Goal: Check status

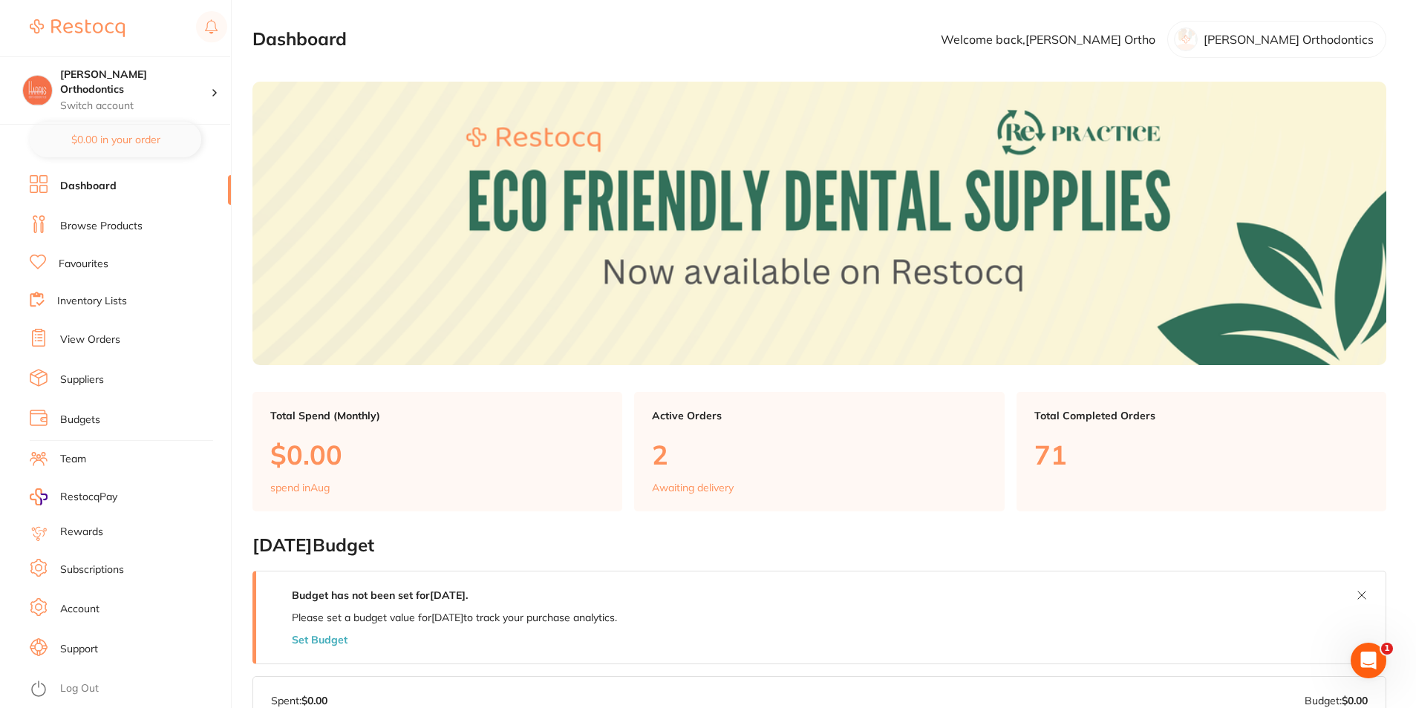
click at [84, 270] on link "Favourites" at bounding box center [84, 264] width 50 height 15
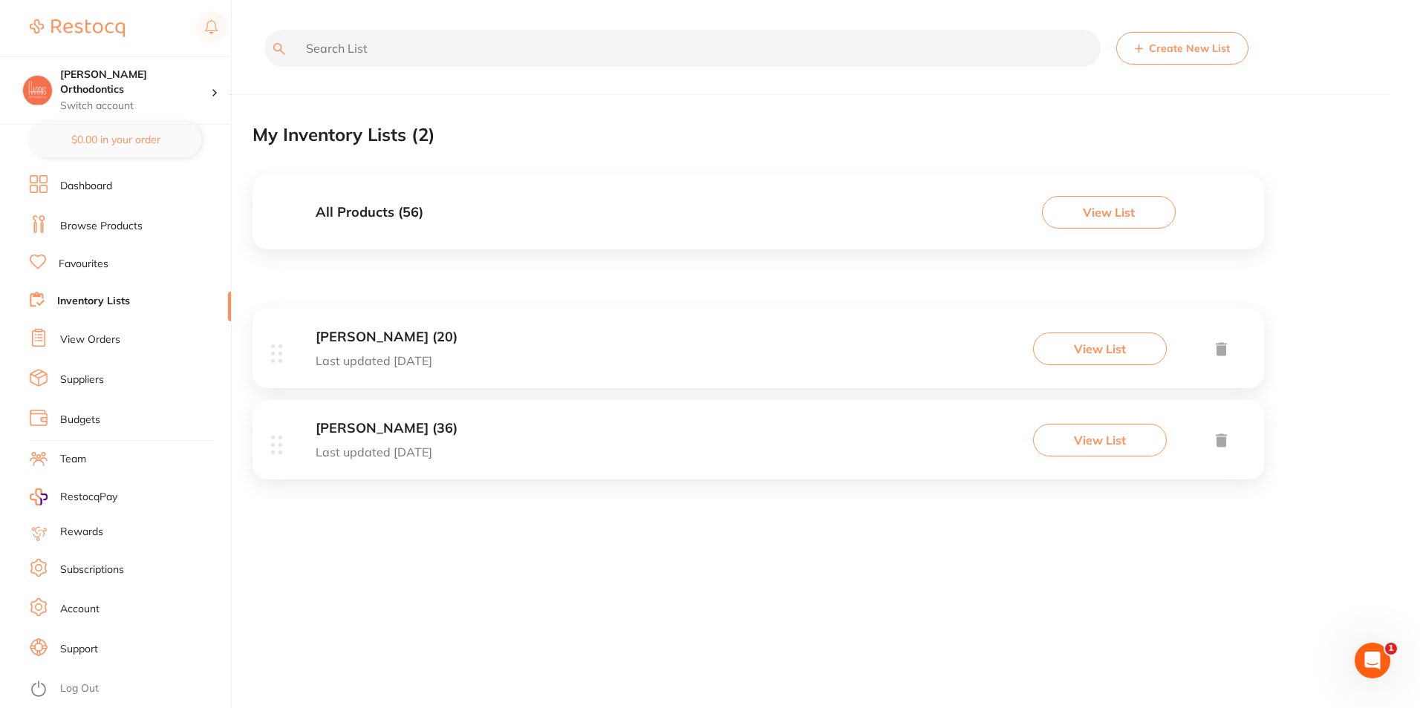
click at [494, 437] on div "[PERSON_NAME] (36) Last updated [DATE] View List" at bounding box center [757, 439] width 1011 height 79
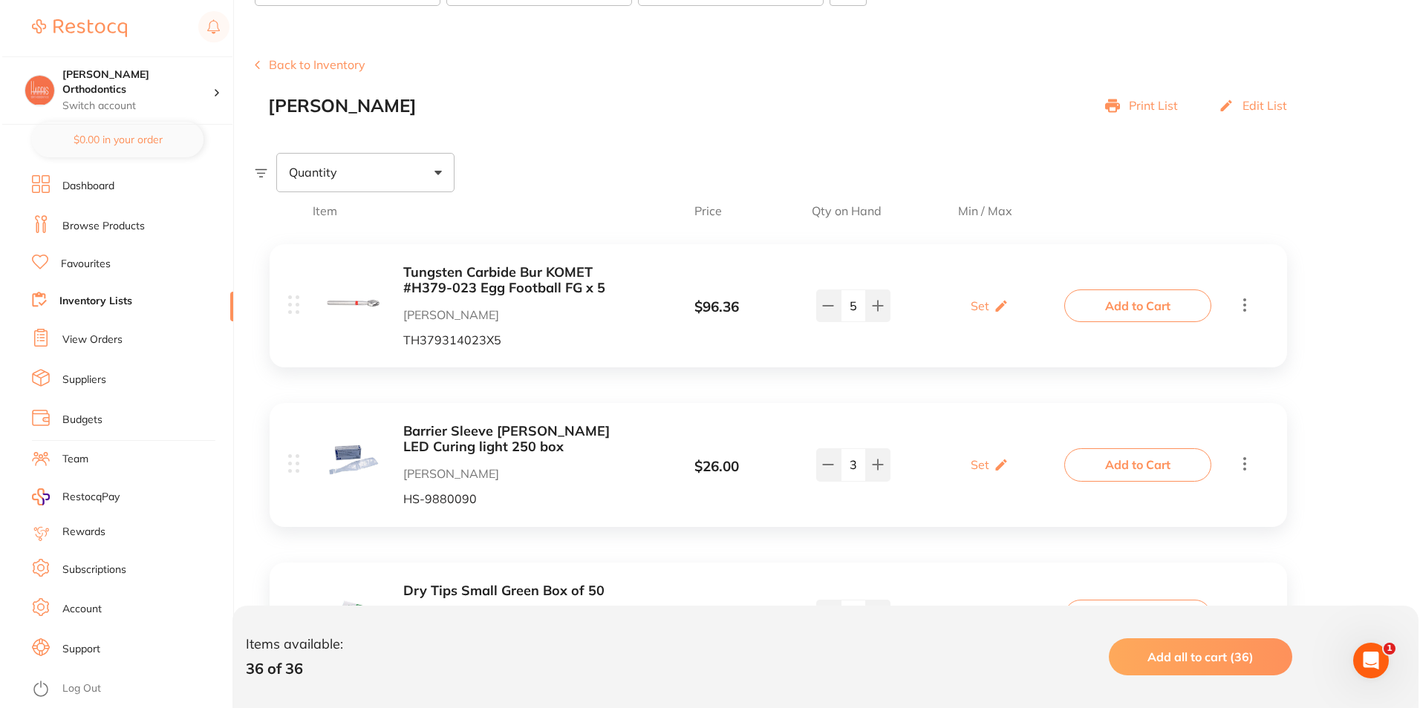
scroll to position [149, 0]
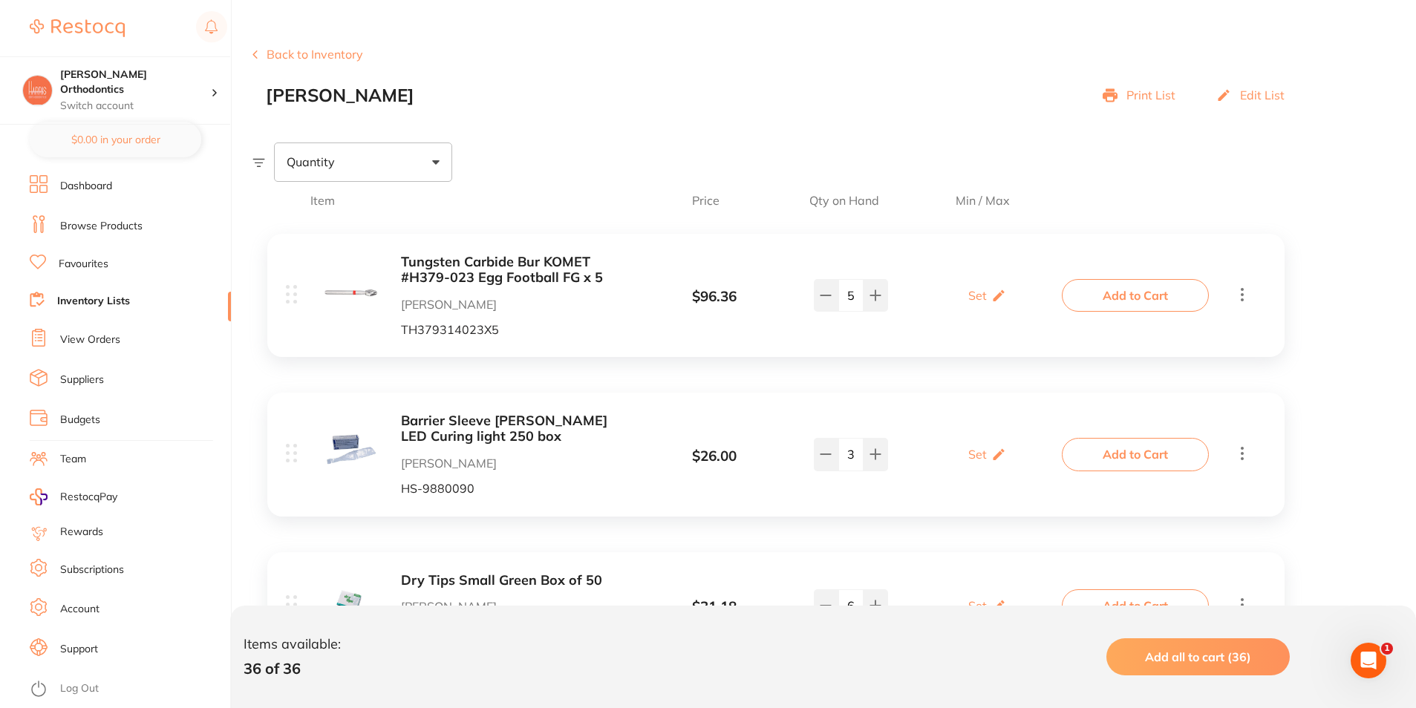
click at [1167, 297] on button "Add to Cart" at bounding box center [1135, 295] width 147 height 33
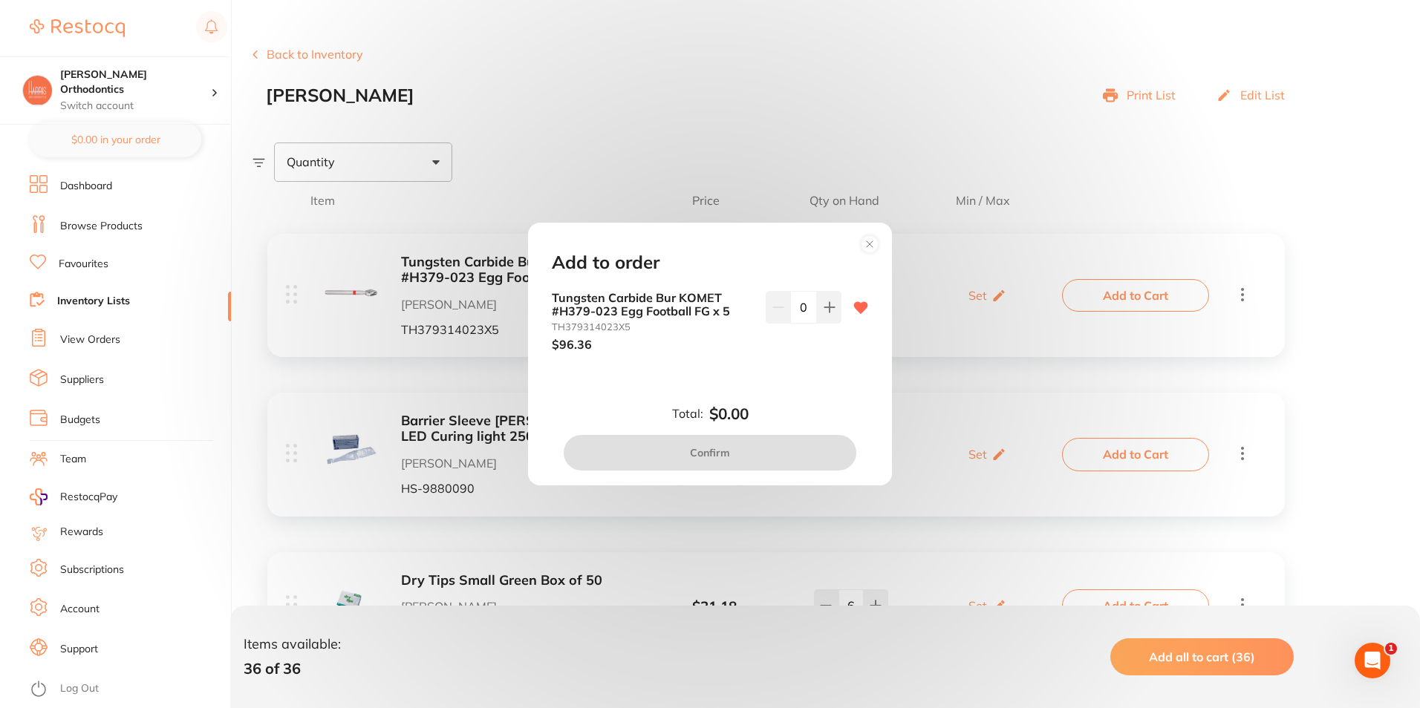
scroll to position [0, 0]
click at [829, 308] on icon at bounding box center [829, 307] width 10 height 10
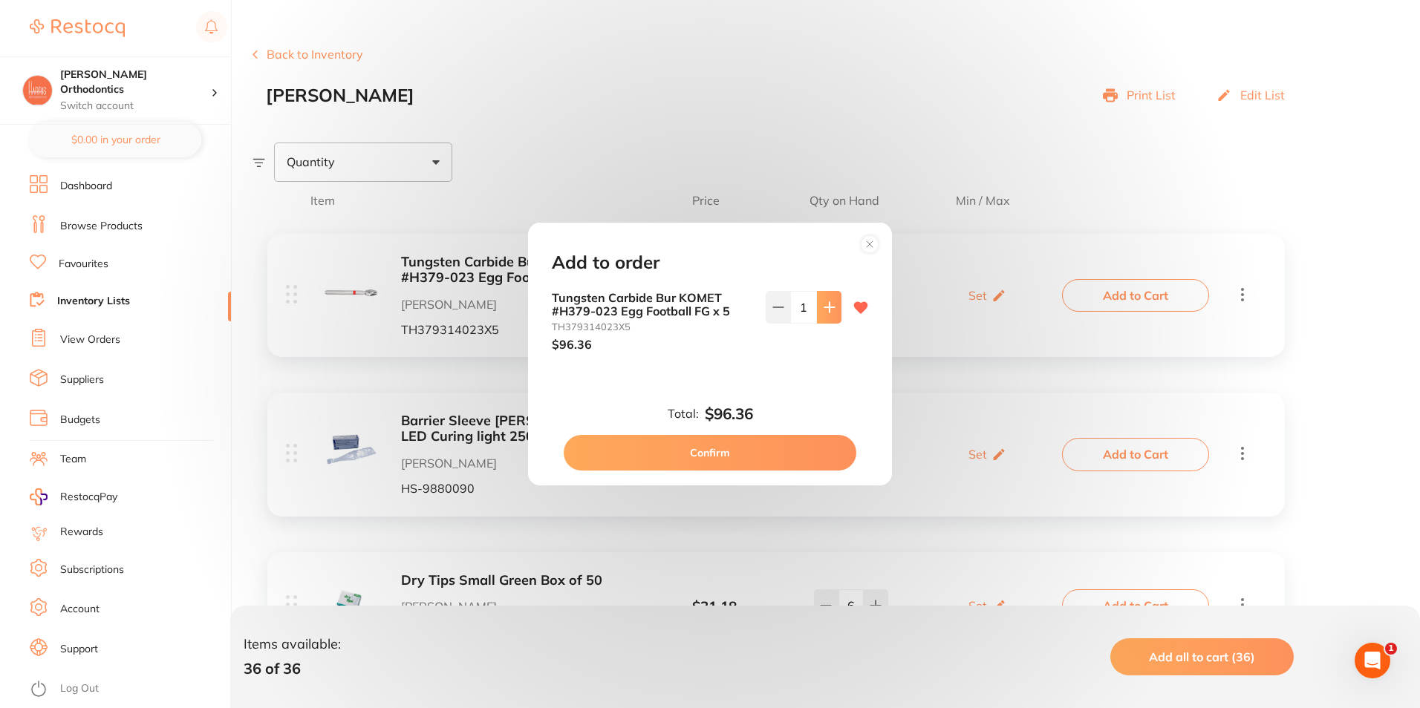
click at [829, 308] on icon at bounding box center [829, 307] width 10 height 10
type input "5"
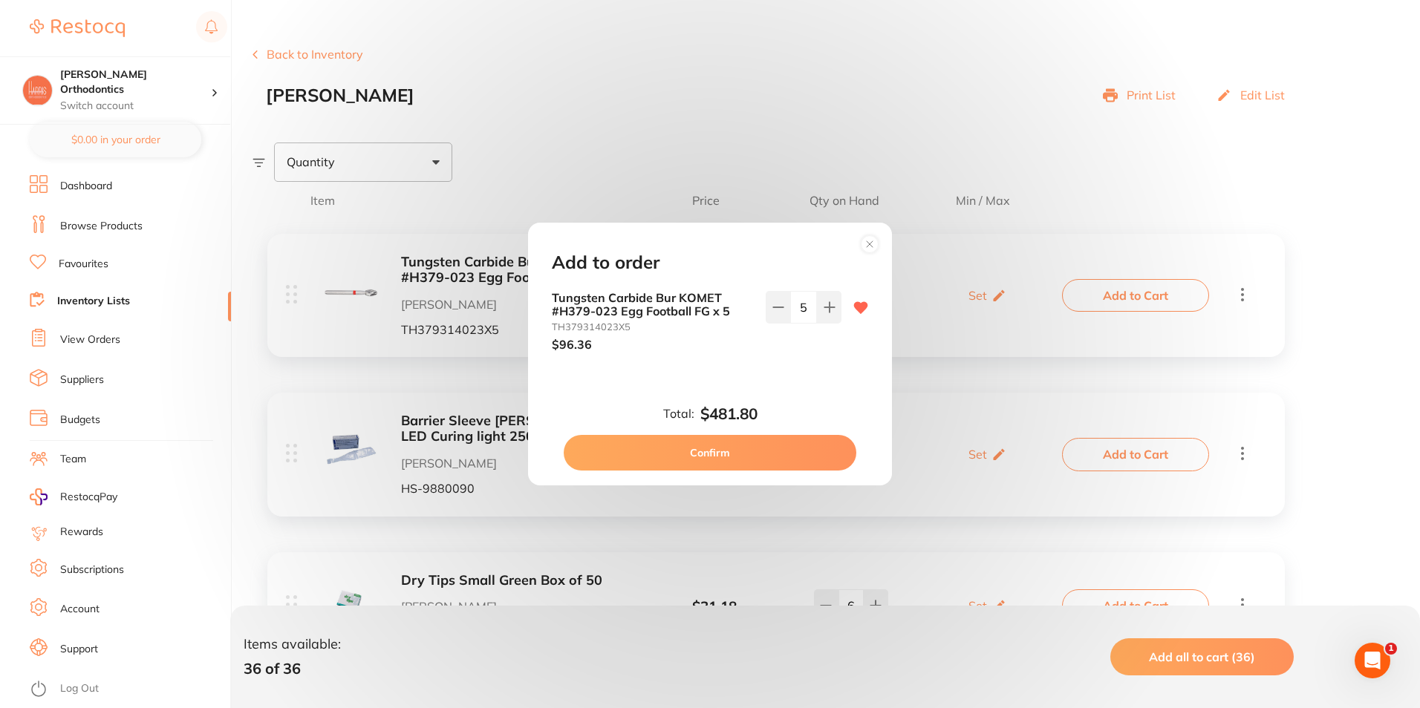
click at [762, 449] on button "Confirm" at bounding box center [710, 453] width 293 height 36
checkbox input "false"
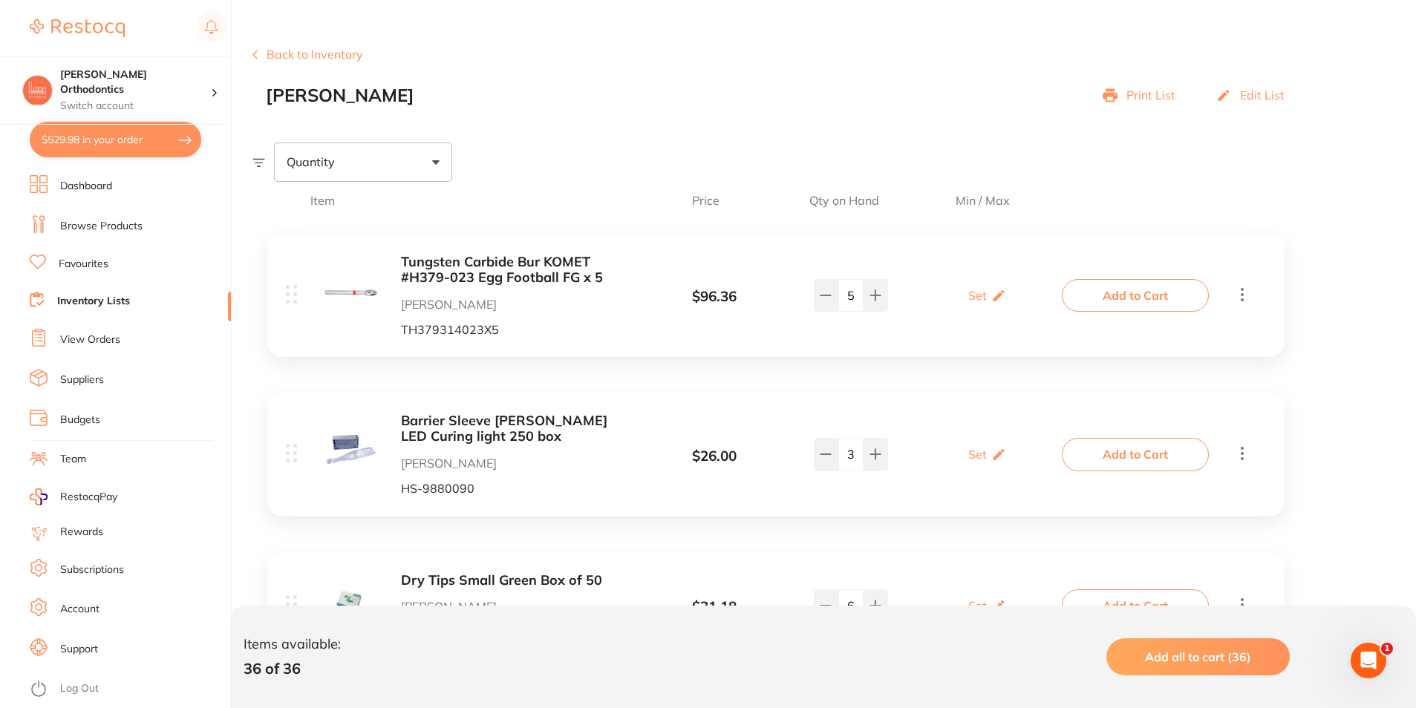
click at [1154, 465] on button "Add to Cart" at bounding box center [1135, 454] width 147 height 33
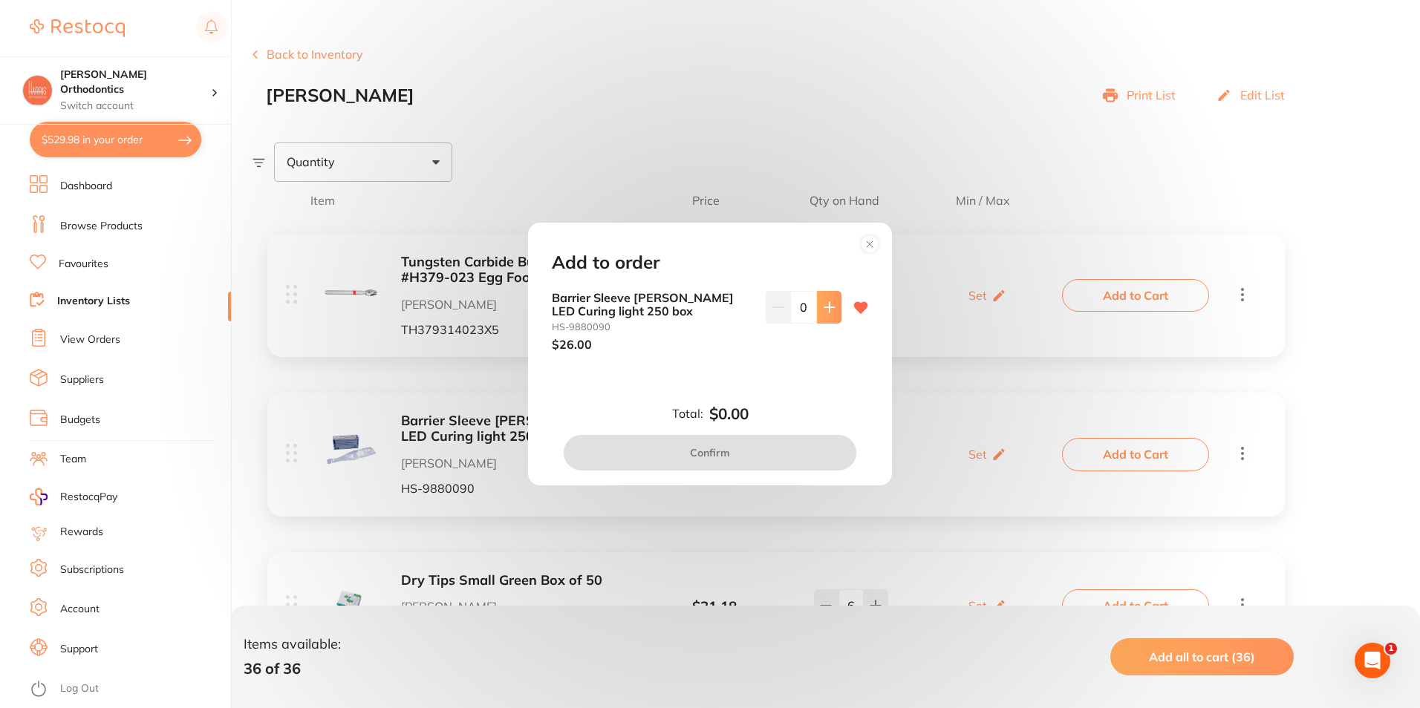
click at [823, 301] on icon at bounding box center [829, 307] width 12 height 12
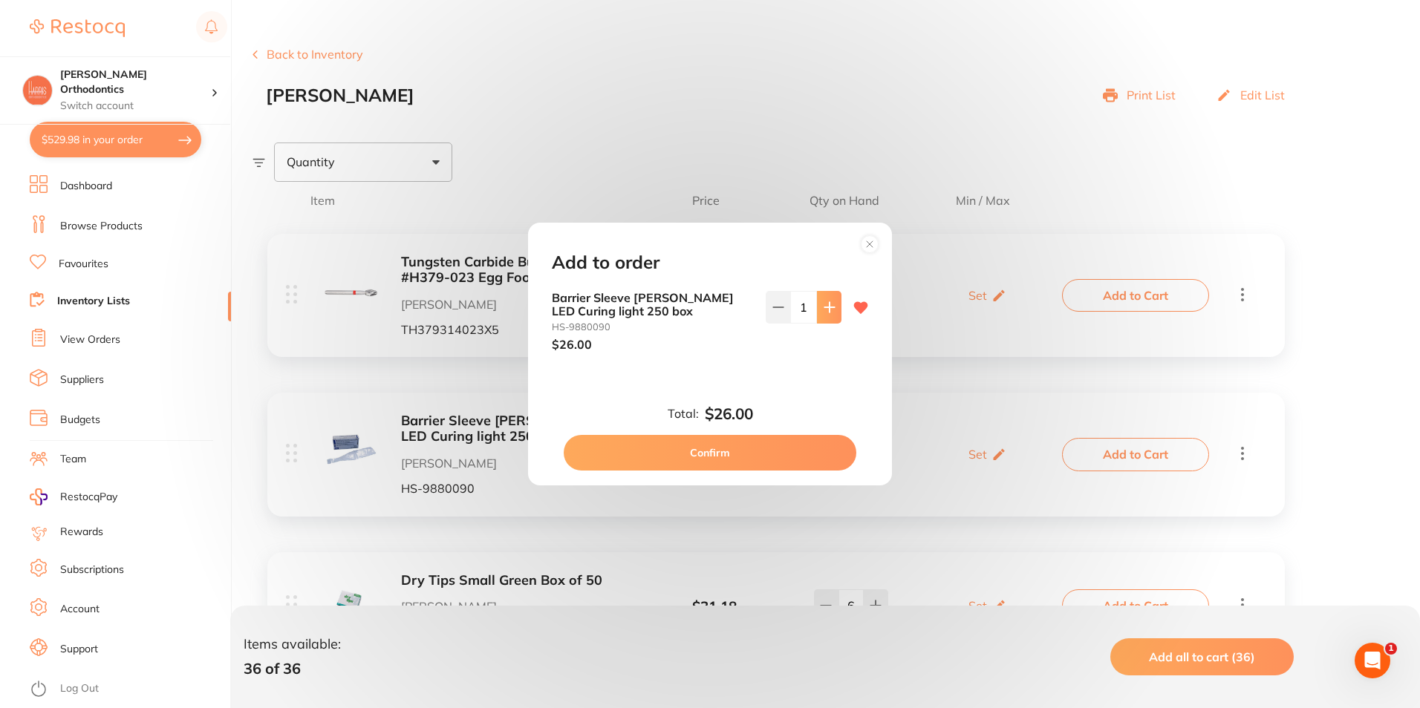
click at [823, 301] on icon at bounding box center [829, 307] width 12 height 12
type input "2"
click at [750, 454] on button "Confirm" at bounding box center [710, 453] width 293 height 36
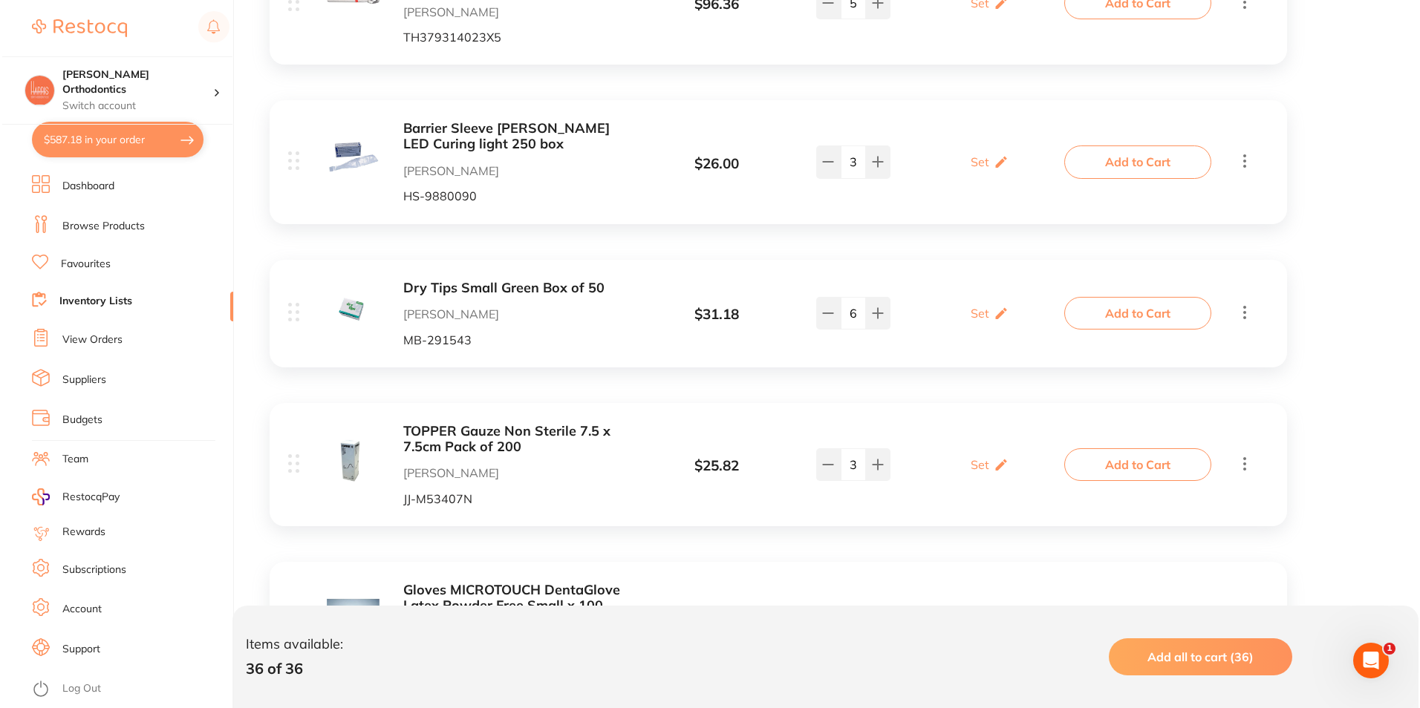
scroll to position [446, 0]
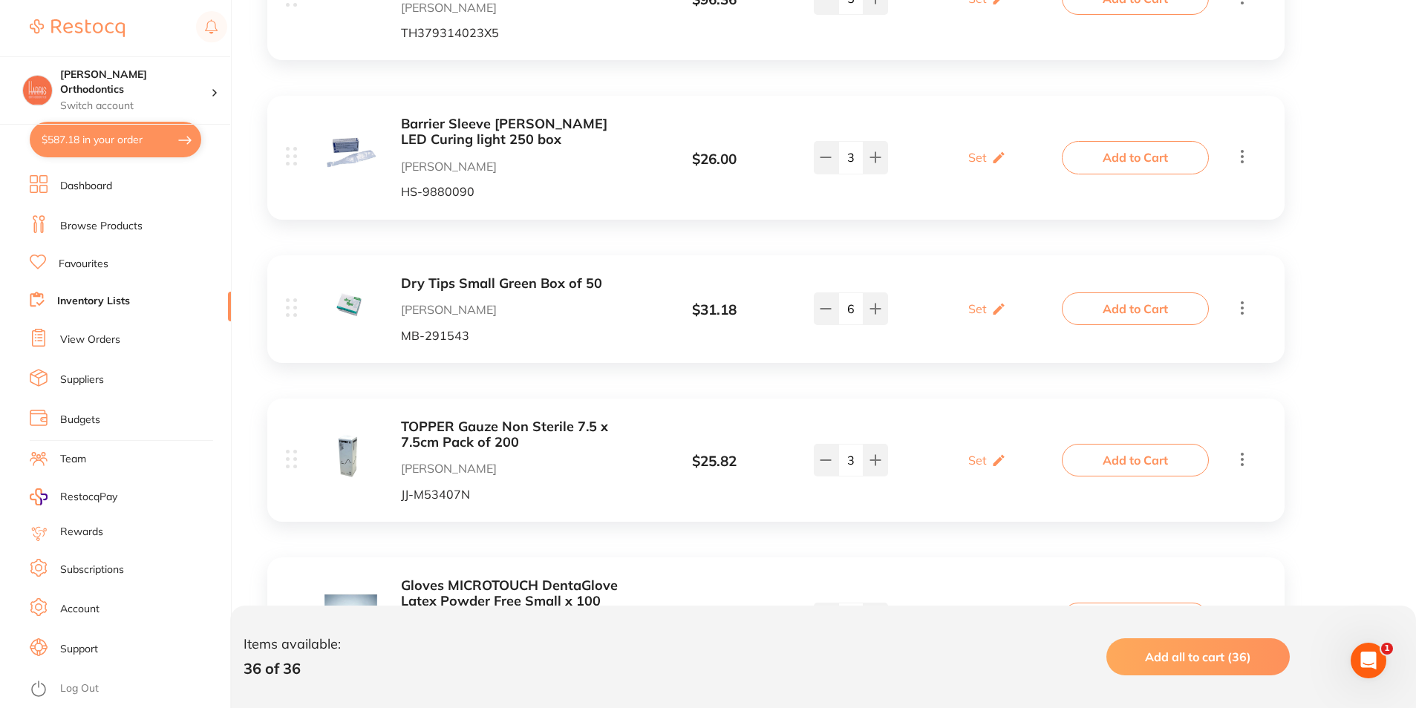
click at [1134, 310] on button "Add to Cart" at bounding box center [1135, 309] width 147 height 33
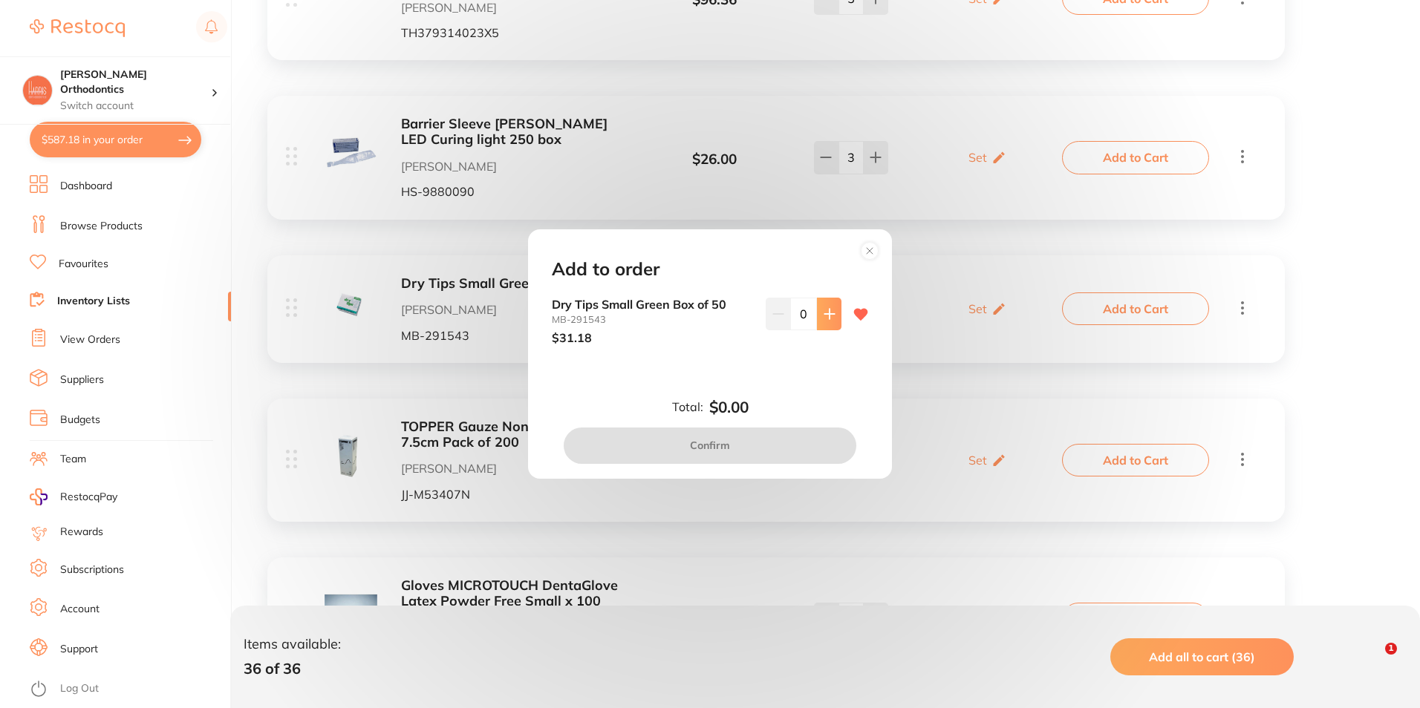
click at [832, 310] on button at bounding box center [829, 314] width 25 height 33
click at [832, 309] on button at bounding box center [829, 314] width 25 height 33
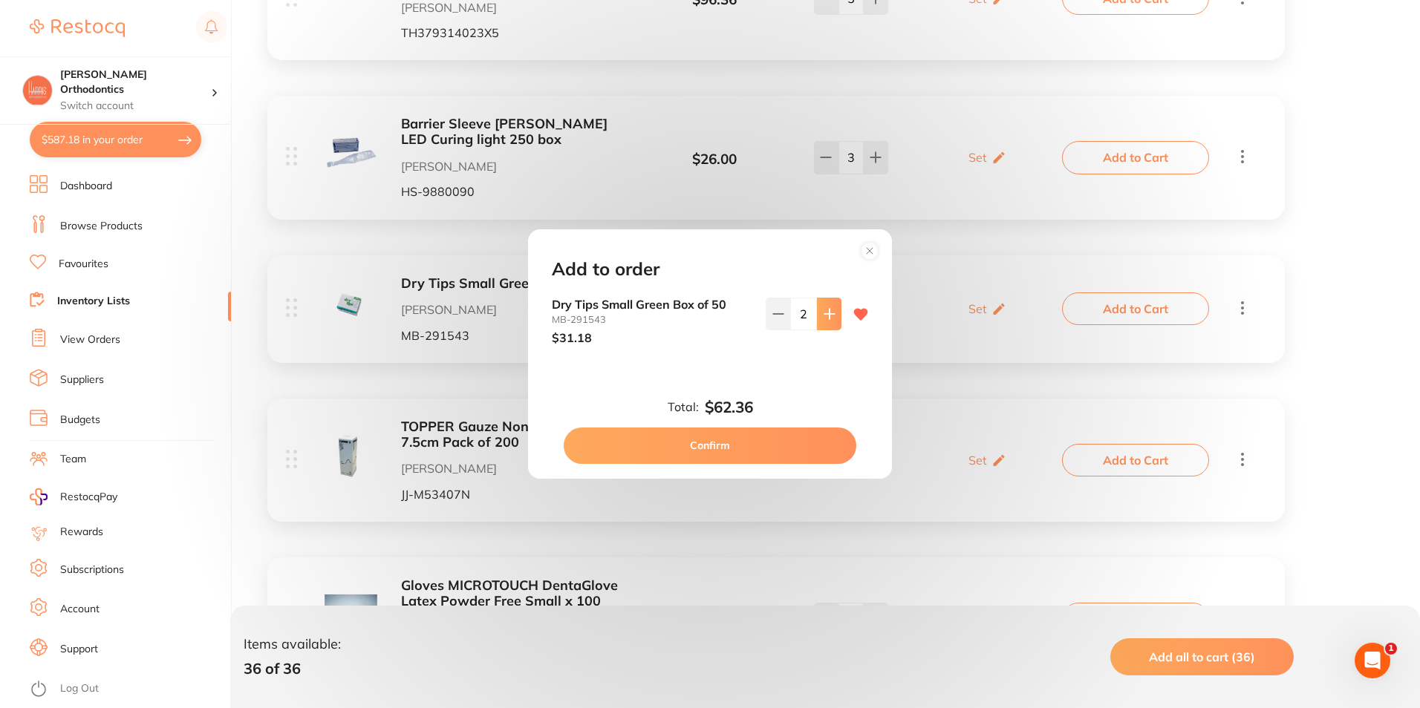
click at [832, 309] on button at bounding box center [829, 314] width 25 height 33
type input "4"
click at [806, 439] on button "Confirm" at bounding box center [710, 446] width 293 height 36
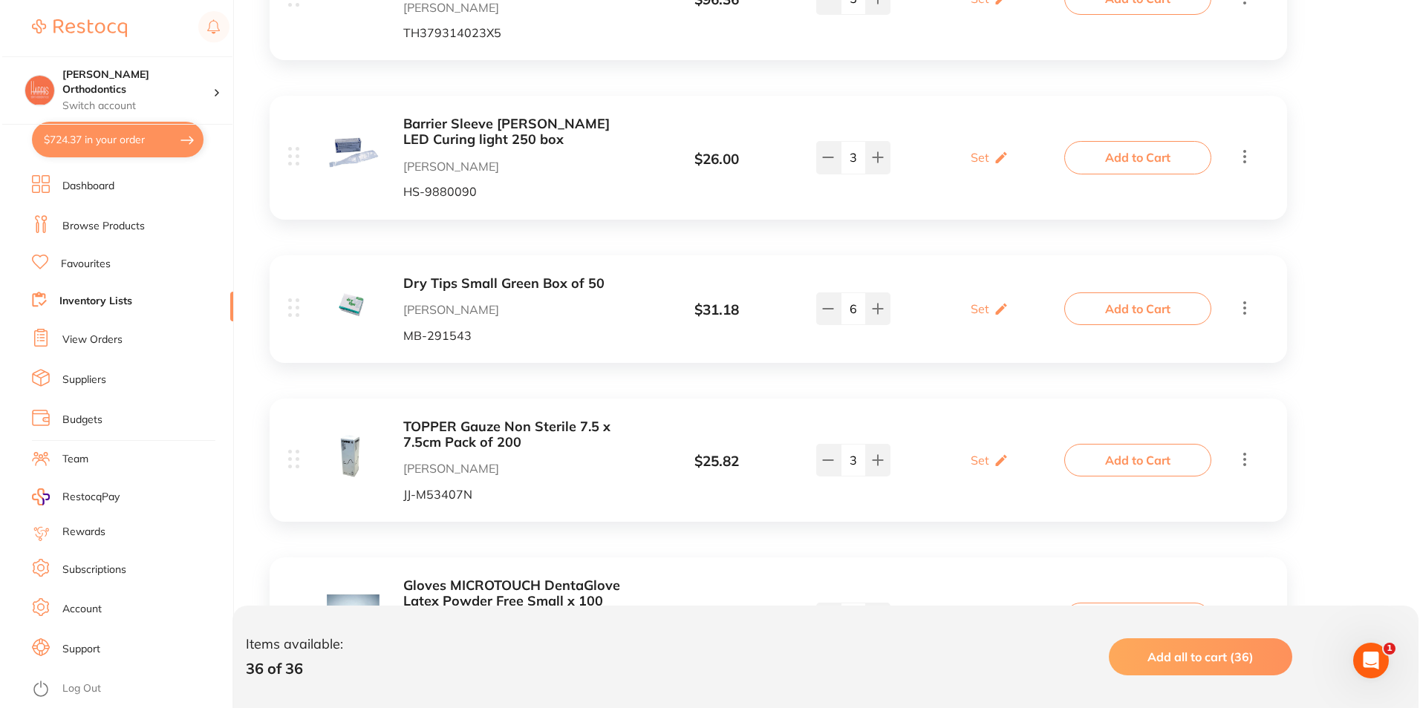
scroll to position [520, 0]
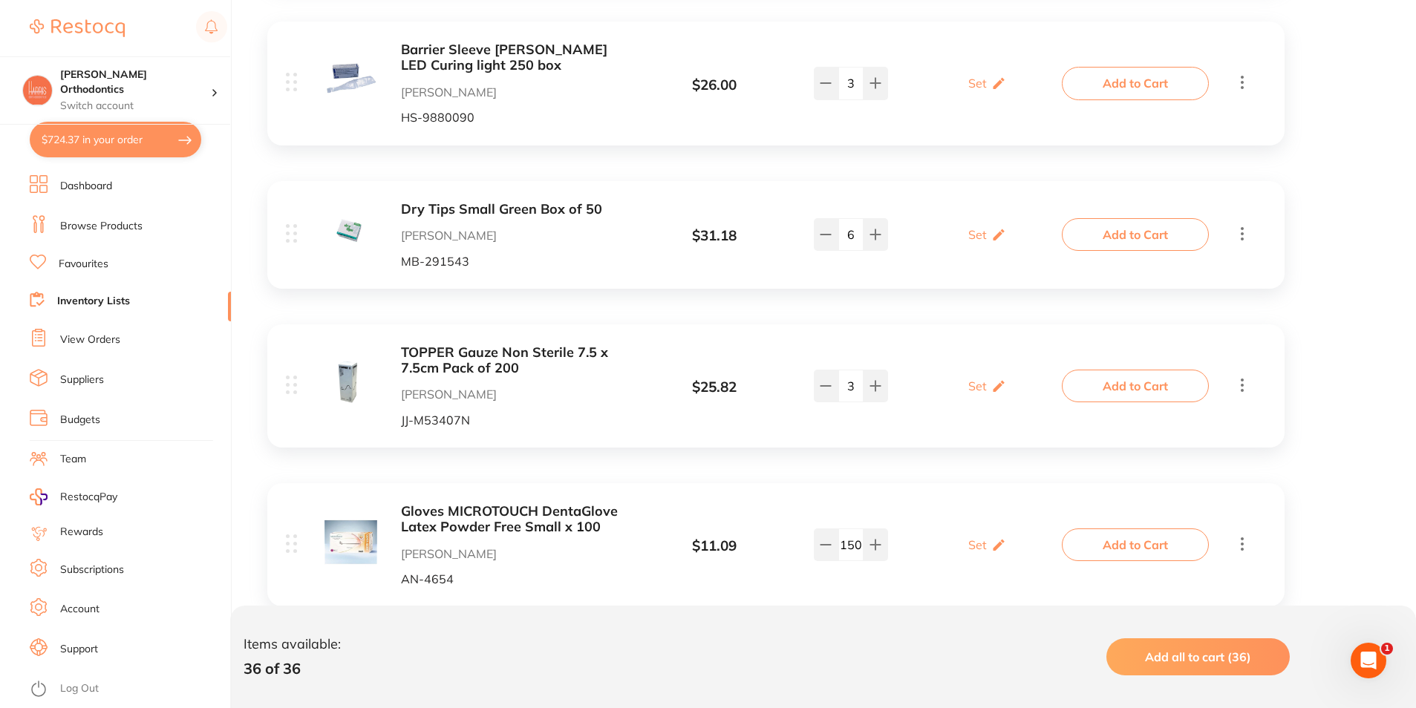
click at [1124, 399] on button "Add to Cart" at bounding box center [1135, 386] width 147 height 33
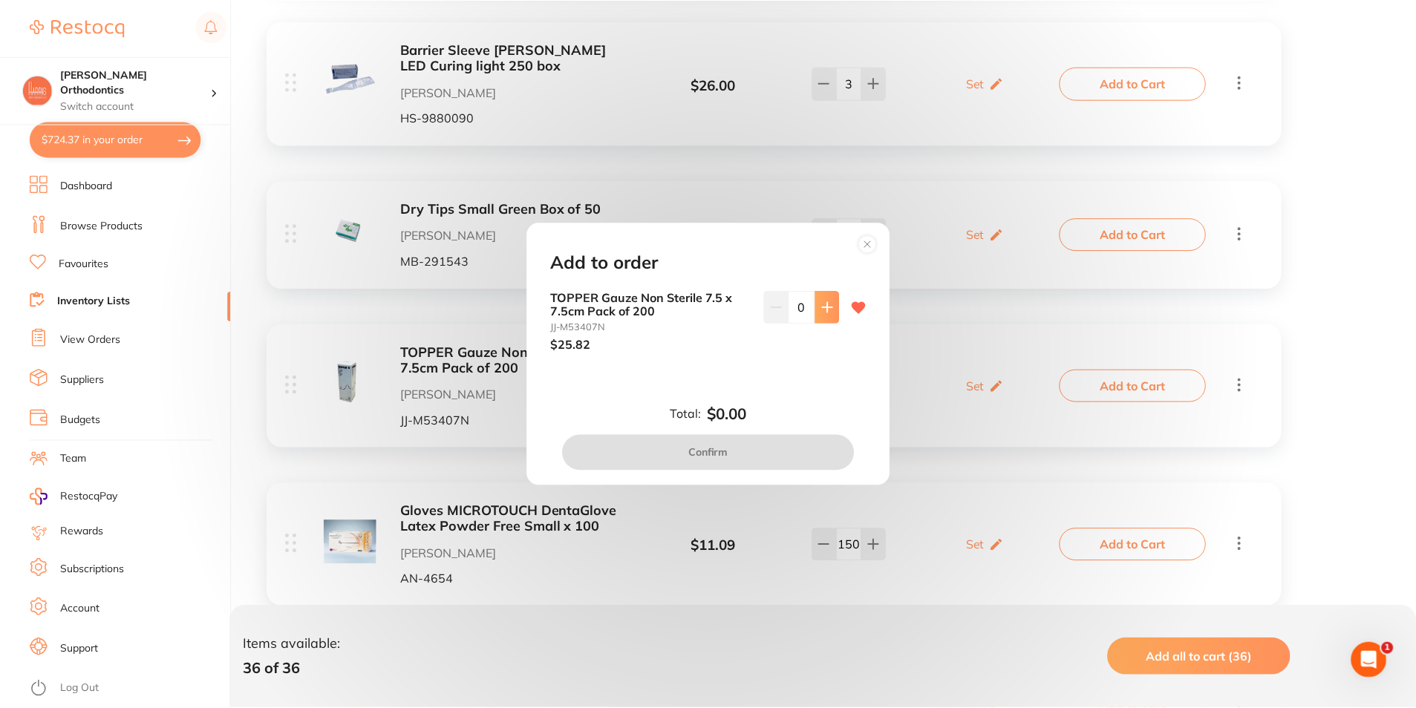
scroll to position [0, 0]
click at [830, 304] on icon at bounding box center [829, 307] width 12 height 12
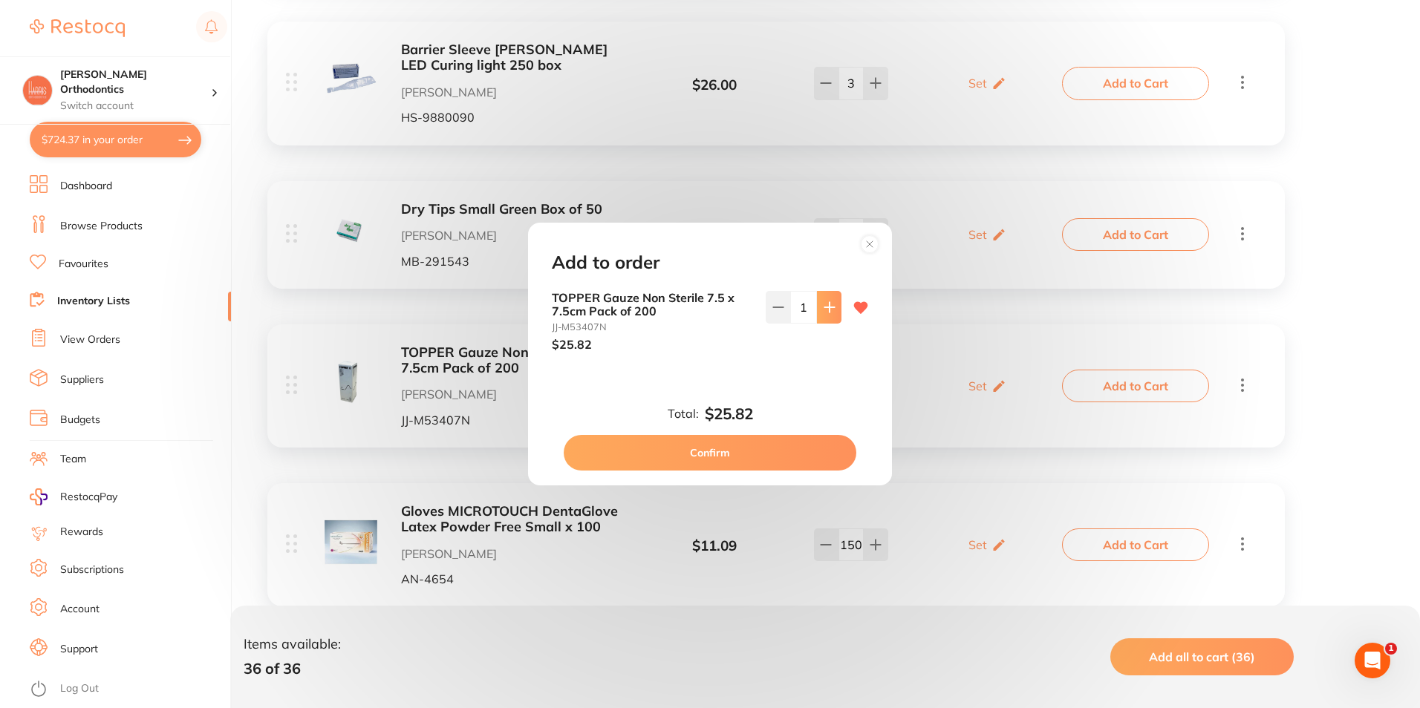
click at [830, 304] on icon at bounding box center [829, 307] width 12 height 12
type input "3"
click at [786, 445] on button "Confirm" at bounding box center [710, 453] width 293 height 36
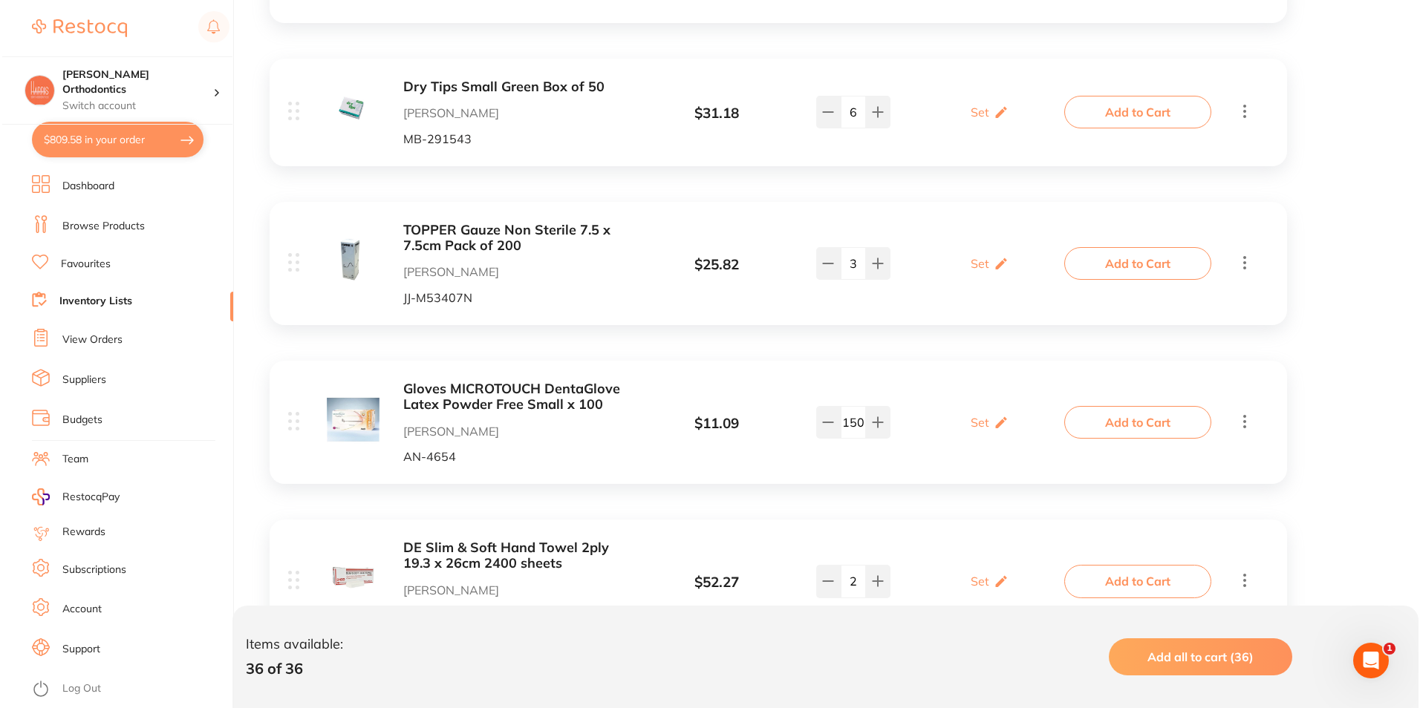
scroll to position [668, 0]
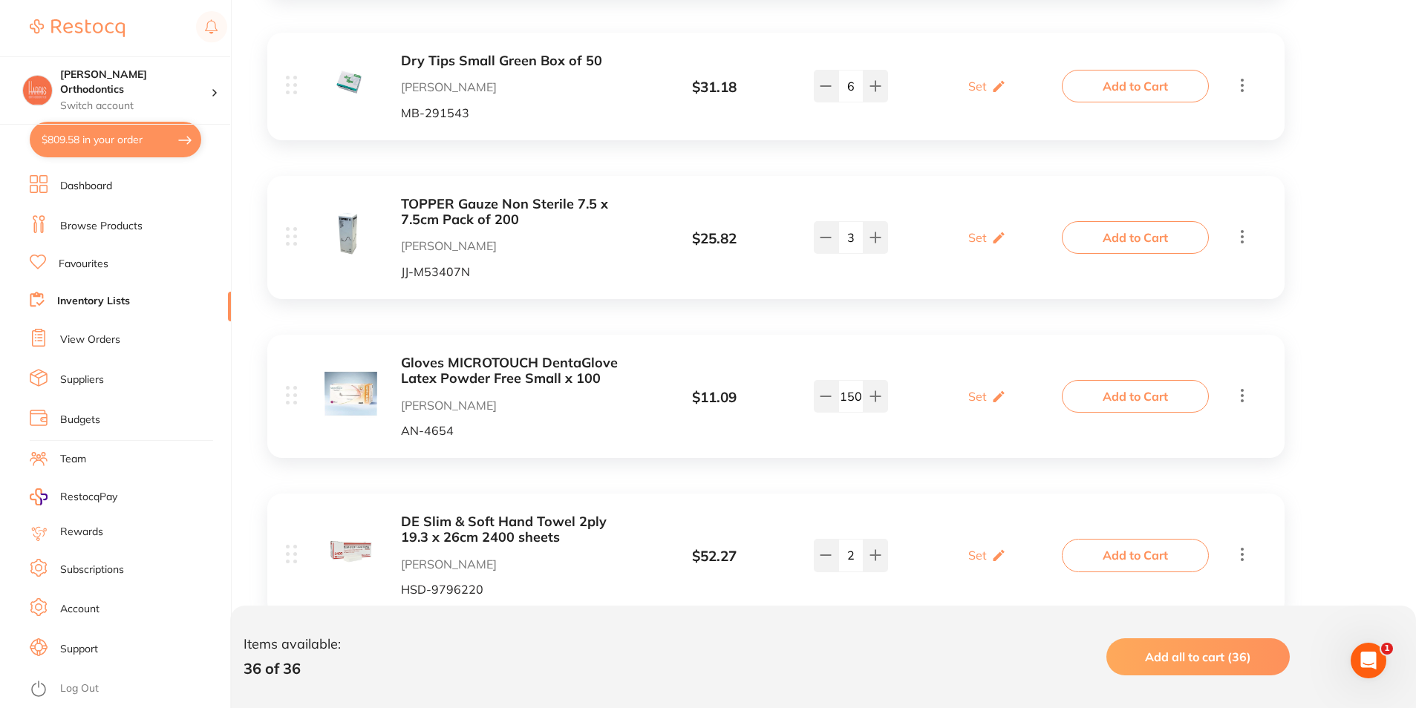
click at [1140, 394] on button "Add to Cart" at bounding box center [1135, 396] width 147 height 33
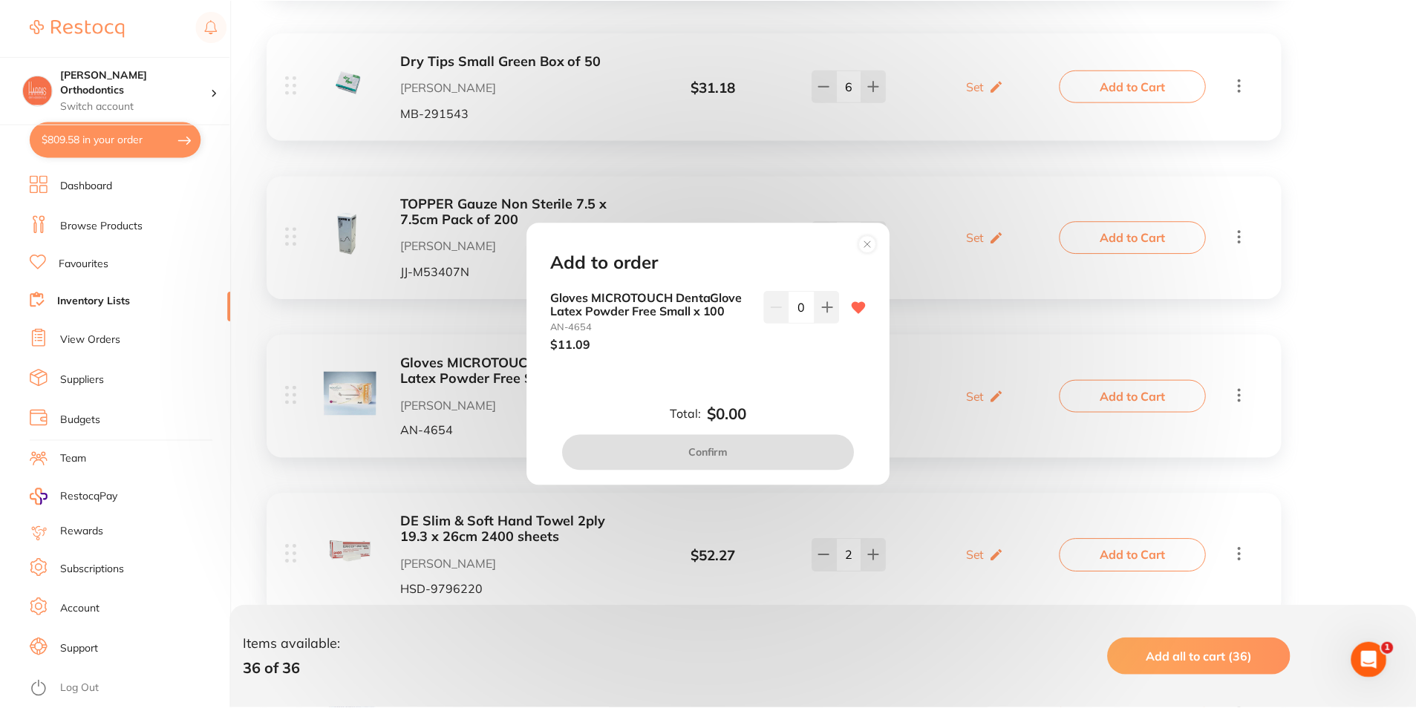
scroll to position [0, 0]
click at [804, 305] on input "0" at bounding box center [803, 307] width 27 height 33
type input "150"
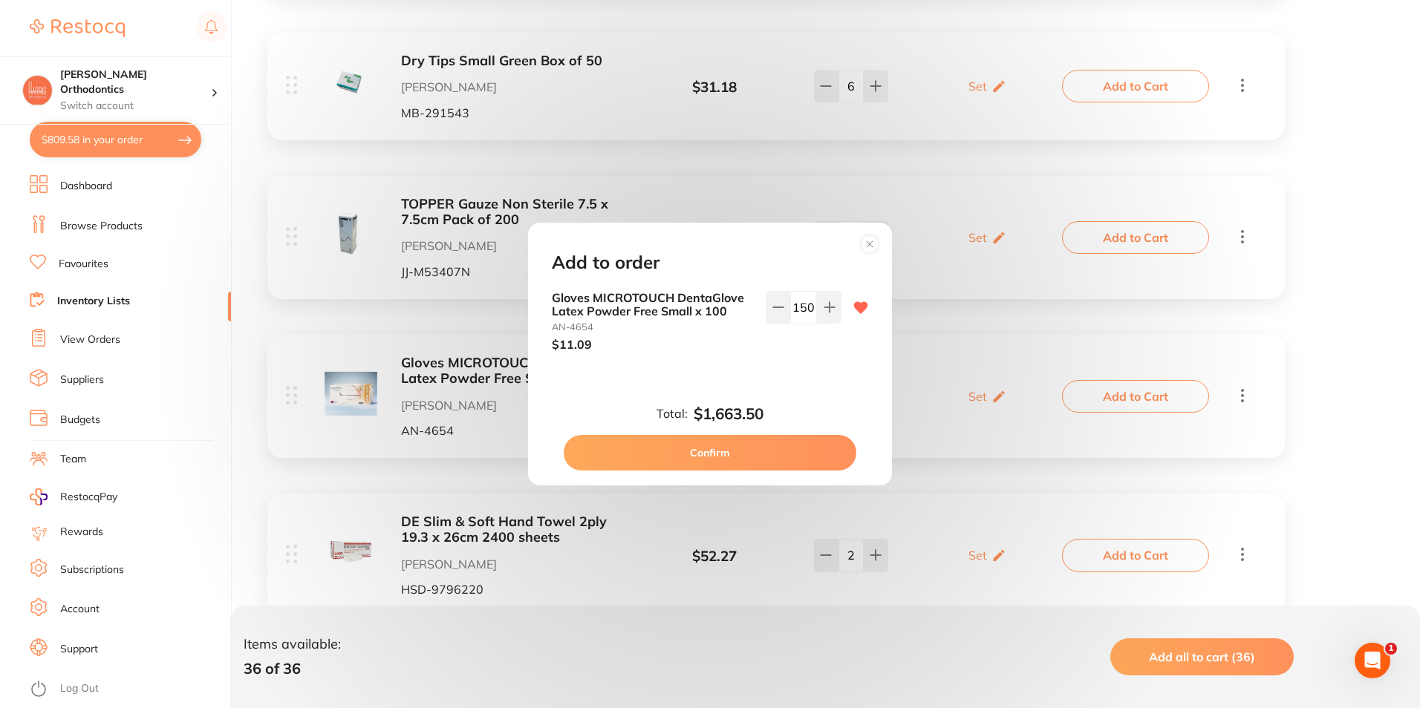
click at [811, 359] on div "Gloves MICROTOUCH DentaGlove Latex Powder Free Small x 100 AN-4654 $11.09 150" at bounding box center [710, 333] width 352 height 85
click at [766, 431] on div "Total: $1,663.50 Confirm" at bounding box center [710, 437] width 352 height 65
click at [774, 442] on button "Confirm" at bounding box center [710, 453] width 293 height 36
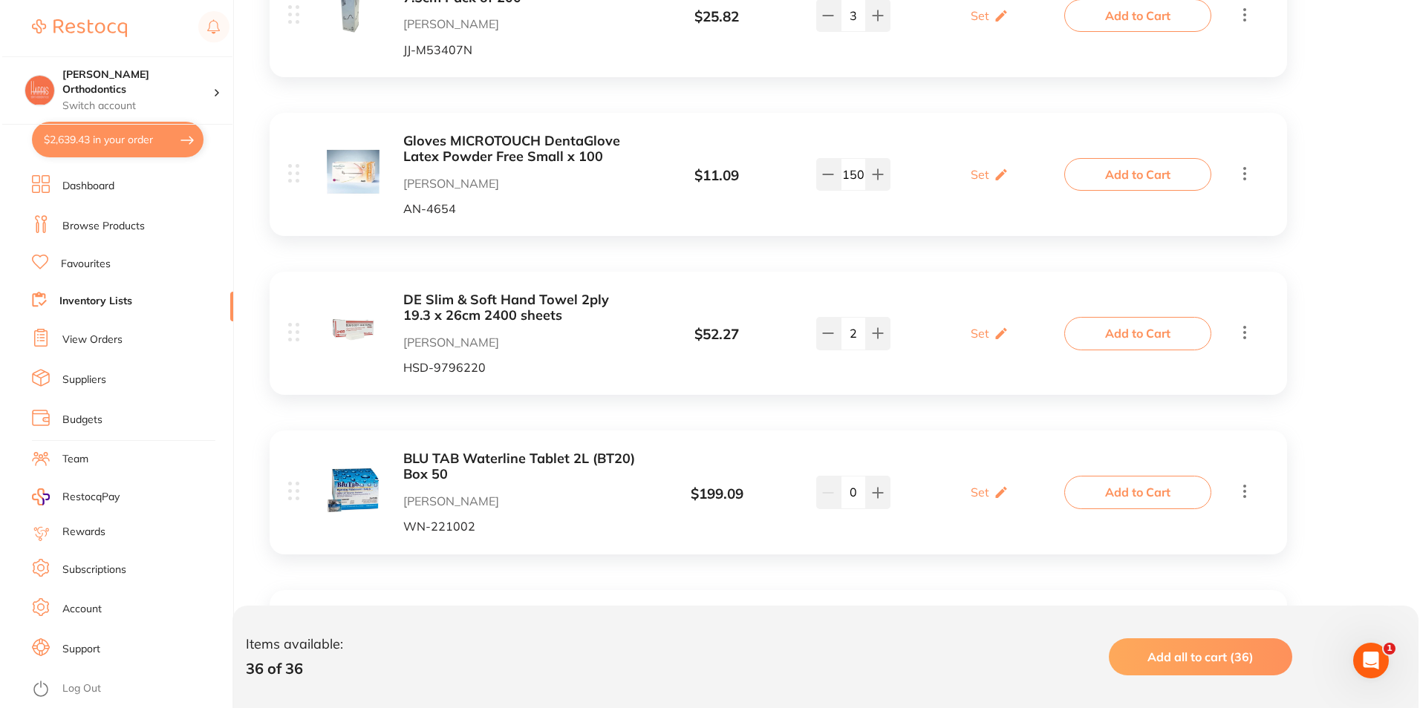
scroll to position [891, 0]
click at [1117, 339] on button "Add to Cart" at bounding box center [1135, 332] width 147 height 33
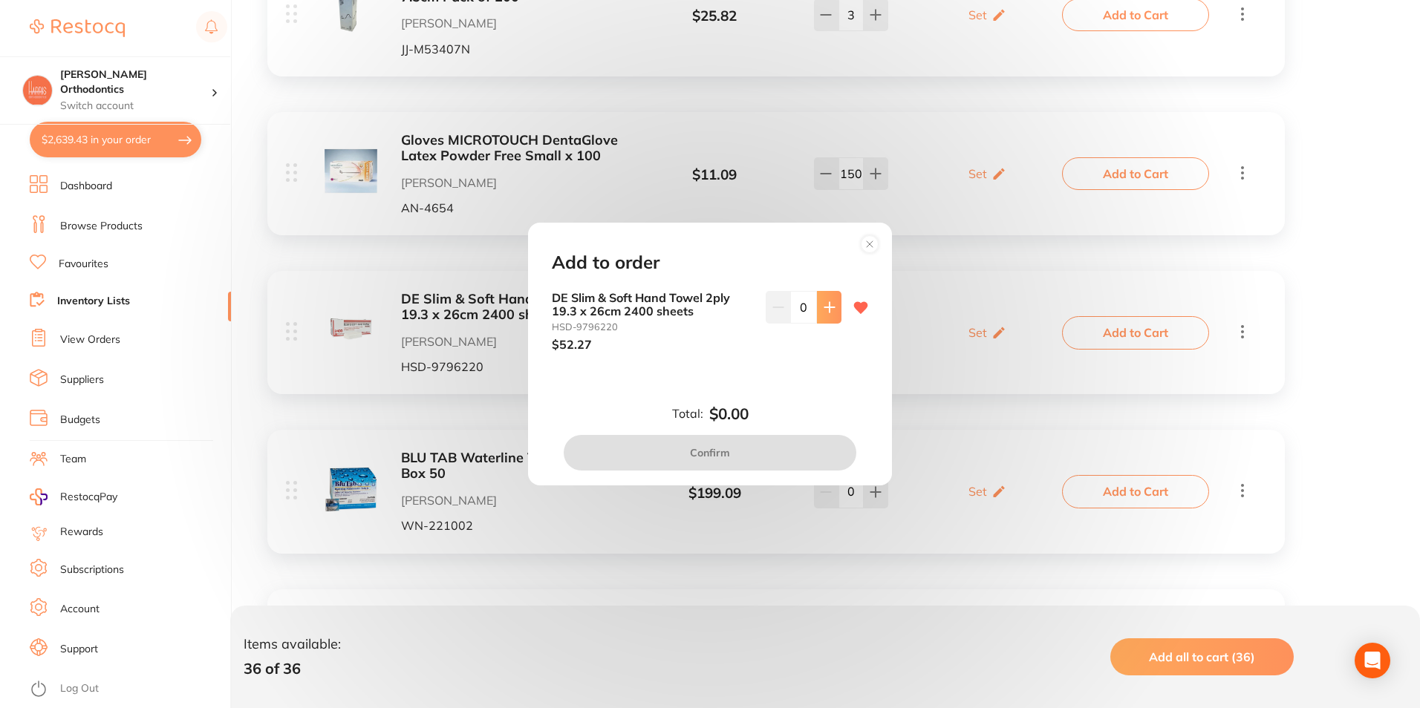
click at [827, 311] on icon at bounding box center [829, 307] width 12 height 12
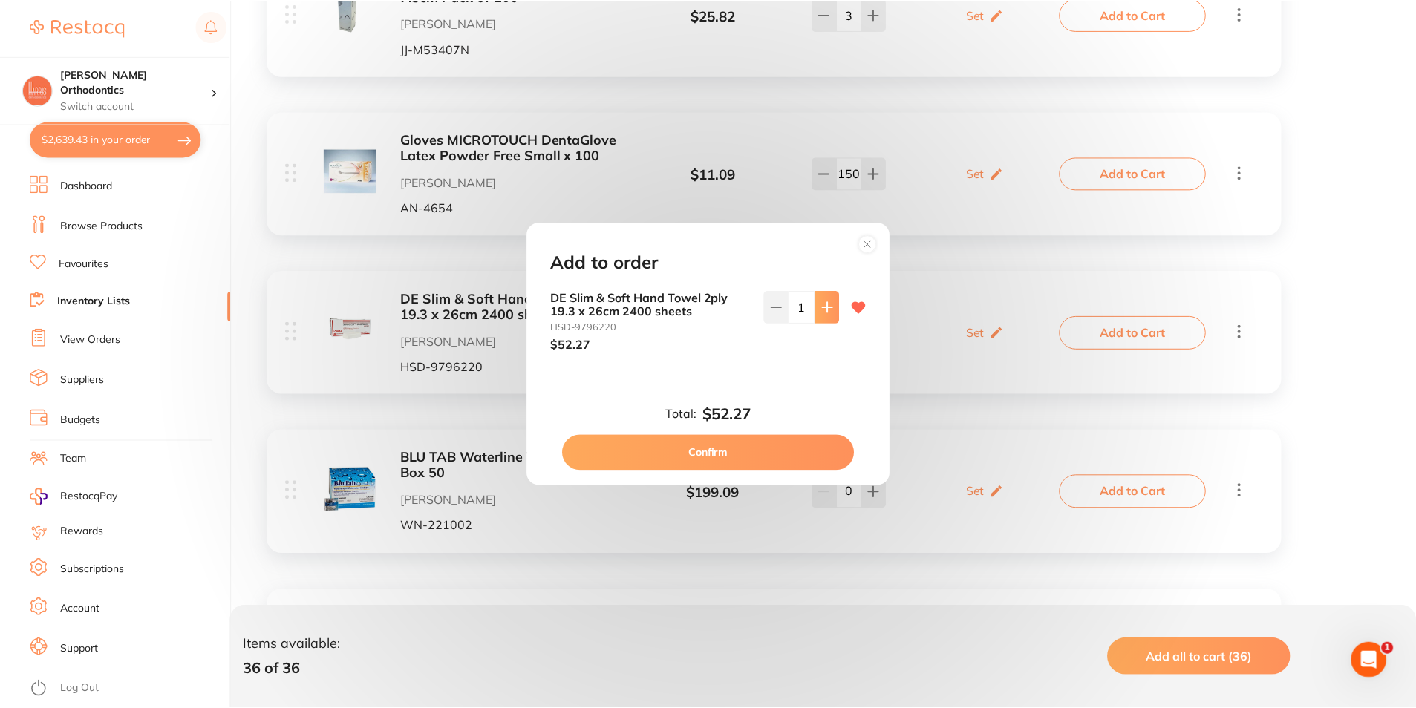
scroll to position [0, 0]
click at [827, 311] on icon at bounding box center [829, 307] width 12 height 12
type input "2"
click at [786, 451] on button "Confirm" at bounding box center [710, 453] width 293 height 36
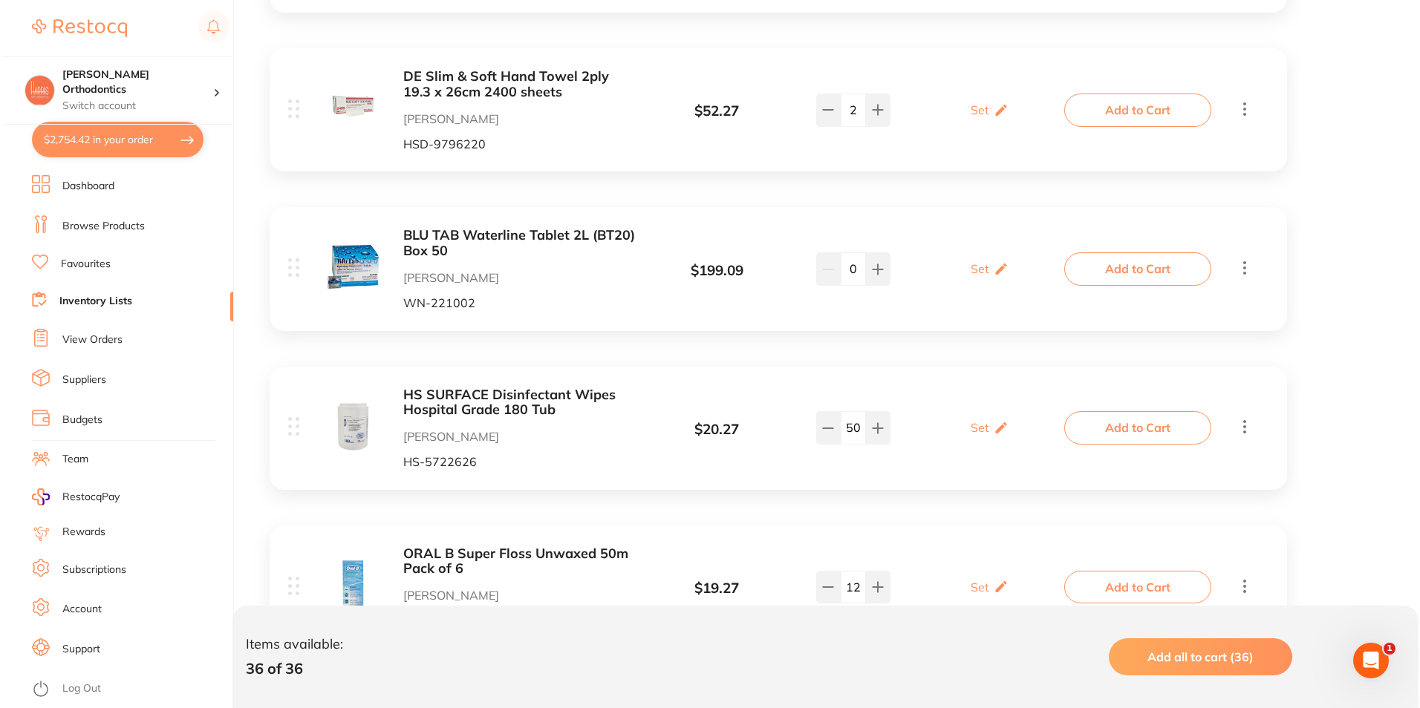
scroll to position [1188, 0]
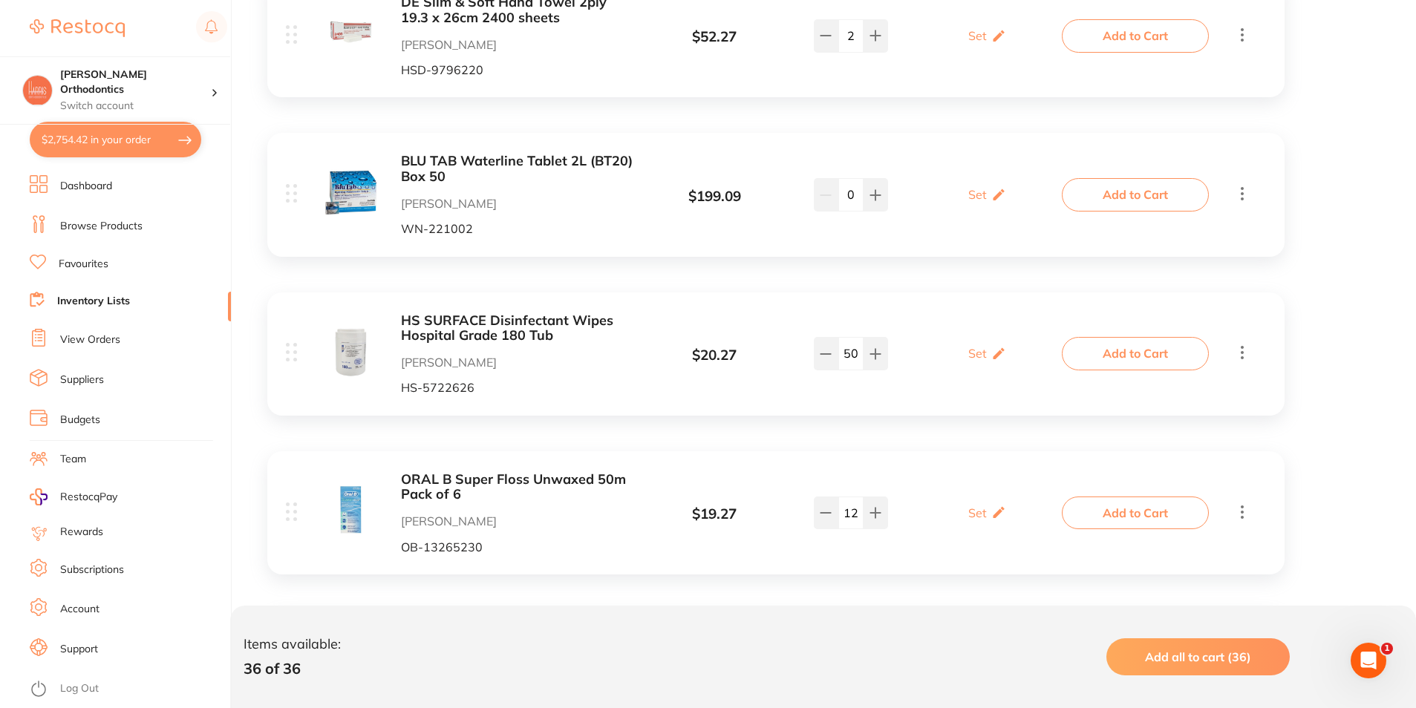
click at [1096, 353] on button "Add to Cart" at bounding box center [1135, 353] width 147 height 33
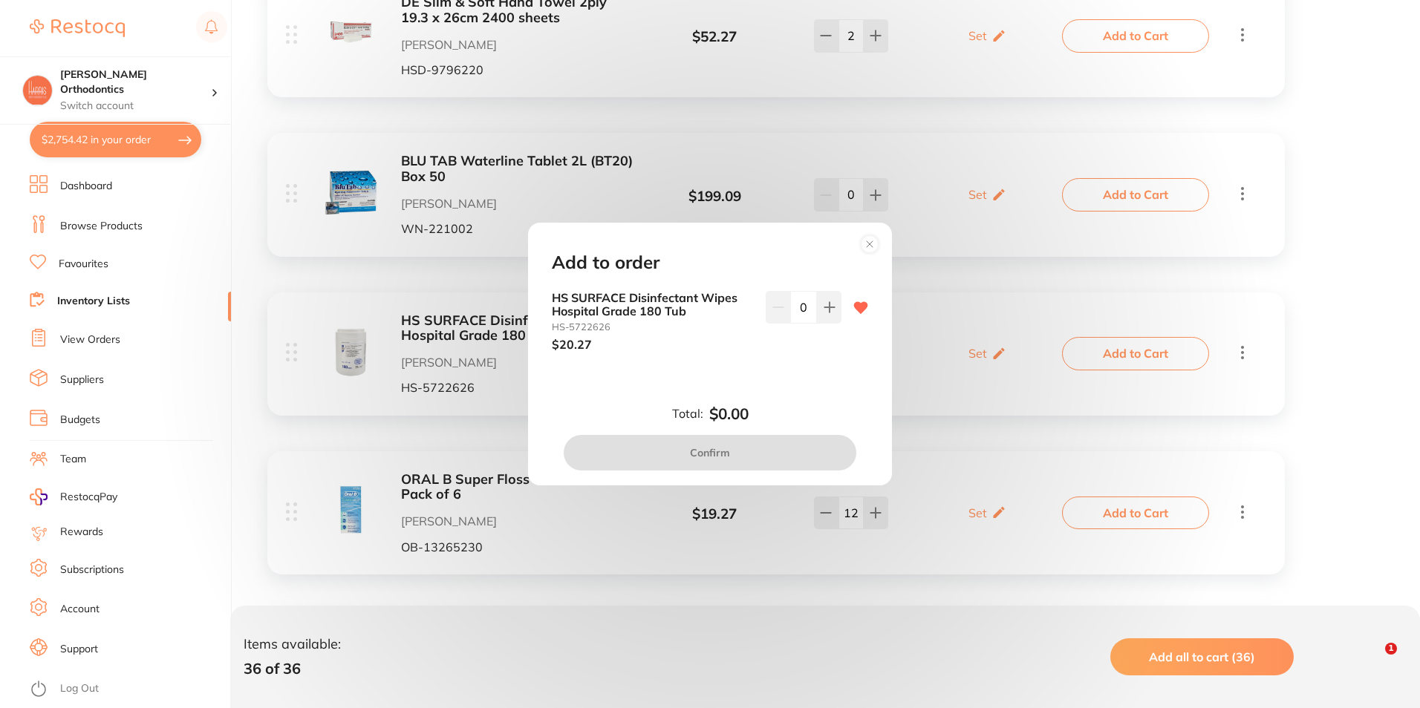
click at [800, 304] on input "0" at bounding box center [803, 307] width 27 height 33
click at [802, 310] on input "50" at bounding box center [803, 307] width 27 height 33
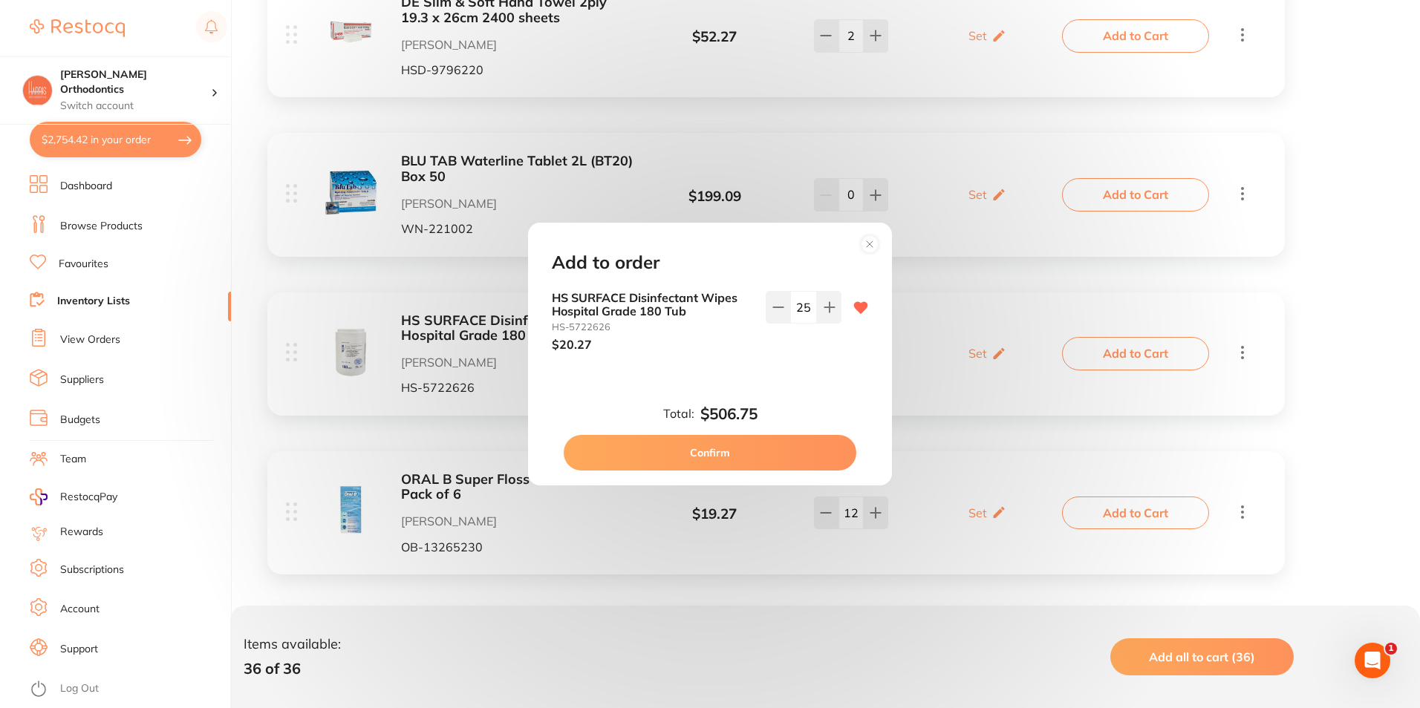
click at [803, 357] on div "HS SURFACE Disinfectant Wipes Hospital Grade 180 Tub HS-5722626 $20.27 25" at bounding box center [710, 333] width 352 height 85
click at [800, 310] on input "25" at bounding box center [803, 307] width 27 height 33
click at [807, 310] on input "25" at bounding box center [803, 307] width 27 height 33
type input "30"
click at [809, 363] on div "HS SURFACE Disinfectant Wipes Hospital Grade 180 Tub HS-5722626 $20.27 30" at bounding box center [710, 333] width 352 height 85
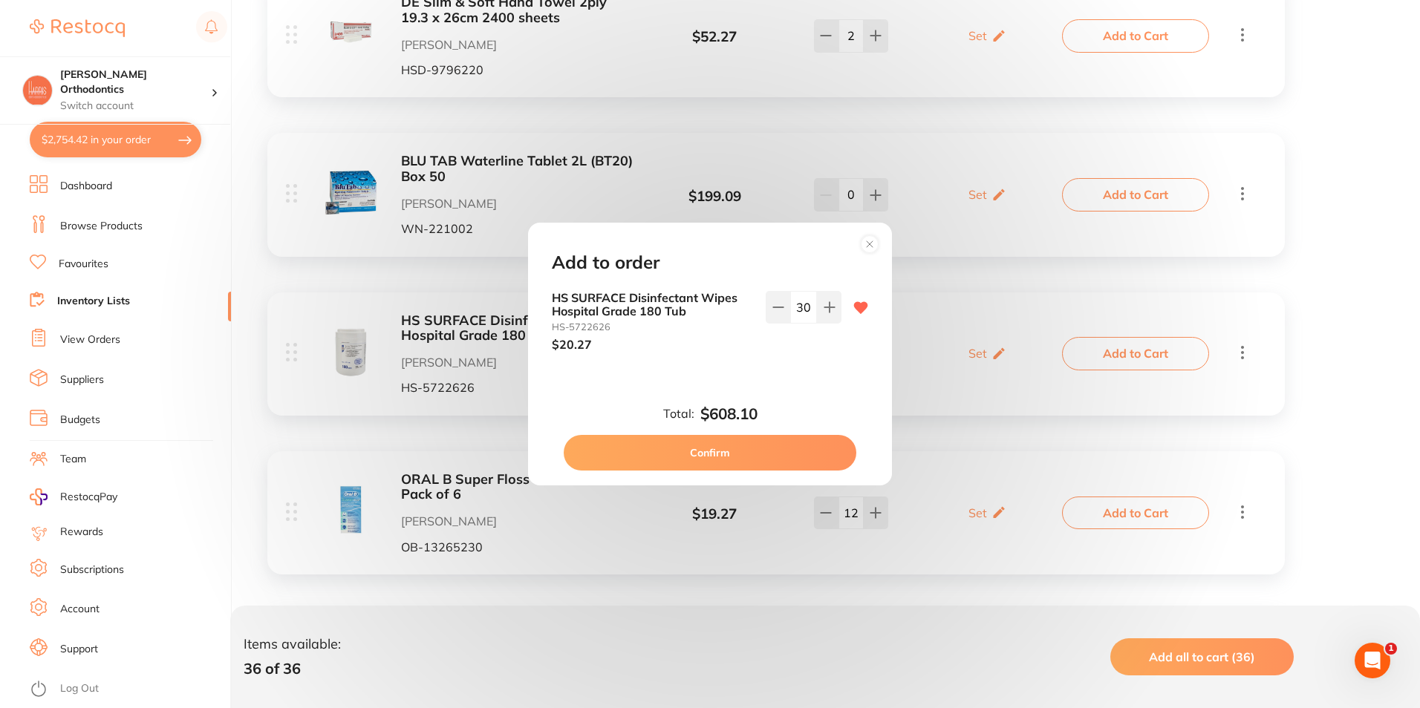
click at [800, 445] on button "Confirm" at bounding box center [710, 453] width 293 height 36
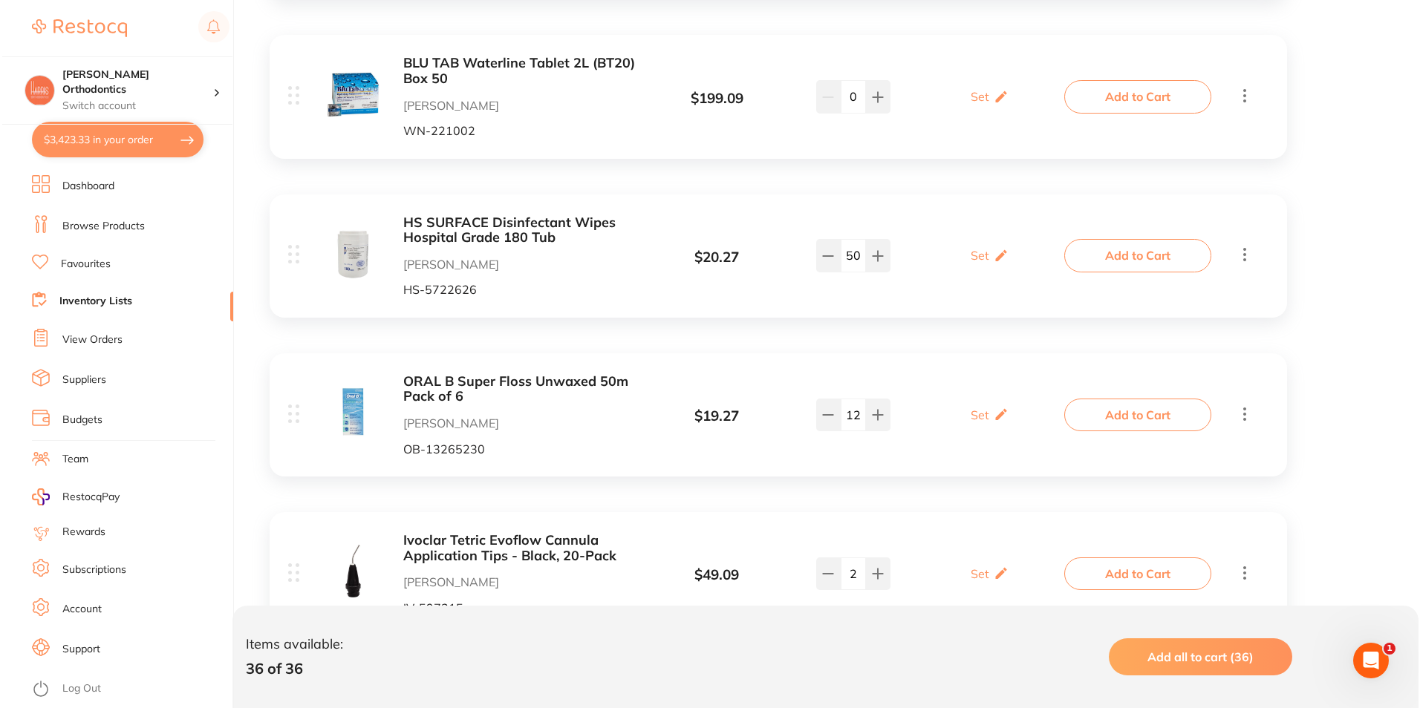
scroll to position [1337, 0]
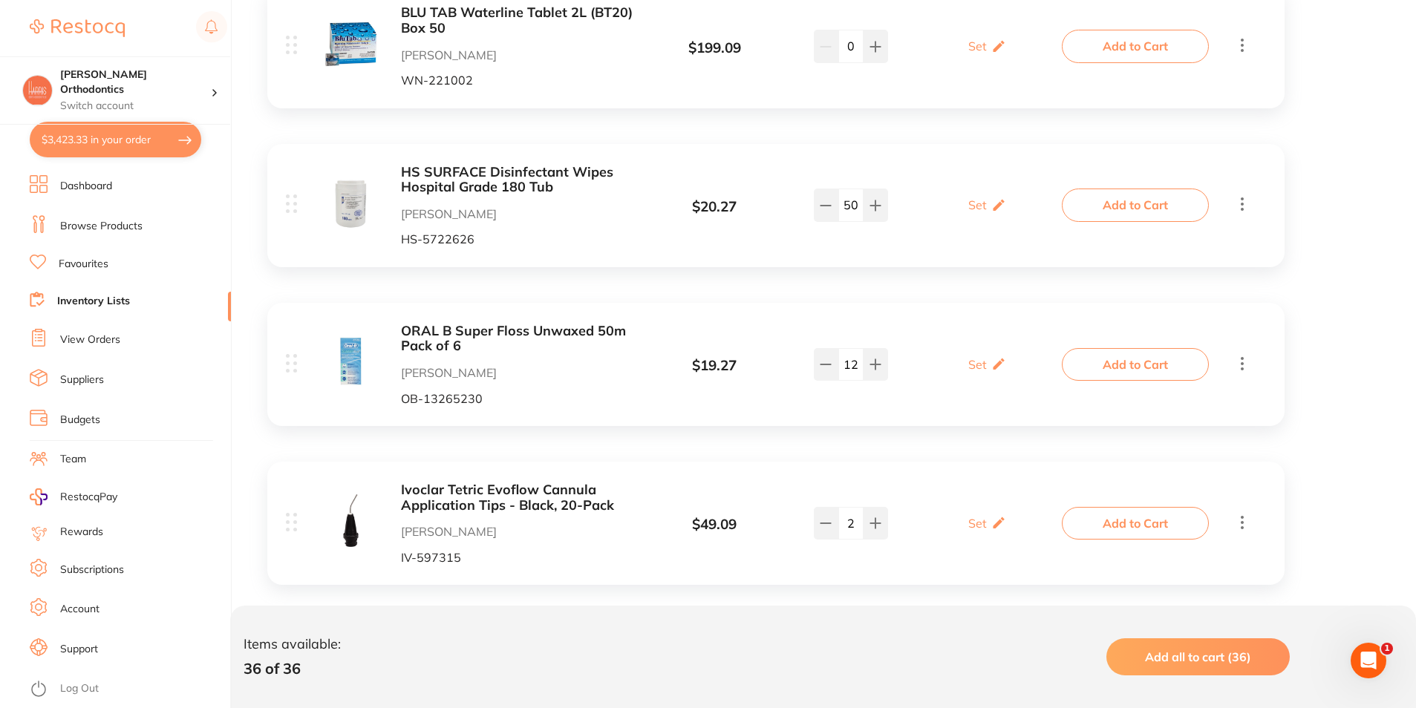
click at [1159, 376] on button "Add to Cart" at bounding box center [1135, 364] width 147 height 33
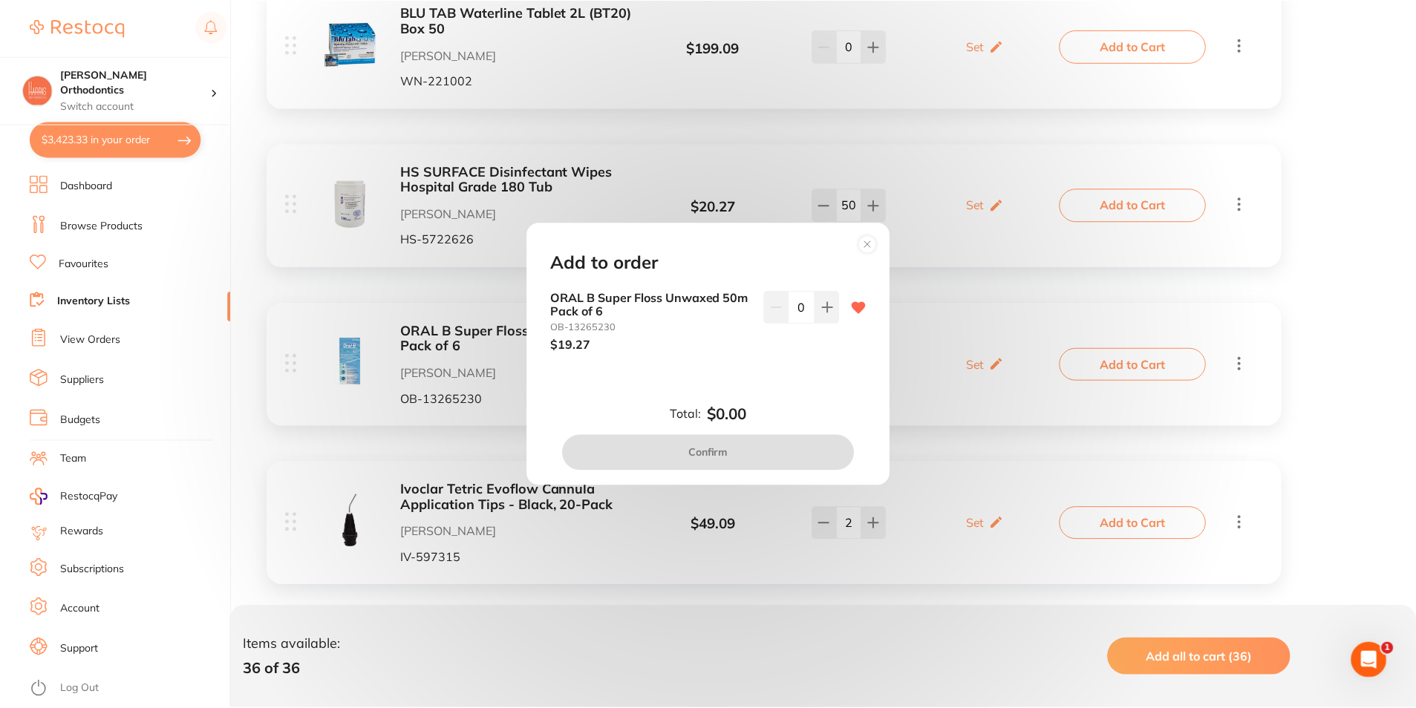
scroll to position [0, 0]
click at [798, 306] on input "0" at bounding box center [803, 307] width 27 height 33
type input "20"
click at [771, 359] on div "ORAL B Super Floss Unwaxed 50m Pack of 6 OB-13265230 $19.27 20" at bounding box center [710, 333] width 352 height 85
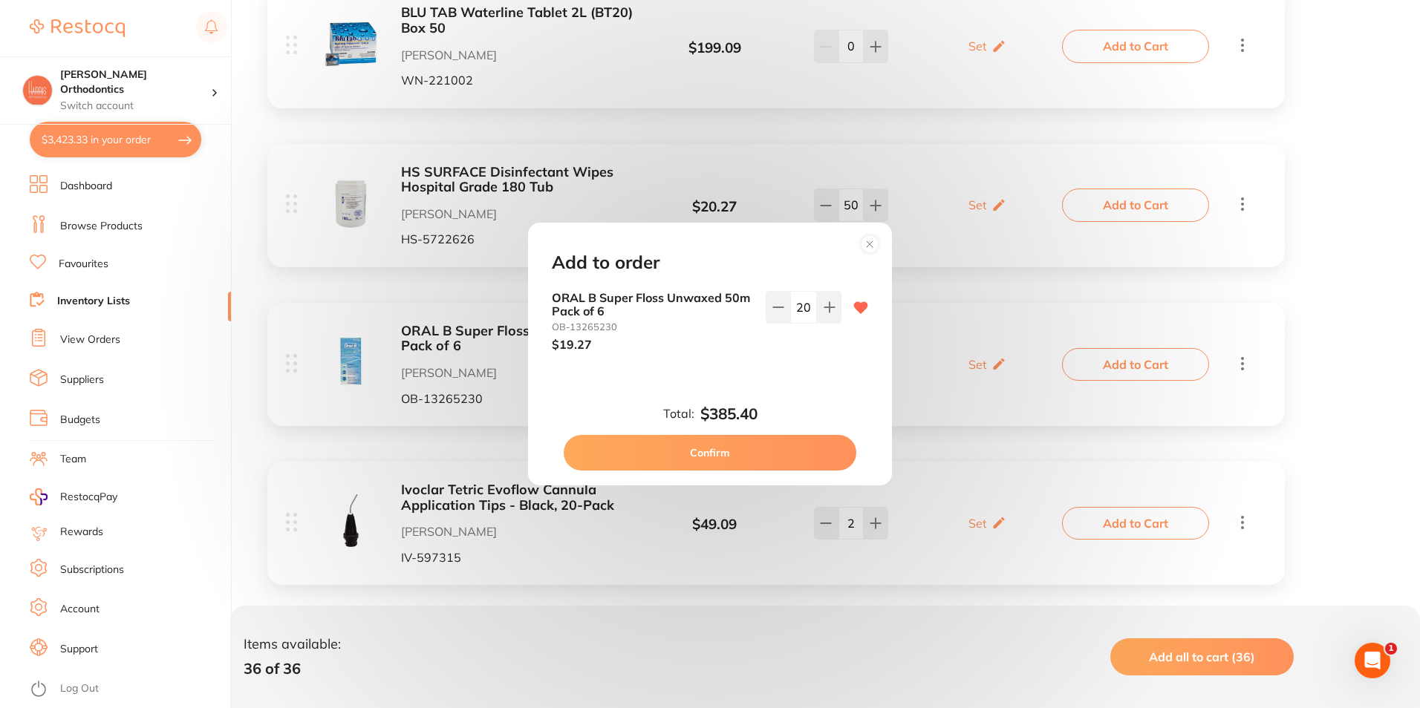
click at [786, 450] on button "Confirm" at bounding box center [710, 453] width 293 height 36
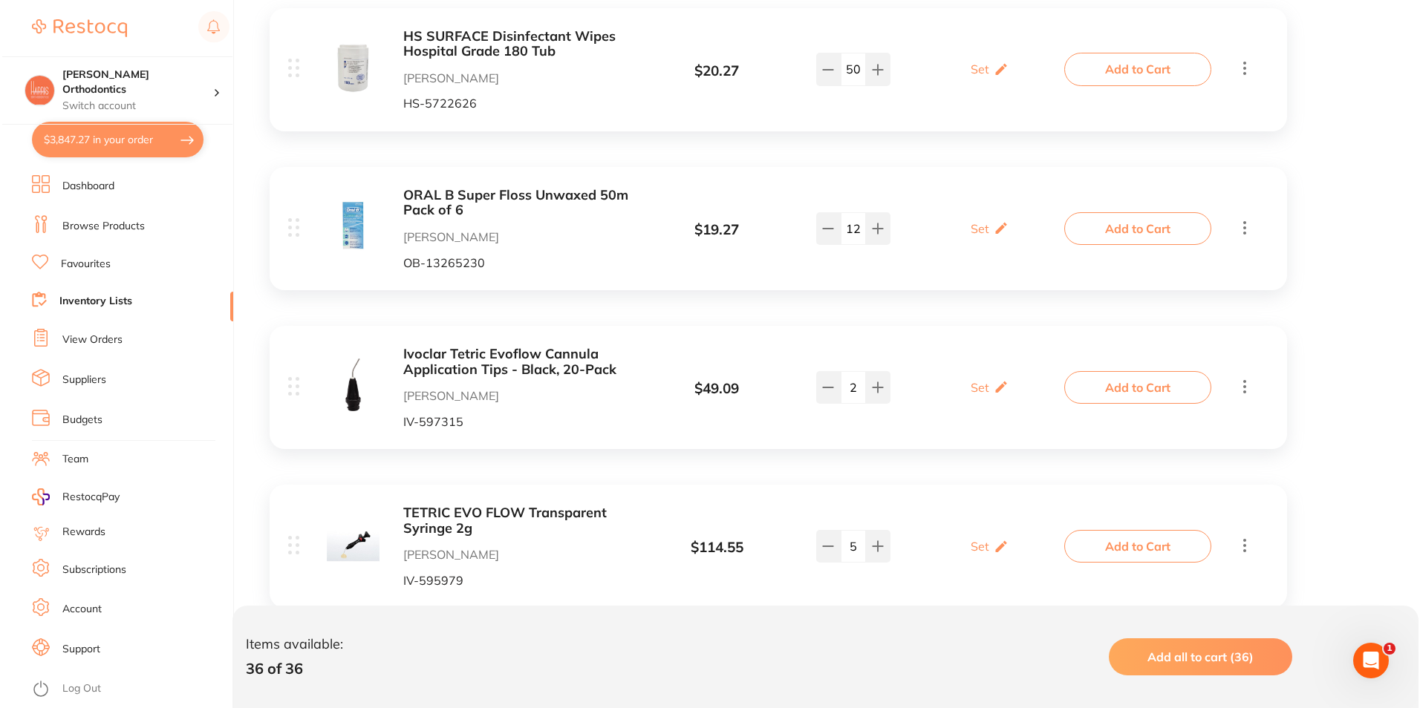
scroll to position [1485, 0]
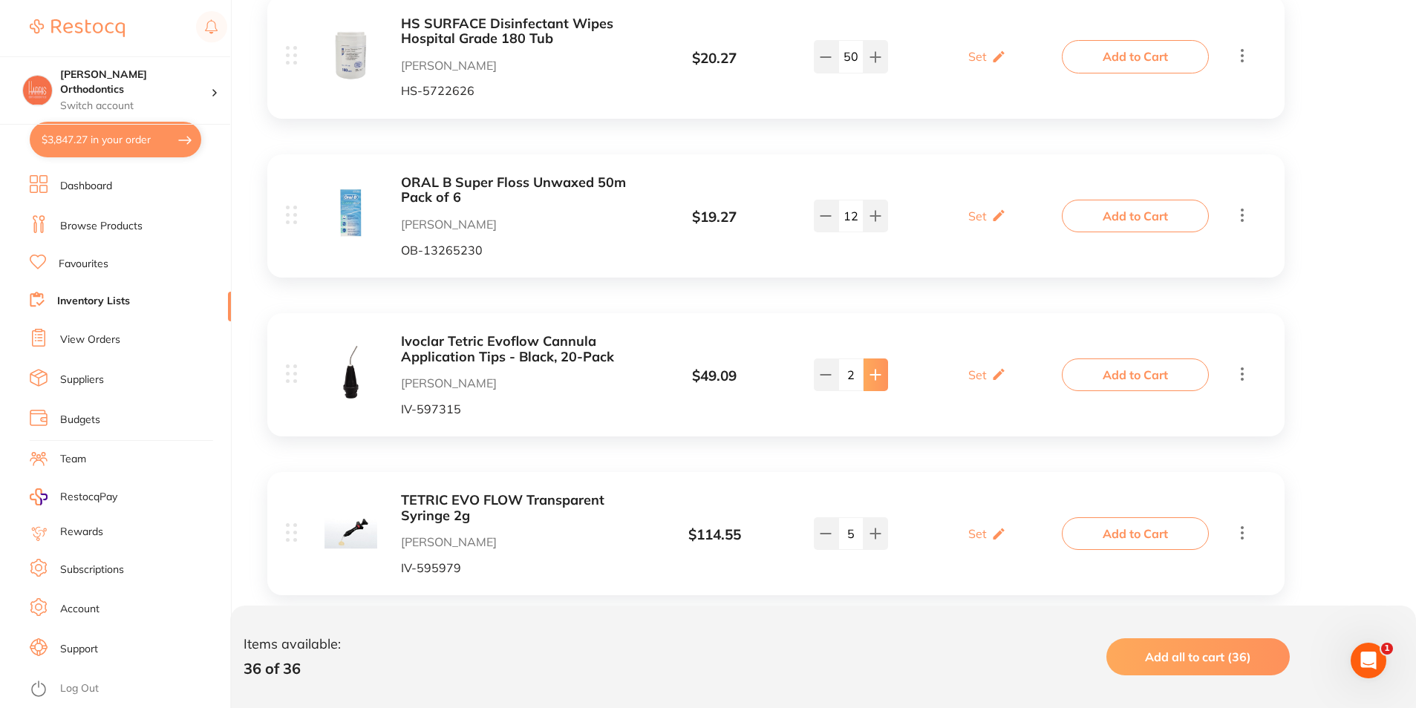
type input "3"
click at [1067, 363] on button "Add to Cart" at bounding box center [1135, 375] width 147 height 33
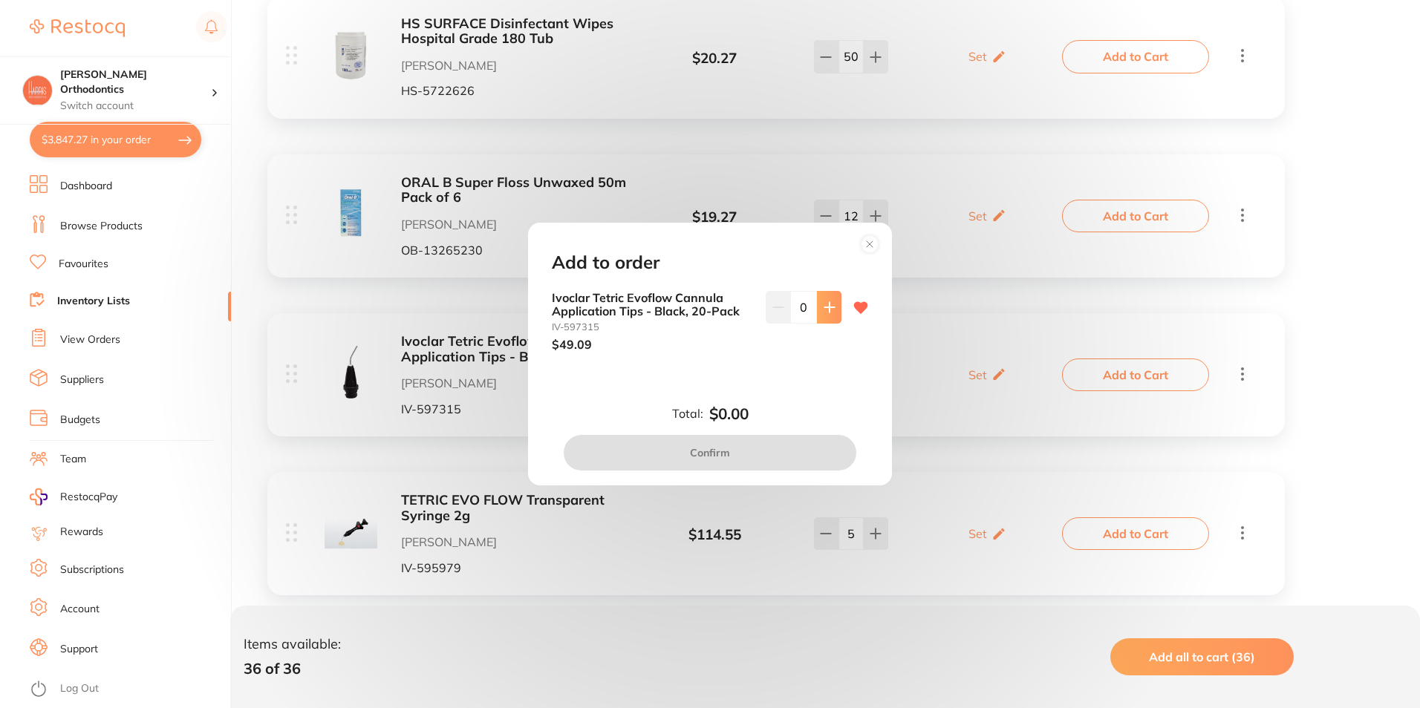
click at [823, 309] on icon at bounding box center [829, 307] width 12 height 12
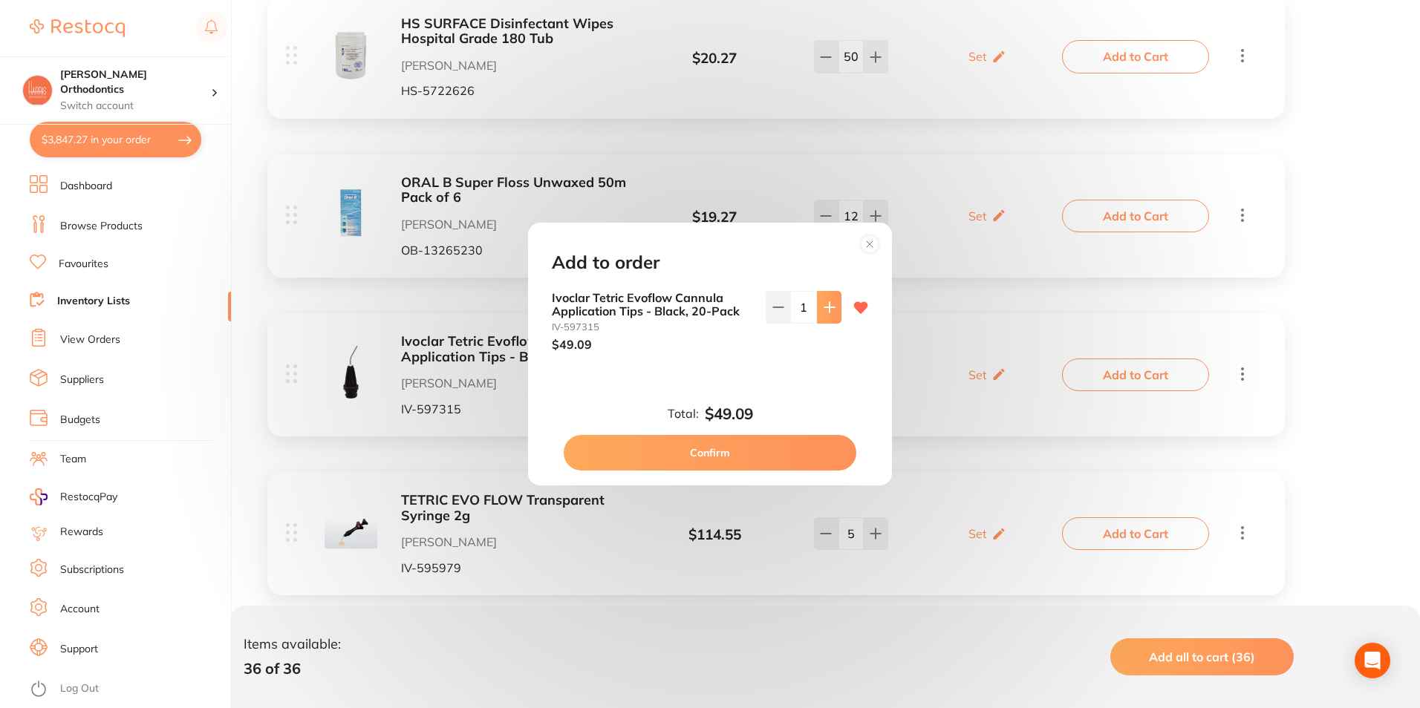
click at [823, 309] on icon at bounding box center [829, 307] width 12 height 12
click at [824, 310] on icon at bounding box center [829, 307] width 12 height 12
type input "4"
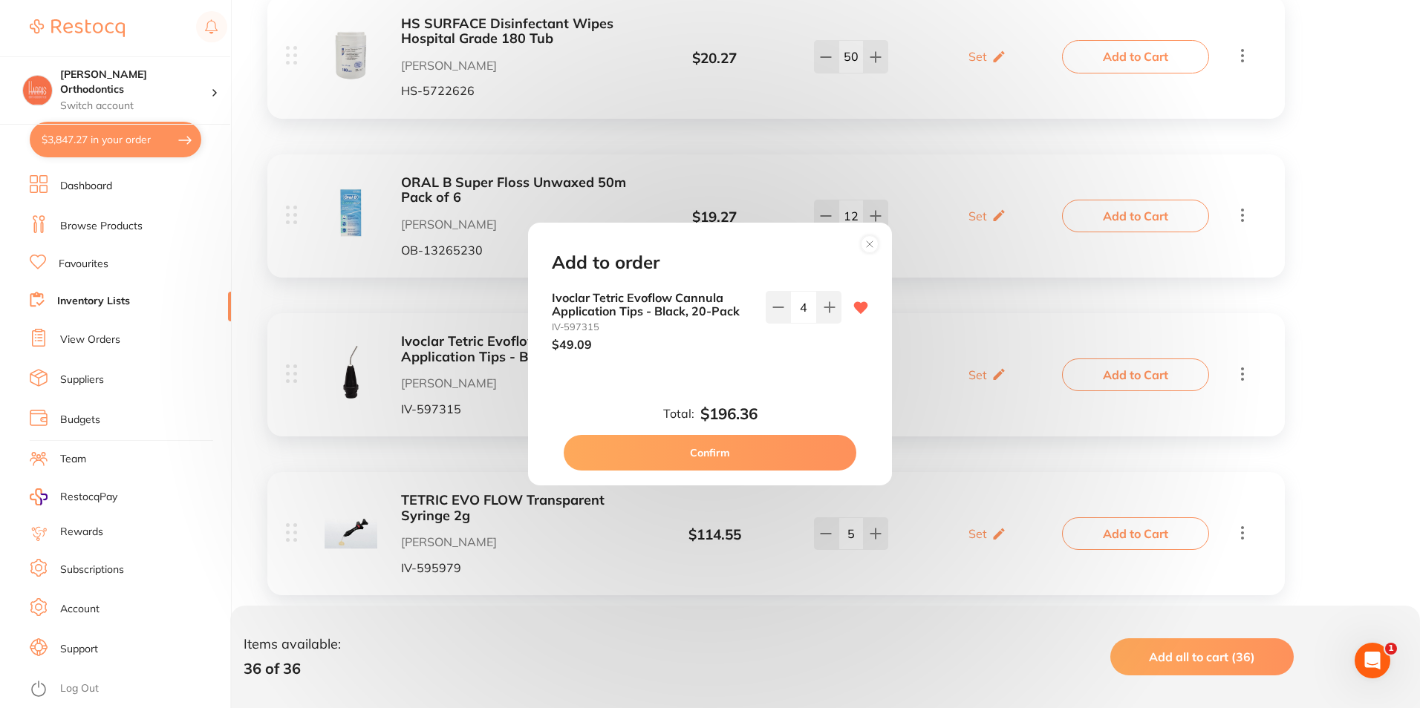
click at [748, 446] on button "Confirm" at bounding box center [710, 453] width 293 height 36
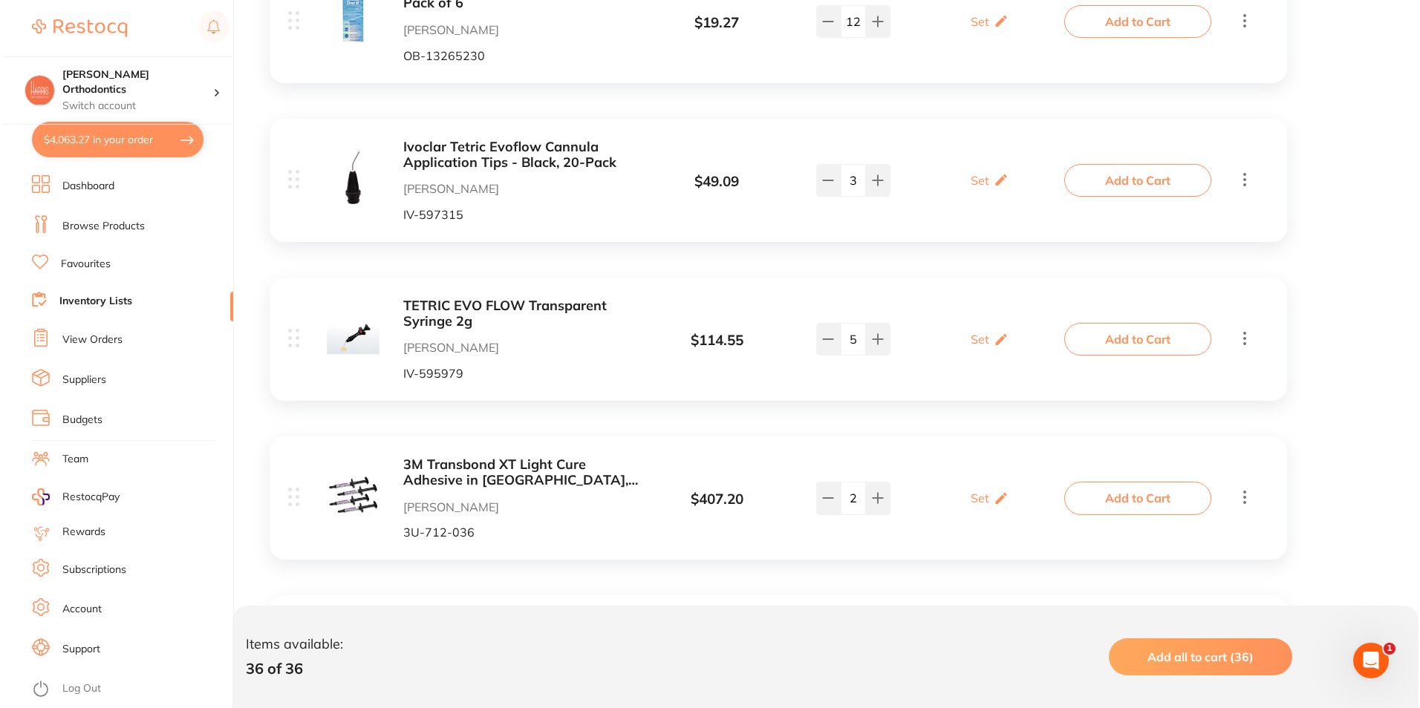
scroll to position [1708, 0]
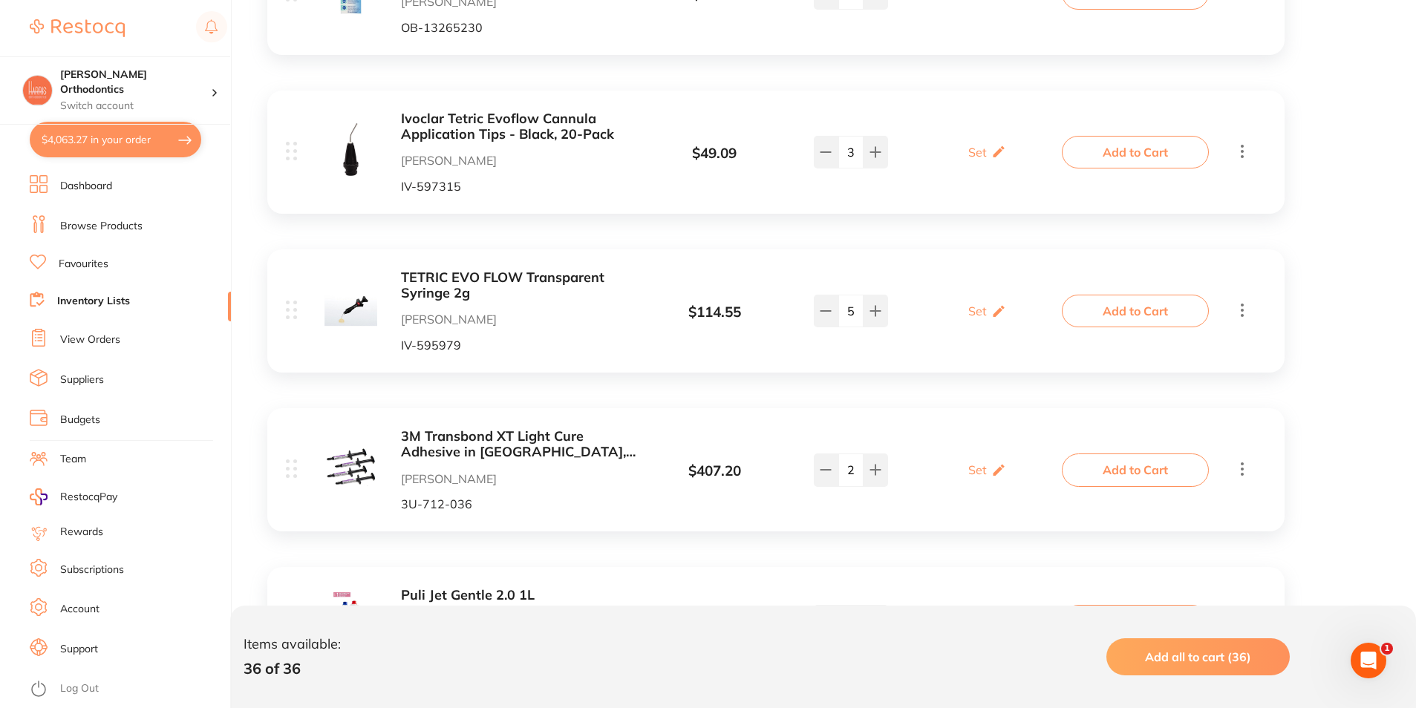
click at [1143, 310] on button "Add to Cart" at bounding box center [1135, 311] width 147 height 33
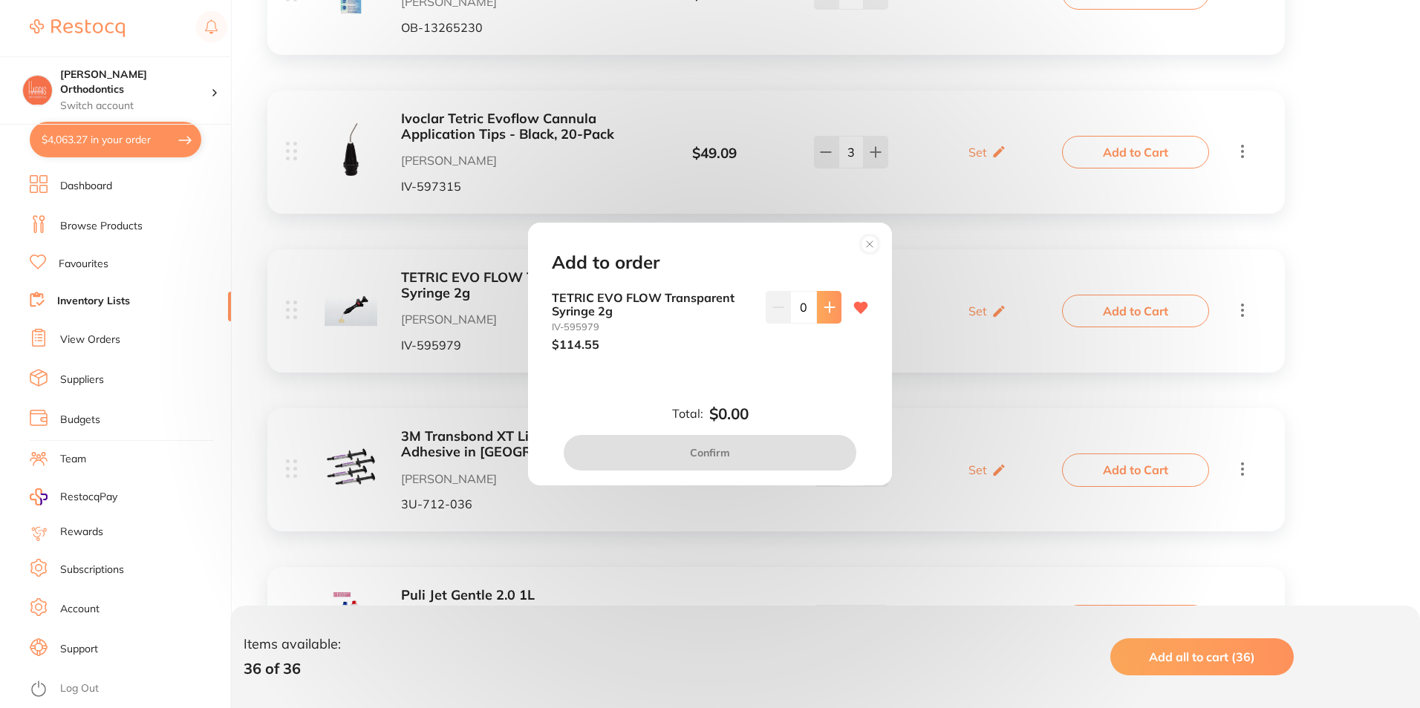
click at [823, 313] on icon at bounding box center [829, 307] width 12 height 12
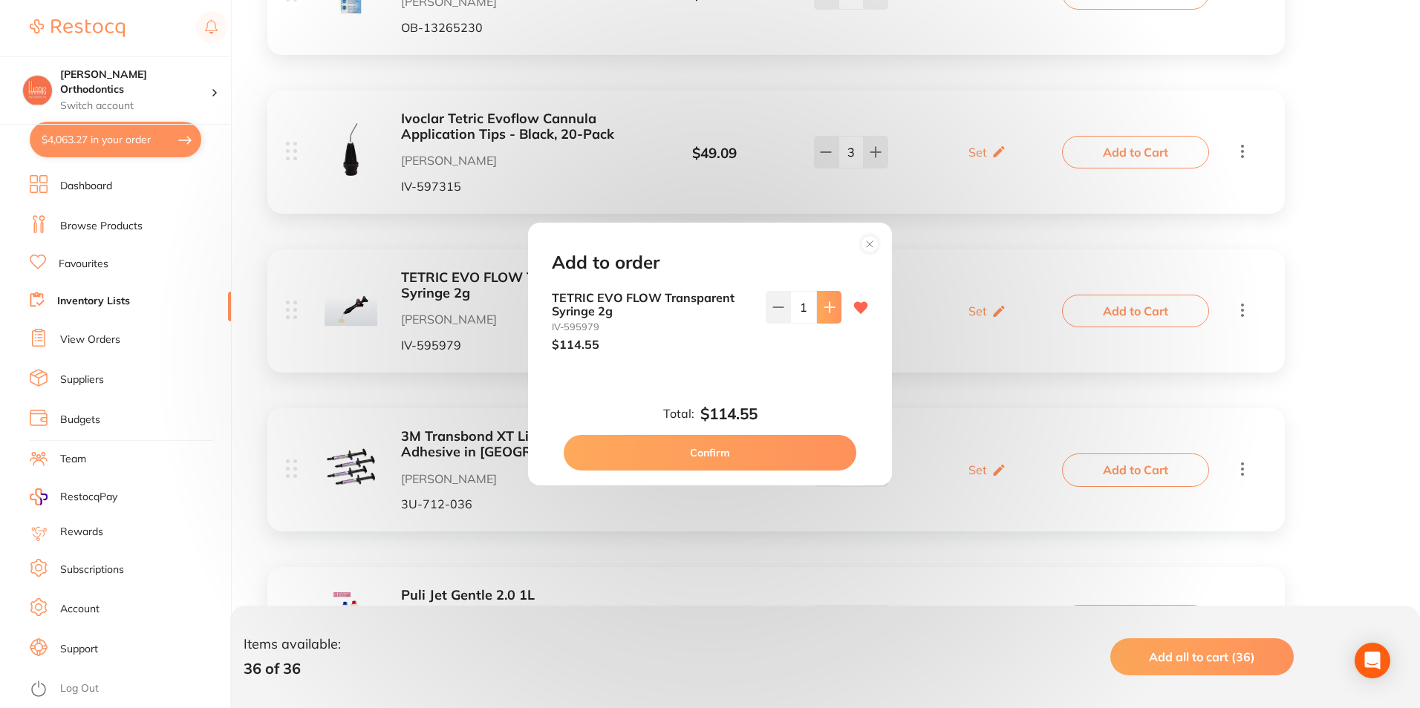
click at [823, 313] on icon at bounding box center [829, 307] width 12 height 12
click at [823, 310] on icon at bounding box center [829, 307] width 12 height 12
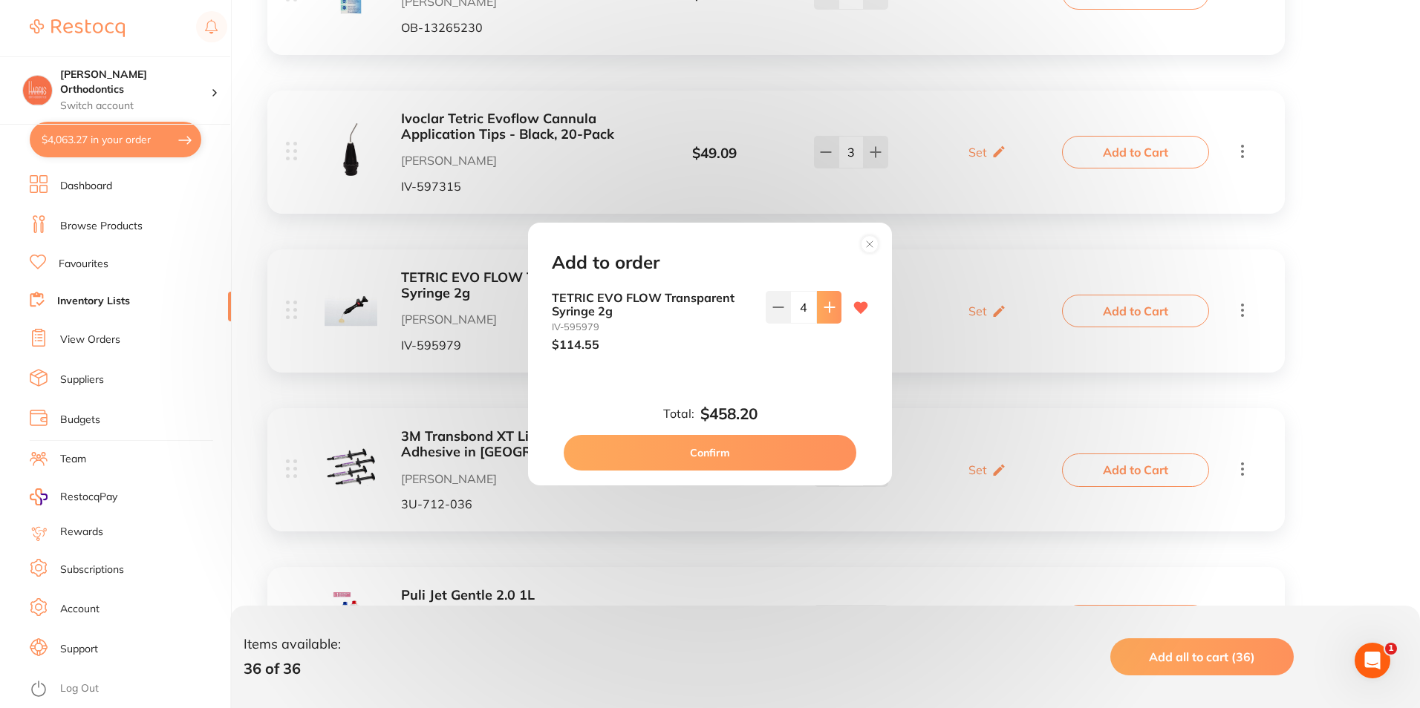
type input "5"
click at [743, 450] on button "Confirm" at bounding box center [710, 453] width 293 height 36
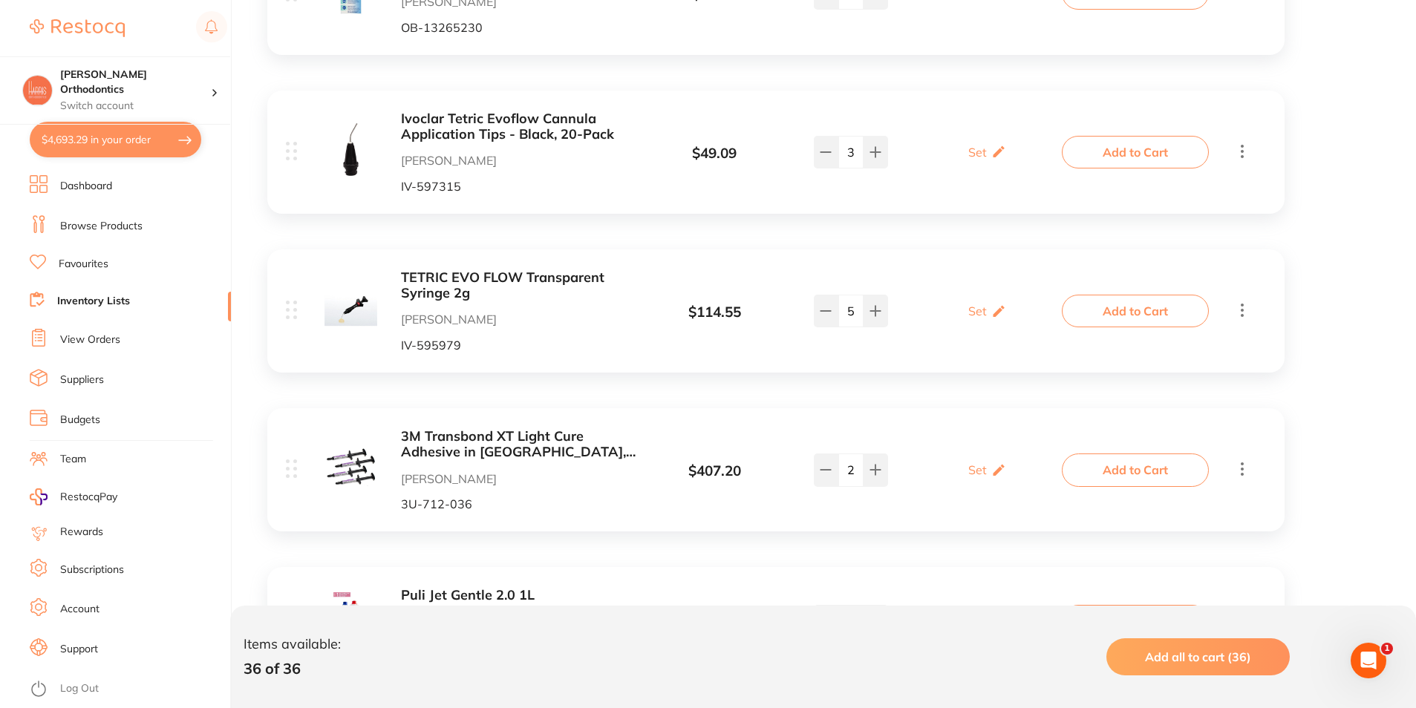
click at [1079, 463] on button "Add to Cart" at bounding box center [1135, 470] width 147 height 33
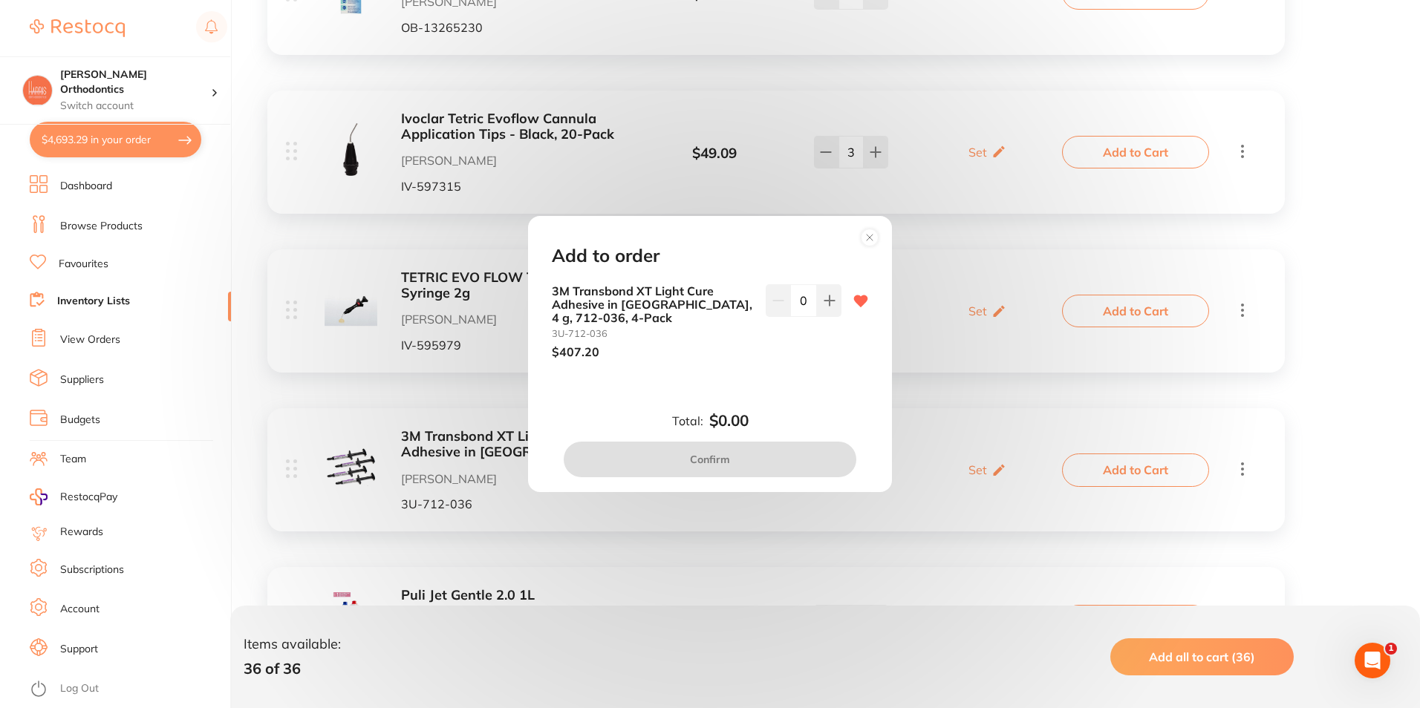
click at [973, 264] on div "Add to order 3M Transbond XT Light Cure Adhesive in Syringes, 4 g, 712-036, 4-P…" at bounding box center [710, 354] width 1420 height 708
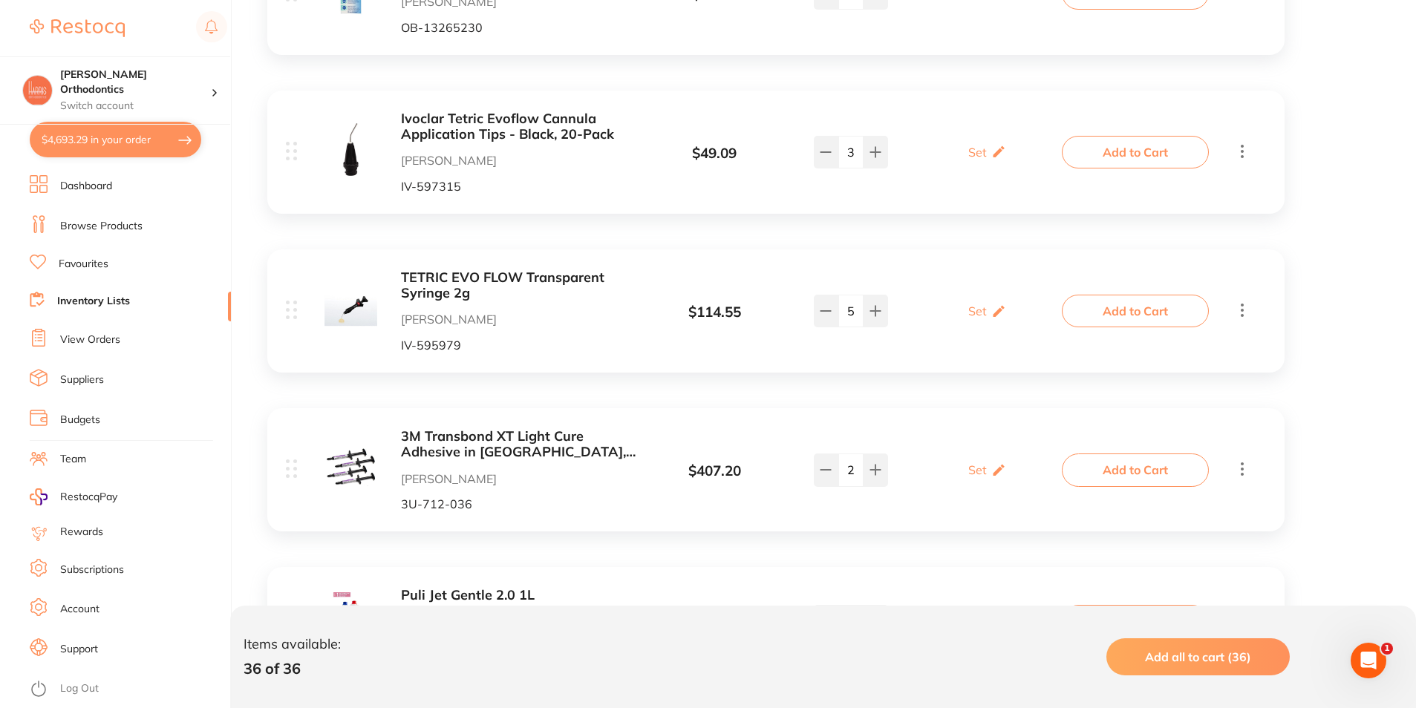
click at [1216, 659] on span "Add all to cart (36)" at bounding box center [1198, 657] width 106 height 15
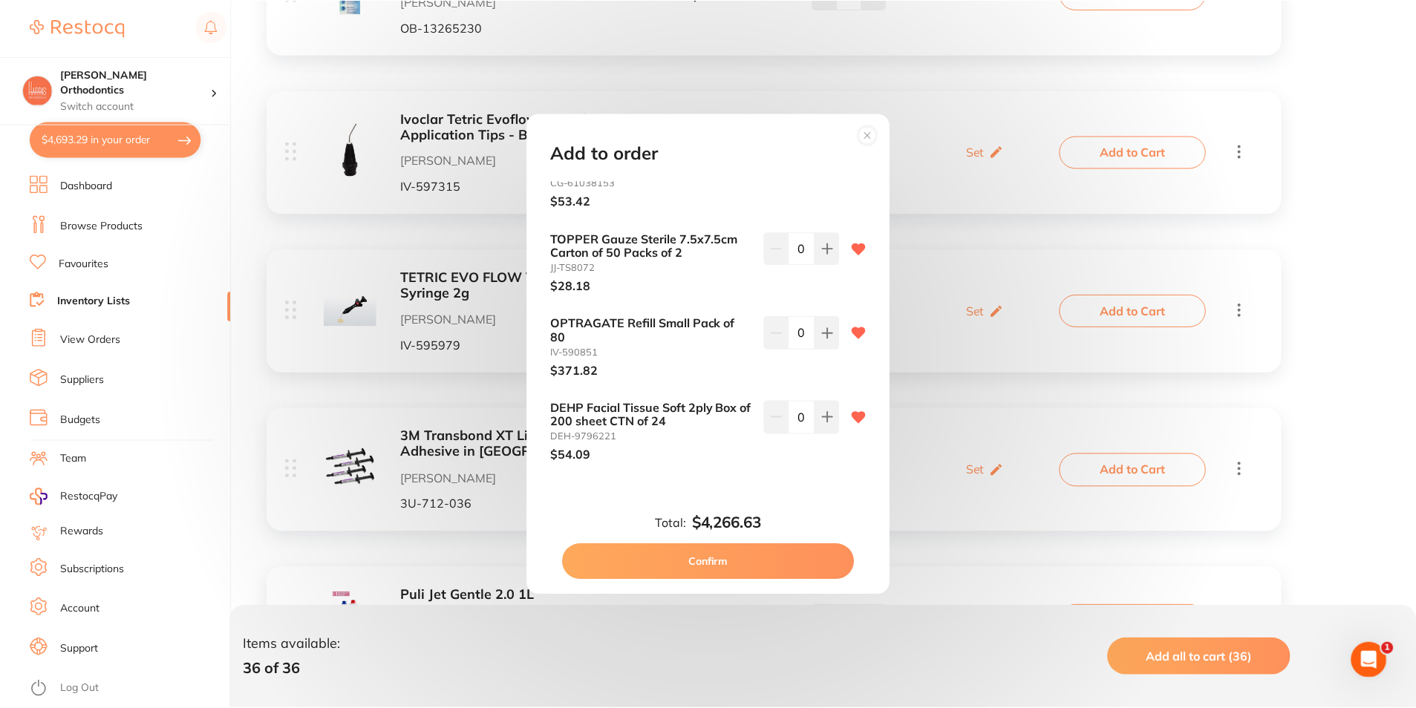
scroll to position [2754, 0]
click at [867, 135] on circle at bounding box center [869, 134] width 17 height 17
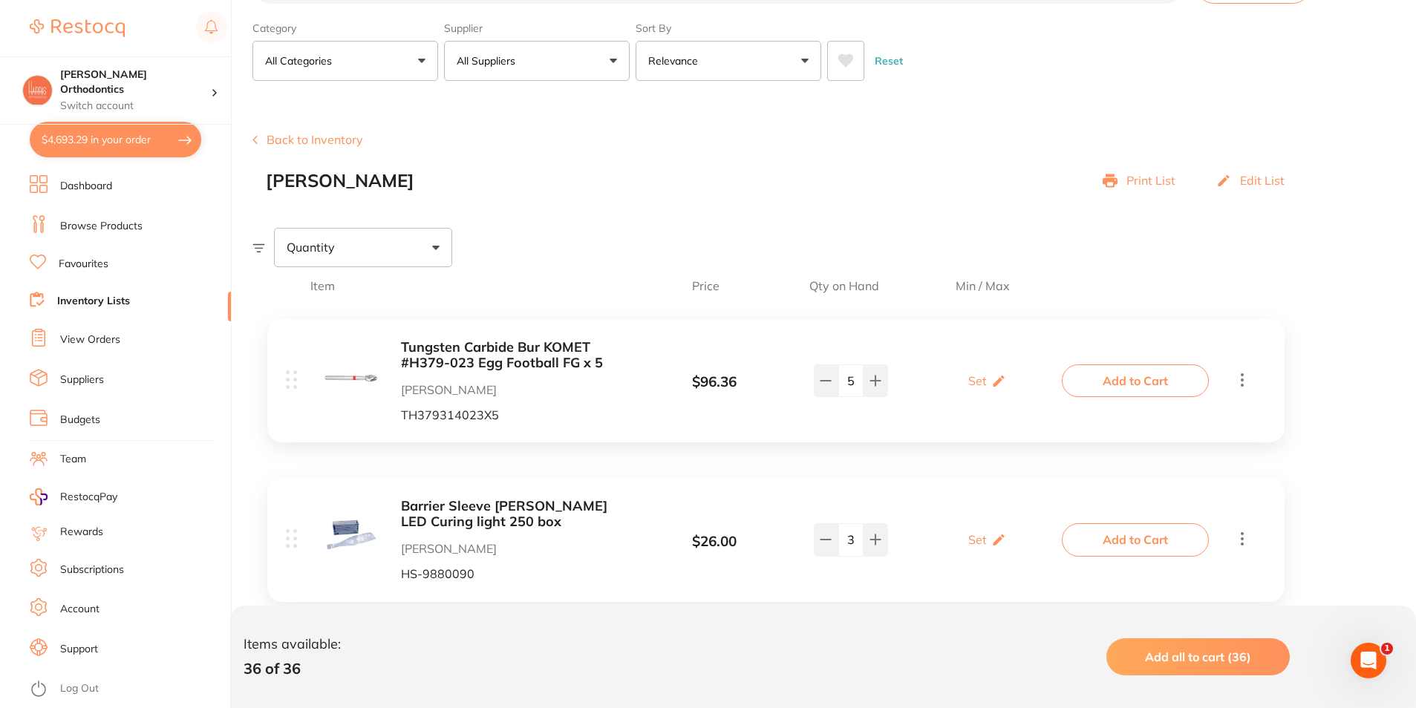
scroll to position [223, 0]
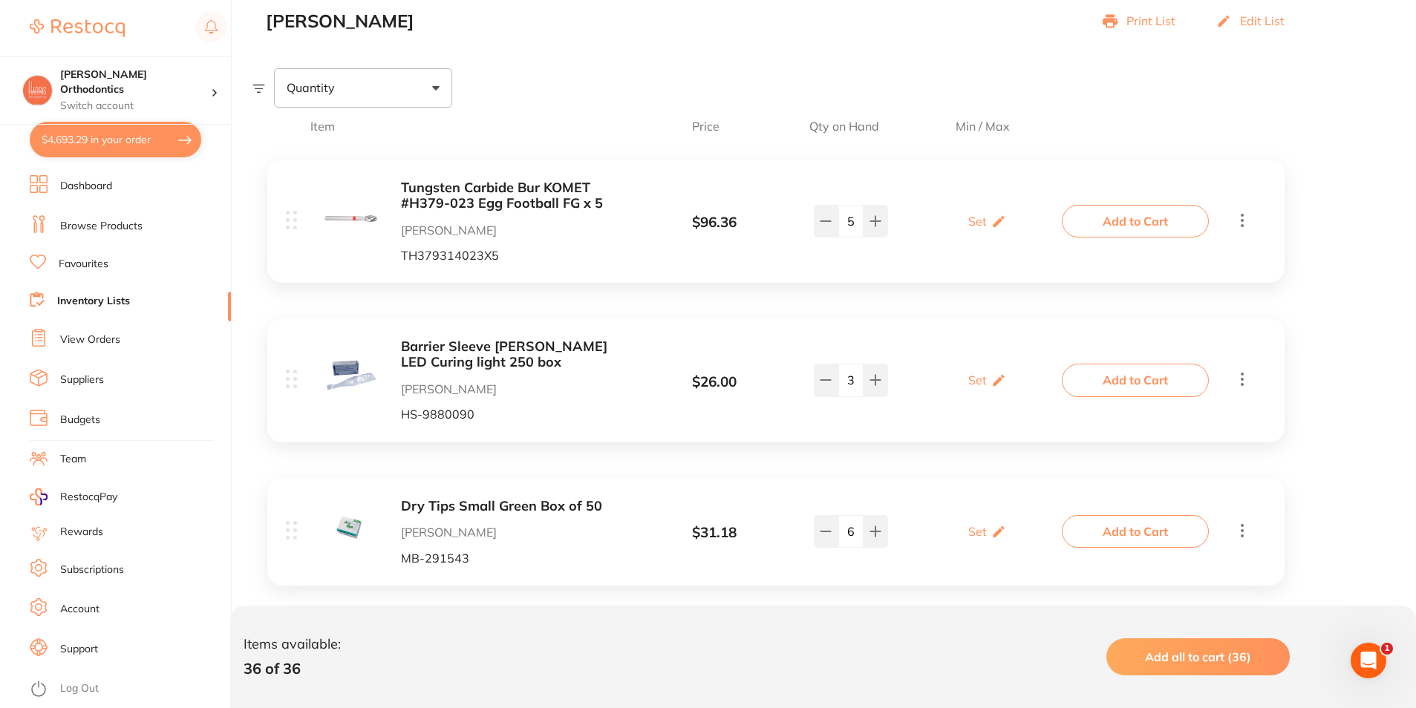
click at [164, 132] on button "$4,693.29 in your order" at bounding box center [116, 140] width 172 height 36
checkbox input "true"
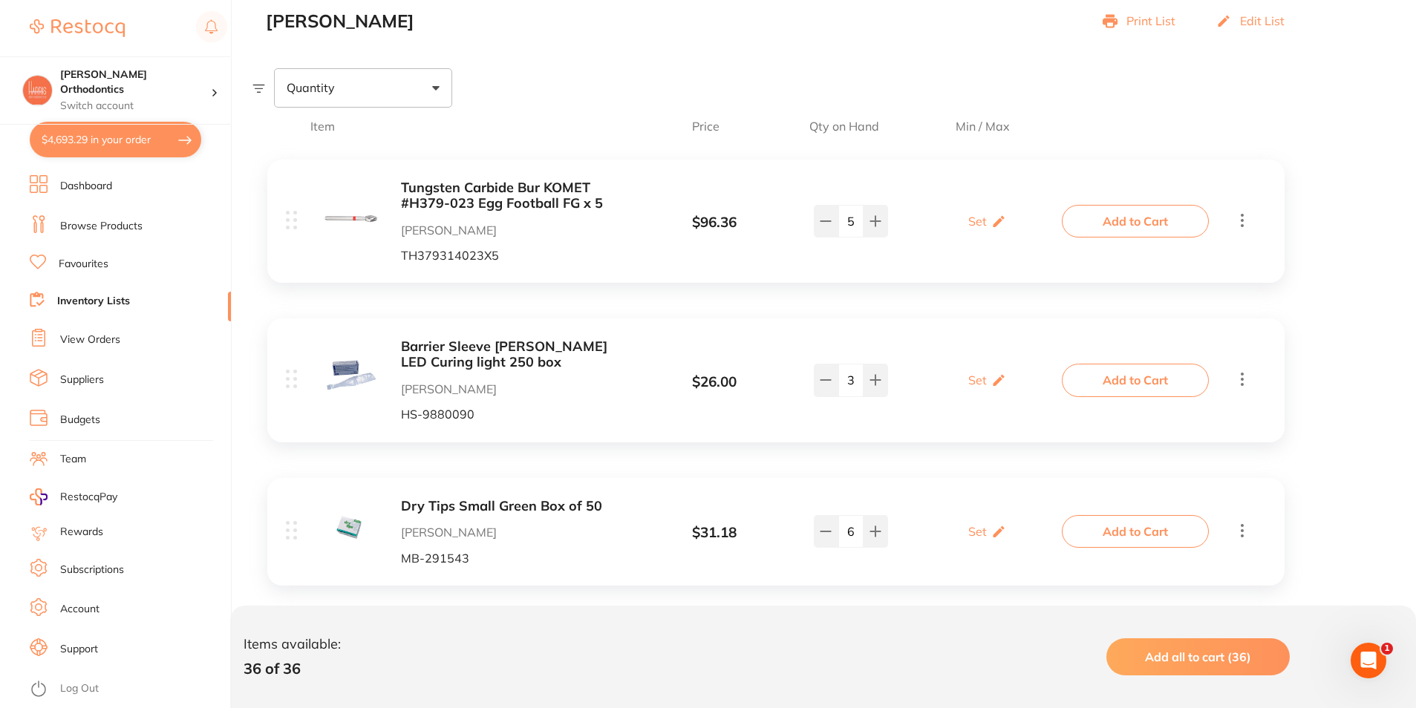
checkbox input "true"
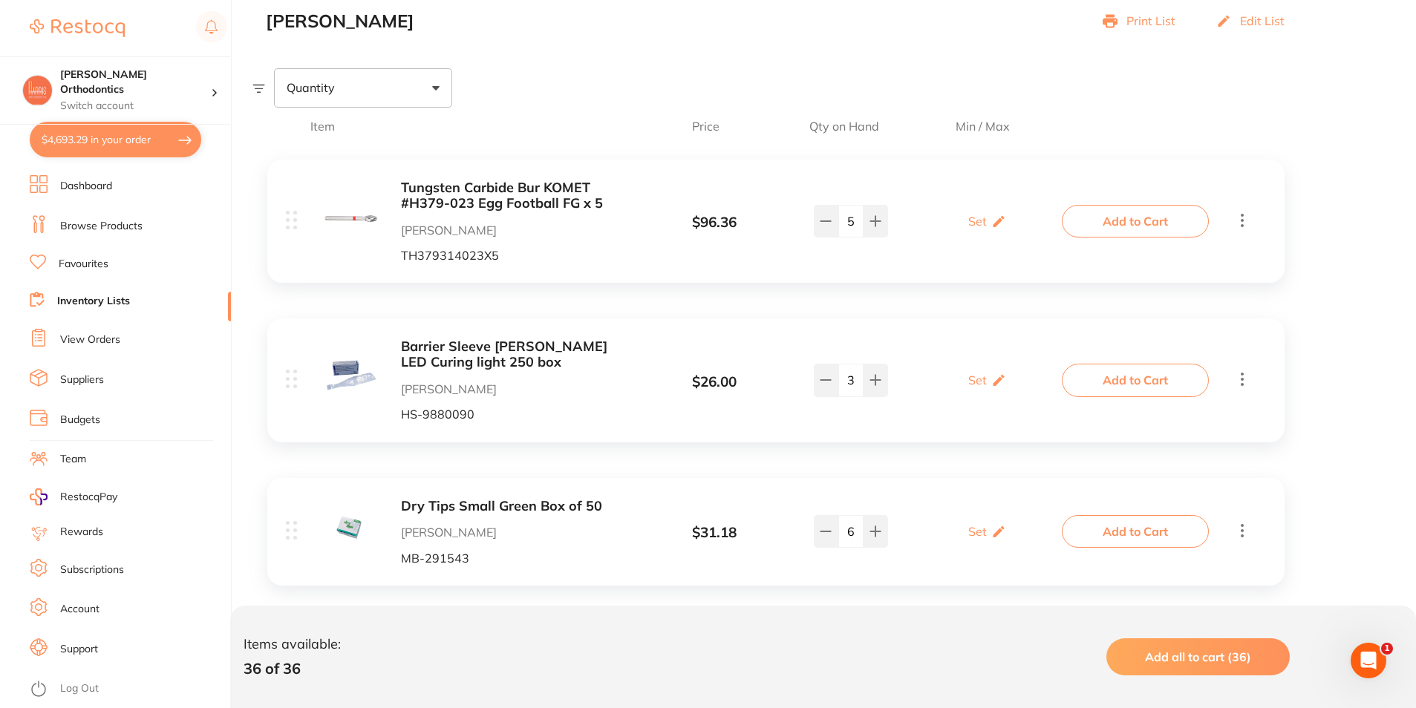
checkbox input "true"
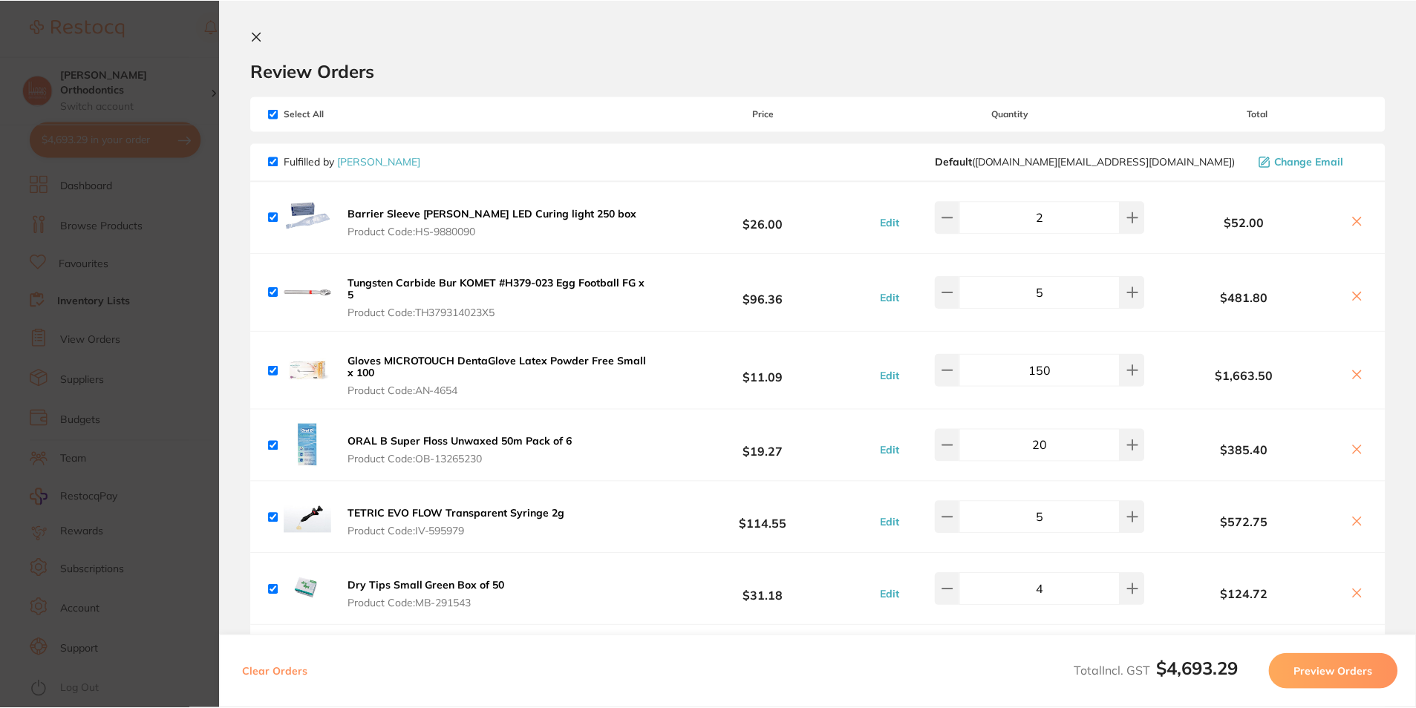
scroll to position [0, 0]
click at [258, 32] on icon at bounding box center [257, 37] width 12 height 12
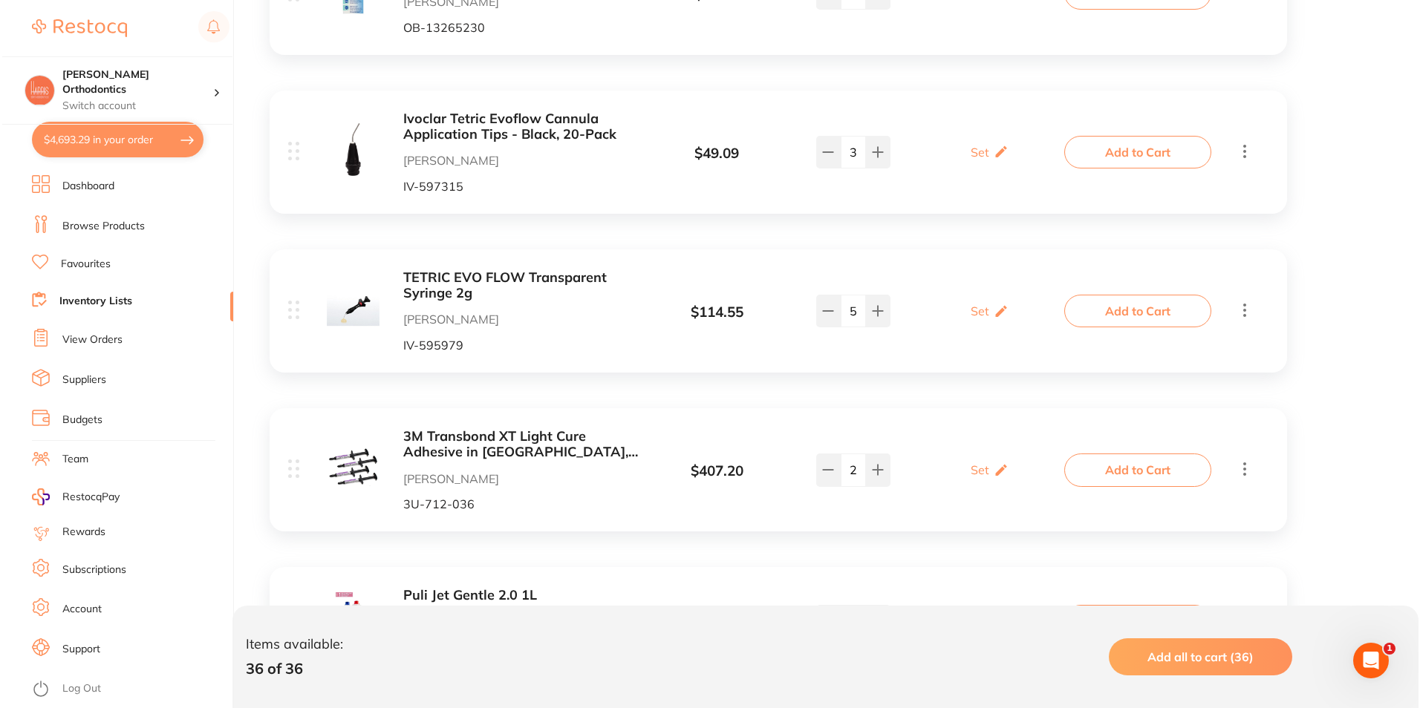
scroll to position [1931, 0]
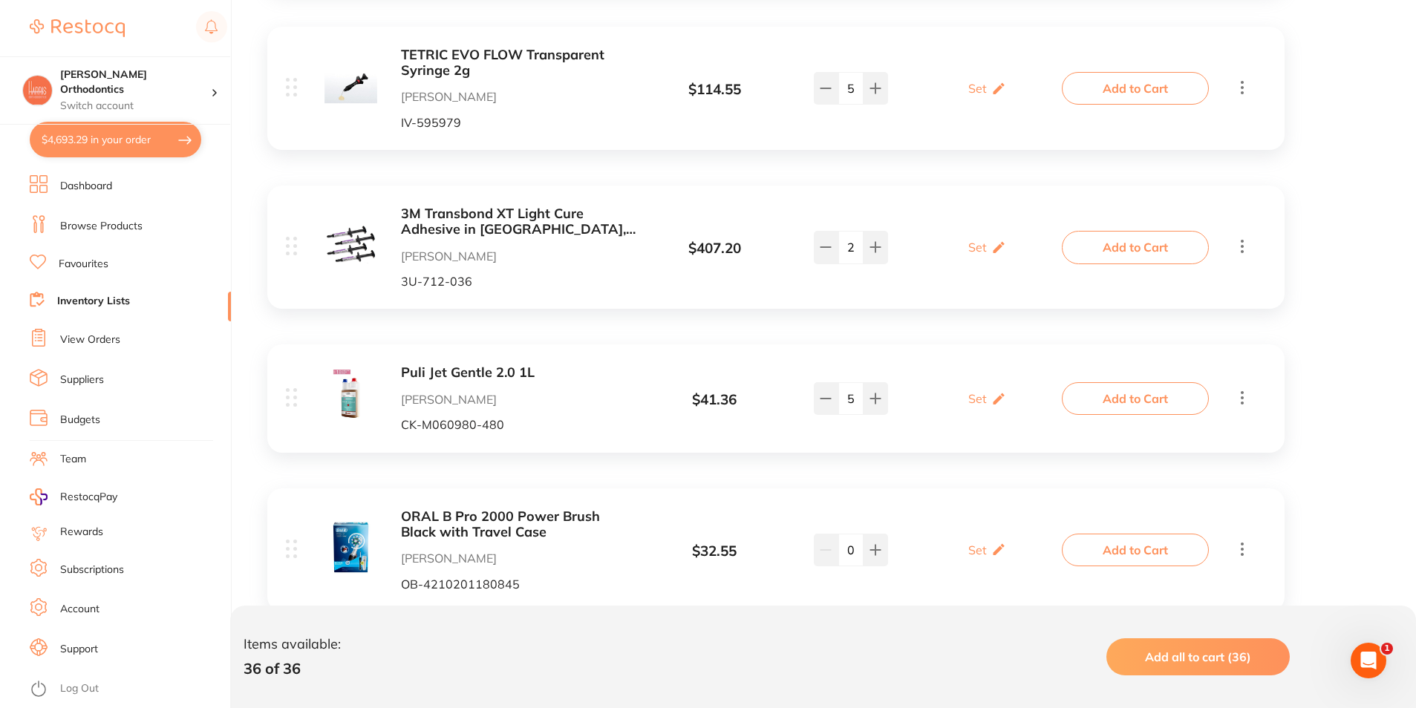
click at [1033, 239] on div "Set Set Min / Max" at bounding box center [988, 247] width 156 height 37
click at [1073, 242] on button "Add to Cart" at bounding box center [1135, 247] width 147 height 33
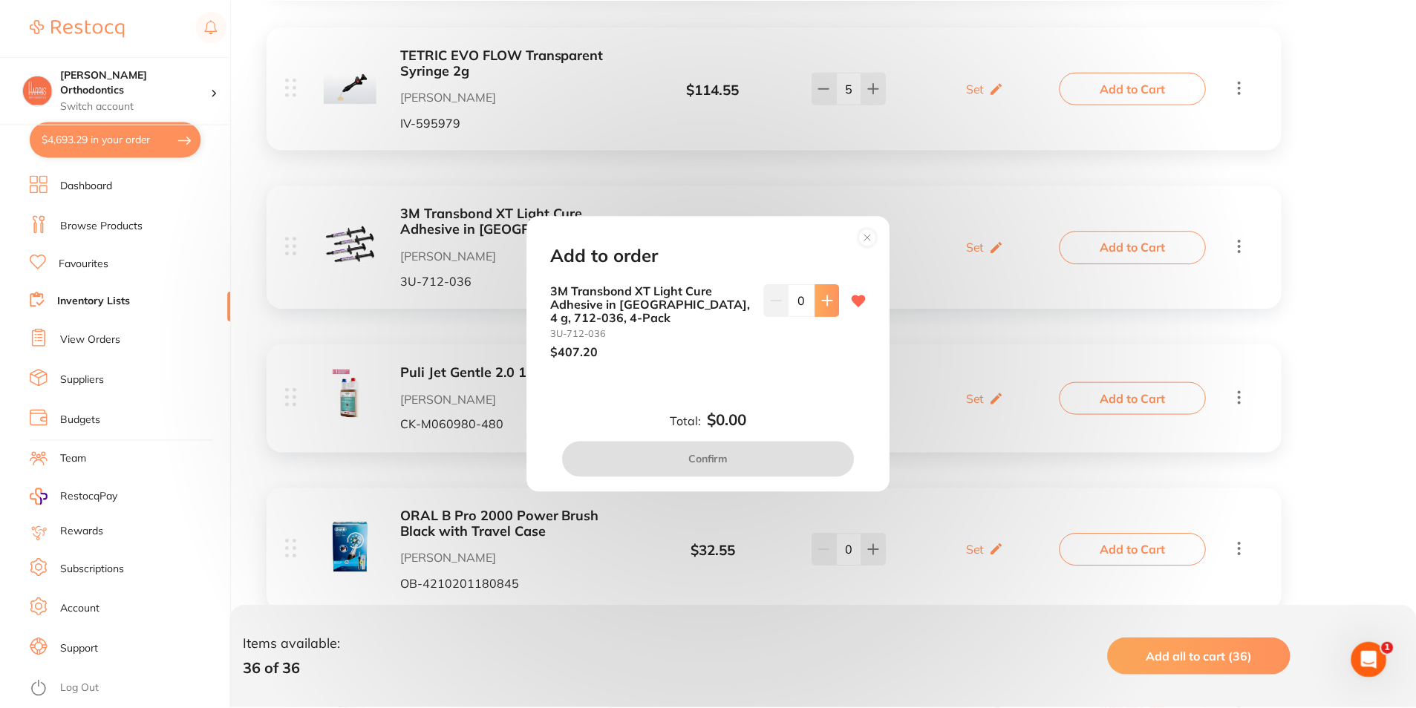
scroll to position [0, 0]
click at [826, 305] on icon at bounding box center [829, 301] width 10 height 10
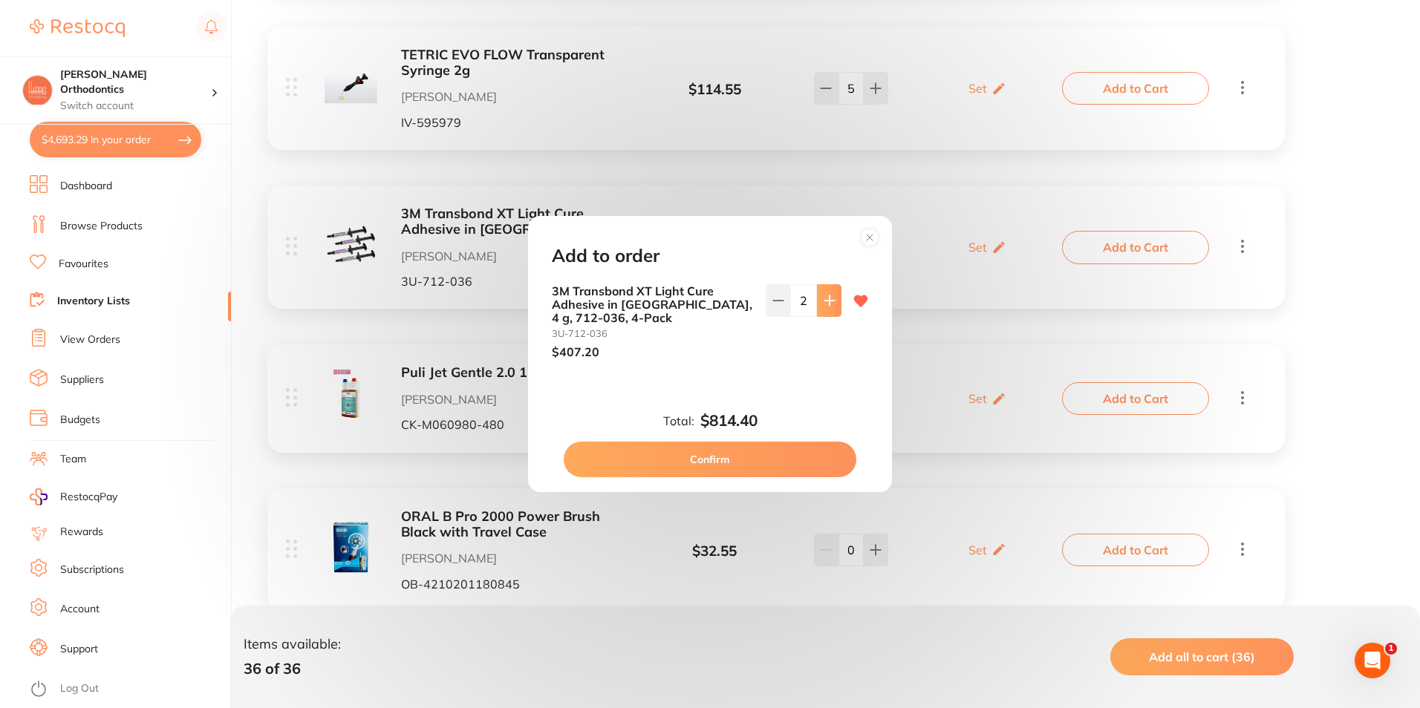
click at [826, 305] on icon at bounding box center [829, 301] width 10 height 10
type input "5"
click at [759, 451] on button "Confirm" at bounding box center [710, 460] width 293 height 36
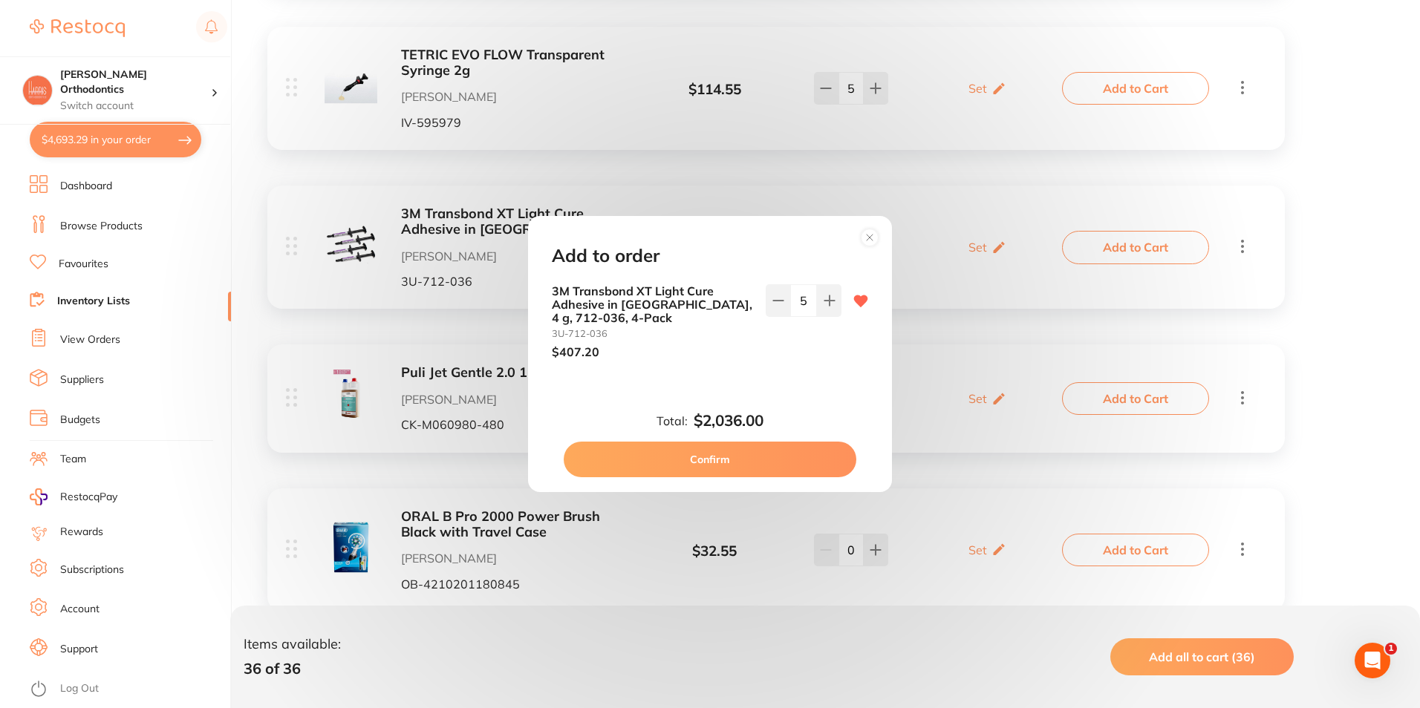
checkbox input "false"
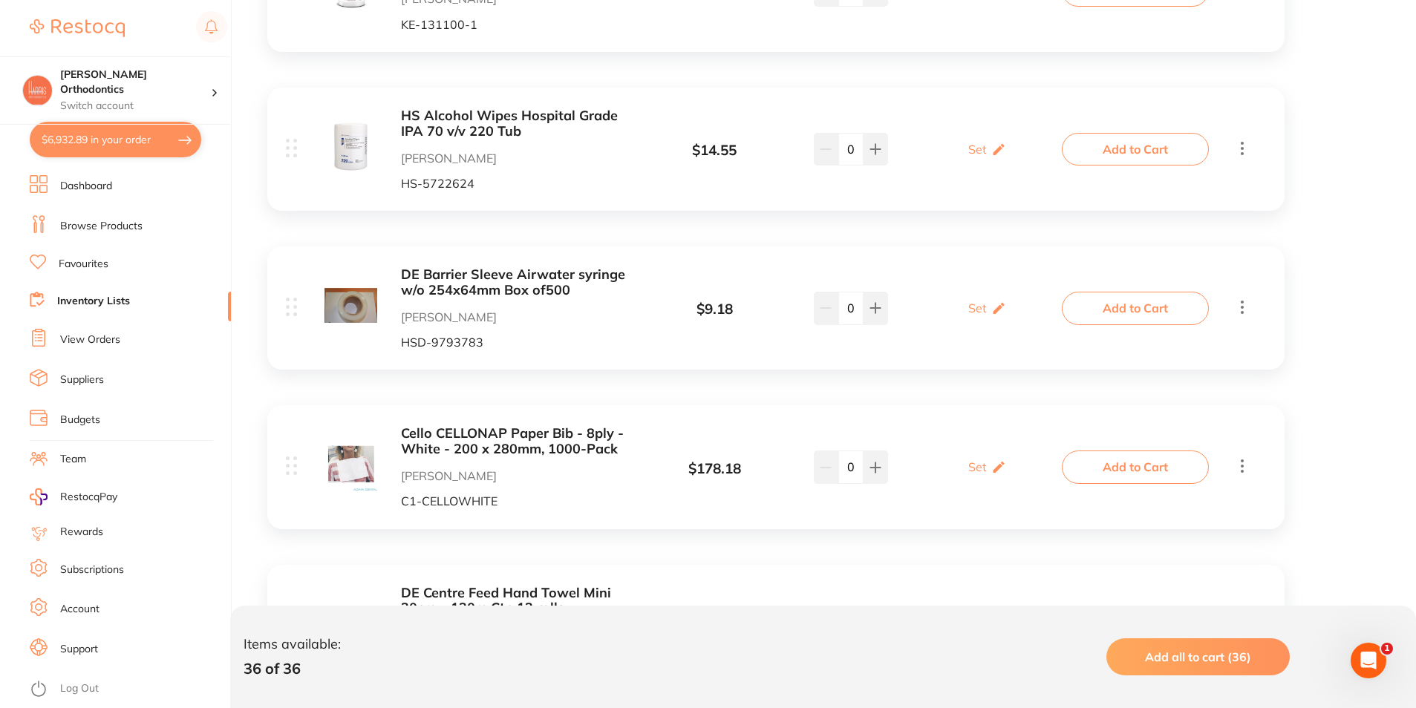
scroll to position [2673, 0]
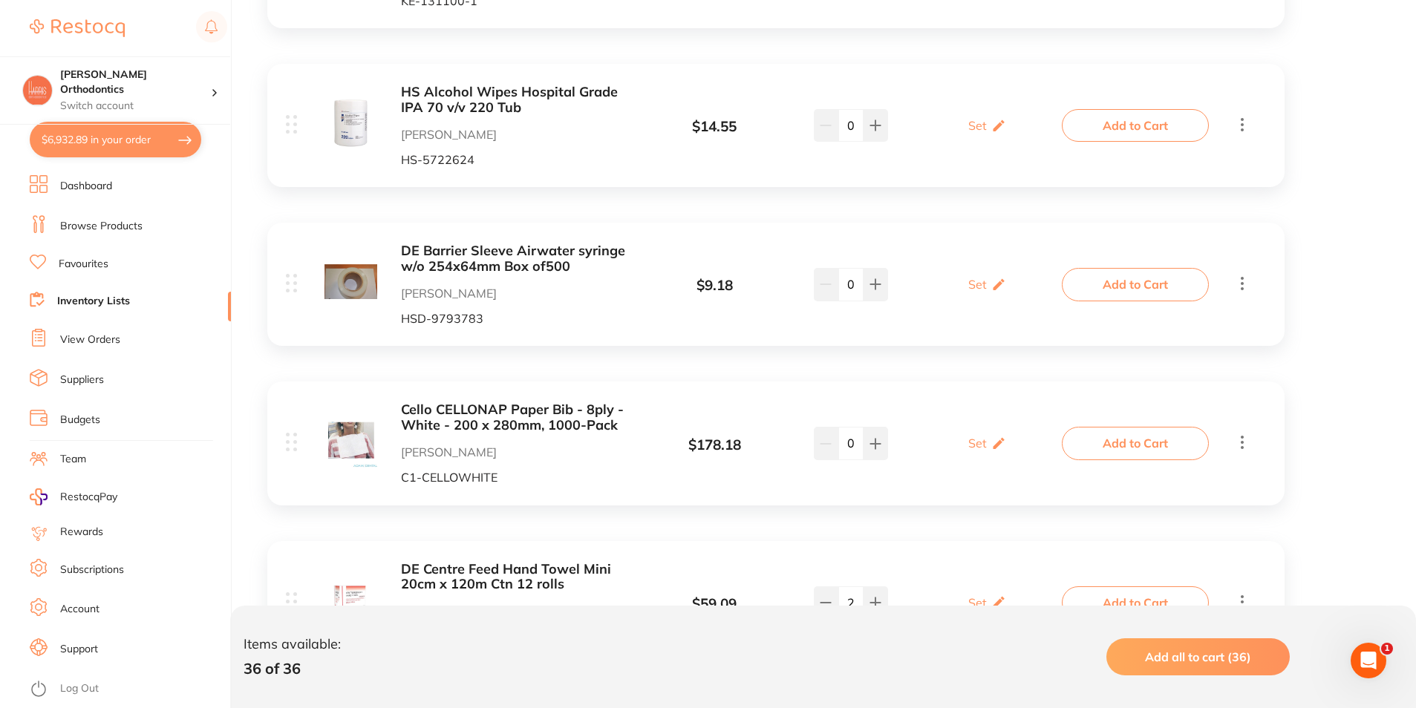
click at [551, 255] on b "DE Barrier Sleeve Airwater syringe w/o 254x64mm Box of500" at bounding box center [518, 259] width 235 height 30
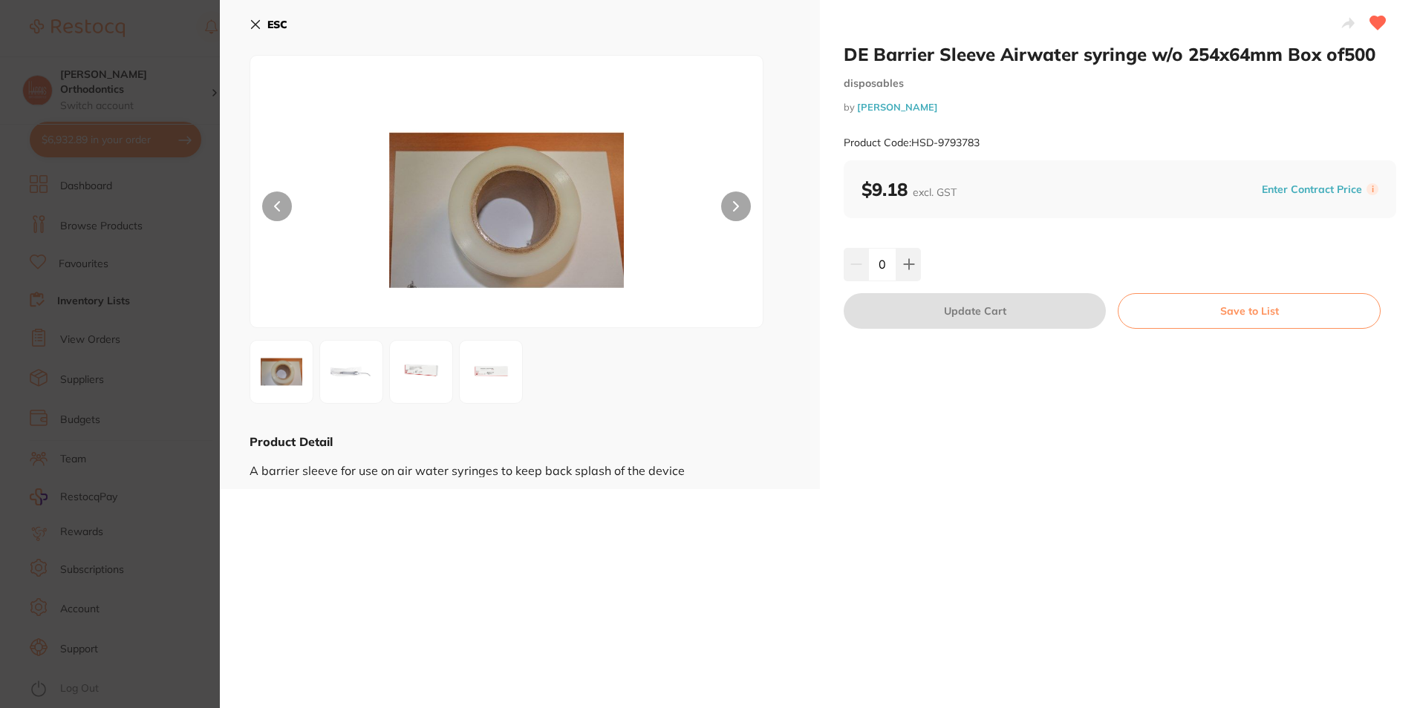
click at [506, 382] on img at bounding box center [490, 371] width 53 height 53
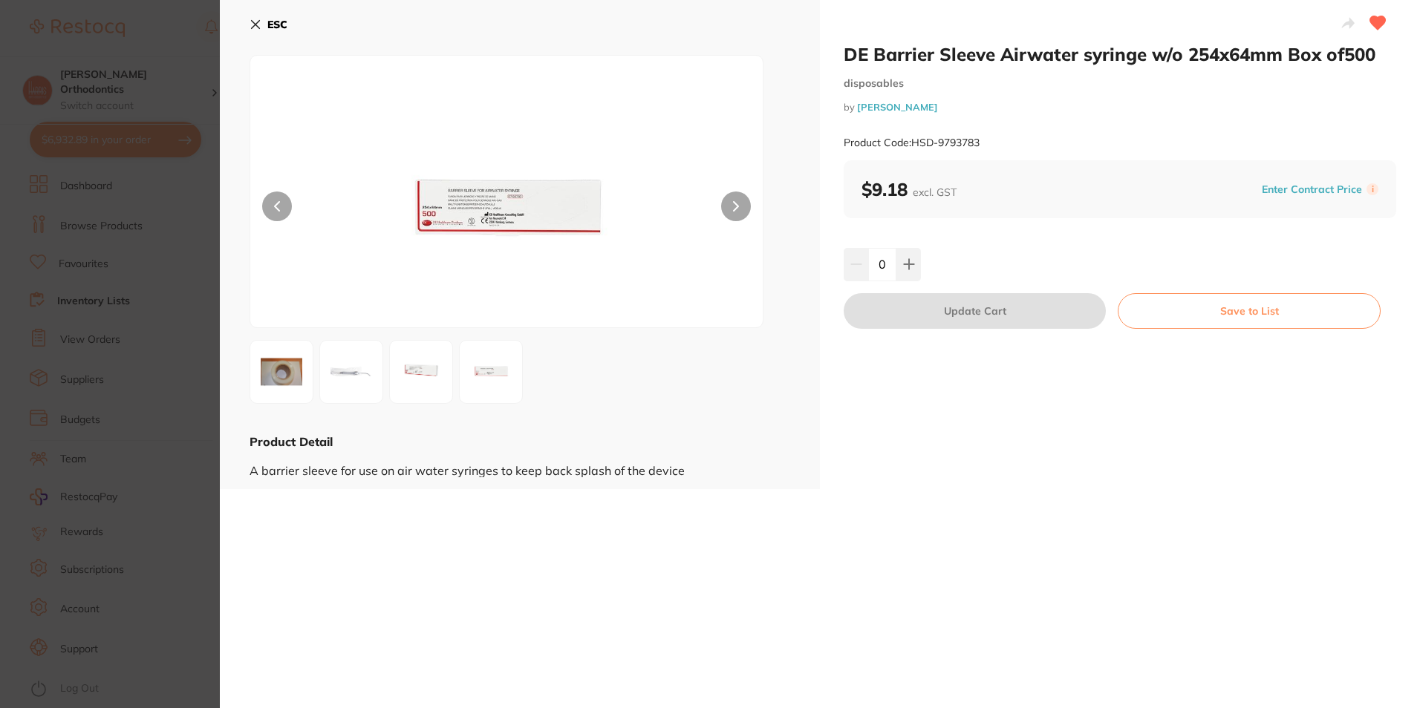
click at [296, 362] on img at bounding box center [281, 371] width 53 height 53
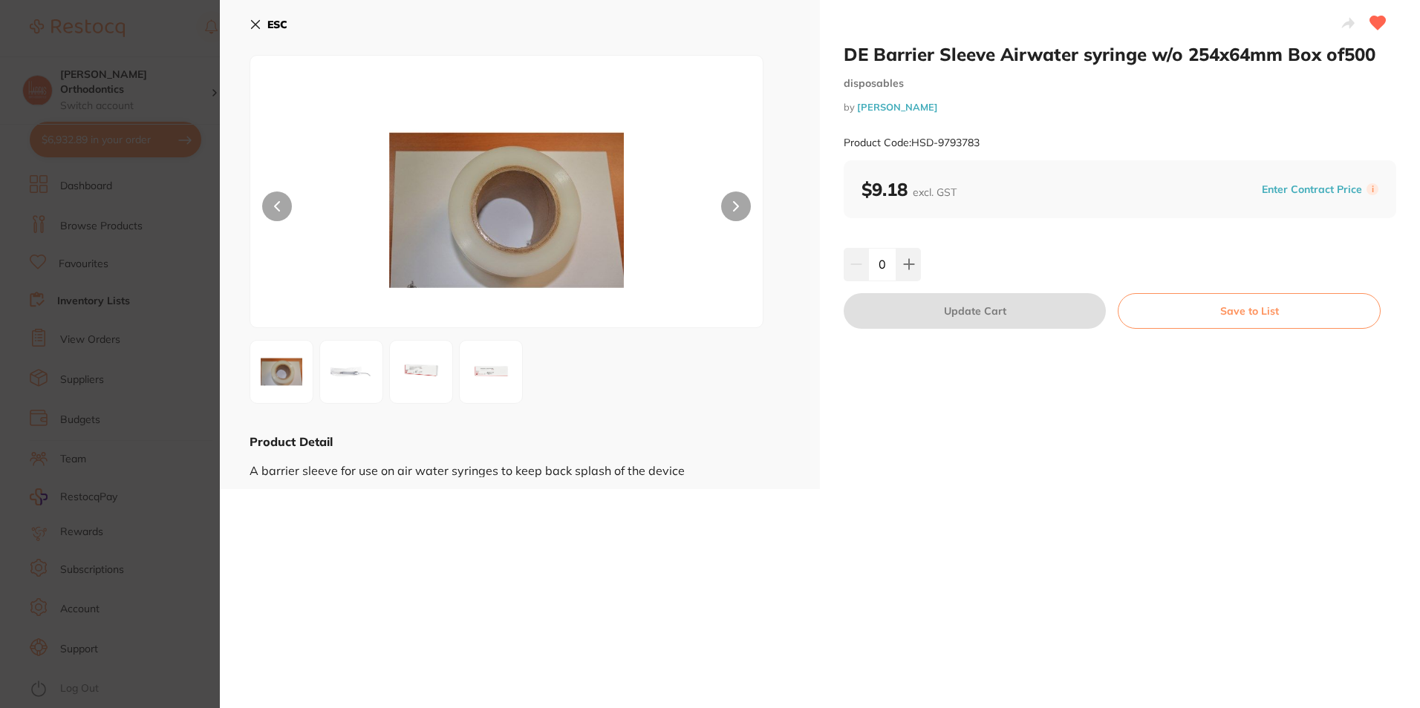
click at [418, 345] on img at bounding box center [420, 371] width 53 height 53
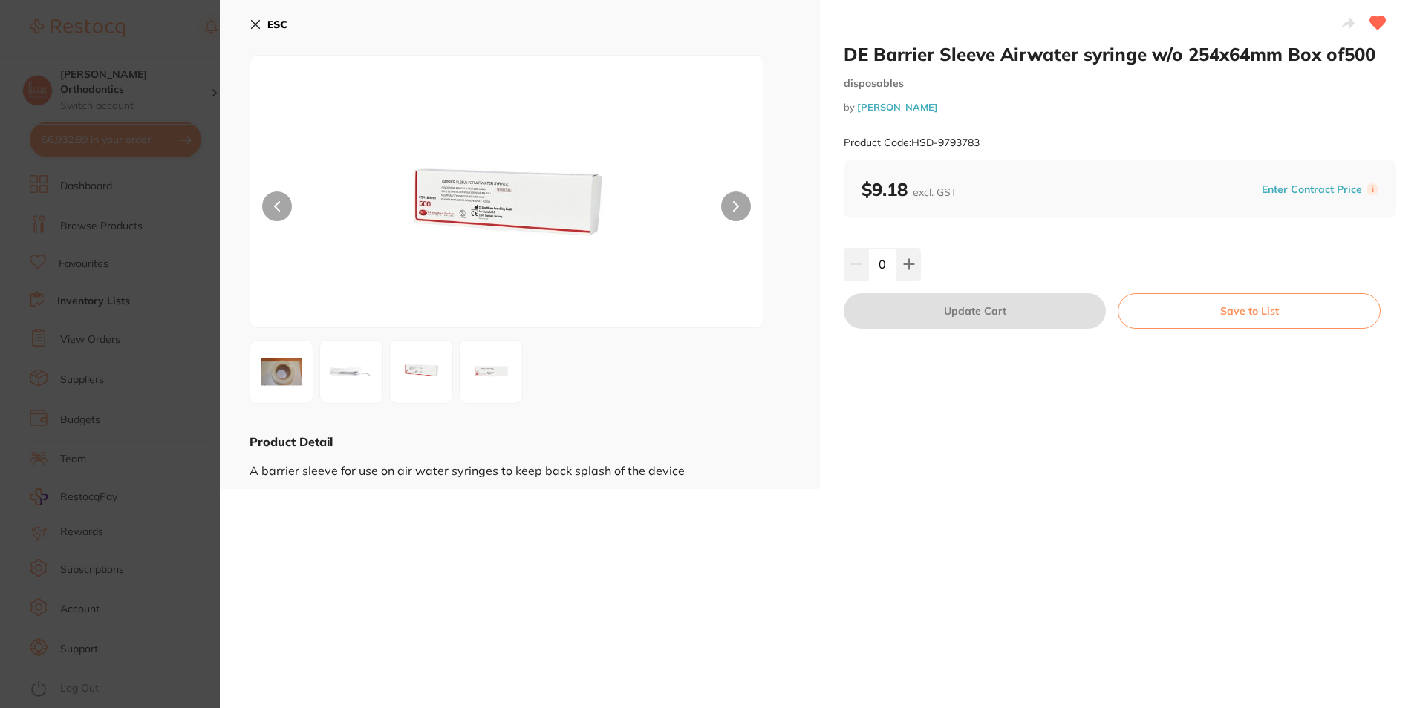
click at [267, 24] on b "ESC" at bounding box center [277, 24] width 20 height 13
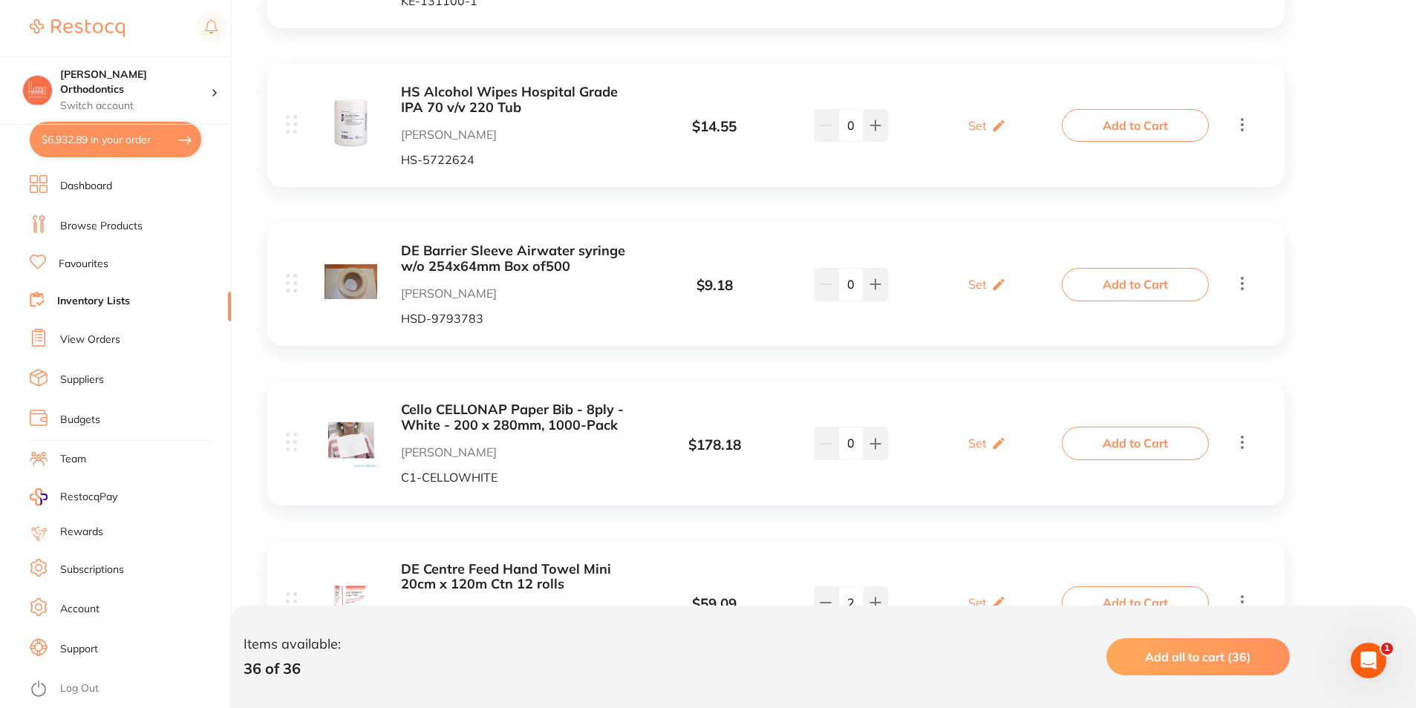
click at [1152, 288] on button "Add to Cart" at bounding box center [1135, 284] width 147 height 33
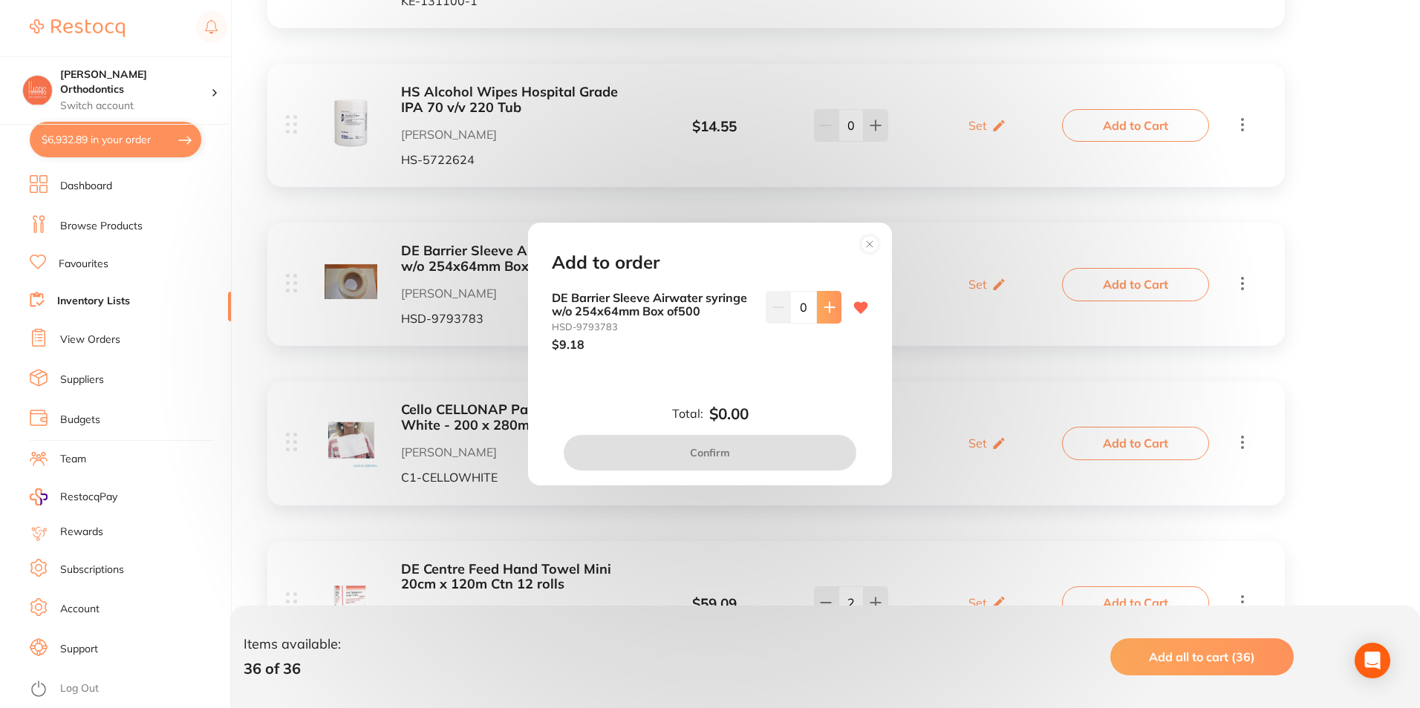
click at [837, 313] on button at bounding box center [829, 307] width 25 height 33
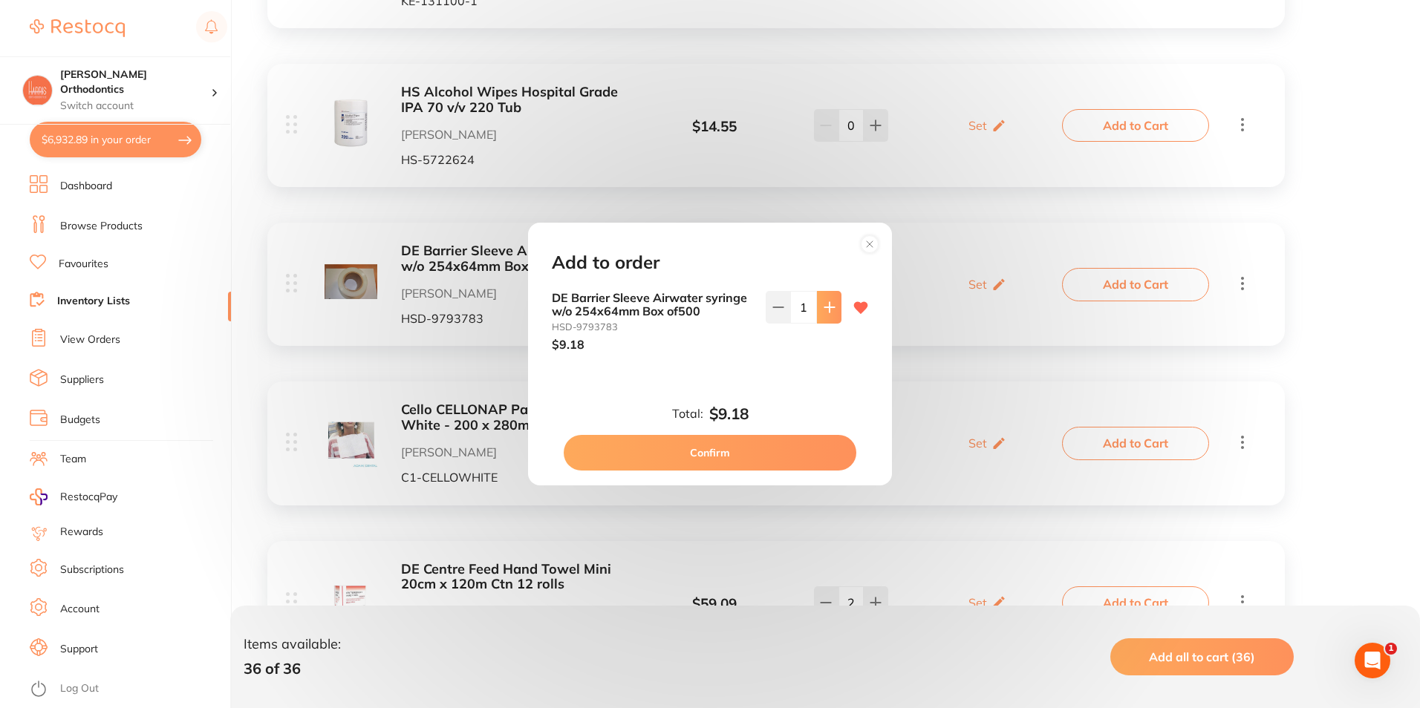
click at [831, 313] on icon at bounding box center [829, 307] width 12 height 12
type input "2"
click at [757, 449] on button "Confirm" at bounding box center [710, 453] width 293 height 36
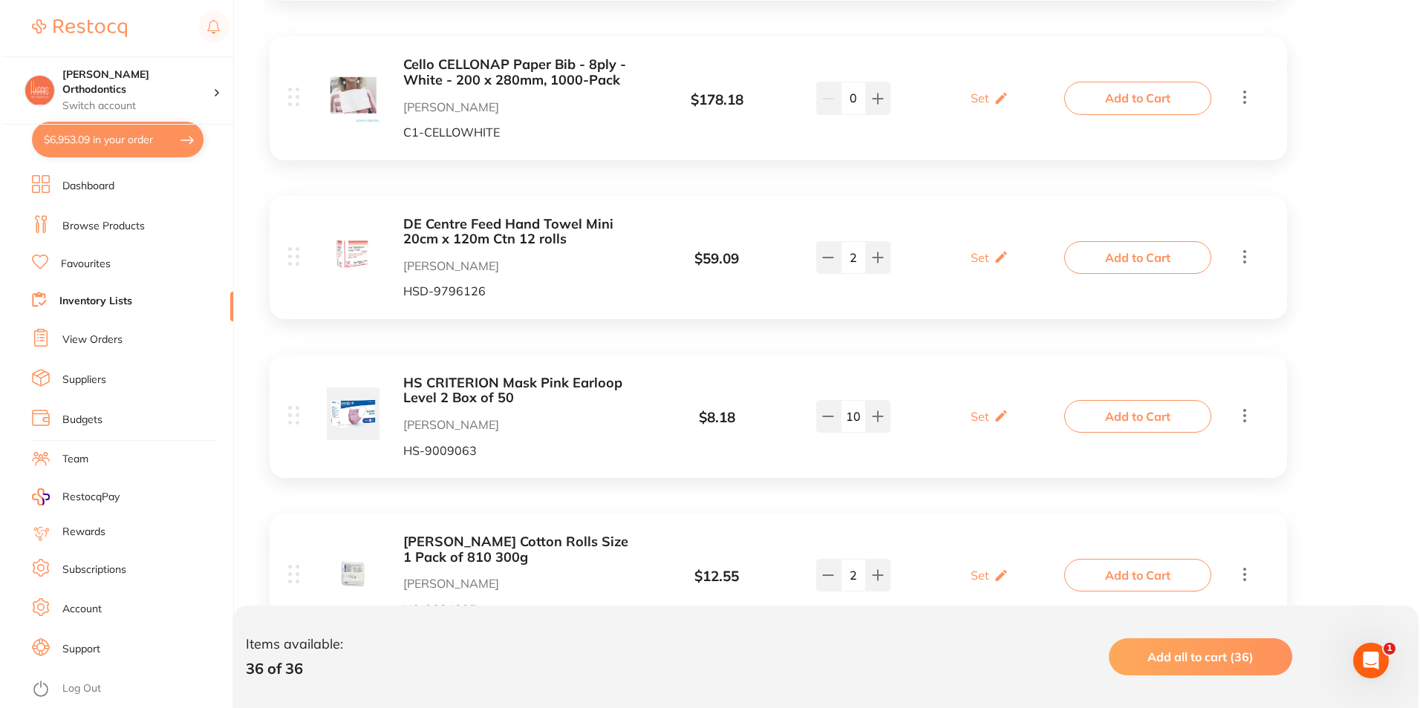
scroll to position [3119, 0]
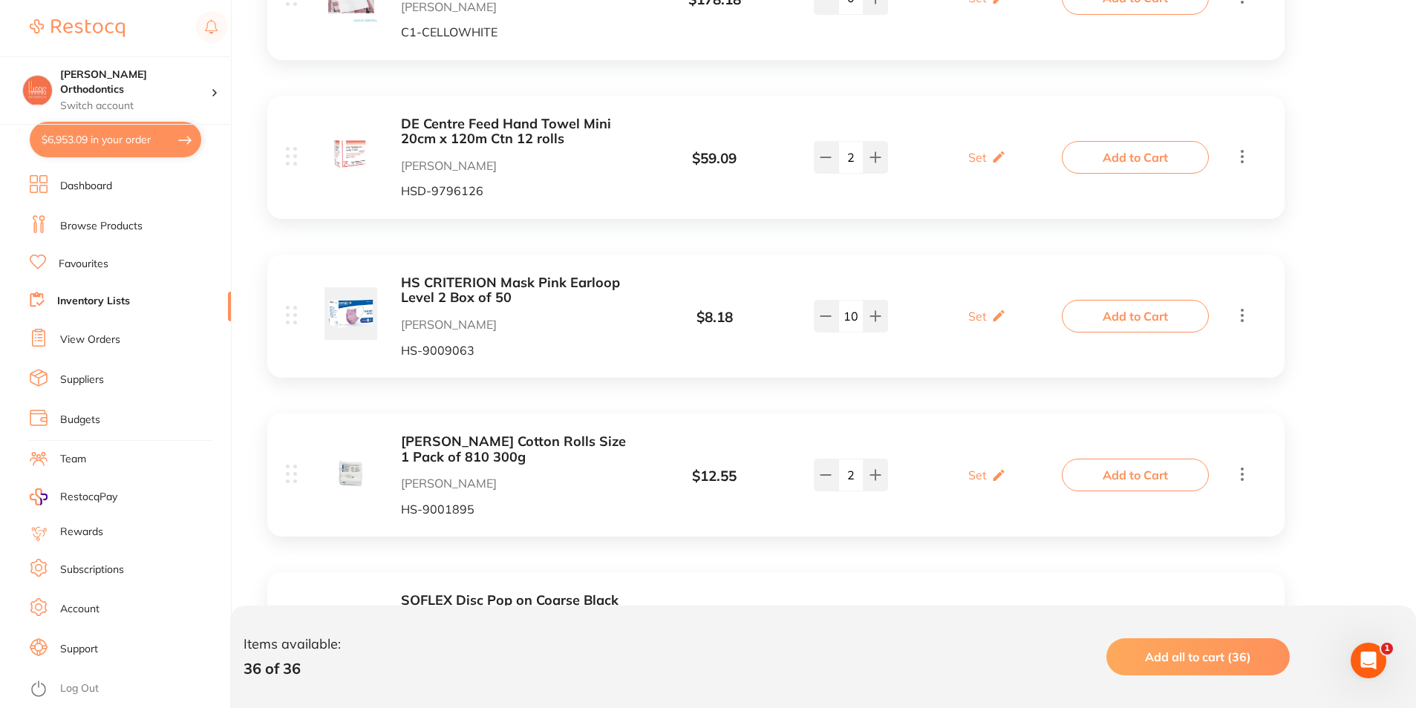
click at [1103, 310] on button "Add to Cart" at bounding box center [1135, 316] width 147 height 33
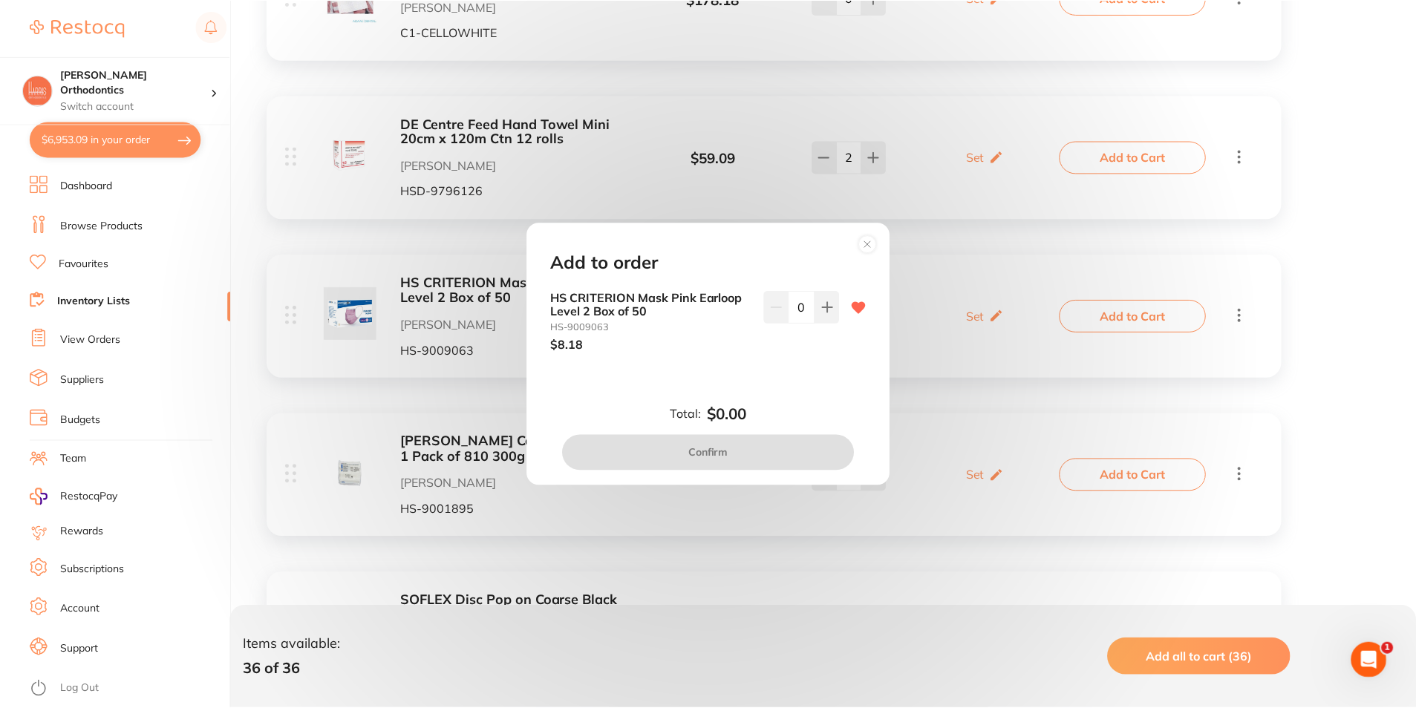
scroll to position [0, 0]
click at [797, 301] on input "0" at bounding box center [803, 307] width 27 height 33
type input "50"
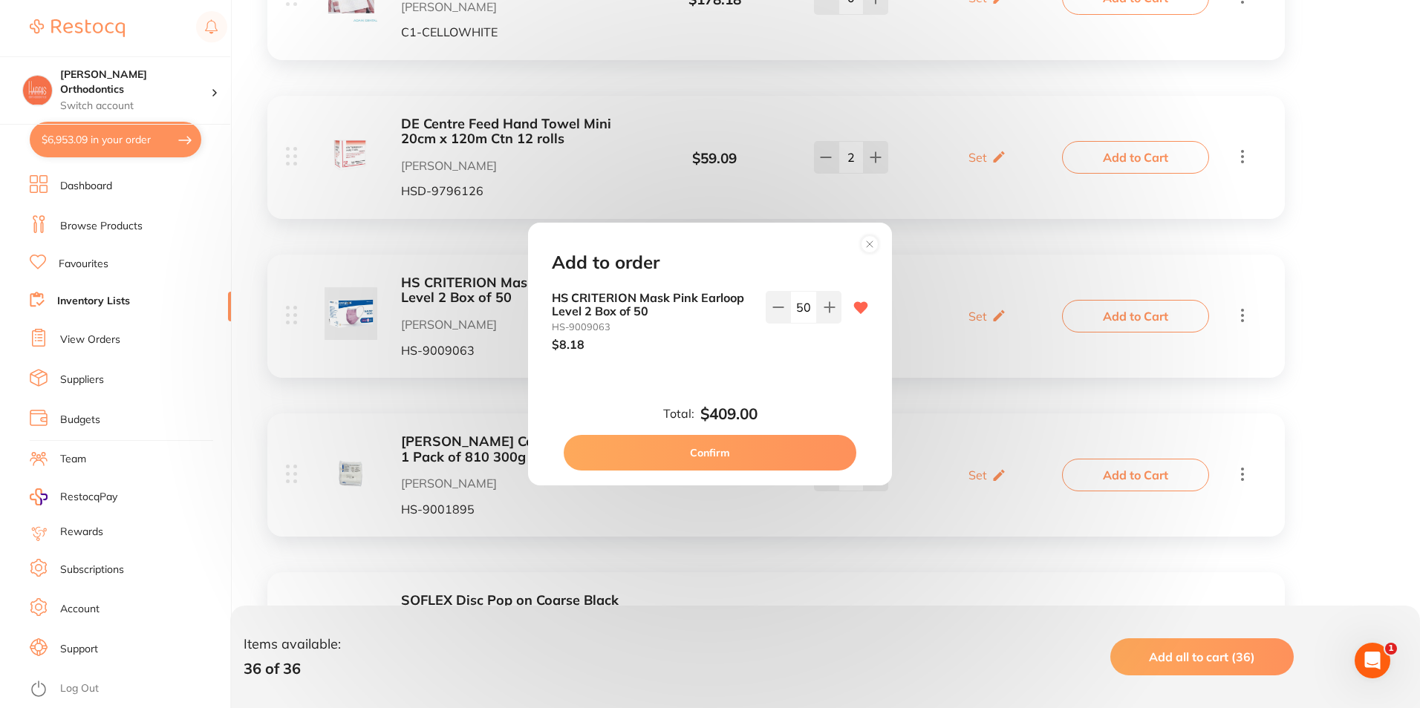
click at [801, 356] on div "HS CRITERION Mask Pink Earloop Level 2 Box of 50 HS-9009063 $8.18 50" at bounding box center [710, 333] width 352 height 85
click at [760, 446] on button "Confirm" at bounding box center [710, 453] width 293 height 36
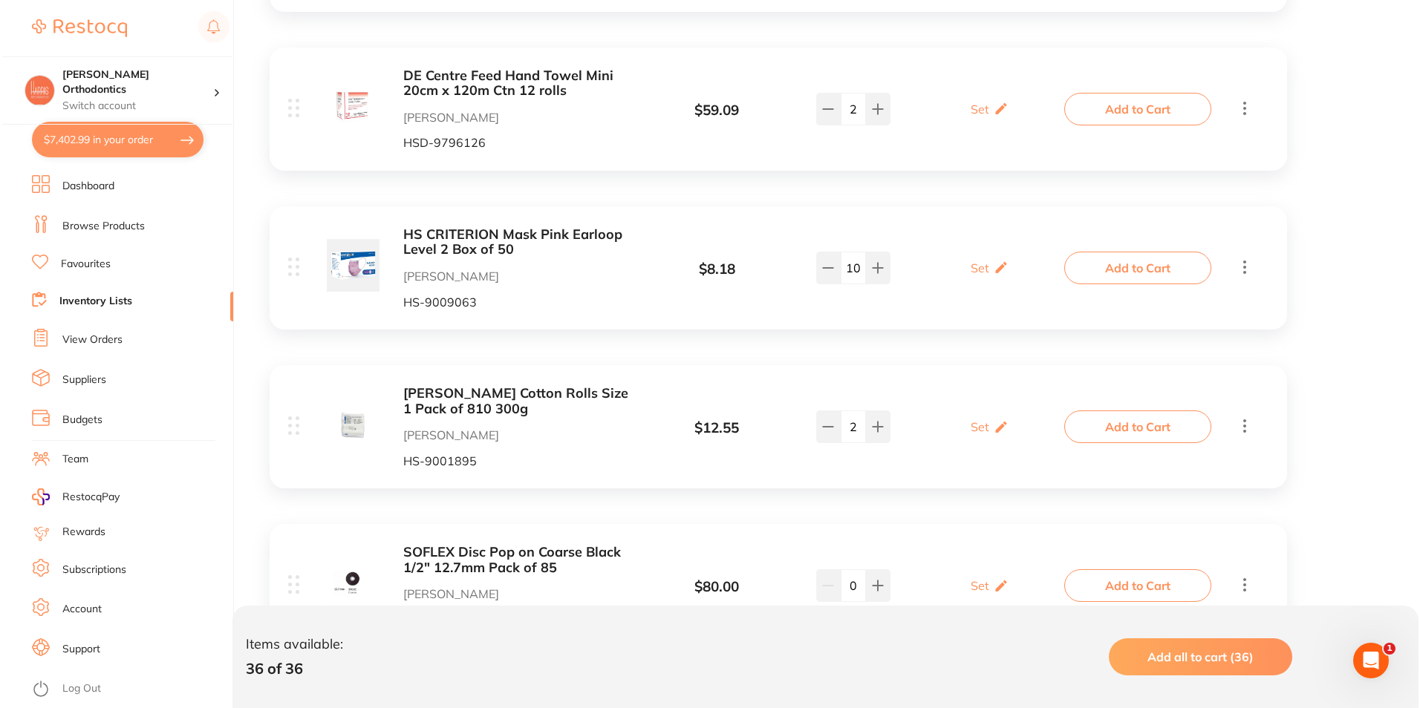
scroll to position [3193, 0]
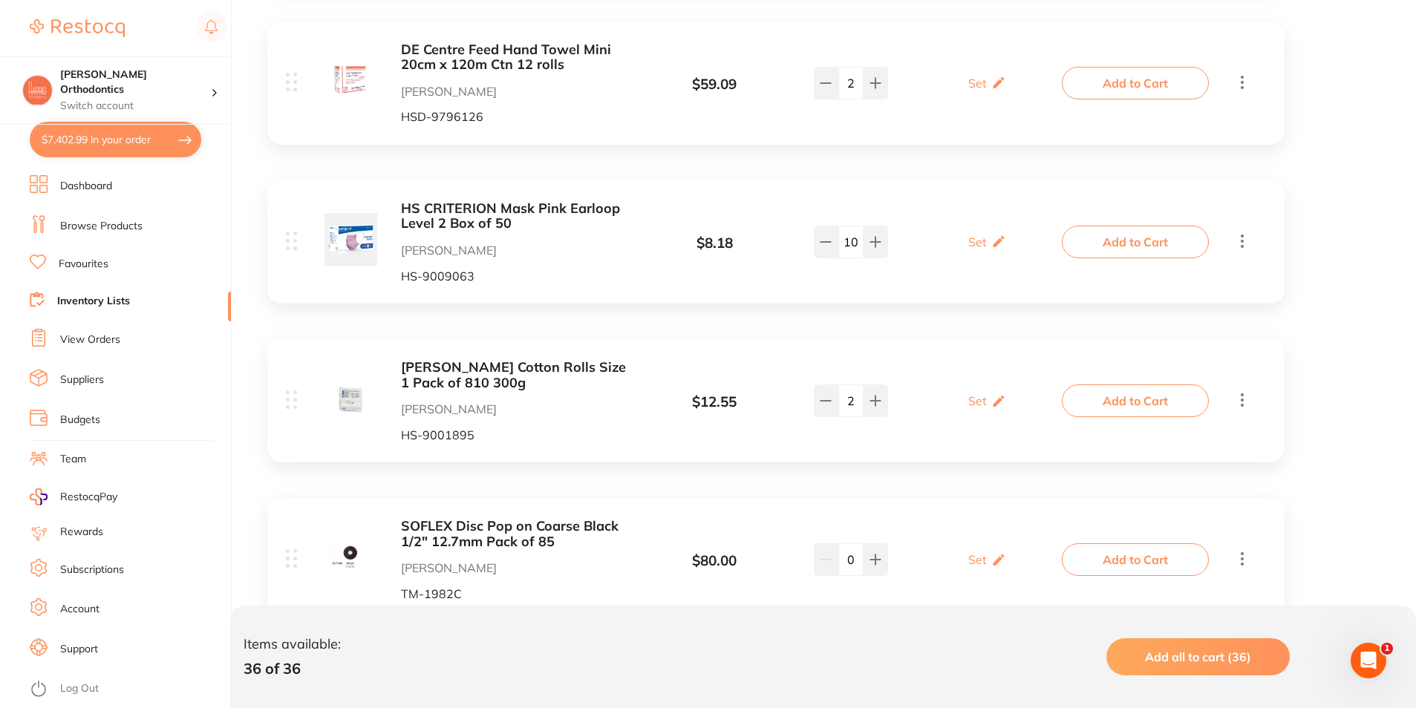
click at [1165, 404] on button "Add to Cart" at bounding box center [1135, 401] width 147 height 33
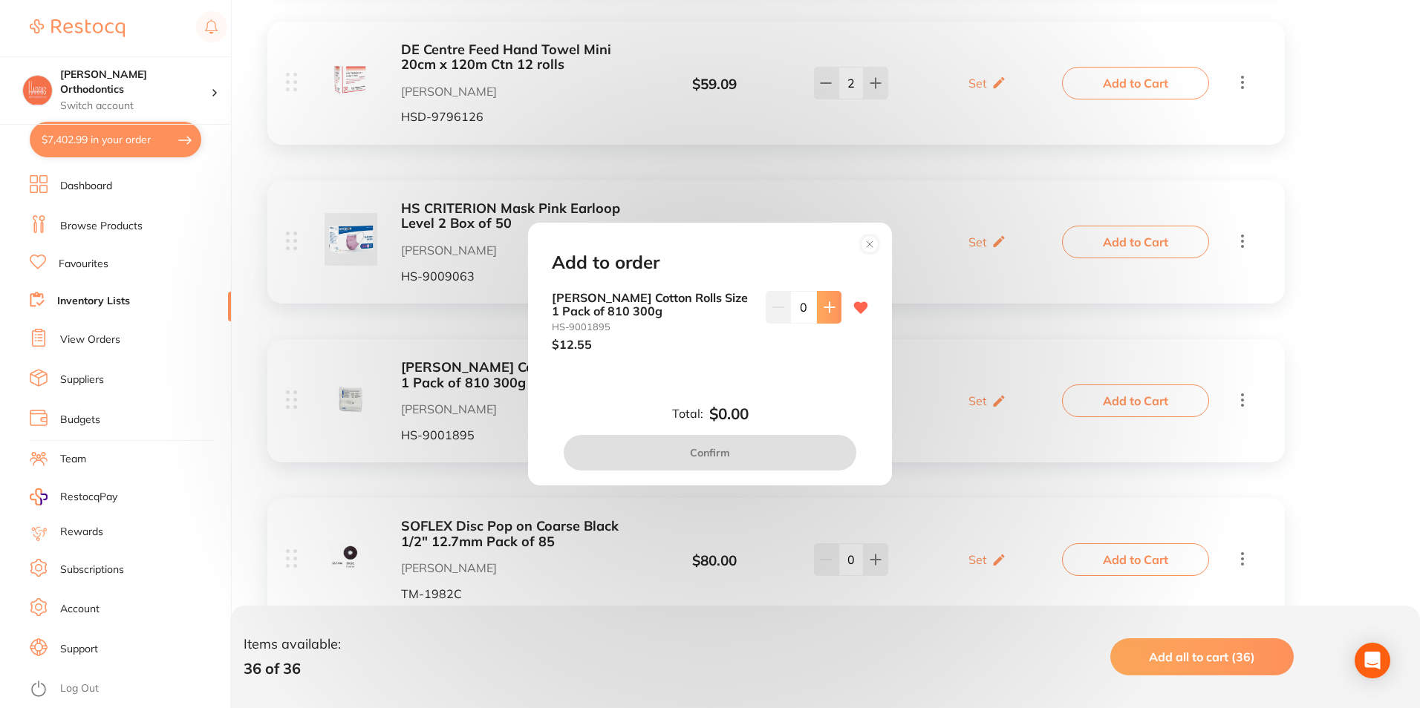
click at [817, 307] on button at bounding box center [829, 307] width 25 height 33
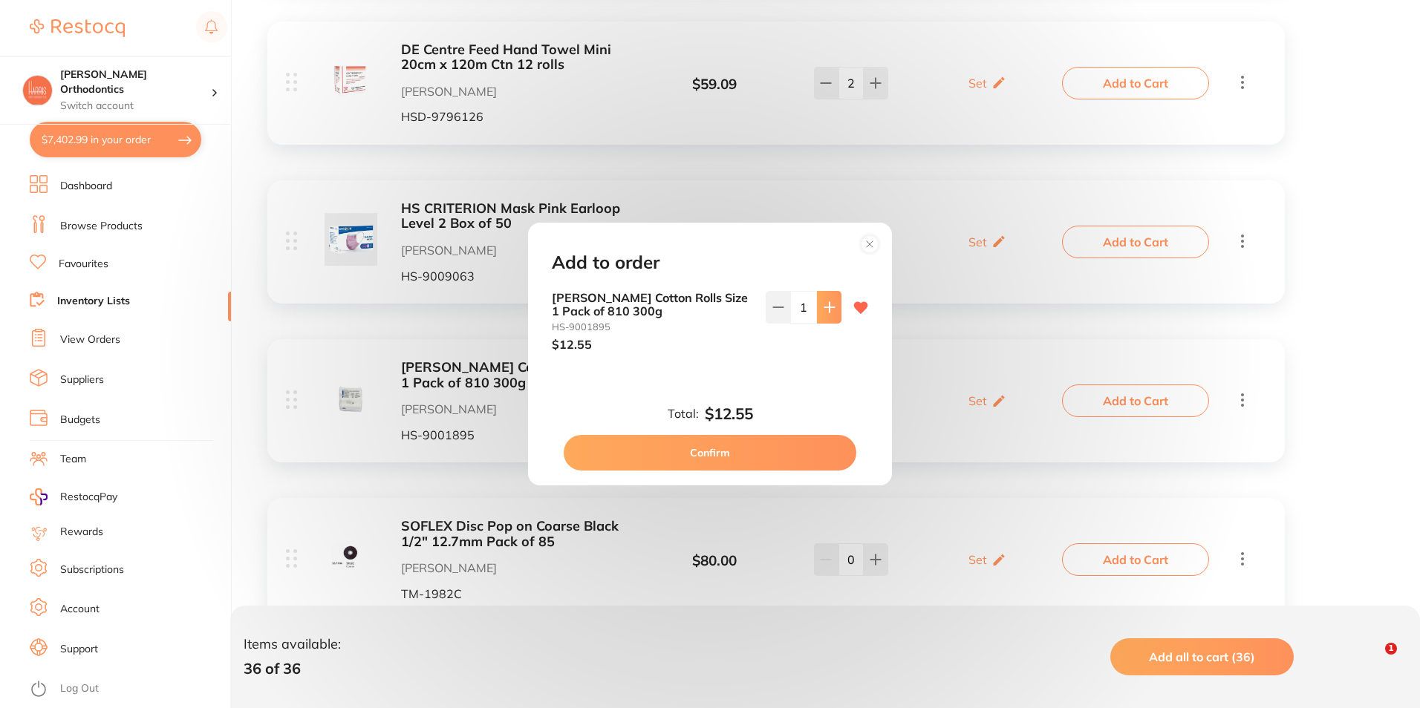
click at [817, 307] on button at bounding box center [829, 307] width 25 height 33
type input "2"
click at [792, 445] on button "Confirm" at bounding box center [710, 453] width 293 height 36
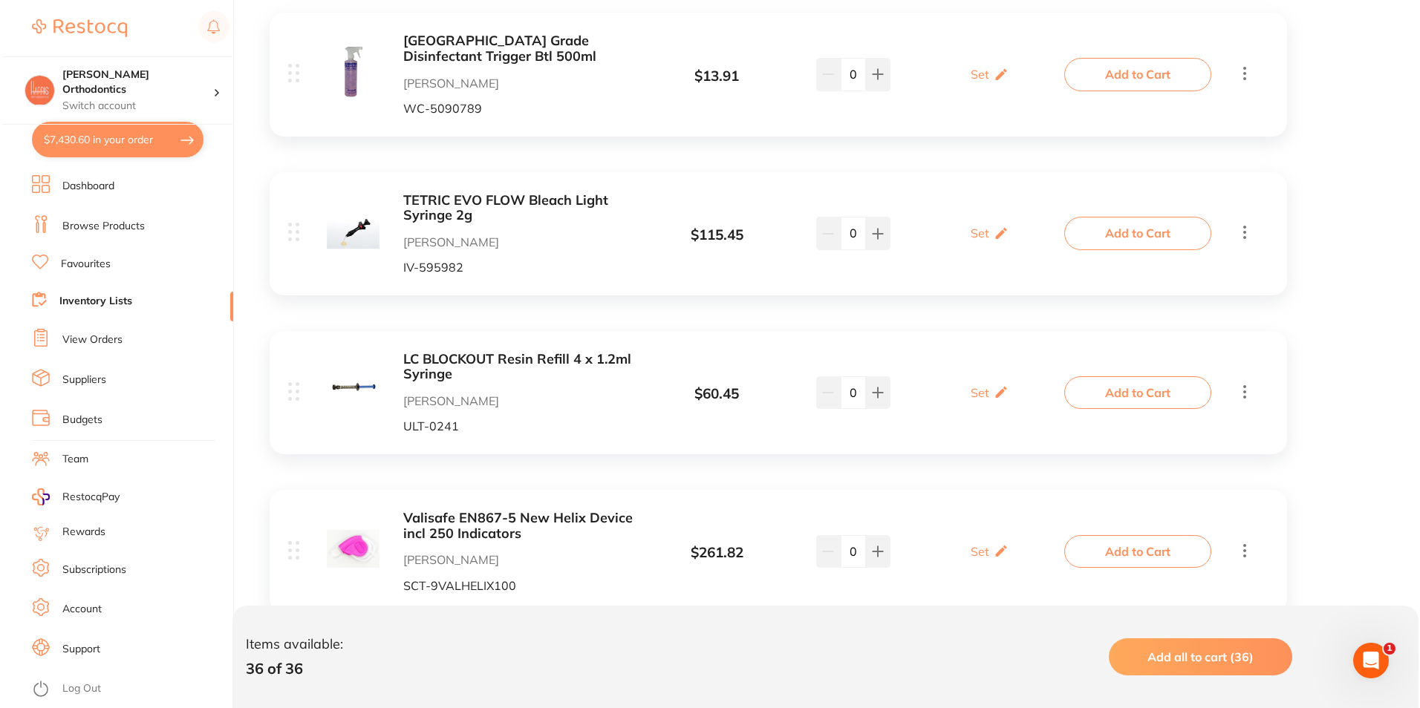
scroll to position [4678, 0]
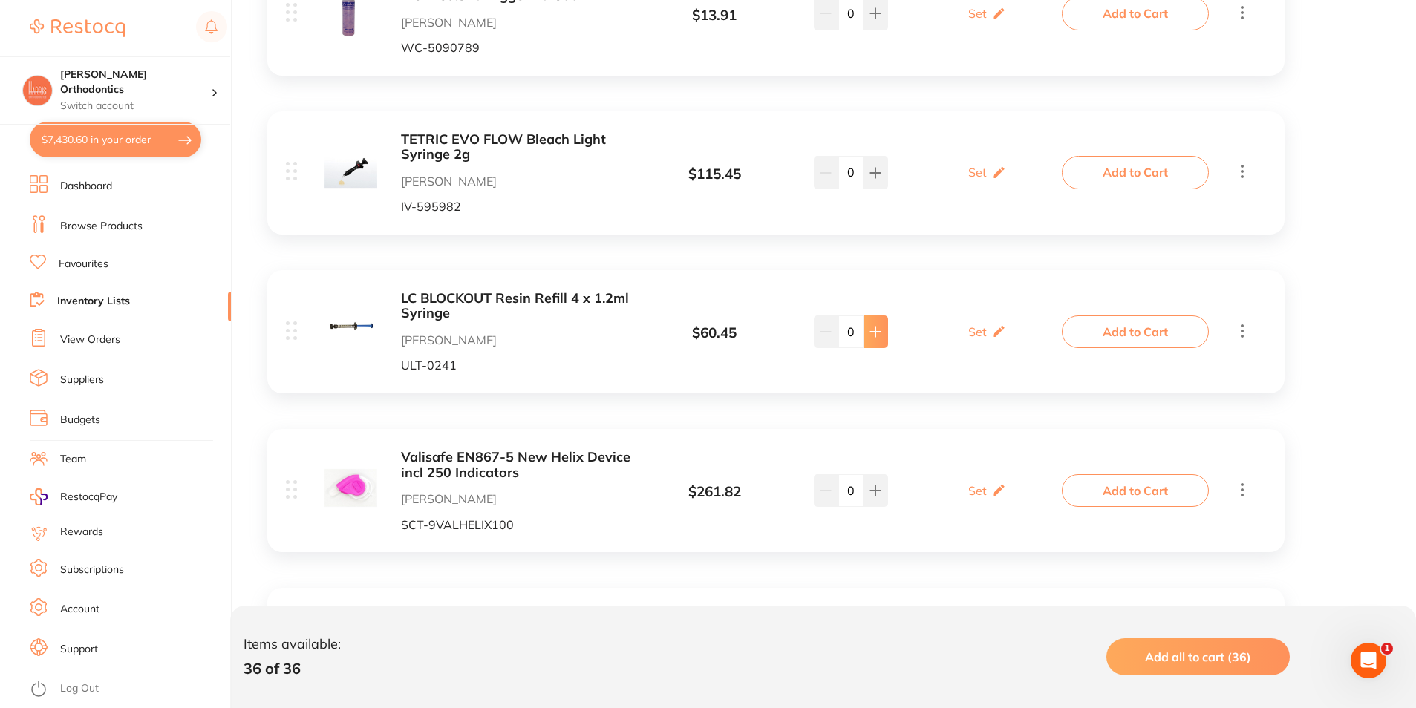
type input "2"
click at [1117, 337] on button "Add to Cart" at bounding box center [1135, 332] width 147 height 33
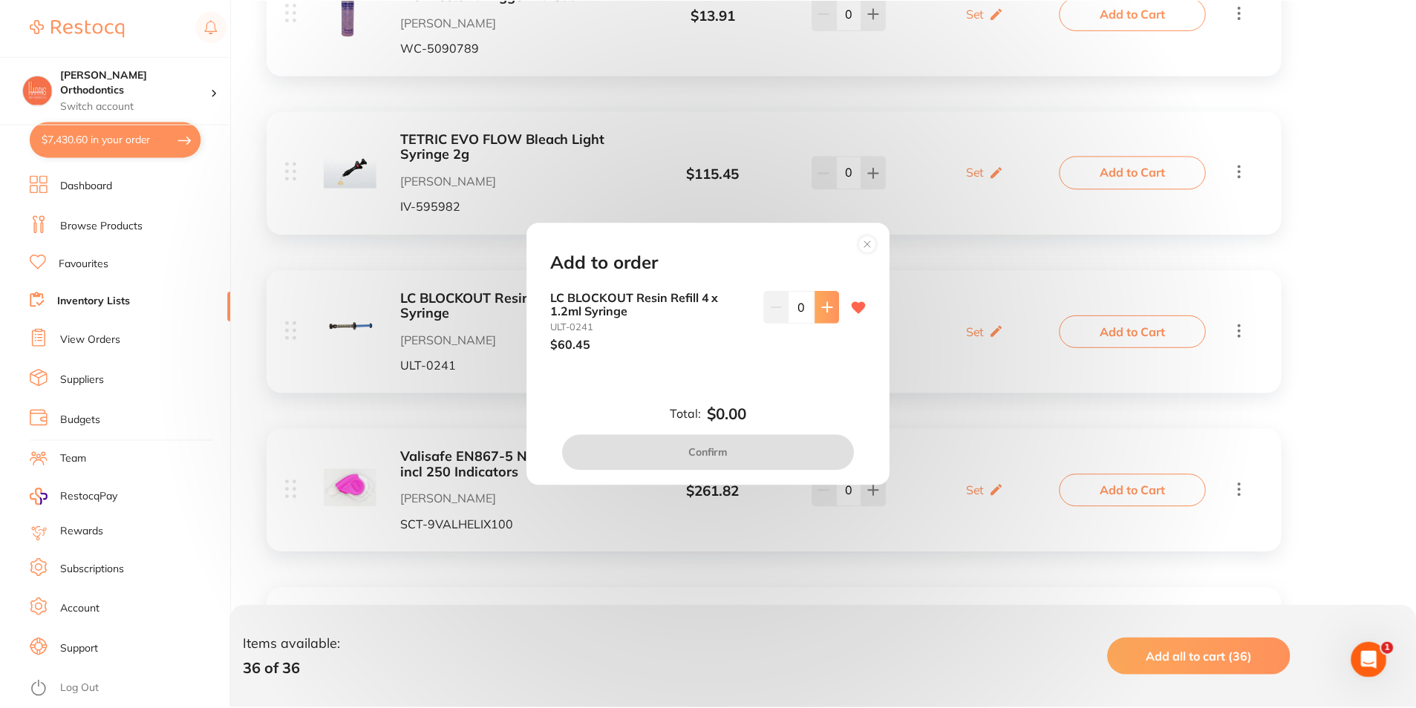
scroll to position [0, 0]
click at [823, 313] on icon at bounding box center [829, 307] width 12 height 12
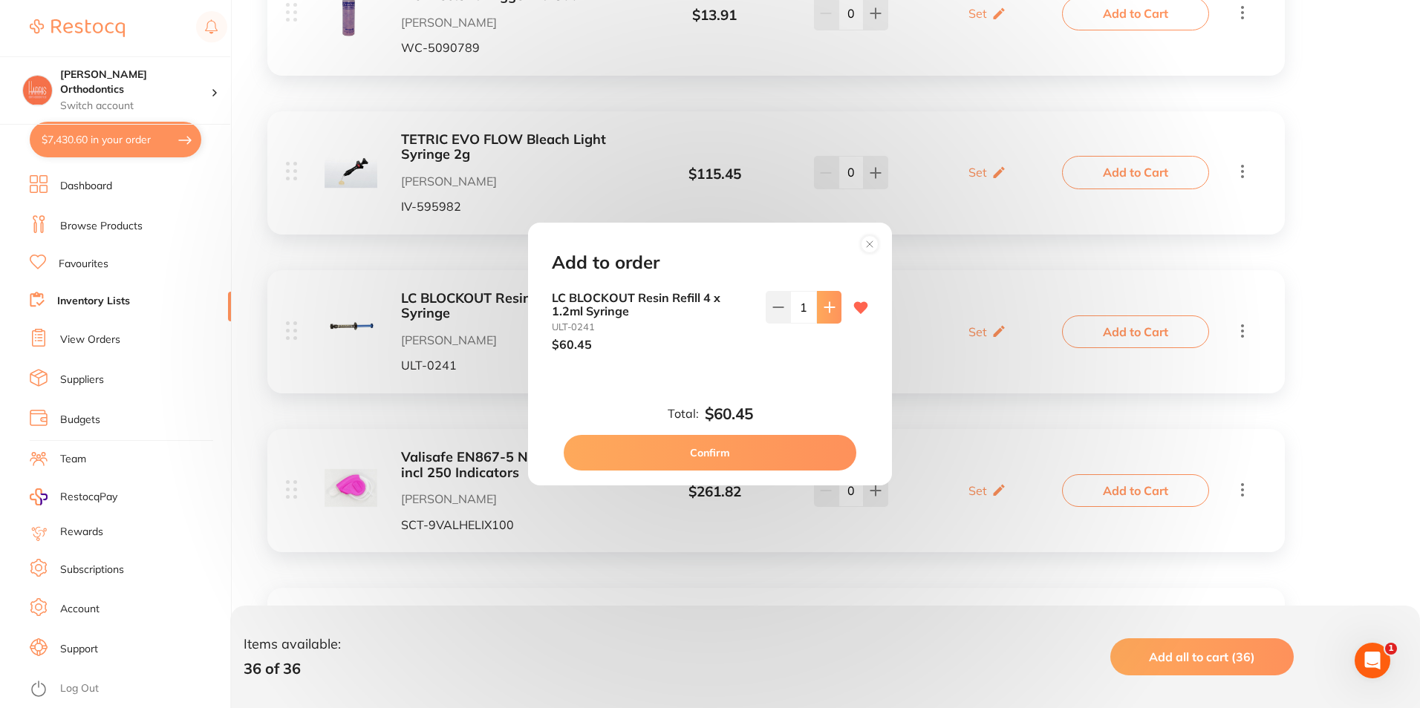
click at [823, 313] on icon at bounding box center [829, 307] width 12 height 12
type input "2"
click at [785, 448] on button "Confirm" at bounding box center [710, 453] width 293 height 36
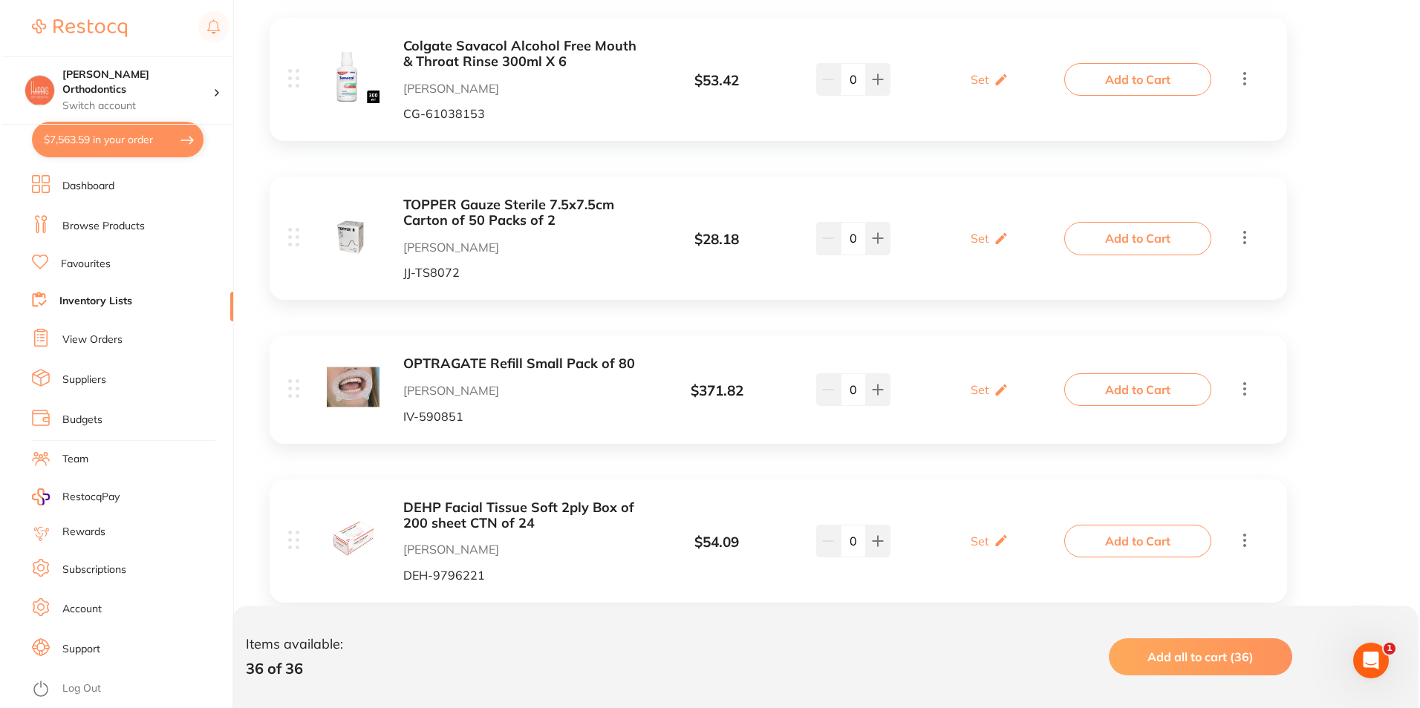
scroll to position [5420, 0]
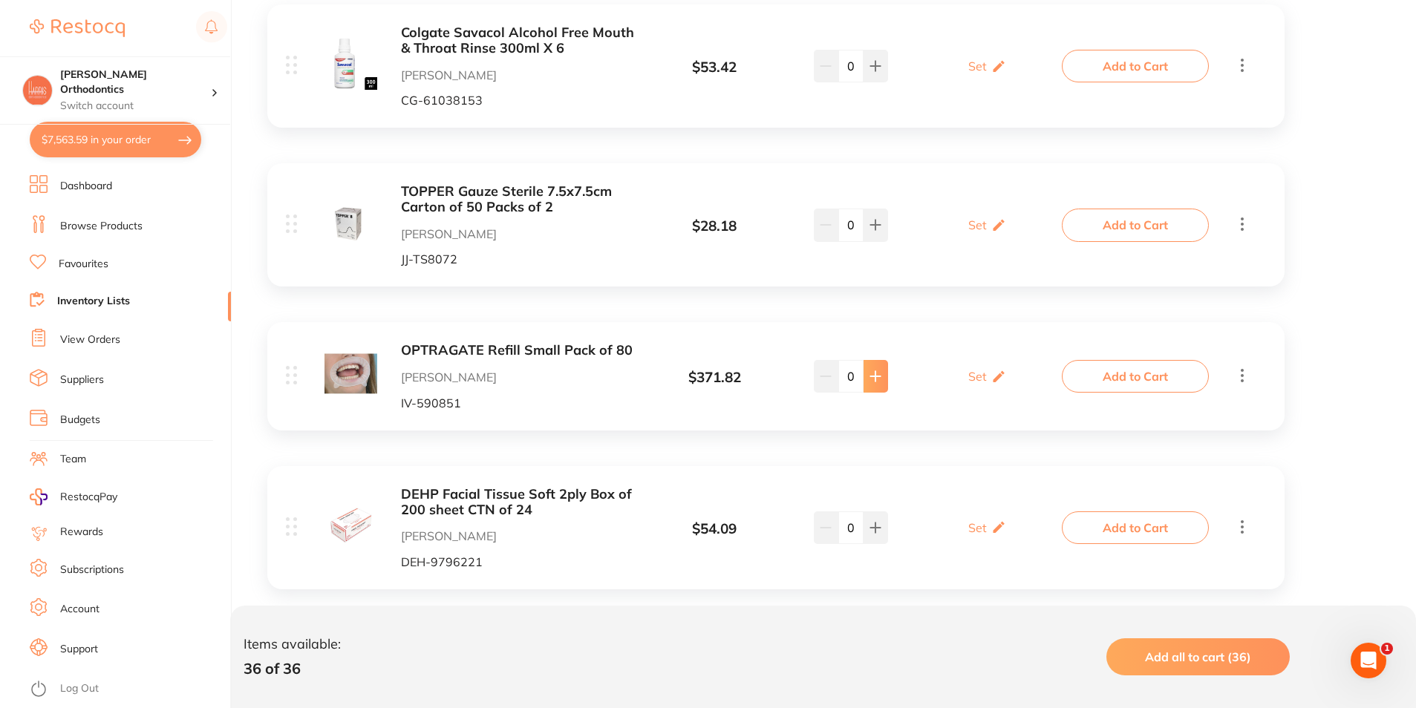
type input "1"
click at [1153, 374] on button "Add to Cart" at bounding box center [1135, 376] width 147 height 33
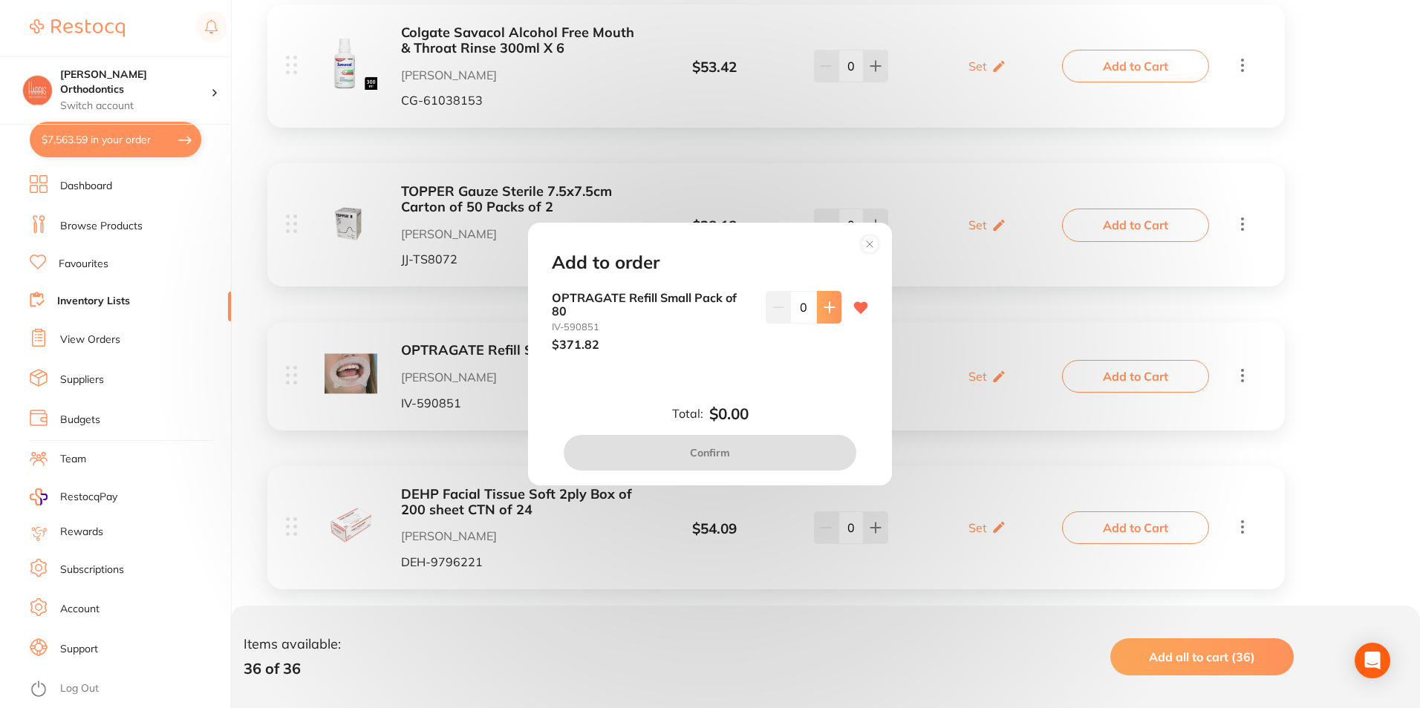
click at [818, 313] on button at bounding box center [829, 307] width 25 height 33
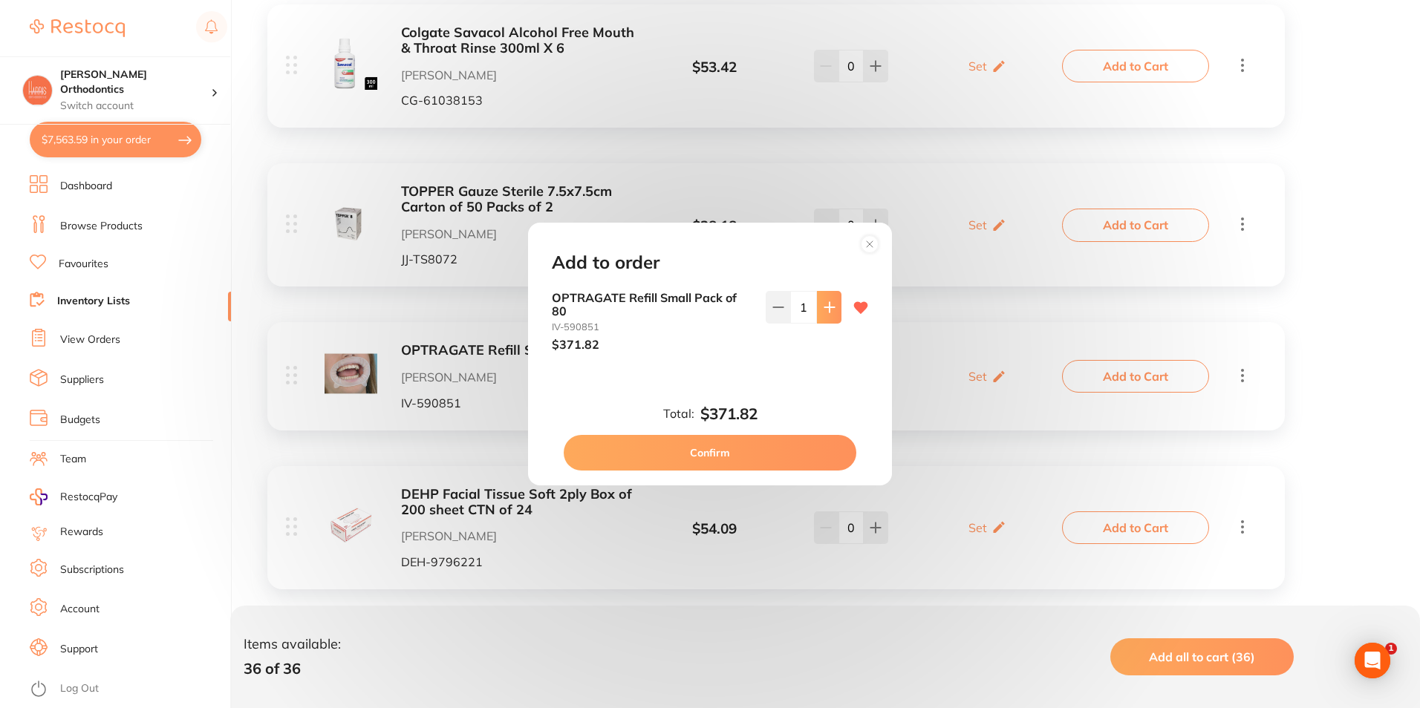
click at [818, 313] on button at bounding box center [829, 307] width 25 height 33
click at [780, 310] on icon at bounding box center [778, 307] width 12 height 12
type input "2"
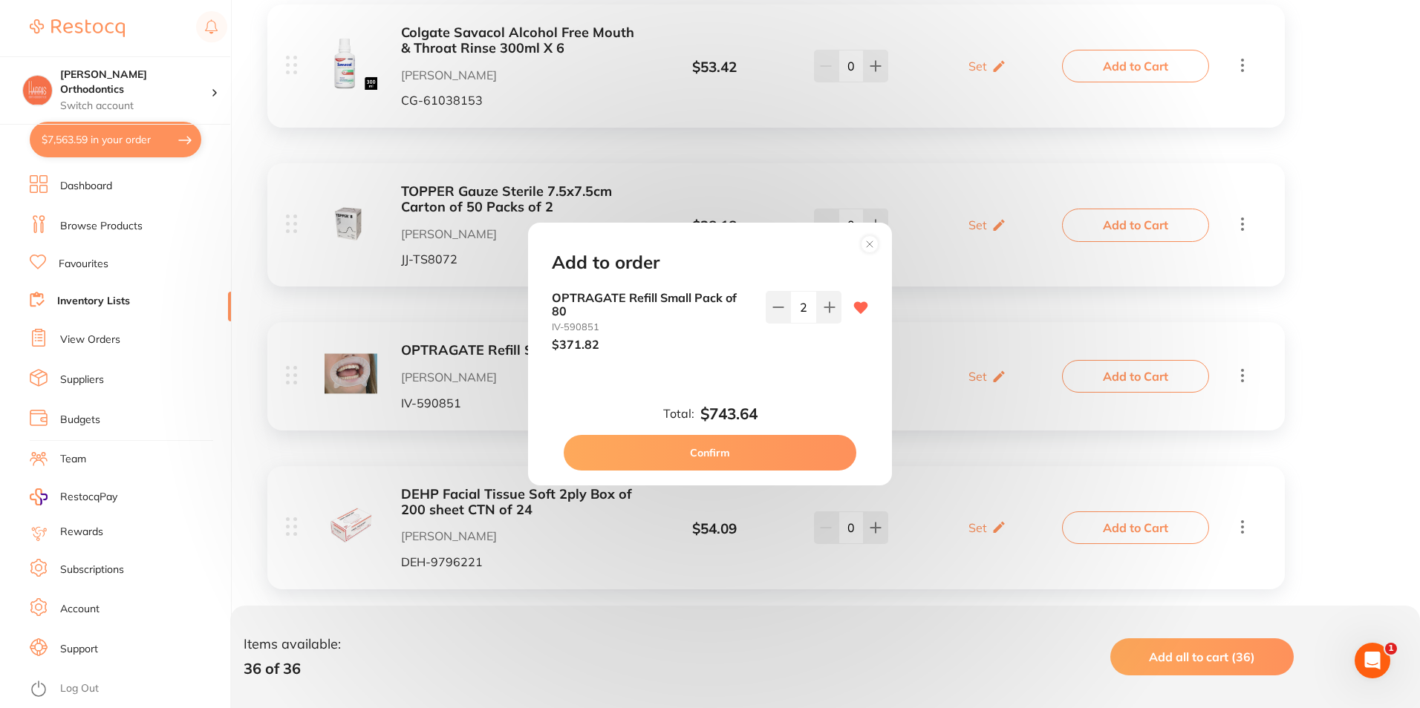
click at [769, 445] on button "Confirm" at bounding box center [710, 453] width 293 height 36
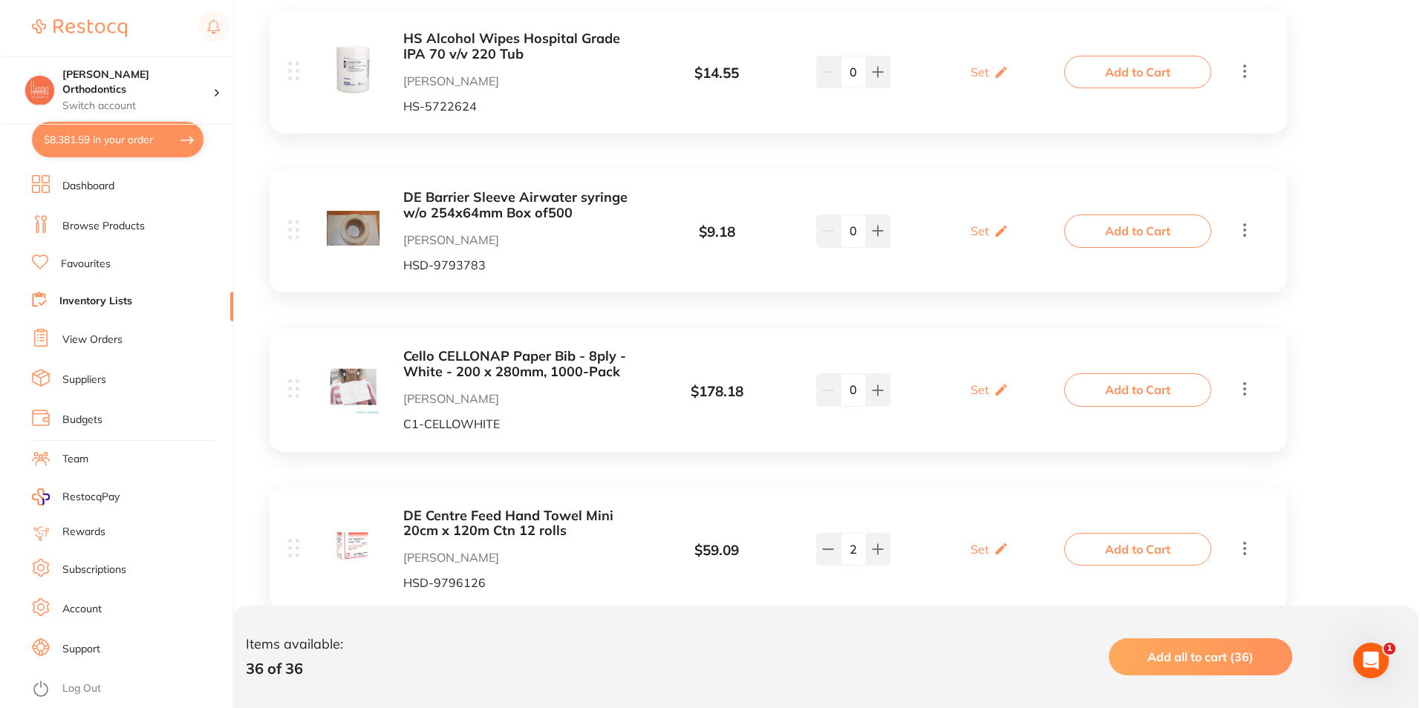
scroll to position [2774, 0]
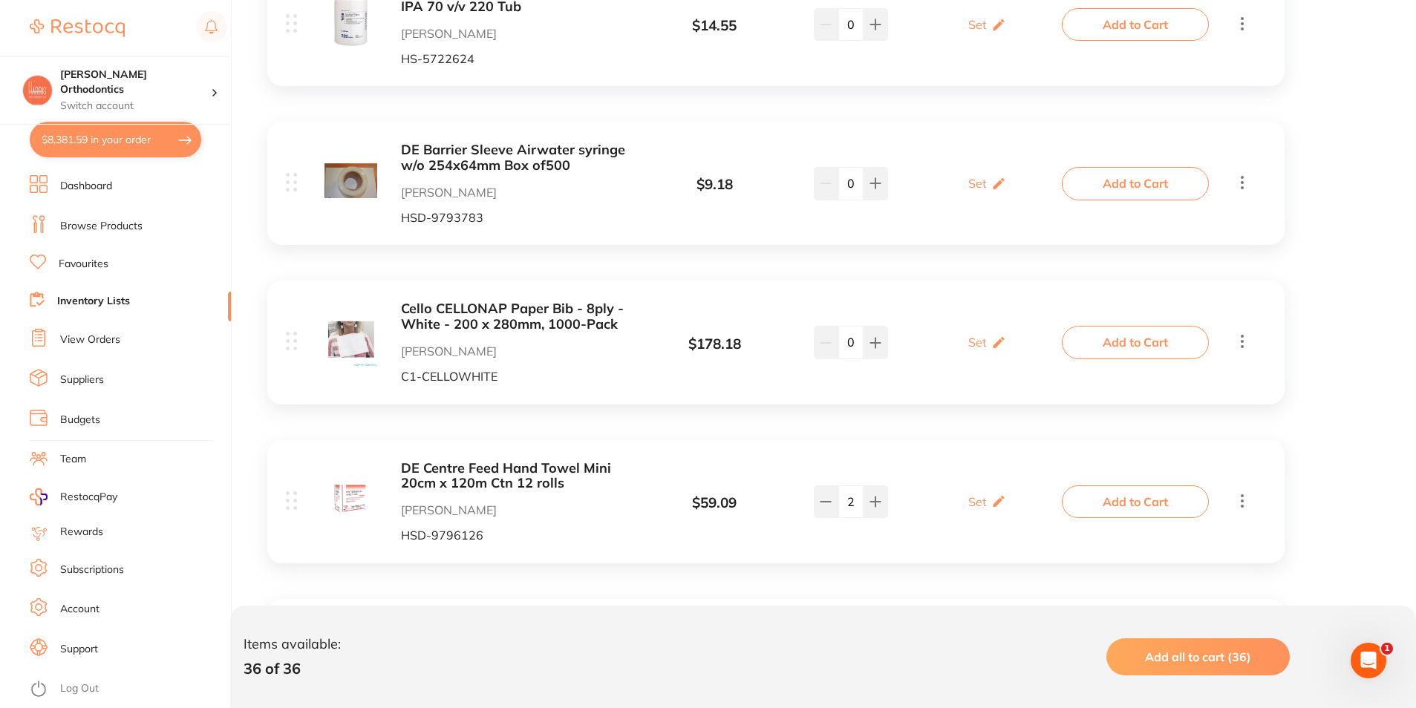
click at [1091, 340] on button "Add to Cart" at bounding box center [1135, 342] width 147 height 33
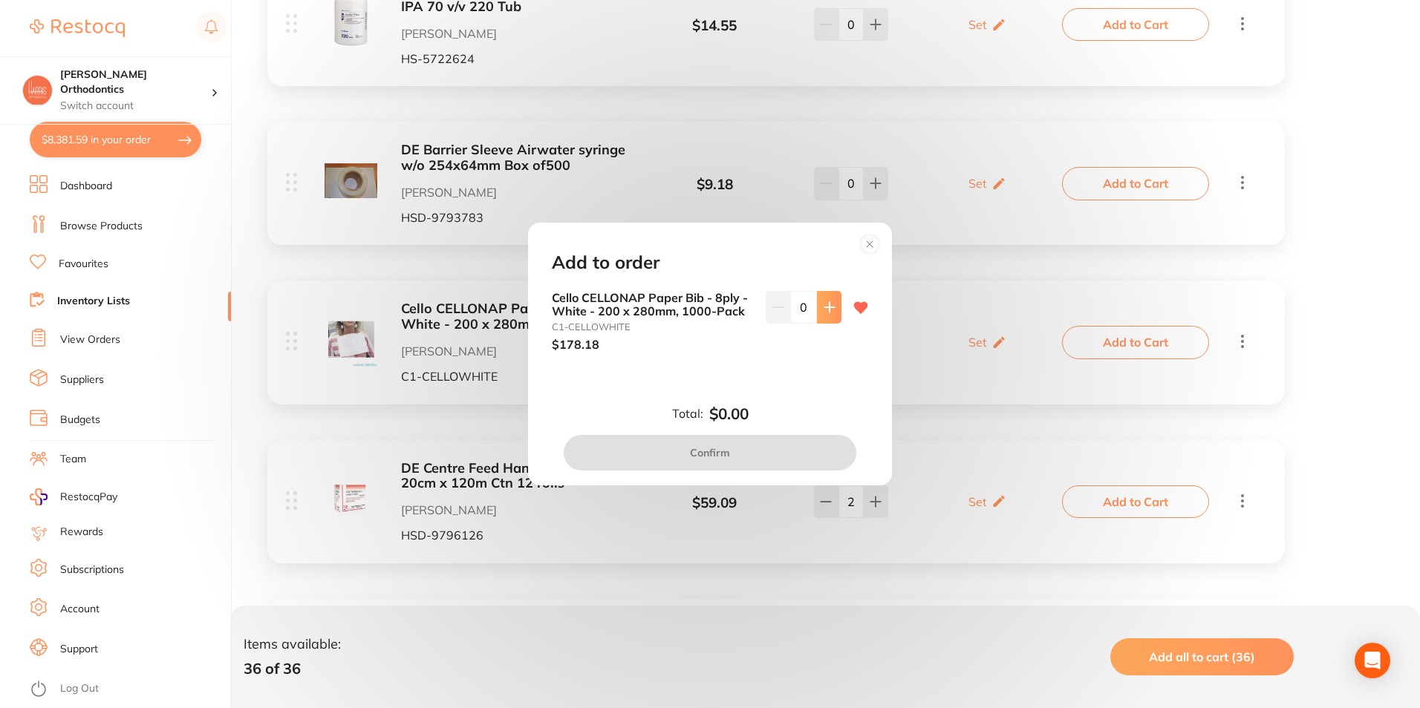
click at [817, 301] on button at bounding box center [829, 307] width 25 height 33
type input "1"
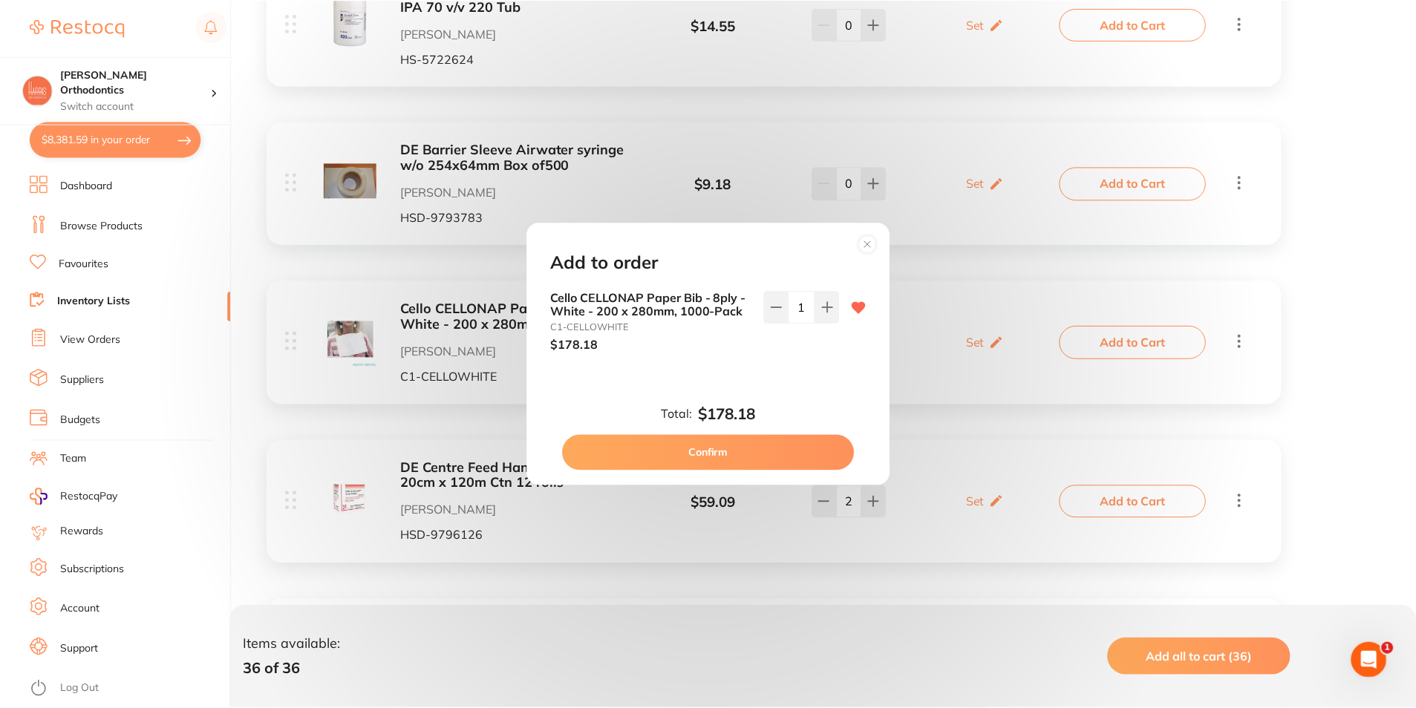
scroll to position [0, 0]
click at [741, 471] on div "Add to order Cello CELLONAP Paper Bib - 8ply - White - 200 x 280mm, 1000-Pack C…" at bounding box center [710, 354] width 364 height 262
click at [740, 457] on button "Confirm" at bounding box center [710, 453] width 293 height 36
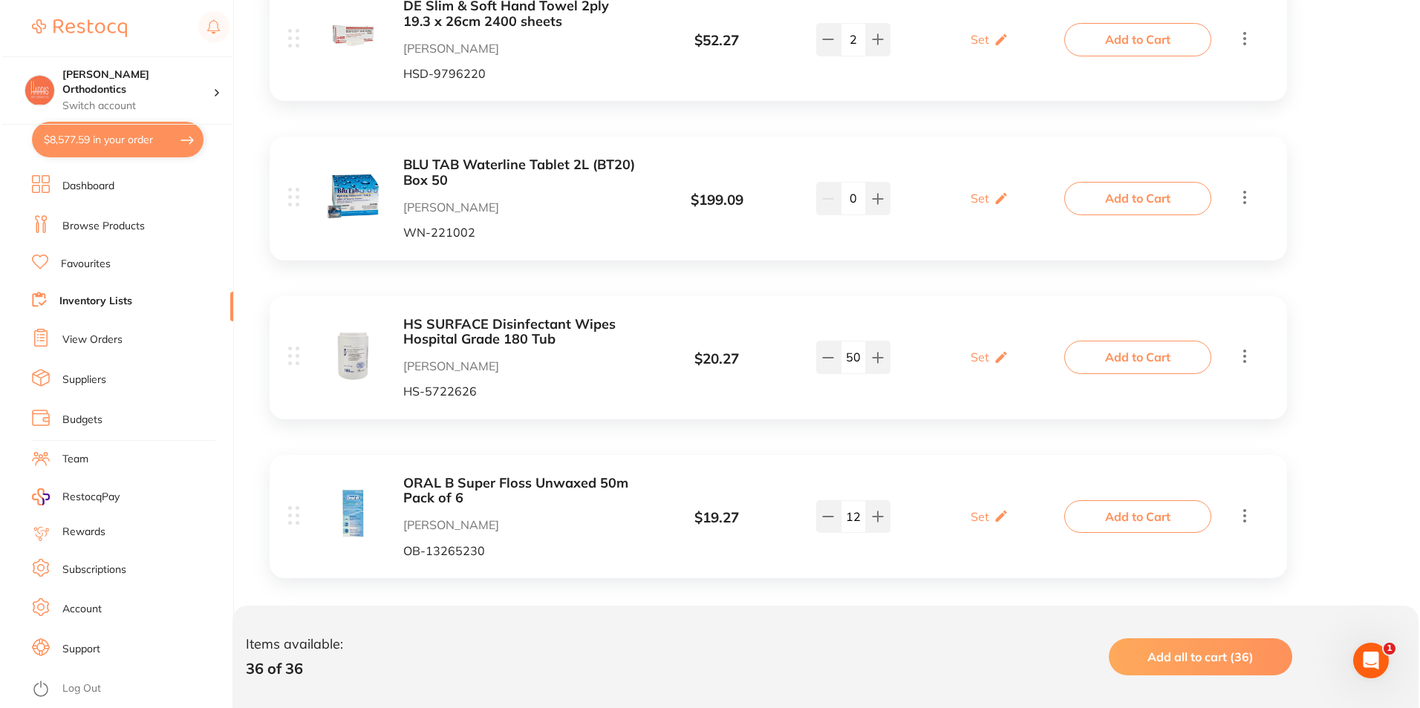
scroll to position [1140, 0]
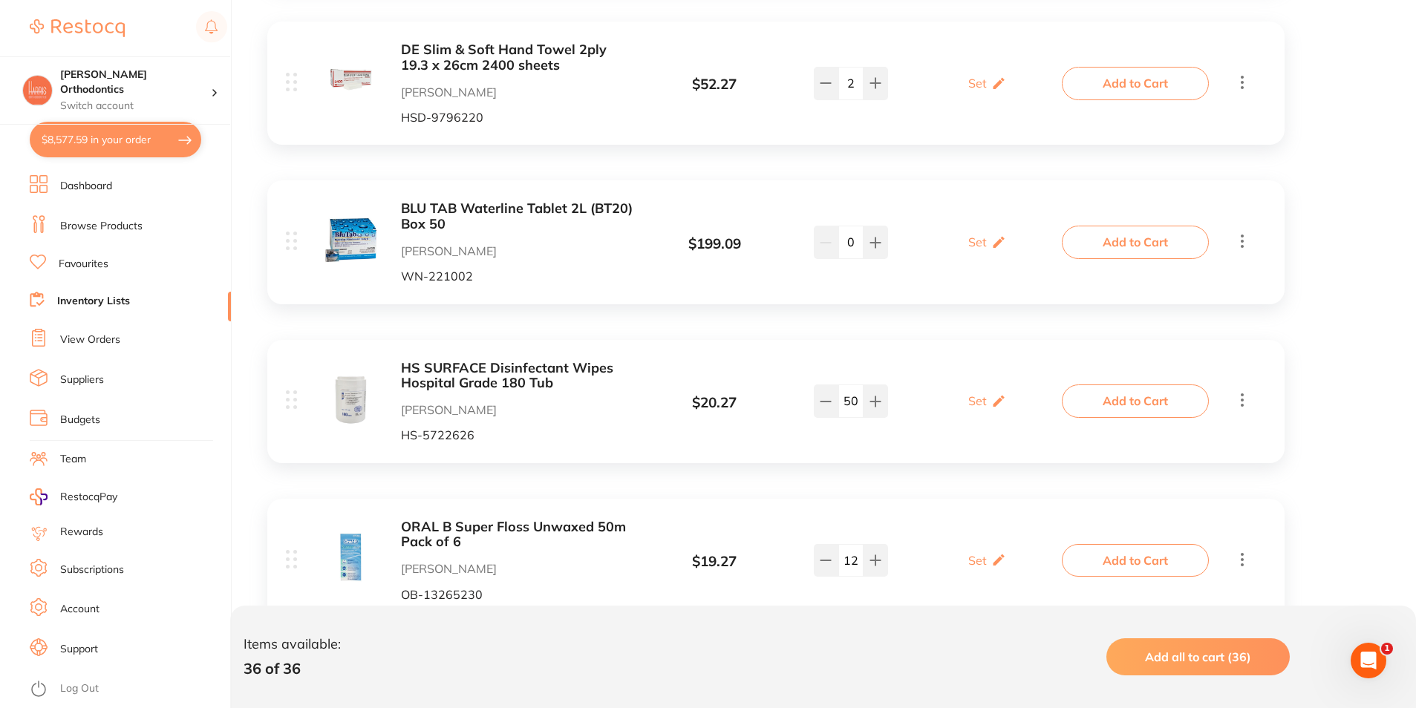
click at [1115, 249] on button "Add to Cart" at bounding box center [1135, 242] width 147 height 33
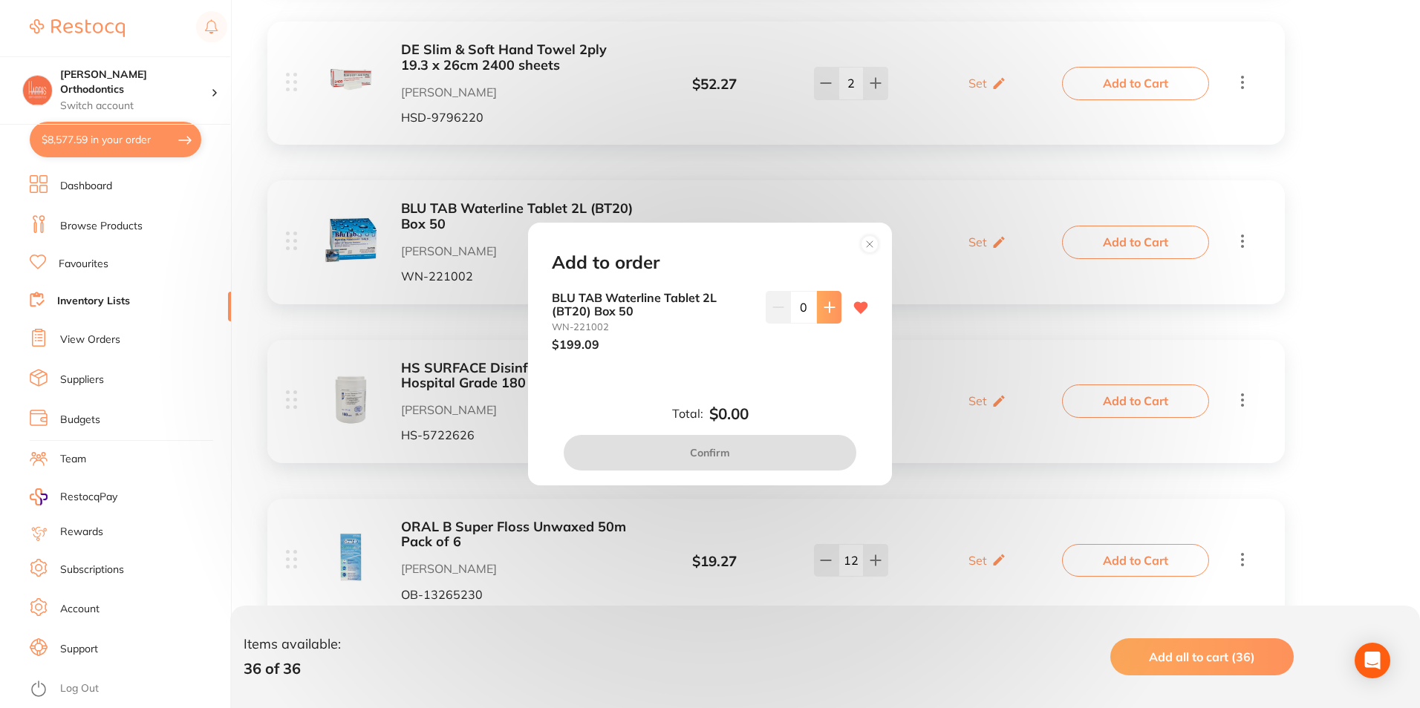
click at [823, 312] on icon at bounding box center [829, 307] width 12 height 12
type input "1"
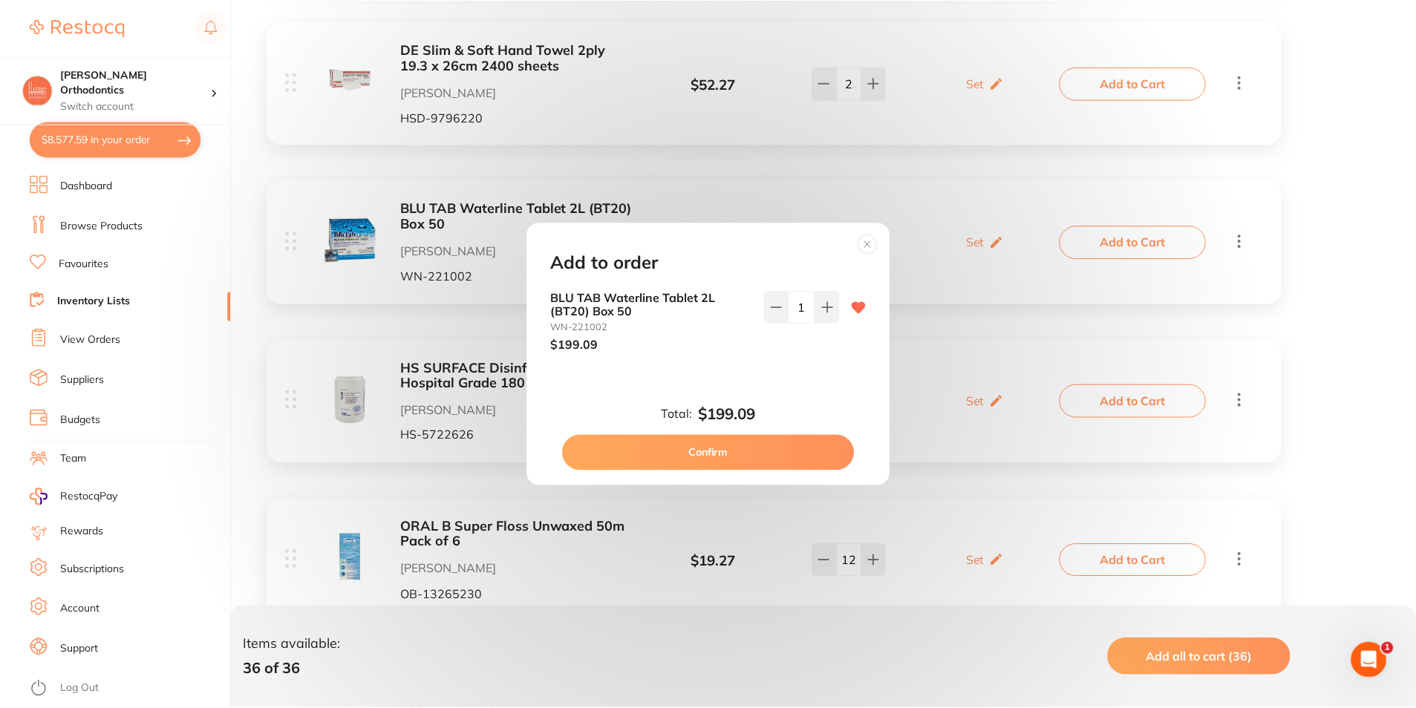
scroll to position [0, 0]
click at [823, 445] on button "Confirm" at bounding box center [710, 453] width 293 height 36
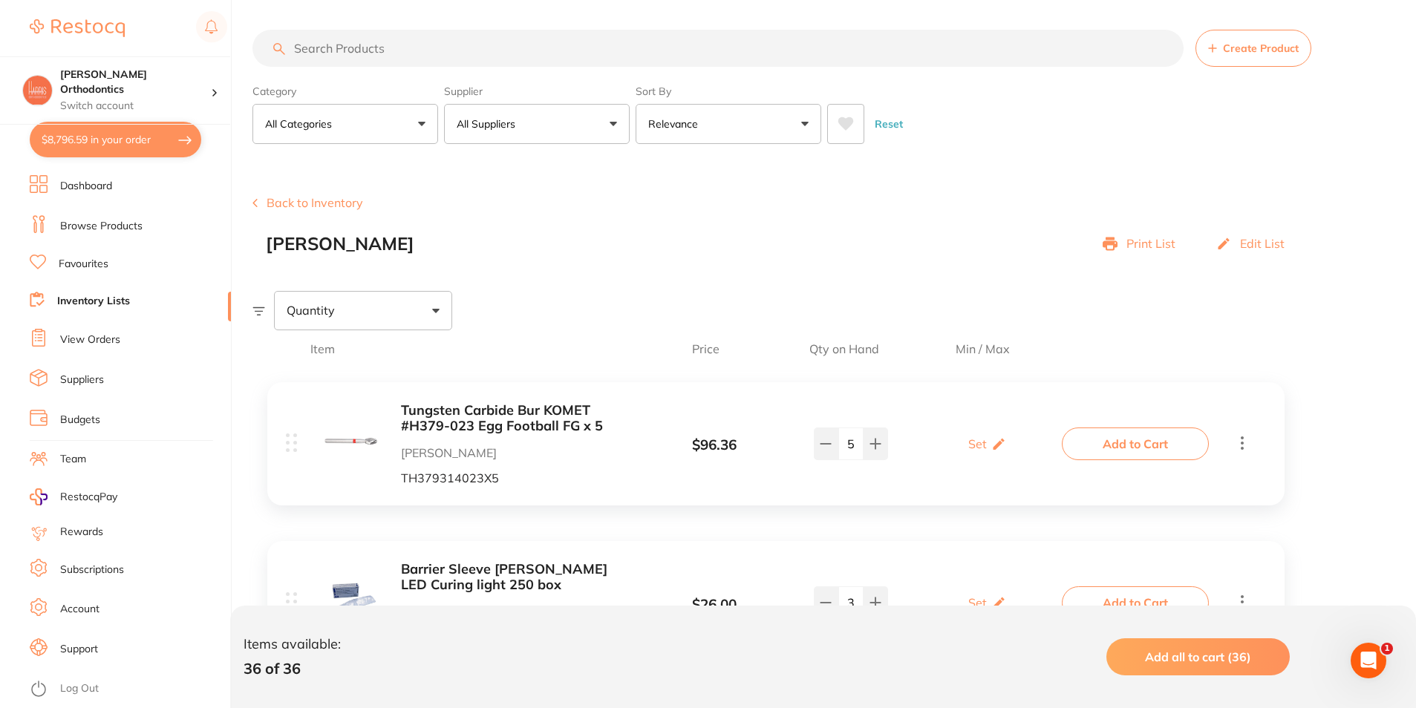
click at [132, 138] on button "$8,796.59 in your order" at bounding box center [116, 140] width 172 height 36
checkbox input "true"
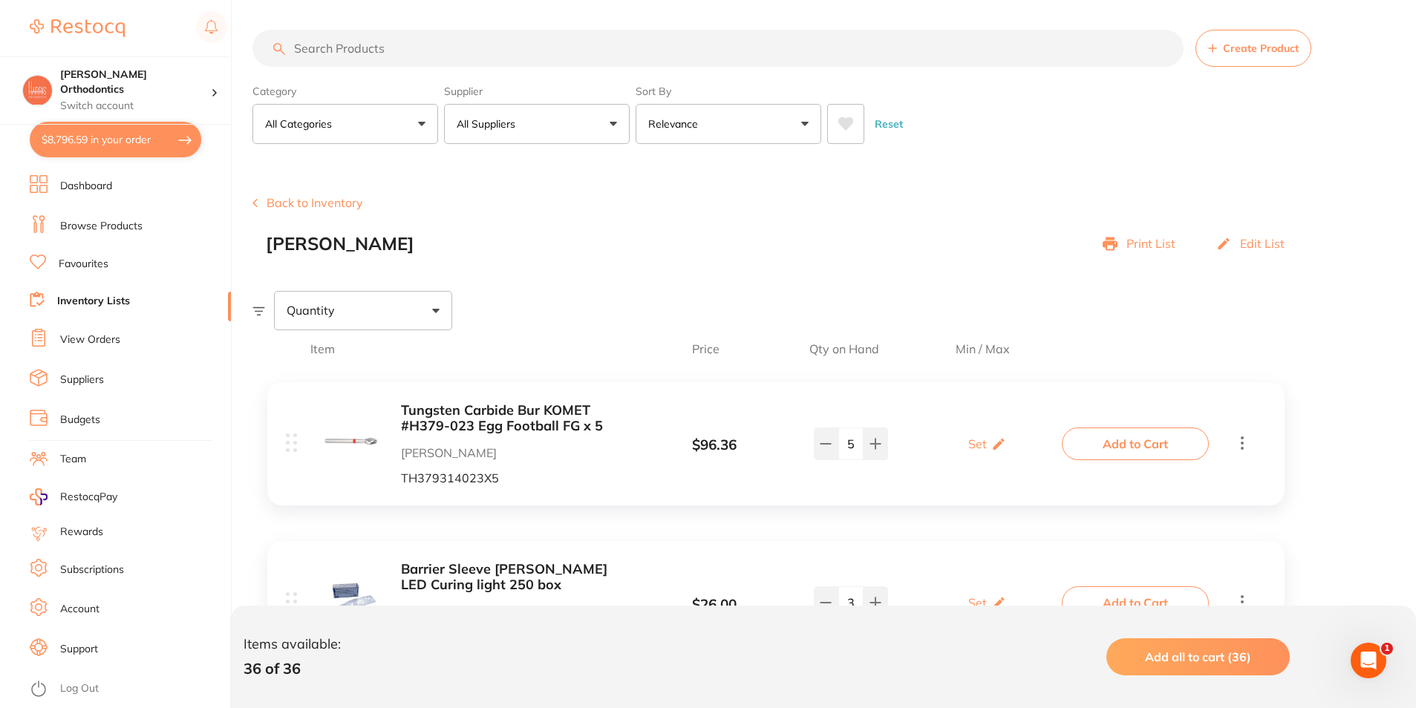
checkbox input "true"
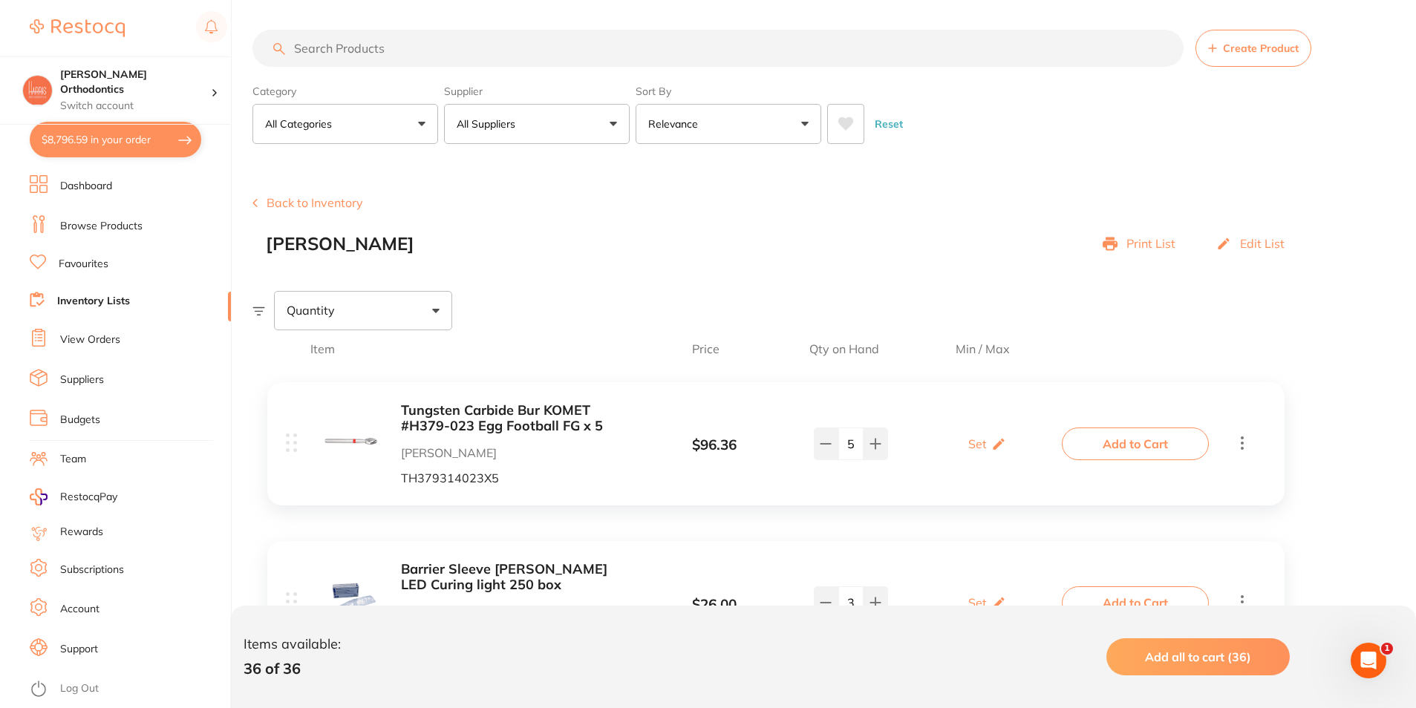
checkbox input "true"
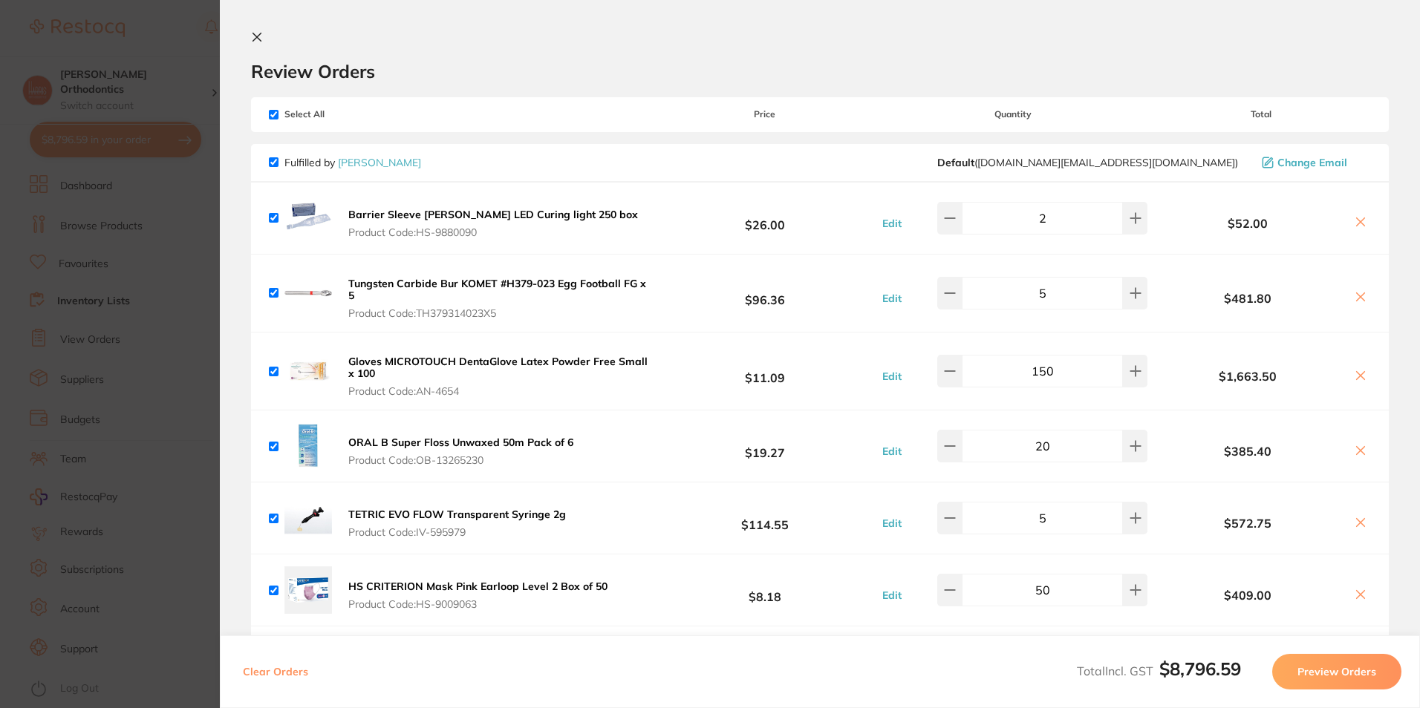
click at [255, 36] on icon at bounding box center [257, 37] width 8 height 8
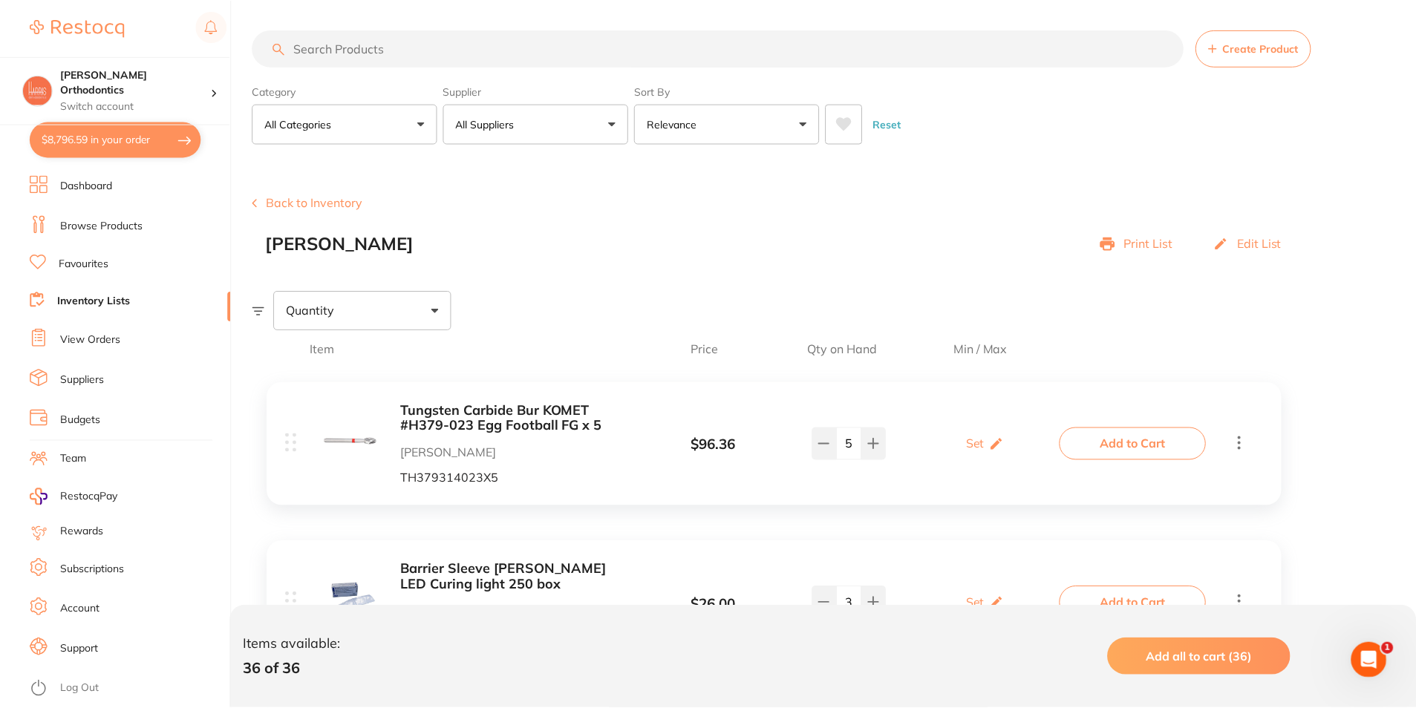
scroll to position [4, 0]
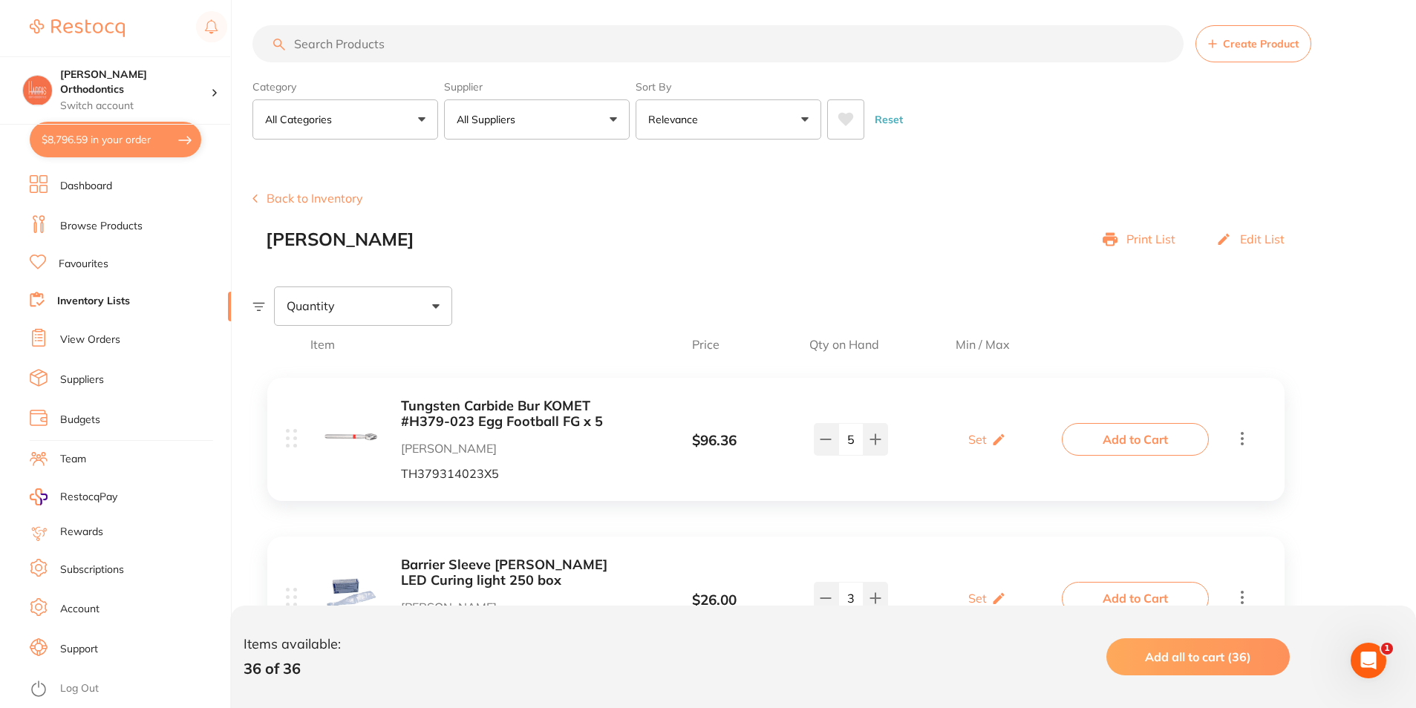
click at [1243, 440] on icon at bounding box center [1242, 438] width 18 height 19
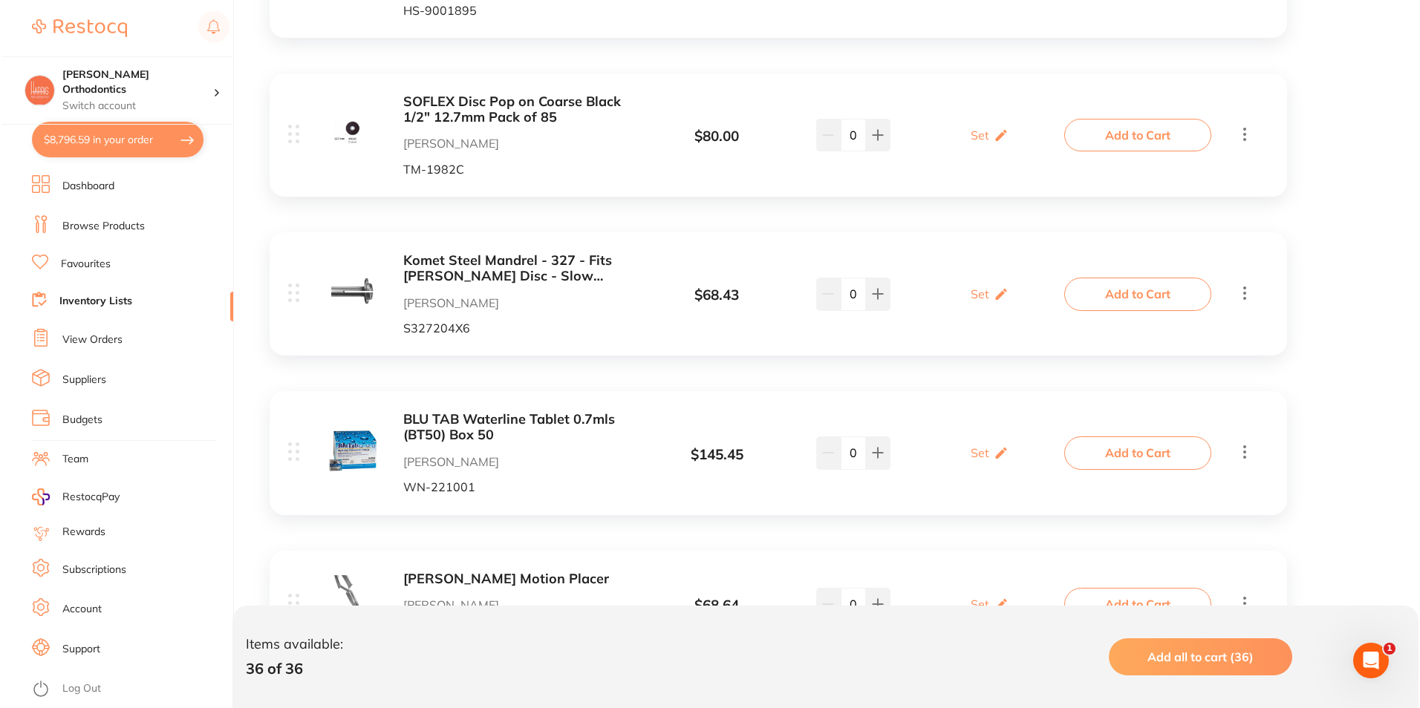
scroll to position [3591, 0]
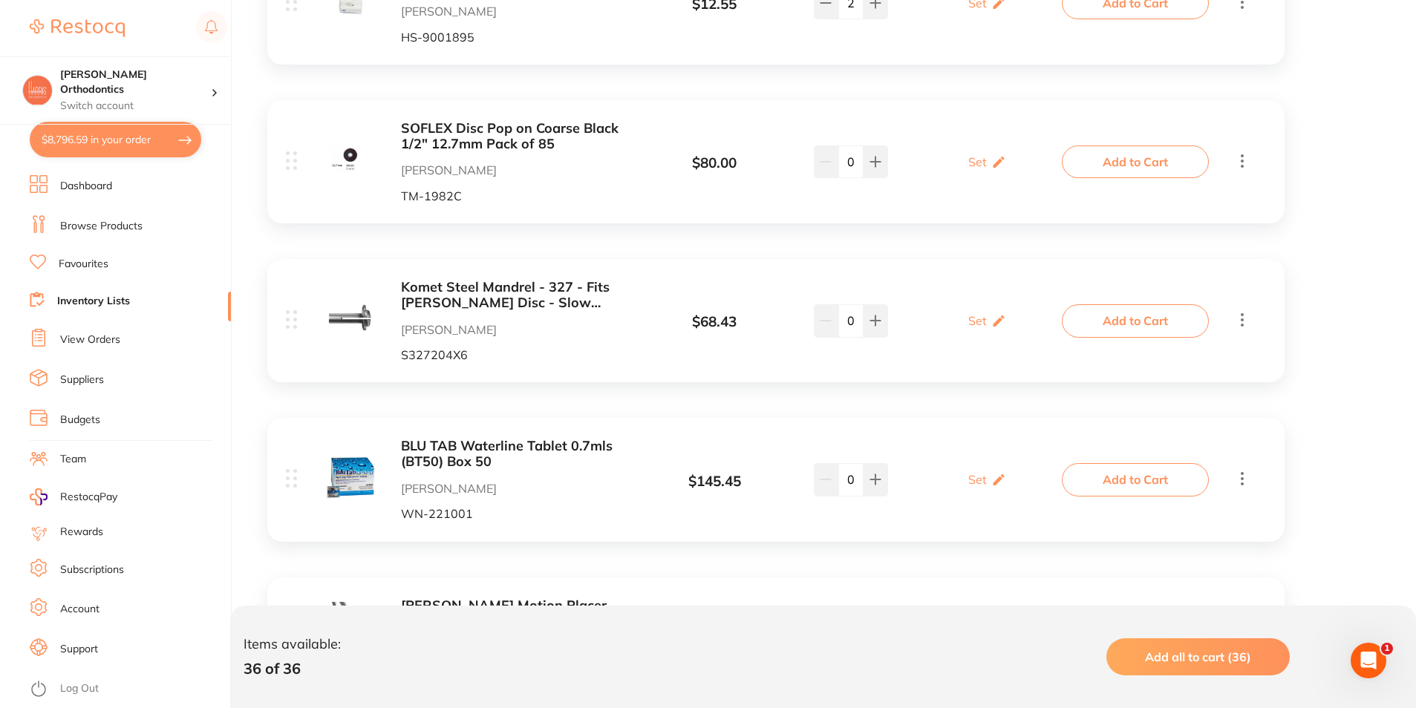
click at [1217, 662] on span "Add all to cart (36)" at bounding box center [1198, 657] width 106 height 15
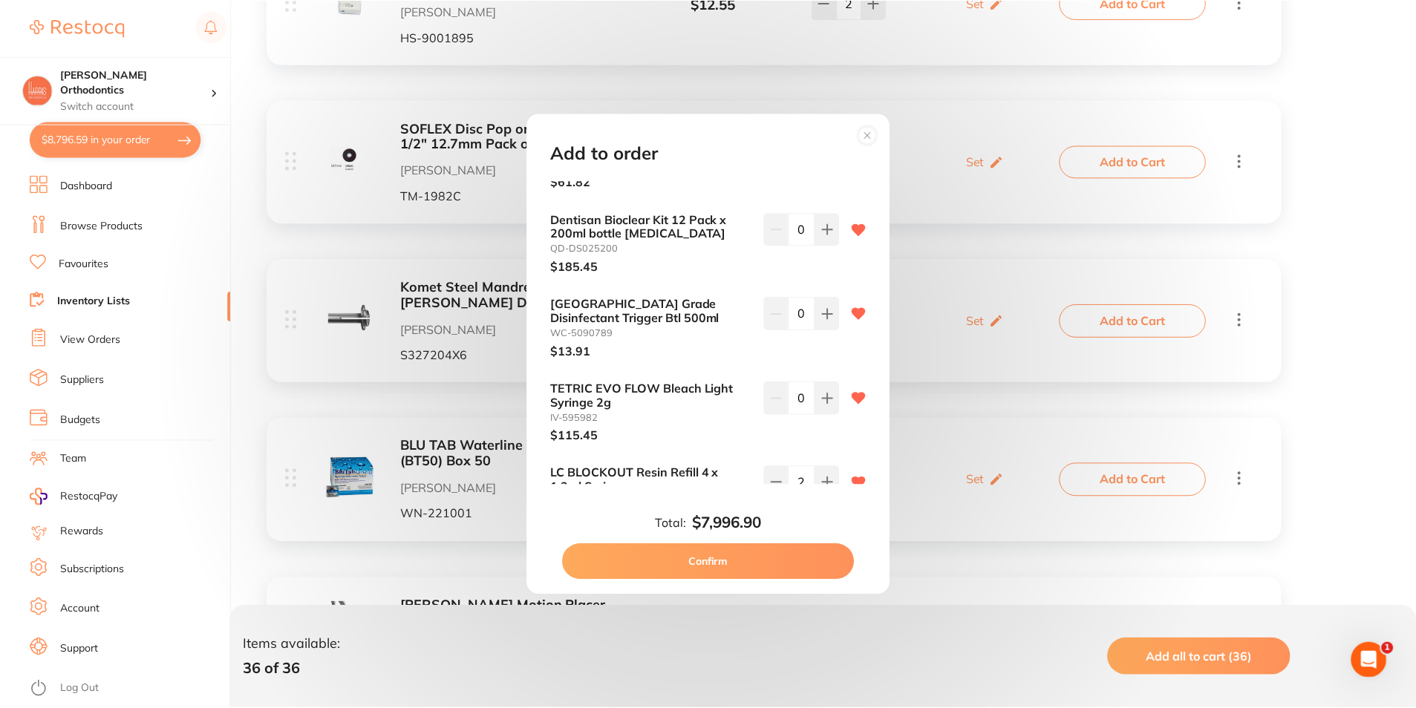
scroll to position [2673, 0]
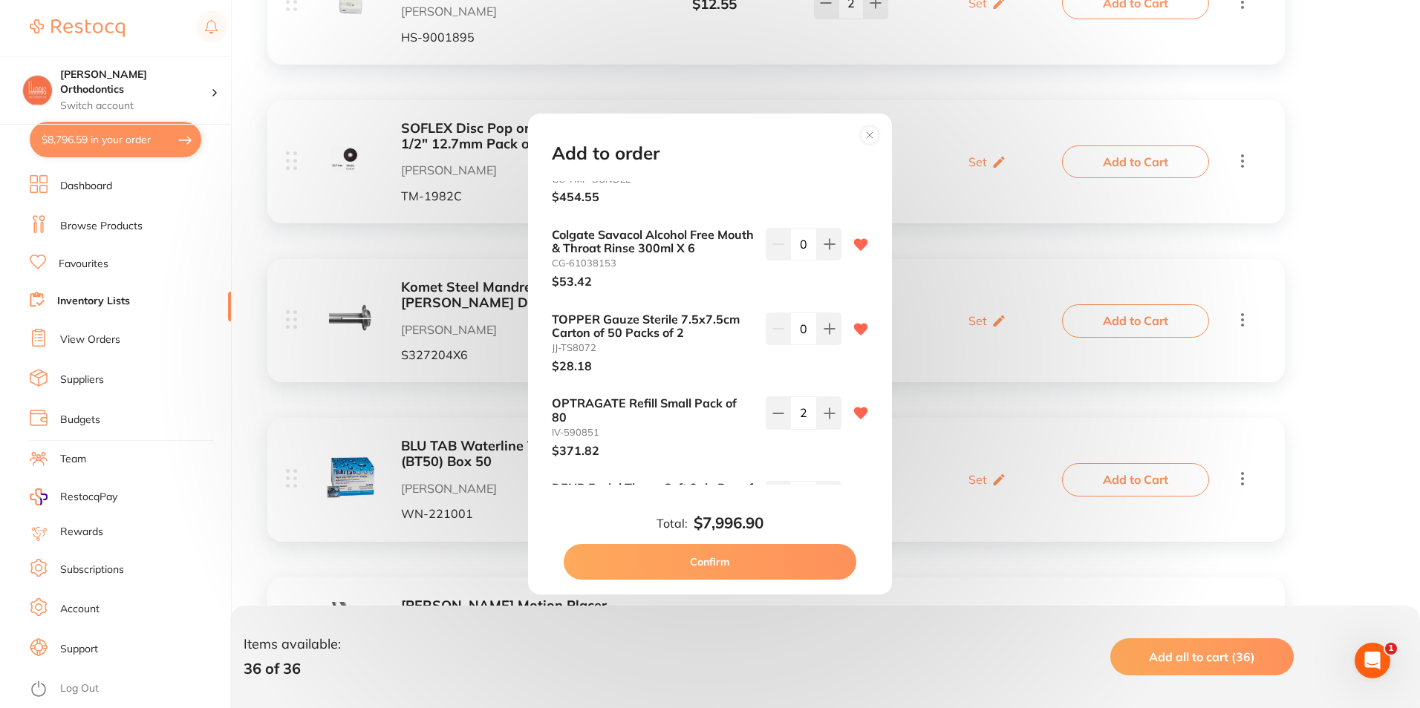
click at [723, 564] on button "Confirm" at bounding box center [710, 562] width 293 height 36
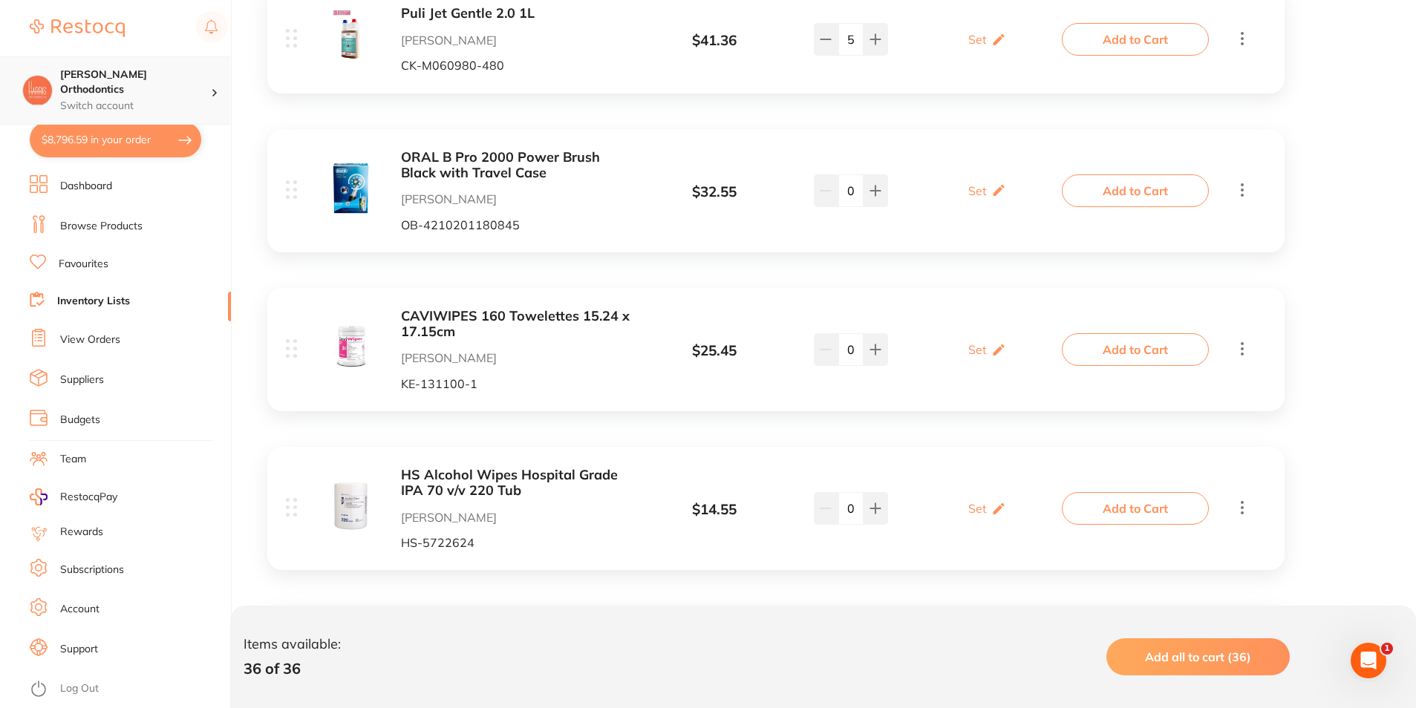
scroll to position [2180, 0]
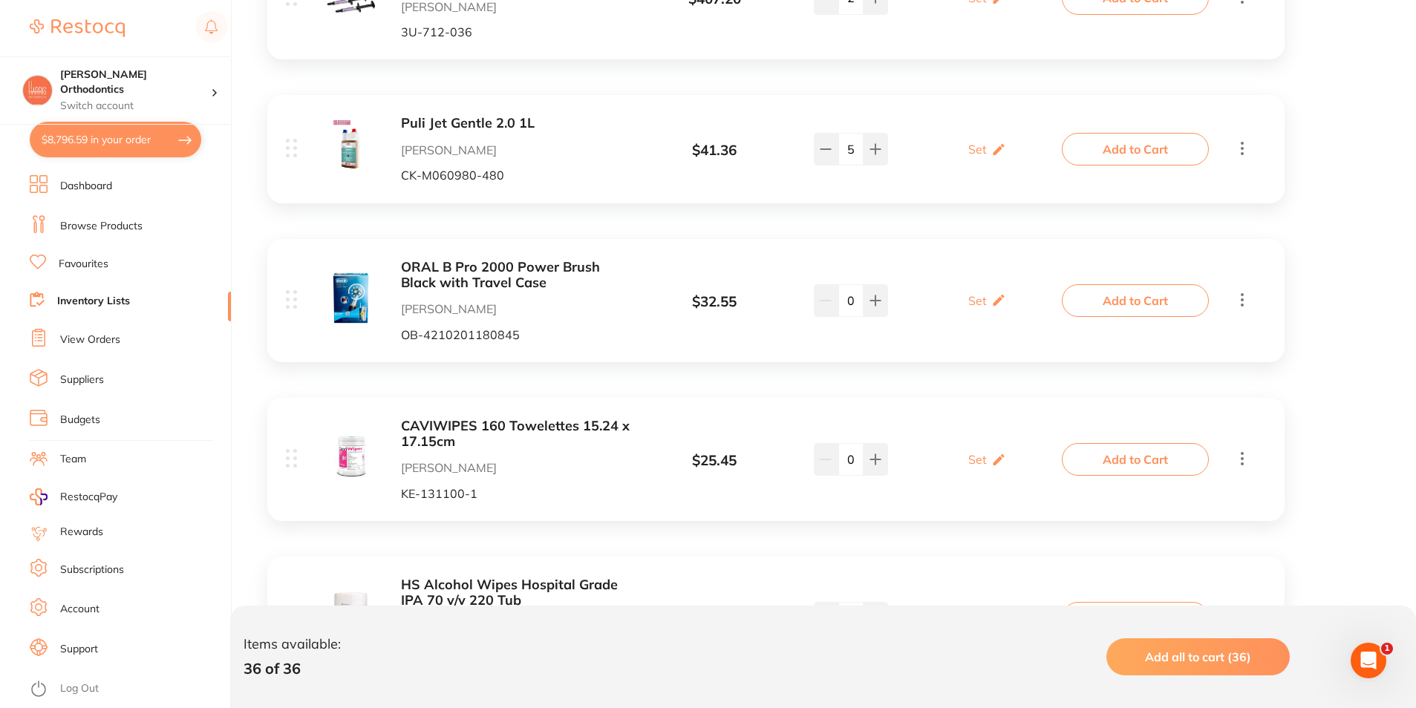
click at [160, 134] on button "$8,796.59 in your order" at bounding box center [116, 140] width 172 height 36
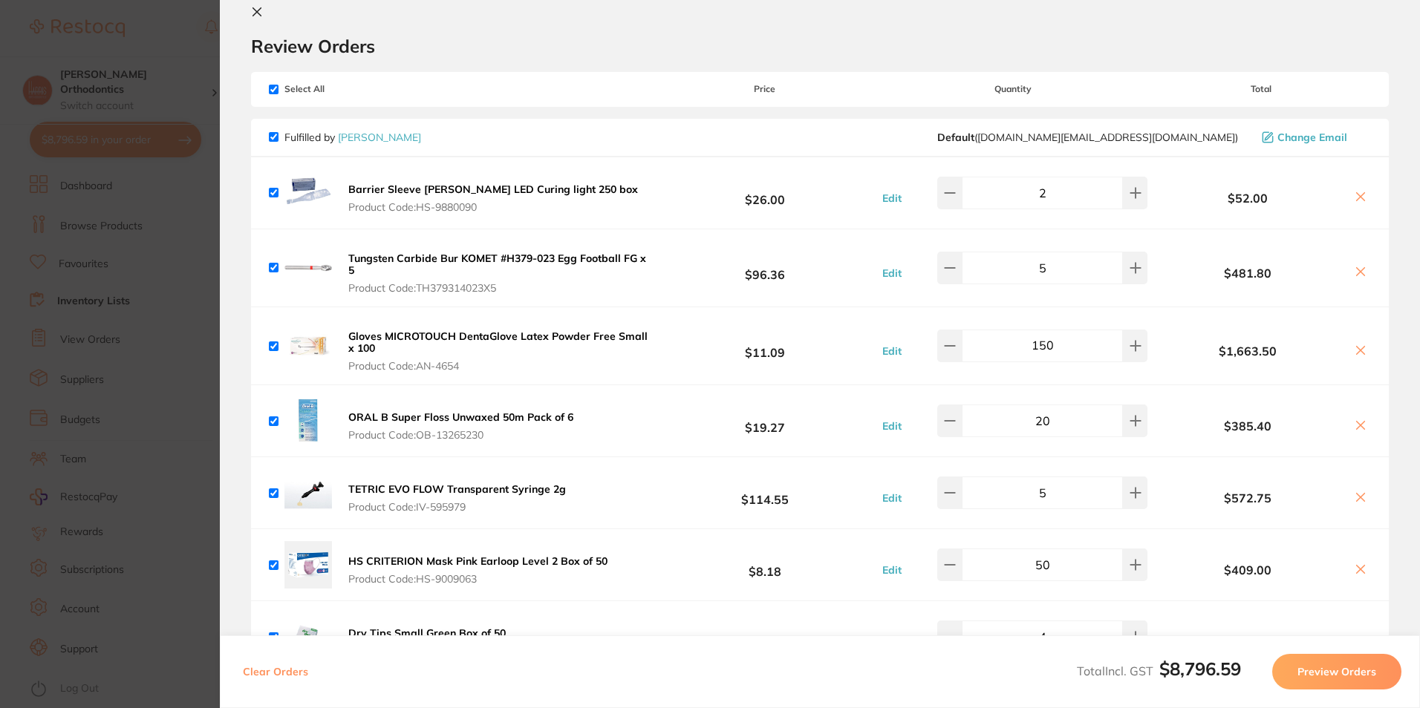
scroll to position [0, 0]
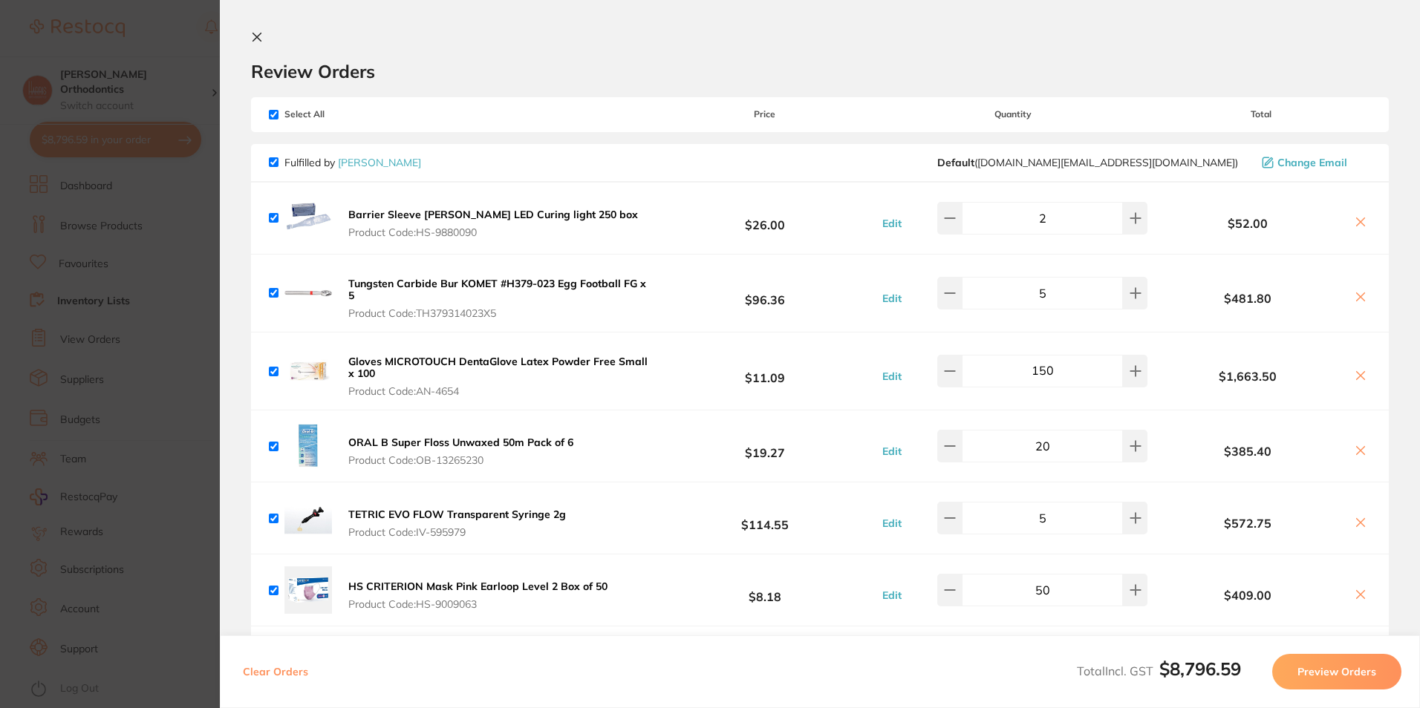
click at [264, 34] on button at bounding box center [260, 38] width 18 height 14
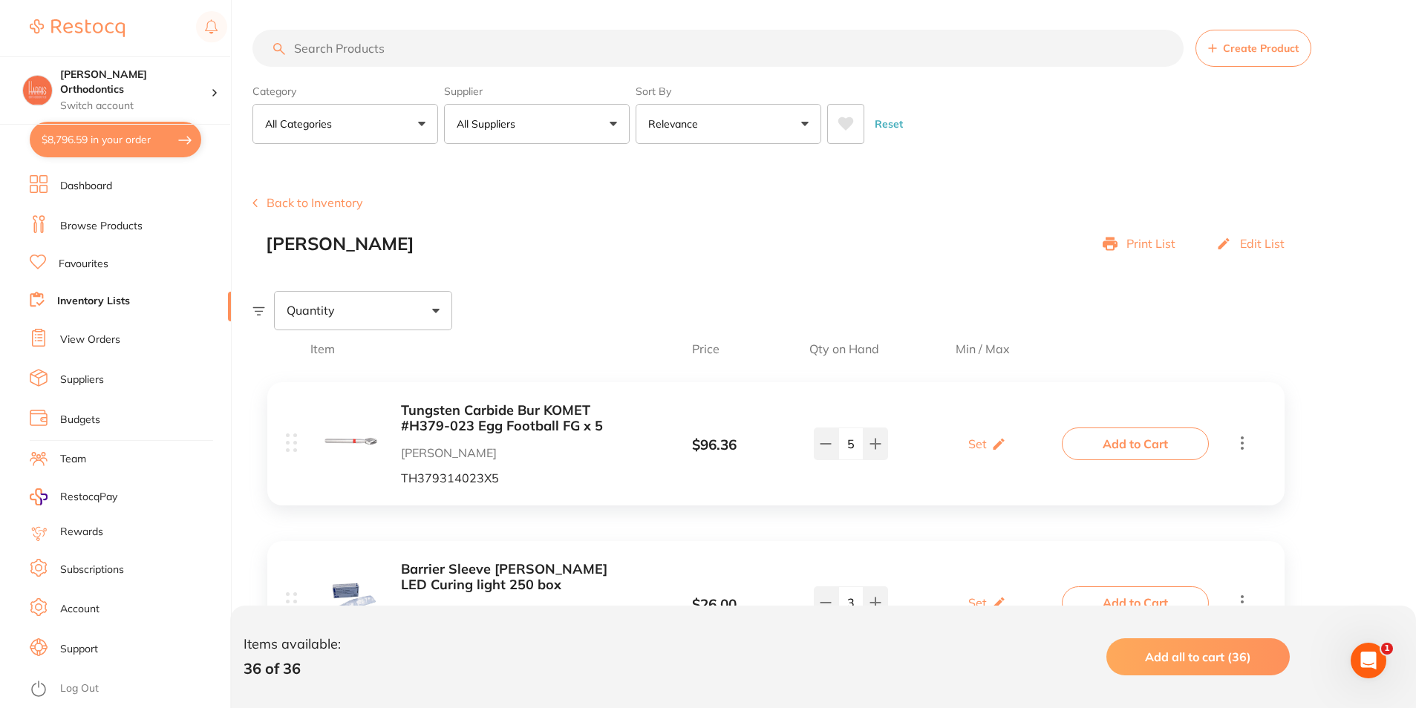
click at [417, 311] on div "Quantity" at bounding box center [363, 310] width 178 height 39
click at [122, 289] on ul "Dashboard Browse Products Favourites Inventory Lists View Orders Suppliers Budg…" at bounding box center [130, 441] width 201 height 533
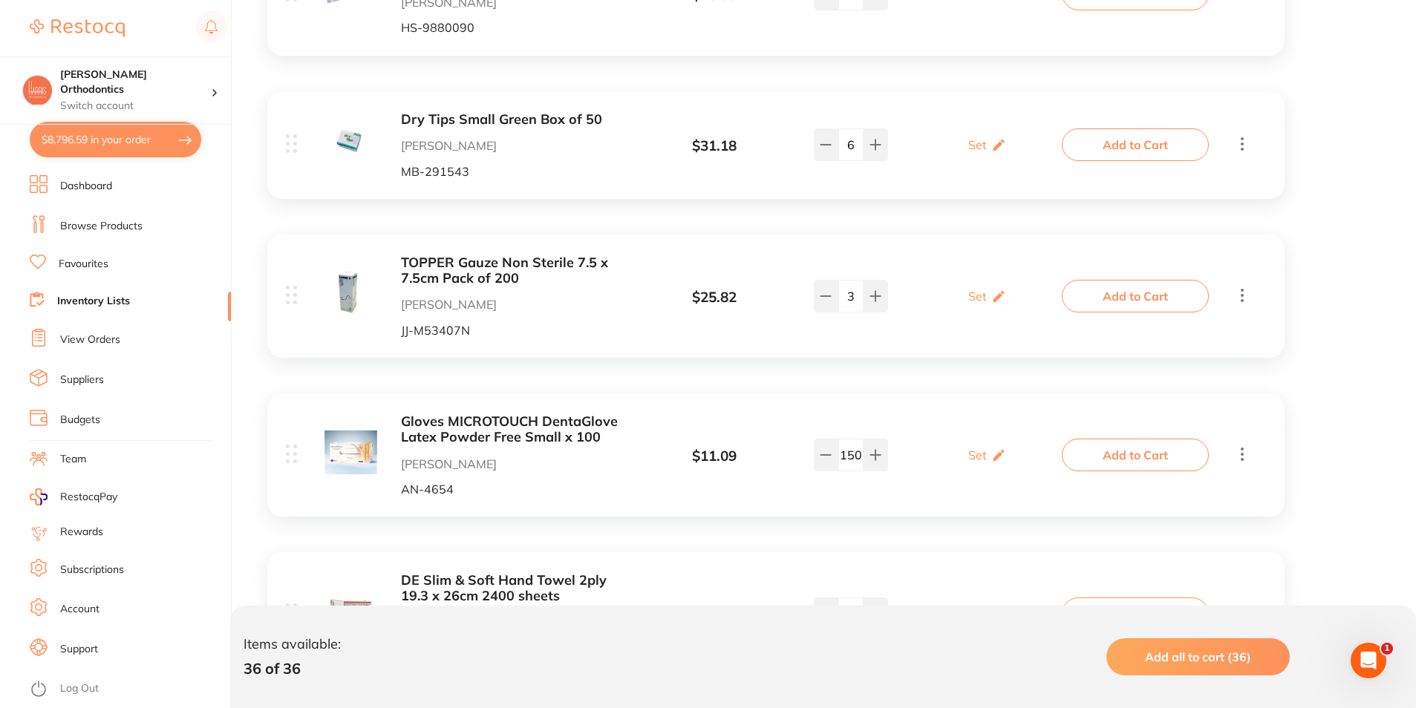
scroll to position [817, 0]
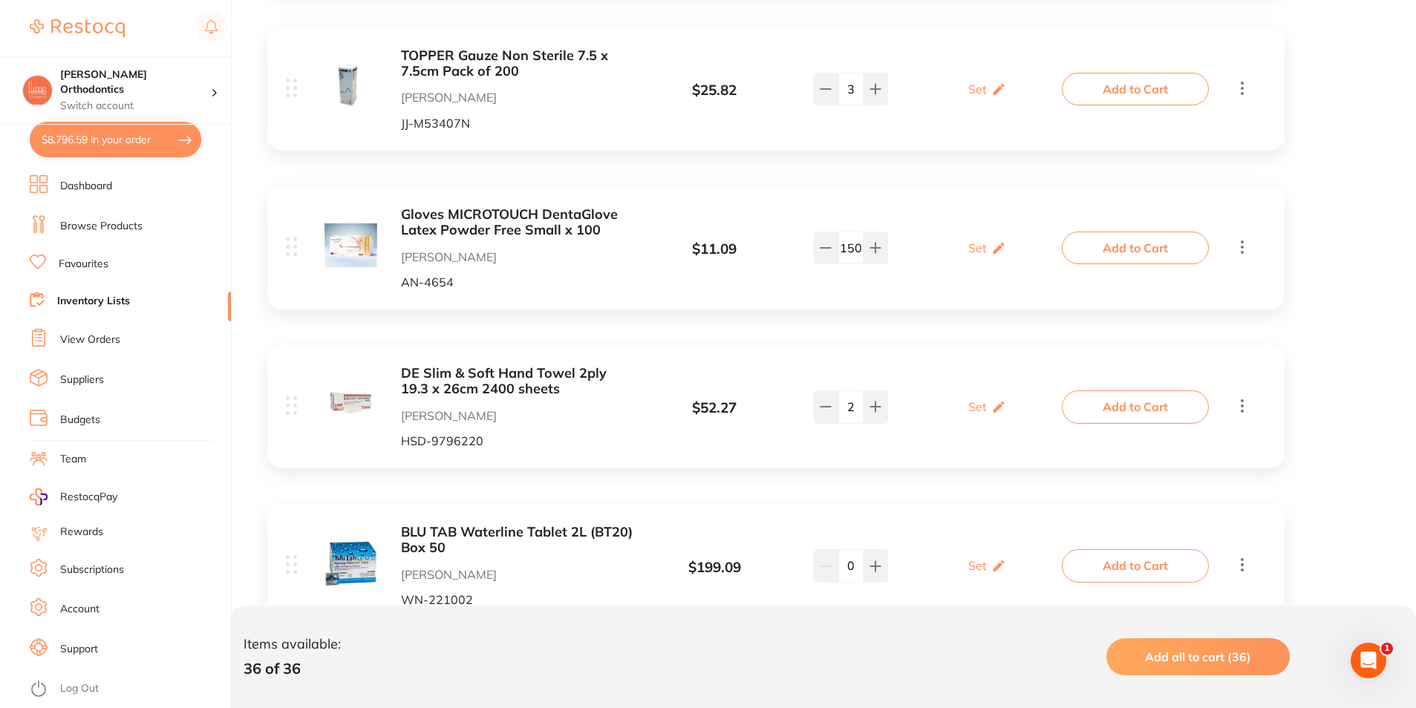
click at [93, 299] on link "Inventory Lists" at bounding box center [93, 301] width 73 height 15
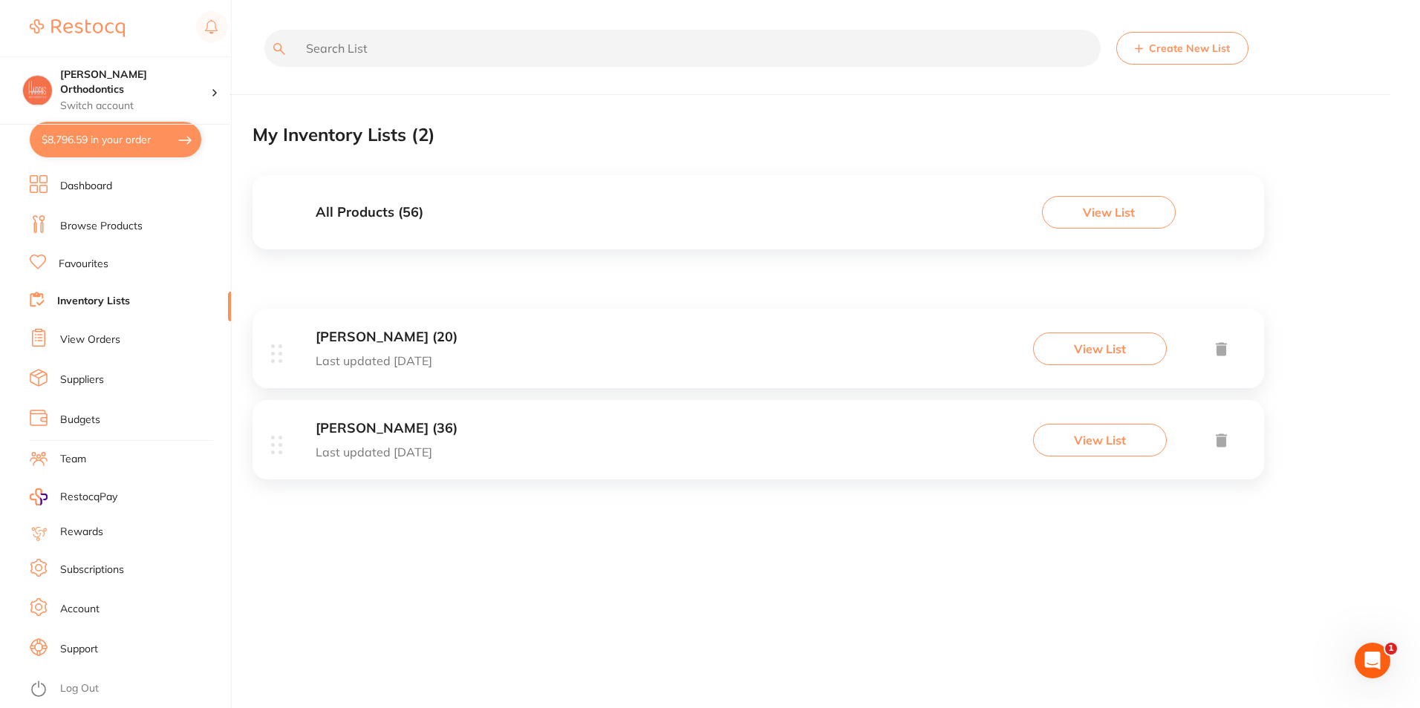
click at [746, 220] on div "All Products ( 56 ) View List" at bounding box center [757, 212] width 1011 height 74
click at [873, 428] on div "[PERSON_NAME] (36) Last updated [DATE] View List" at bounding box center [757, 439] width 1011 height 79
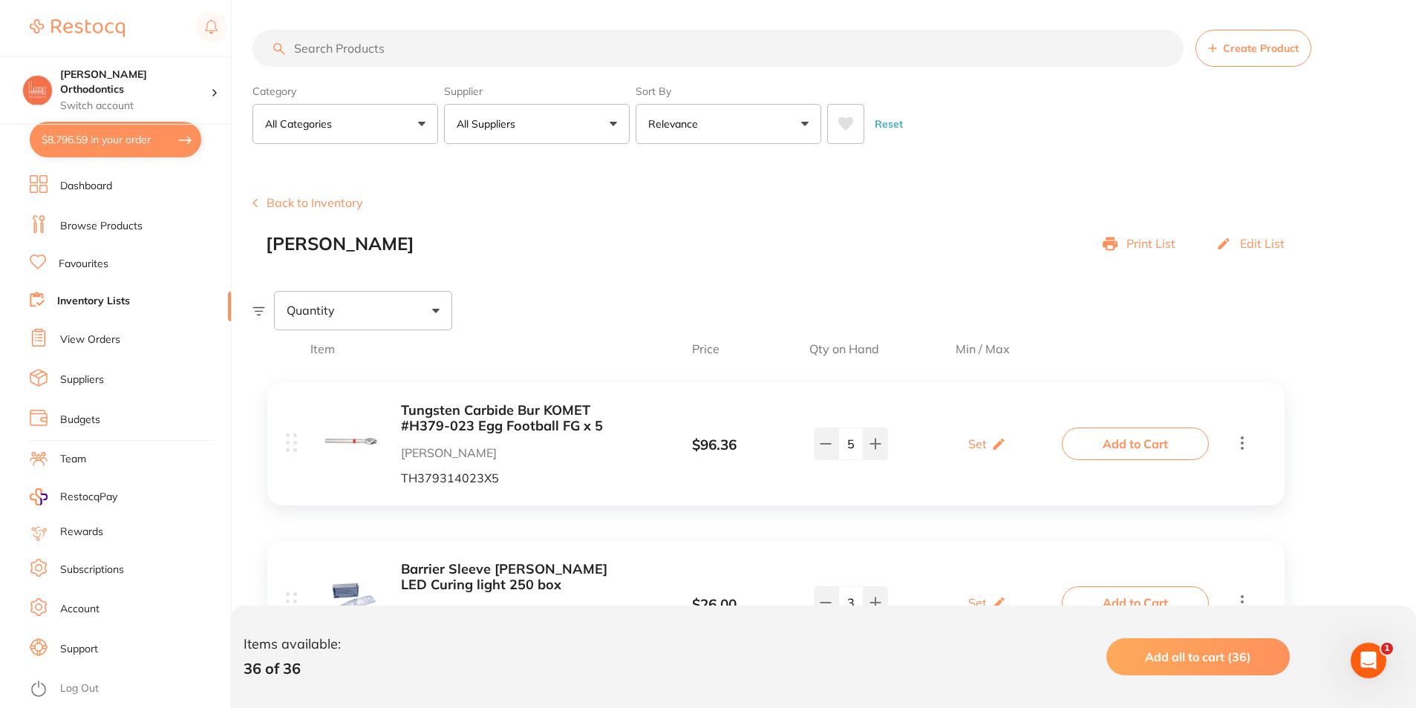
click at [293, 441] on icon at bounding box center [291, 443] width 11 height 19
click at [100, 143] on button "$8,796.59 in your order" at bounding box center [116, 140] width 172 height 36
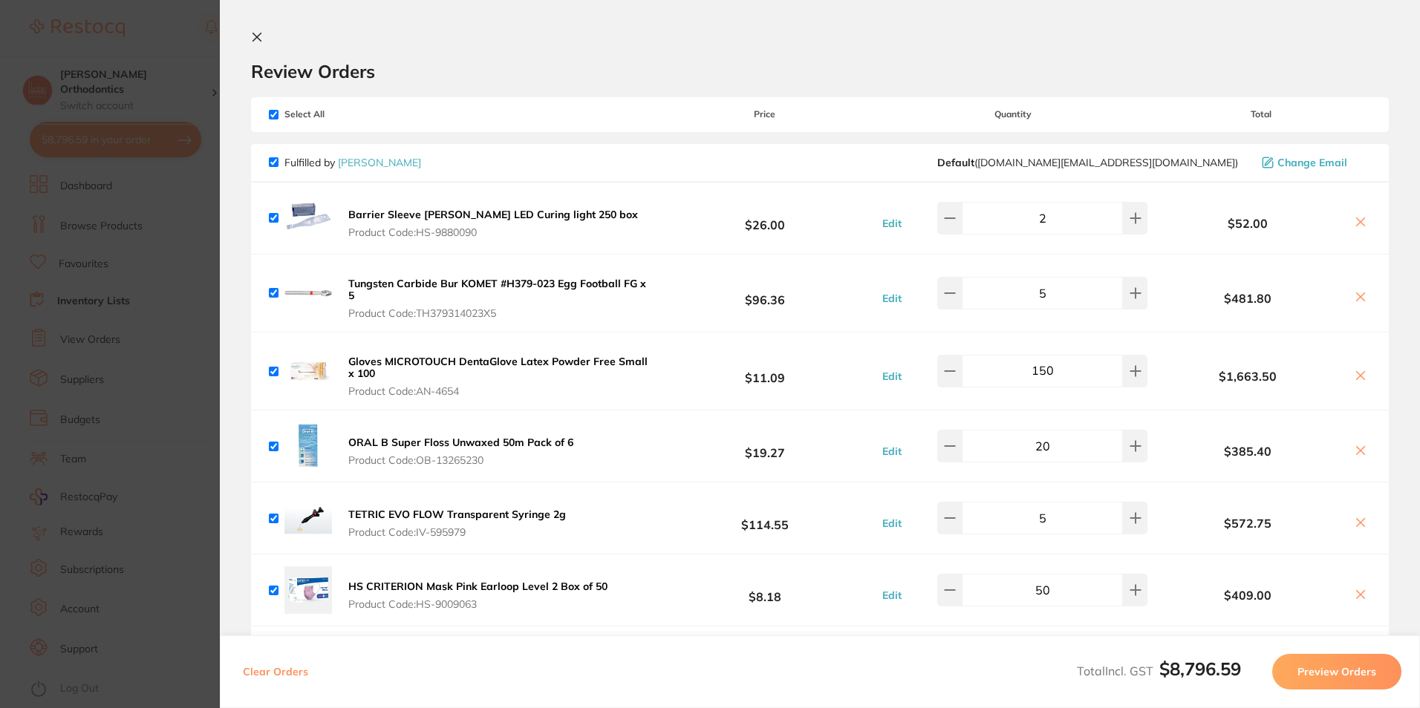
click at [1323, 662] on button "Preview Orders" at bounding box center [1336, 672] width 129 height 36
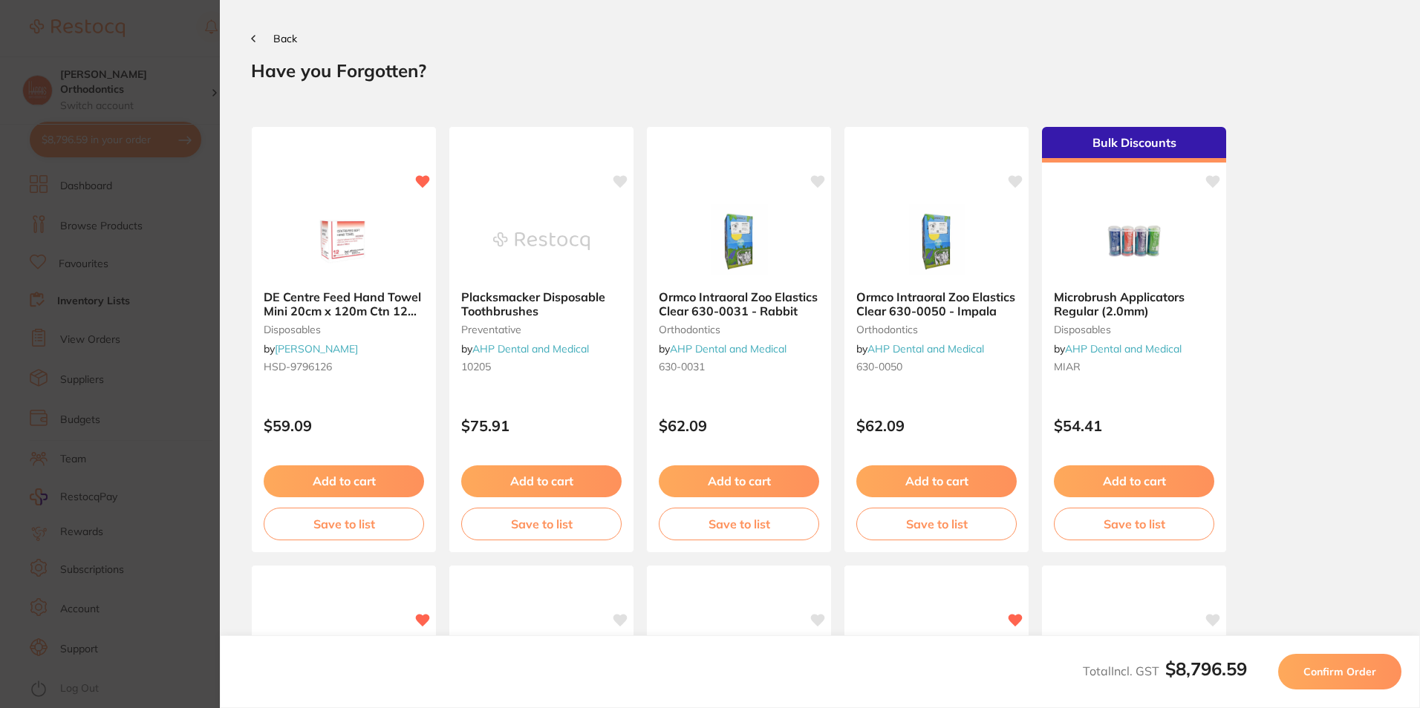
click at [274, 34] on span "Back" at bounding box center [285, 38] width 24 height 13
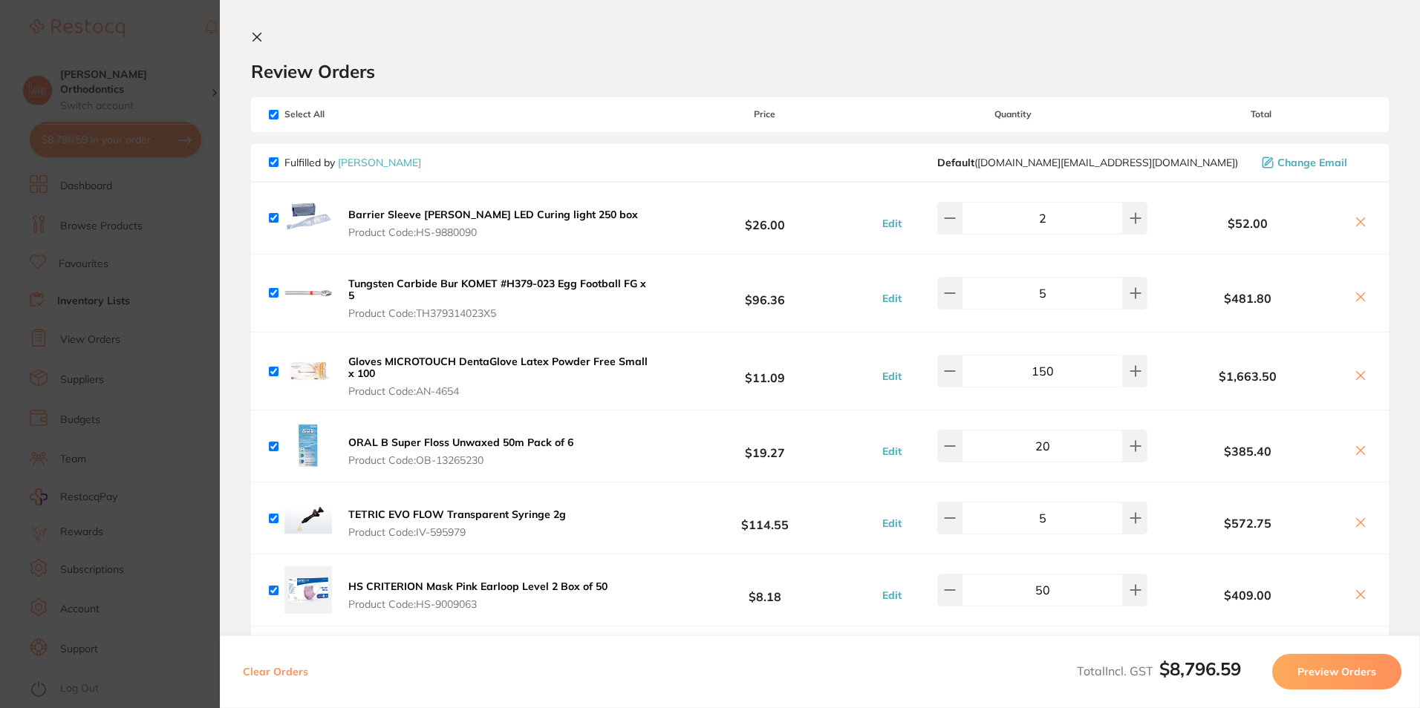
click at [243, 25] on section "Review Orders Your orders are being processed and we will notify you once we ha…" at bounding box center [820, 354] width 1200 height 708
click at [261, 40] on icon at bounding box center [257, 37] width 8 height 8
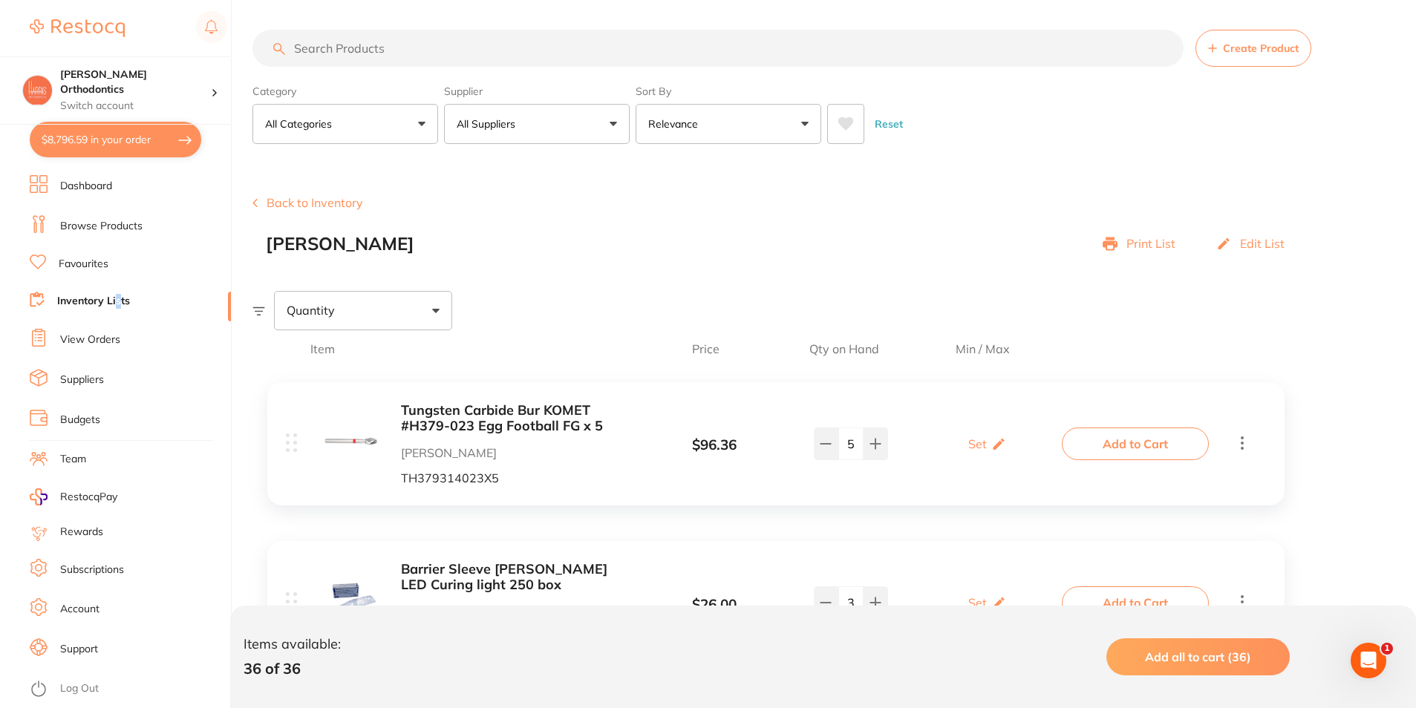
click at [117, 293] on li "Inventory Lists" at bounding box center [130, 302] width 201 height 20
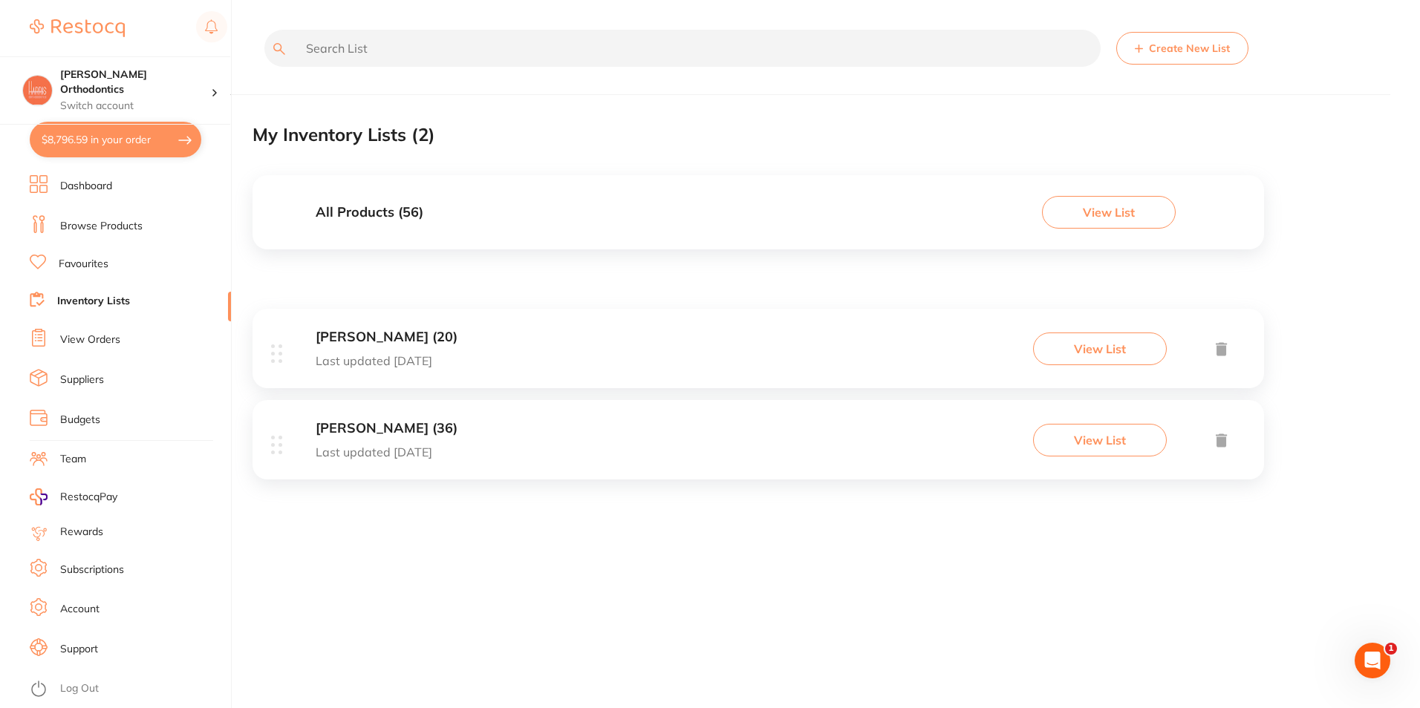
click at [266, 446] on div "[PERSON_NAME] (36) Last updated [DATE] View List" at bounding box center [757, 439] width 1011 height 79
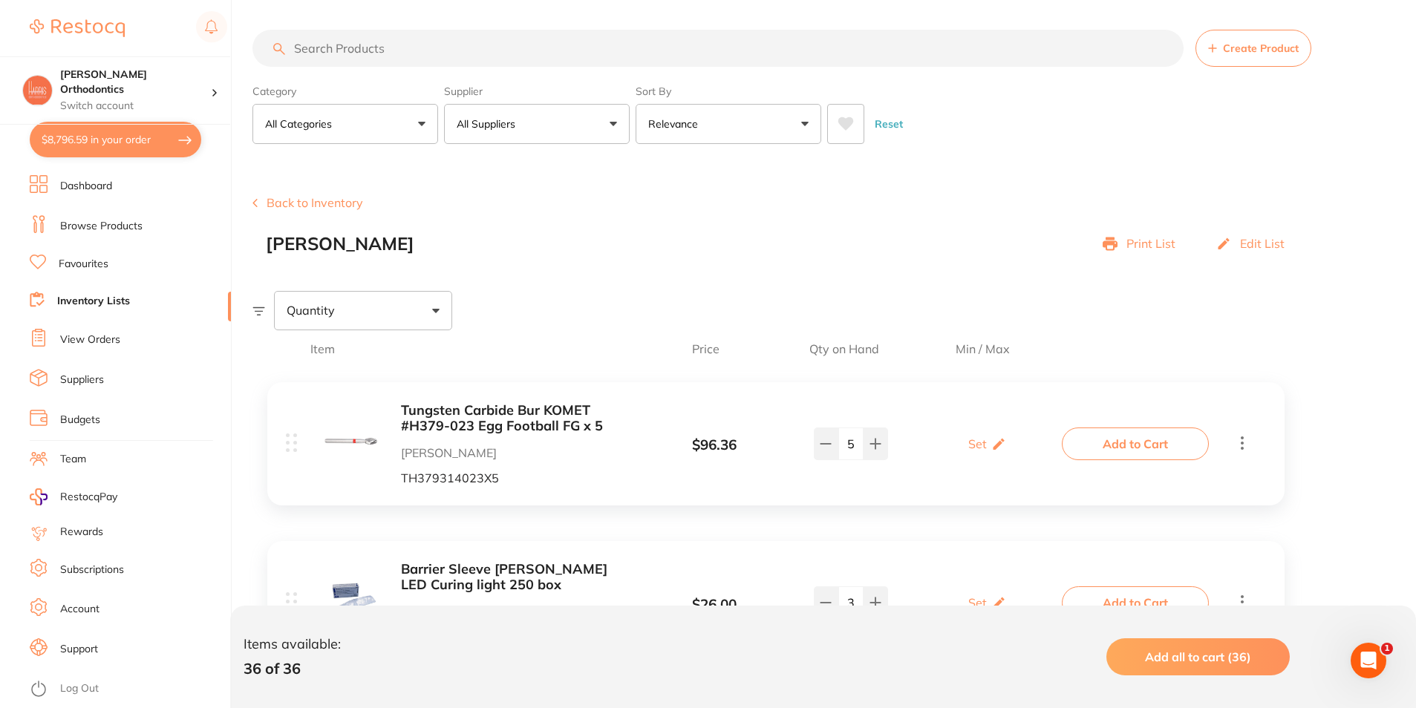
click at [112, 304] on link "Inventory Lists" at bounding box center [93, 301] width 73 height 15
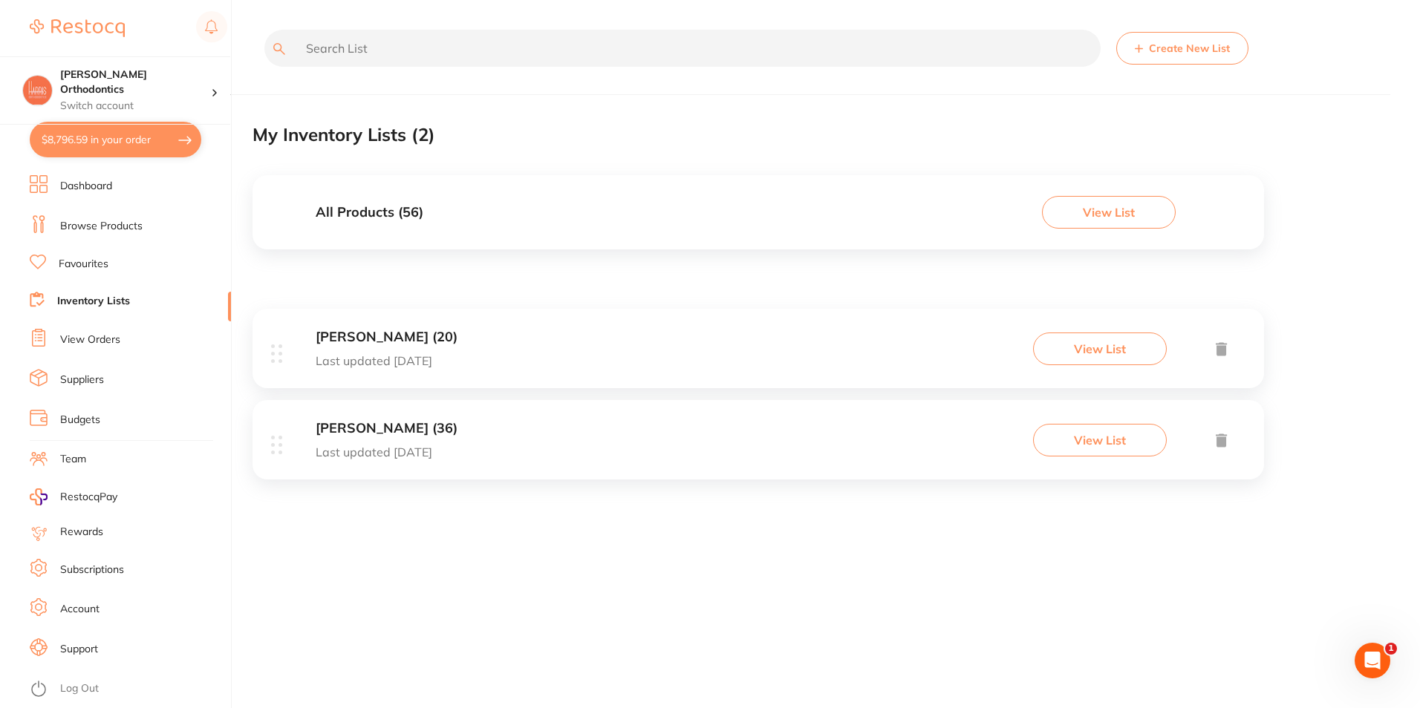
click at [529, 441] on div "[PERSON_NAME] (36) Last updated [DATE] View List" at bounding box center [757, 439] width 1011 height 79
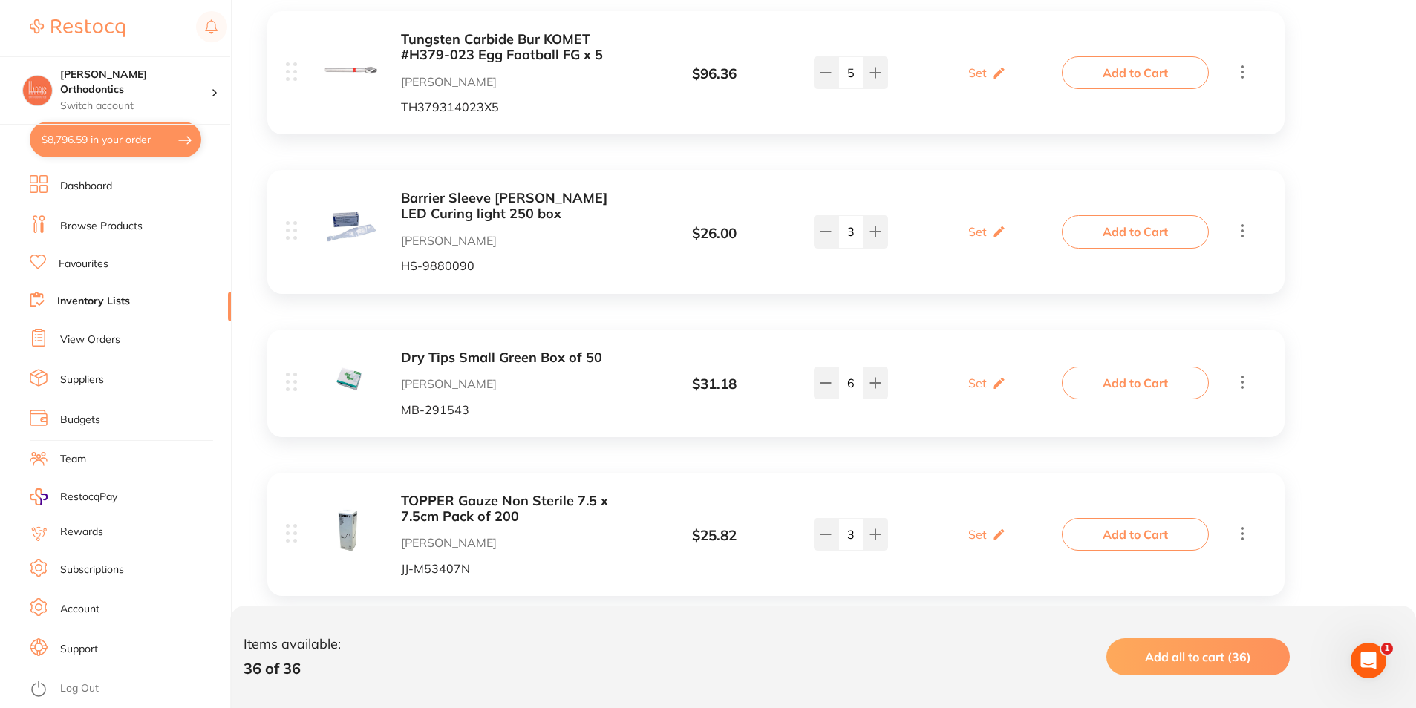
scroll to position [520, 0]
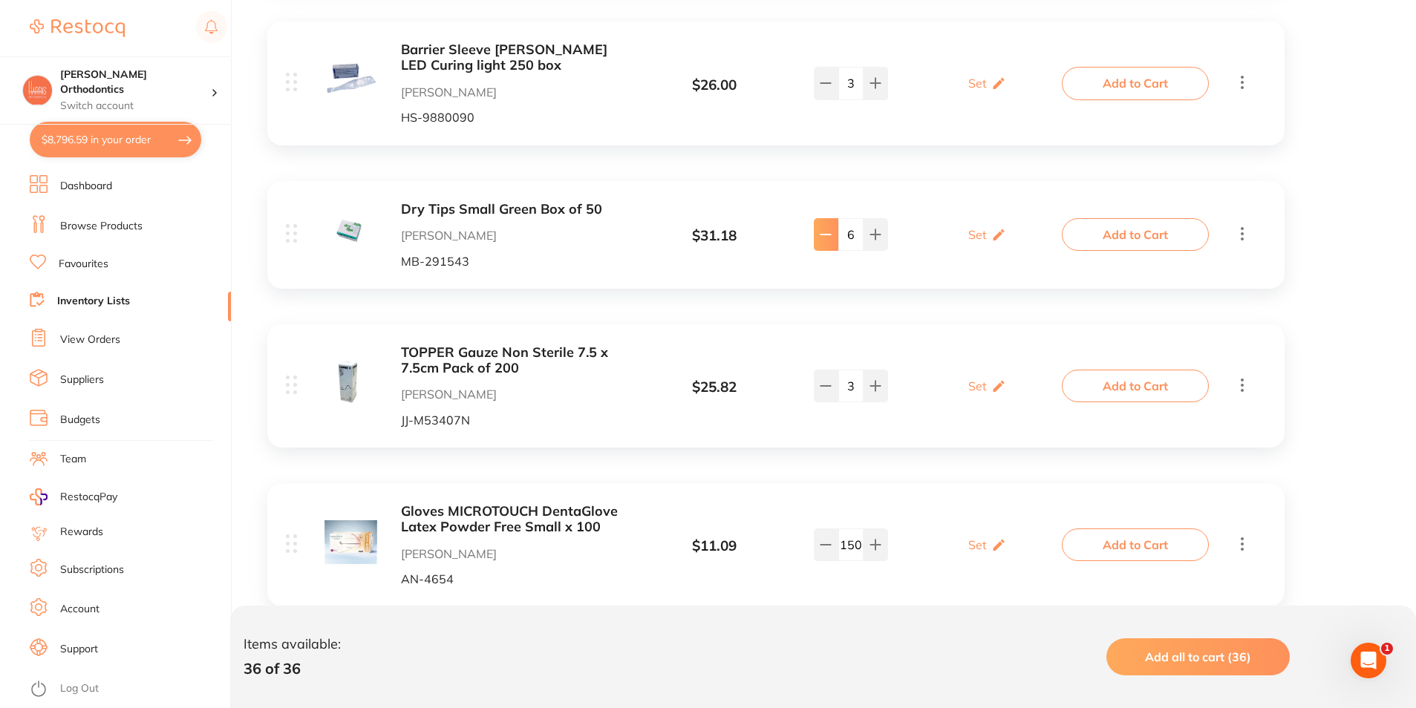
type input "3"
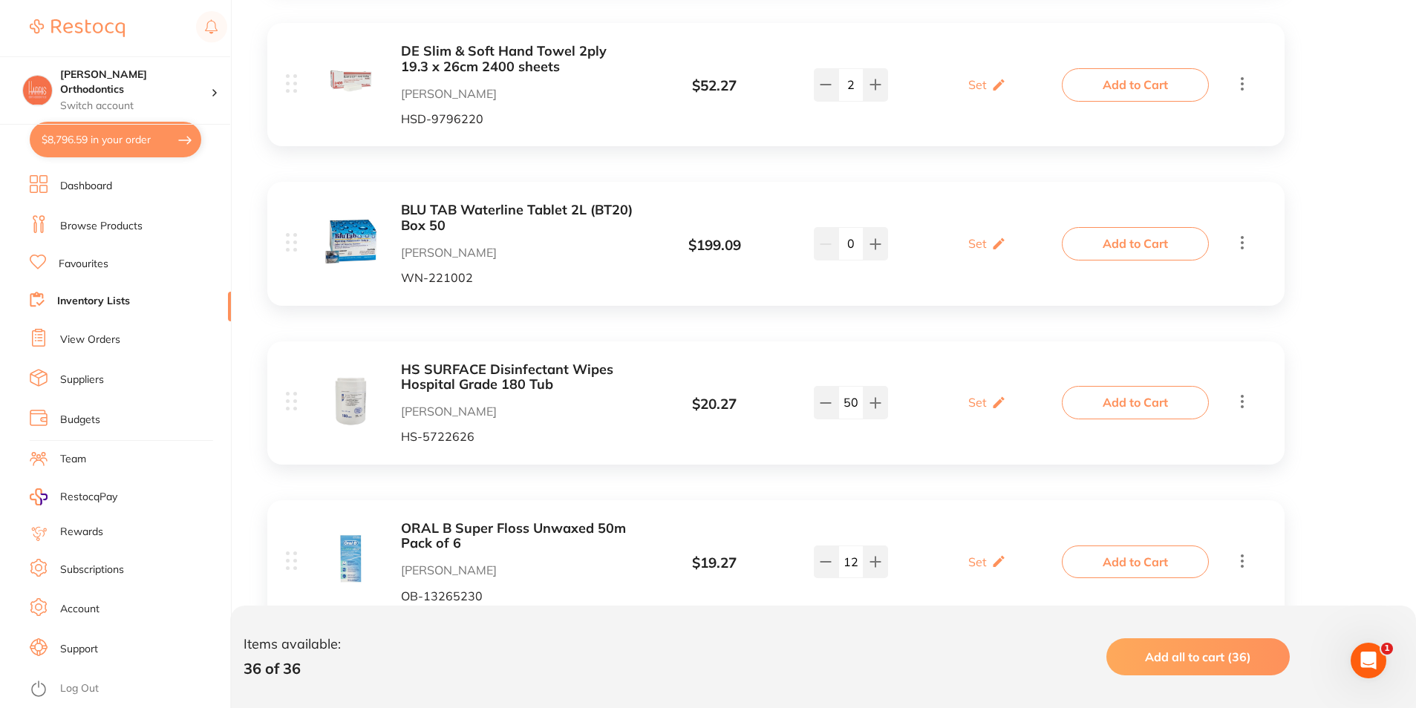
scroll to position [1188, 0]
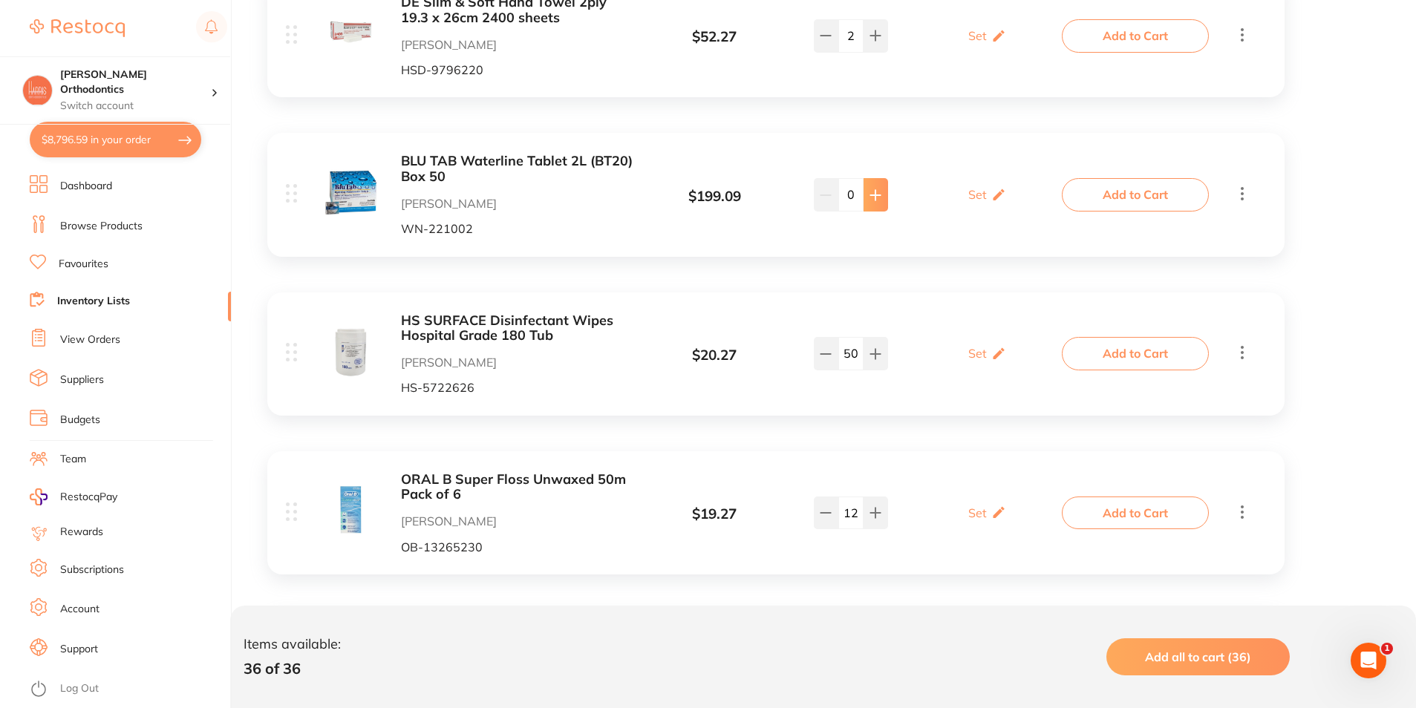
type input "1"
click at [981, 189] on p "Set" at bounding box center [977, 194] width 19 height 13
click at [901, 215] on div "BLU TAB Waterline Tablet 2L (BT20) Box 50 [PERSON_NAME] WN-221002 $ 199.09 Min …" at bounding box center [675, 195] width 779 height 82
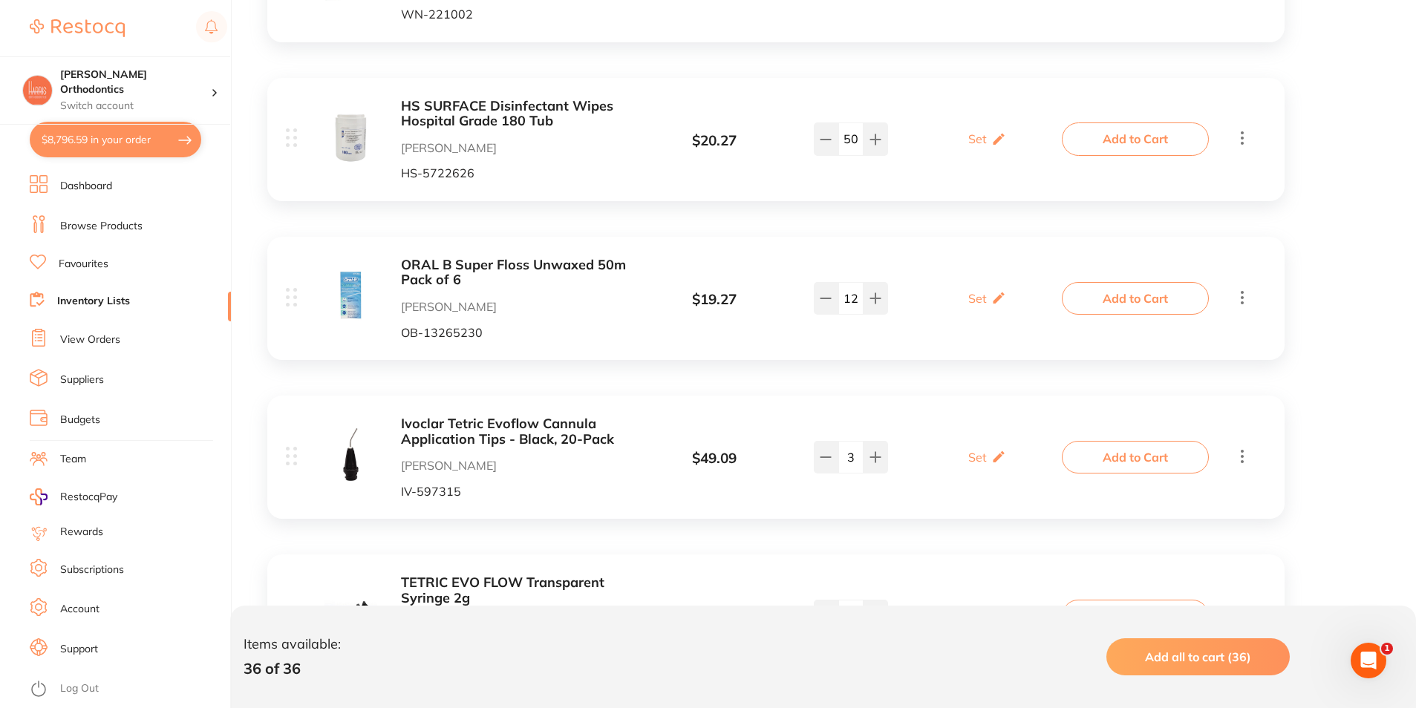
scroll to position [1411, 0]
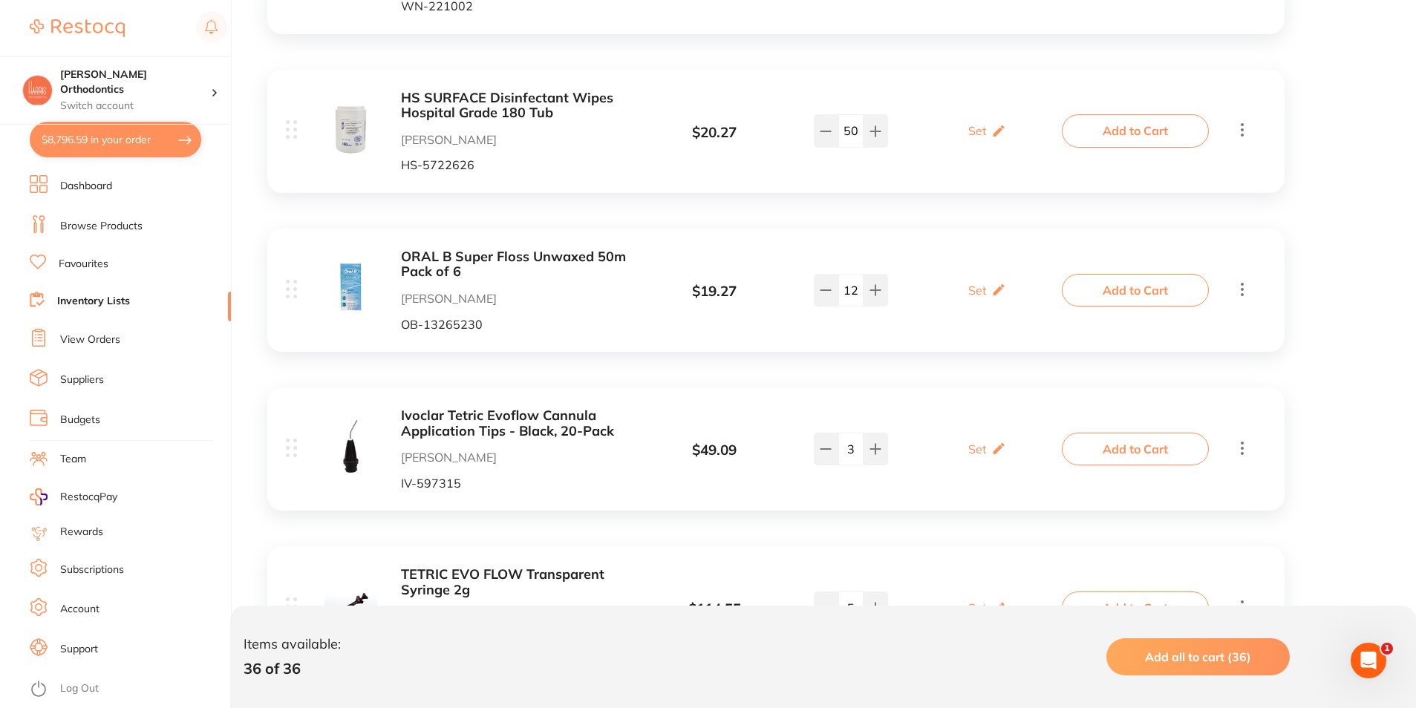
click at [852, 132] on input "50" at bounding box center [850, 130] width 25 height 33
click at [117, 129] on button "$8,796.59 in your order" at bounding box center [116, 140] width 172 height 36
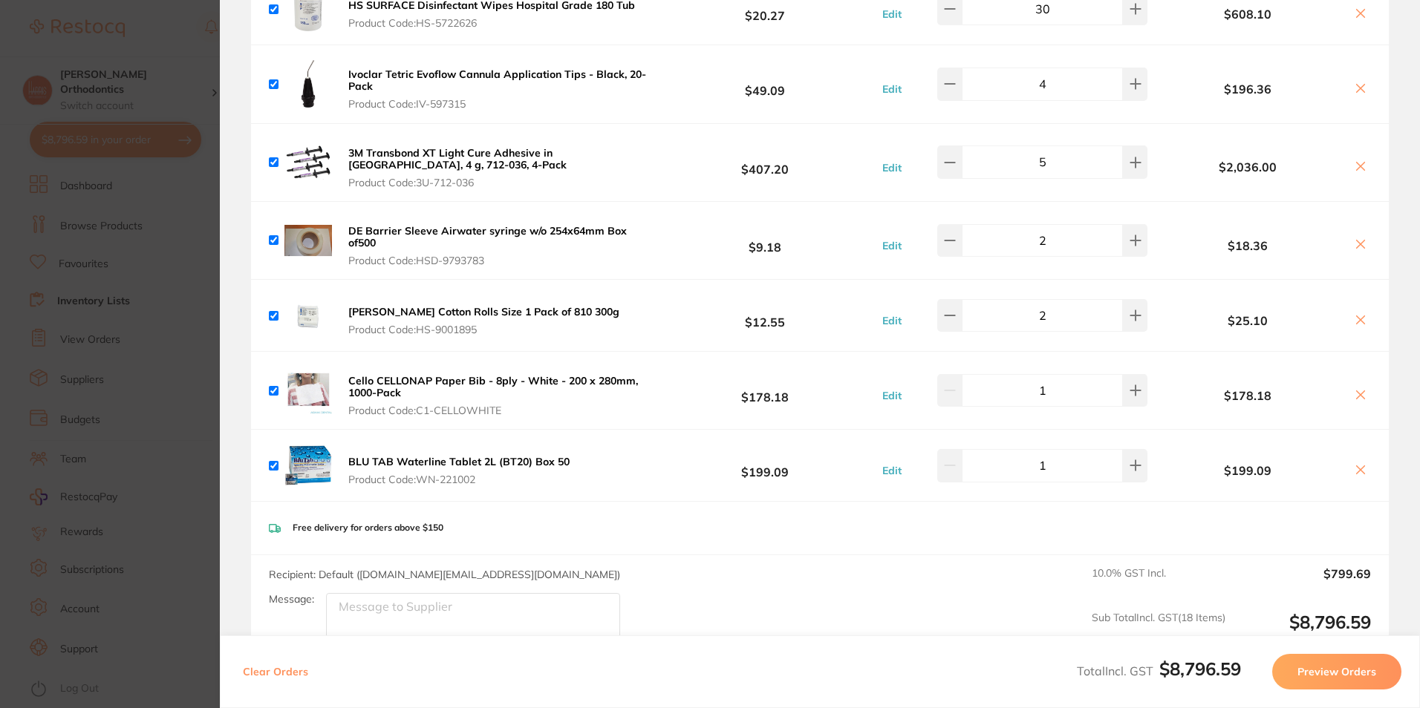
scroll to position [990, 0]
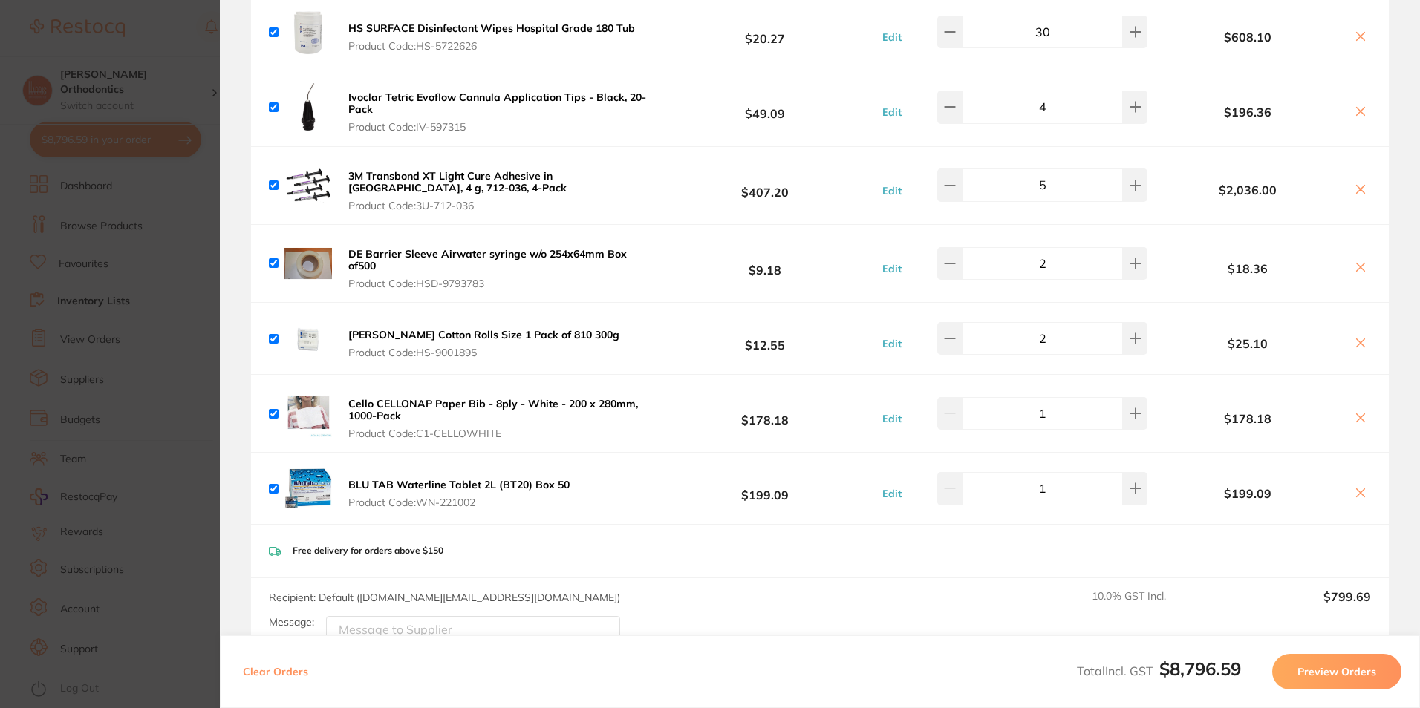
click at [227, 66] on section "Review Orders Your orders are being processed and we will notify you once we ha…" at bounding box center [820, 354] width 1200 height 708
click at [183, 44] on section "Update RRP Set your pre negotiated price for this item. Item Agreed RRP (excl. …" at bounding box center [710, 354] width 1420 height 708
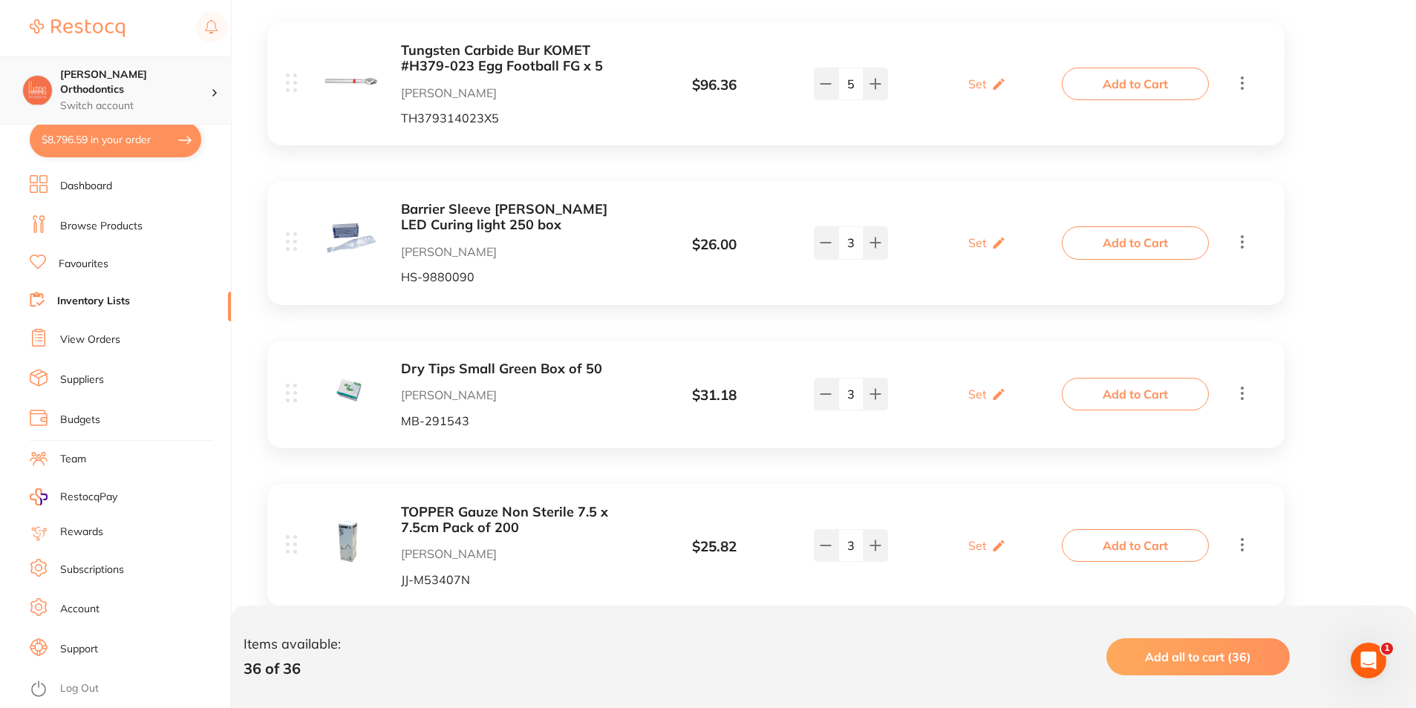
scroll to position [74, 0]
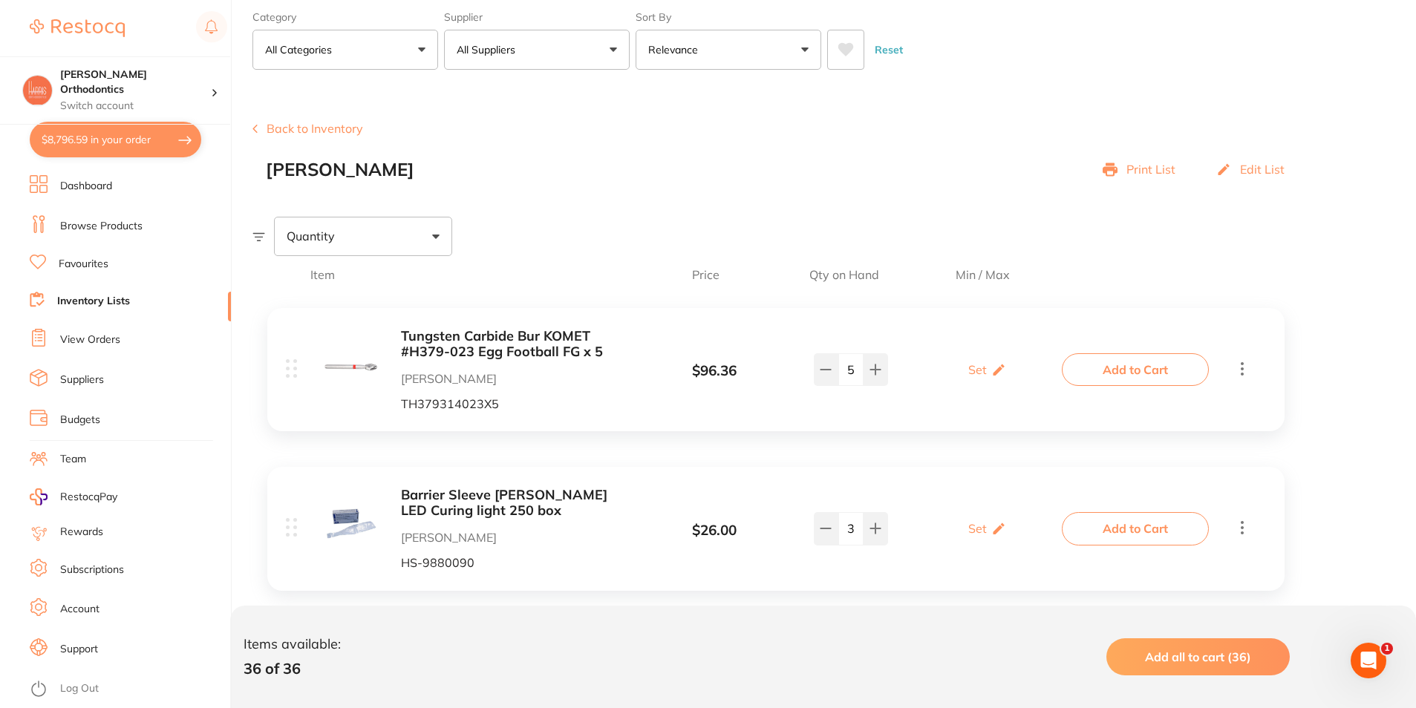
click at [132, 137] on button "$8,796.59 in your order" at bounding box center [116, 140] width 172 height 36
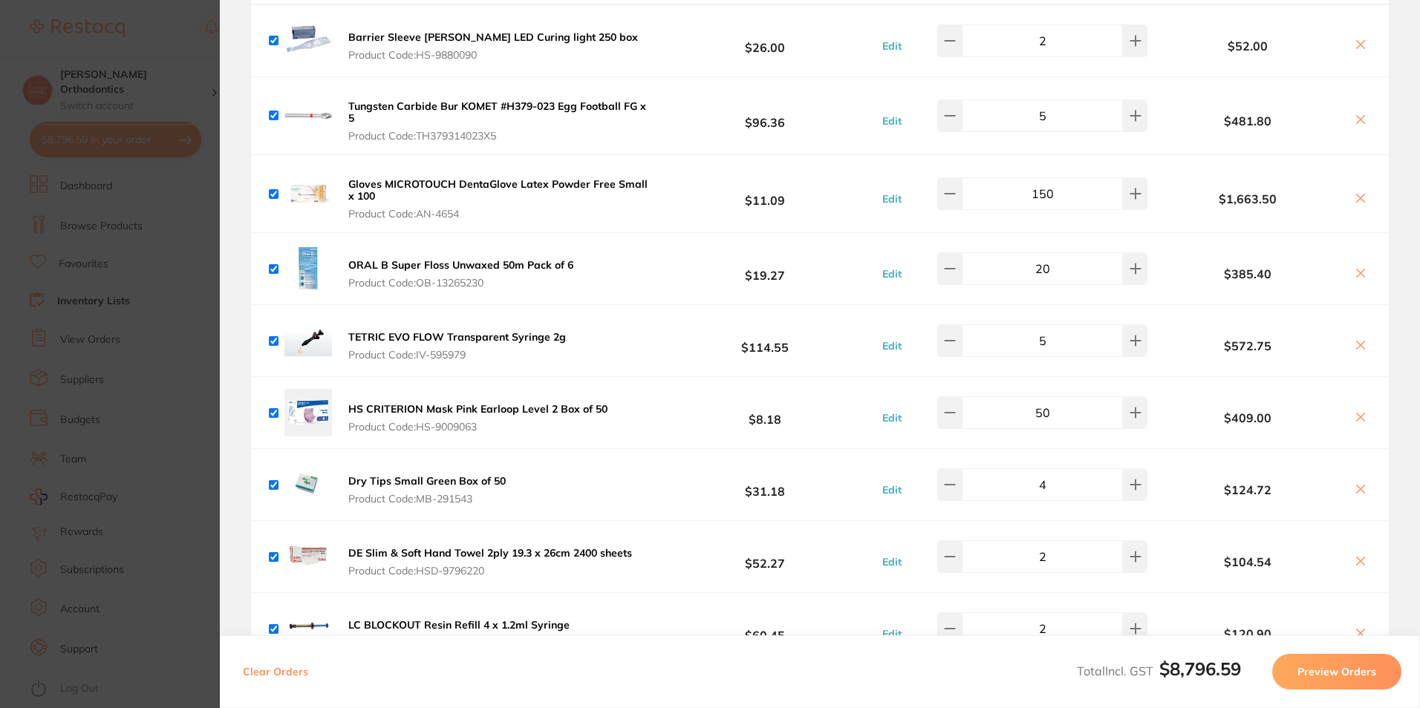
scroll to position [0, 0]
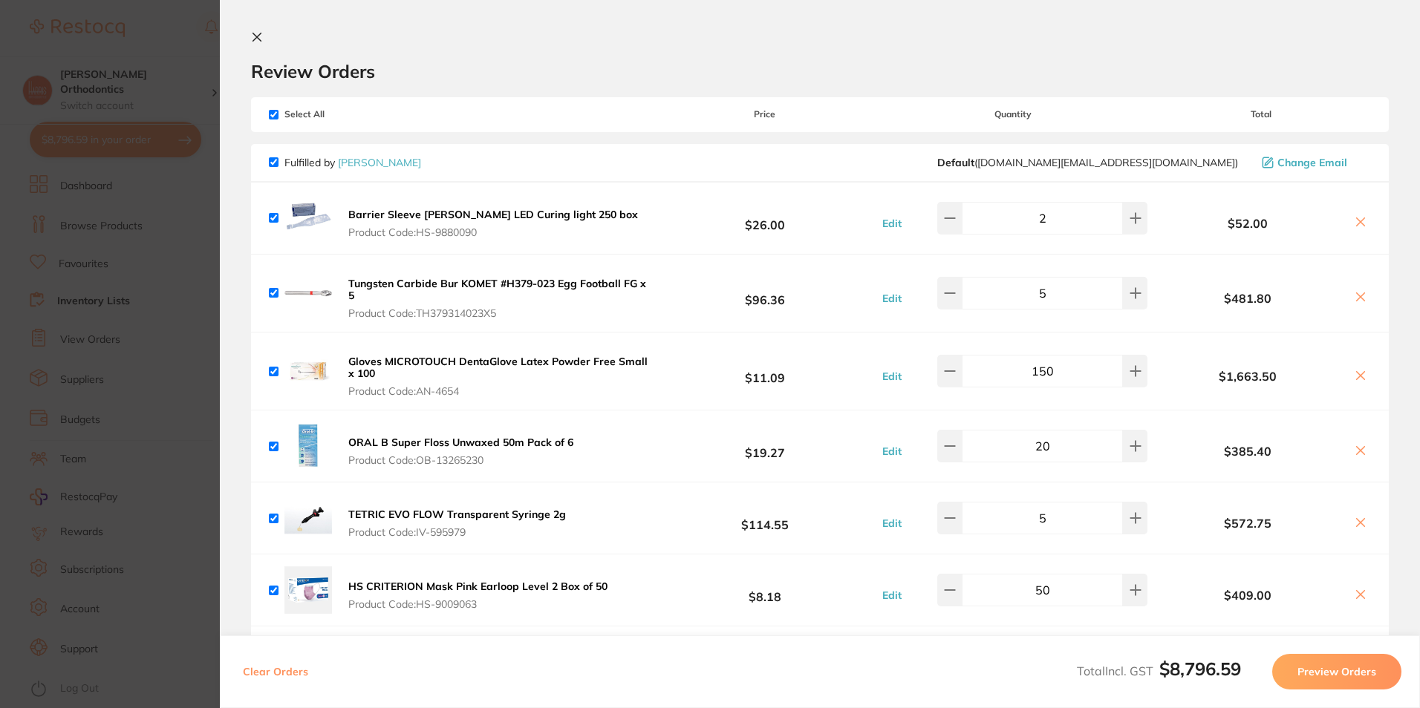
click at [263, 37] on button at bounding box center [260, 38] width 18 height 14
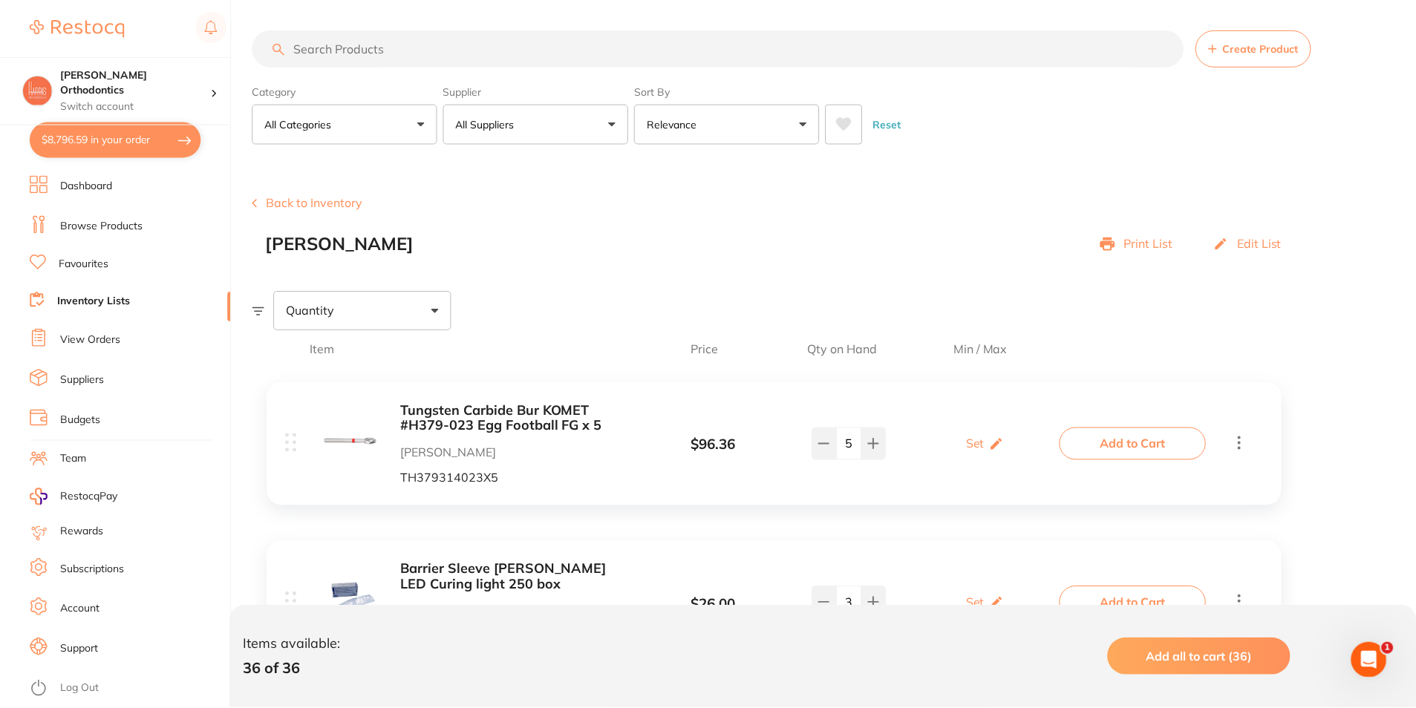
scroll to position [74, 0]
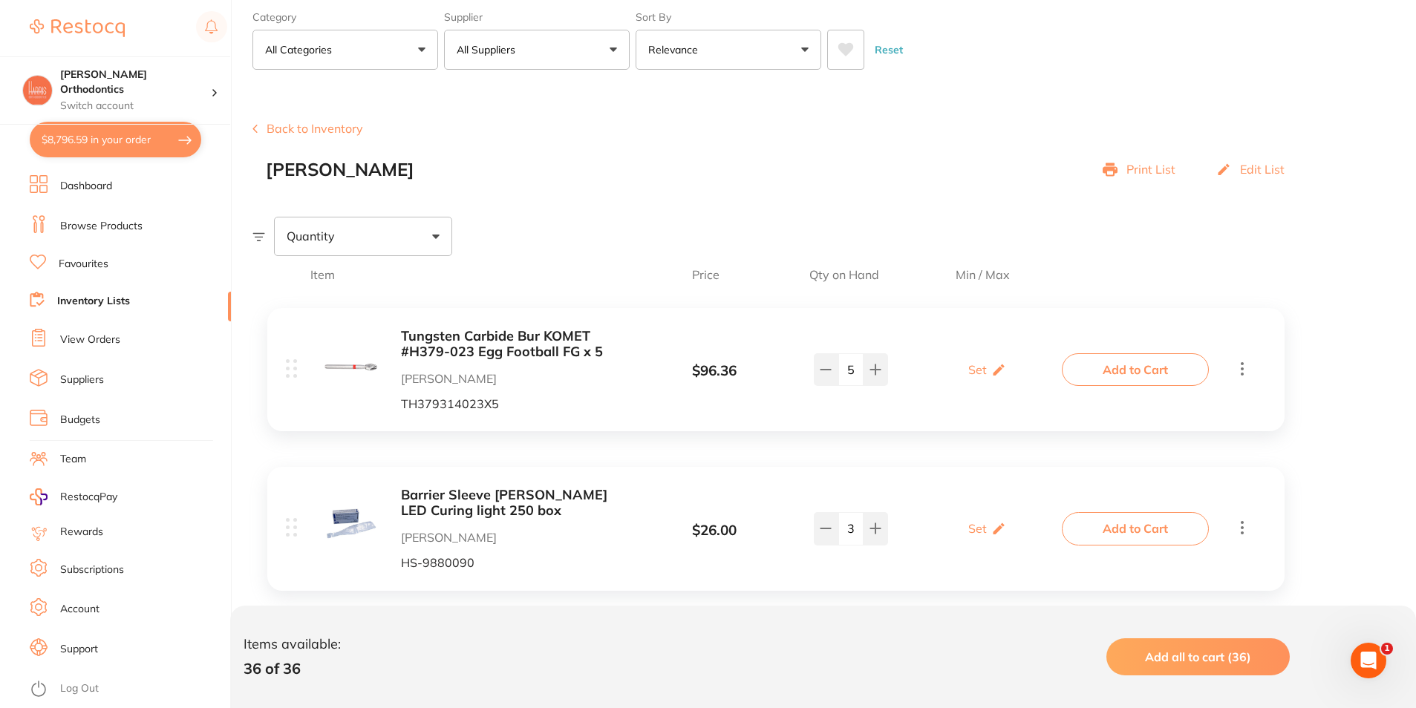
click at [457, 141] on div "Back to Inventory [PERSON_NAME] Print List Edit List" at bounding box center [834, 151] width 1164 height 58
click at [128, 186] on li "Dashboard" at bounding box center [130, 186] width 201 height 22
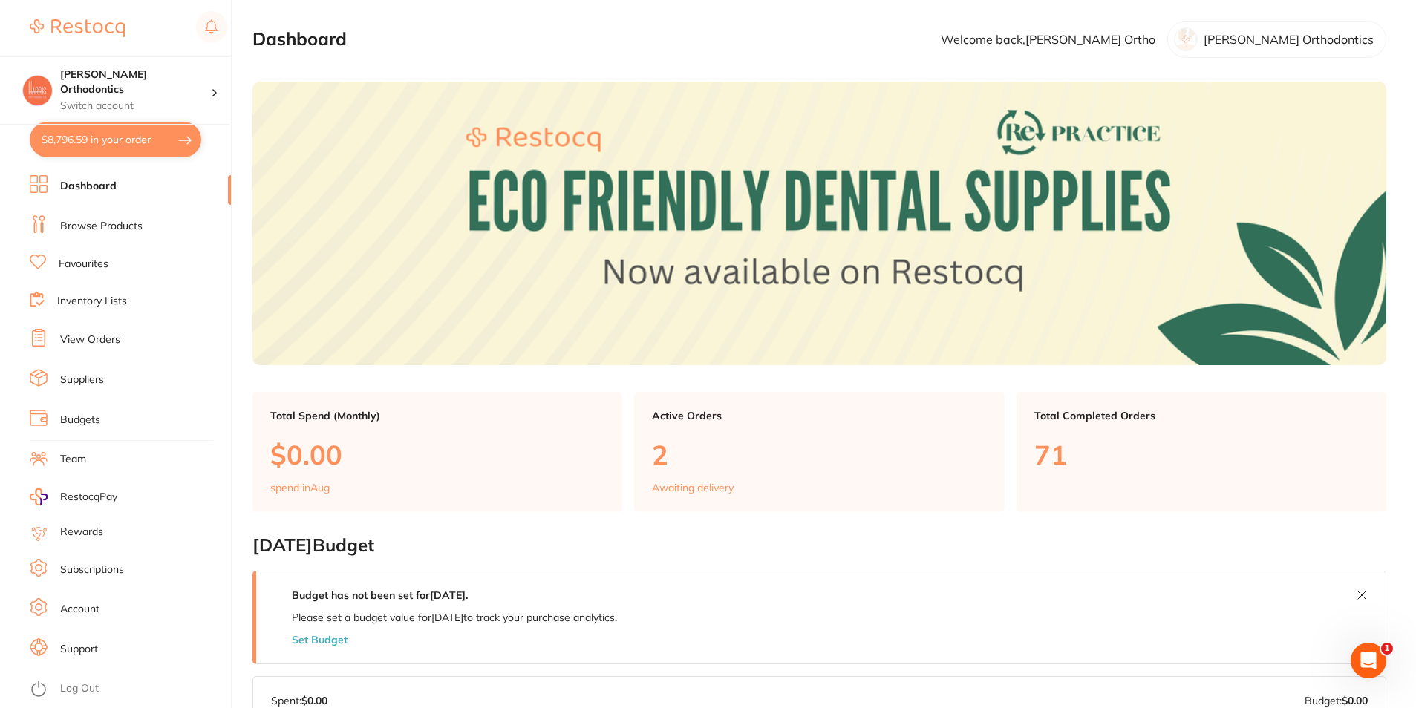
click at [131, 143] on button "$8,796.59 in your order" at bounding box center [116, 140] width 172 height 36
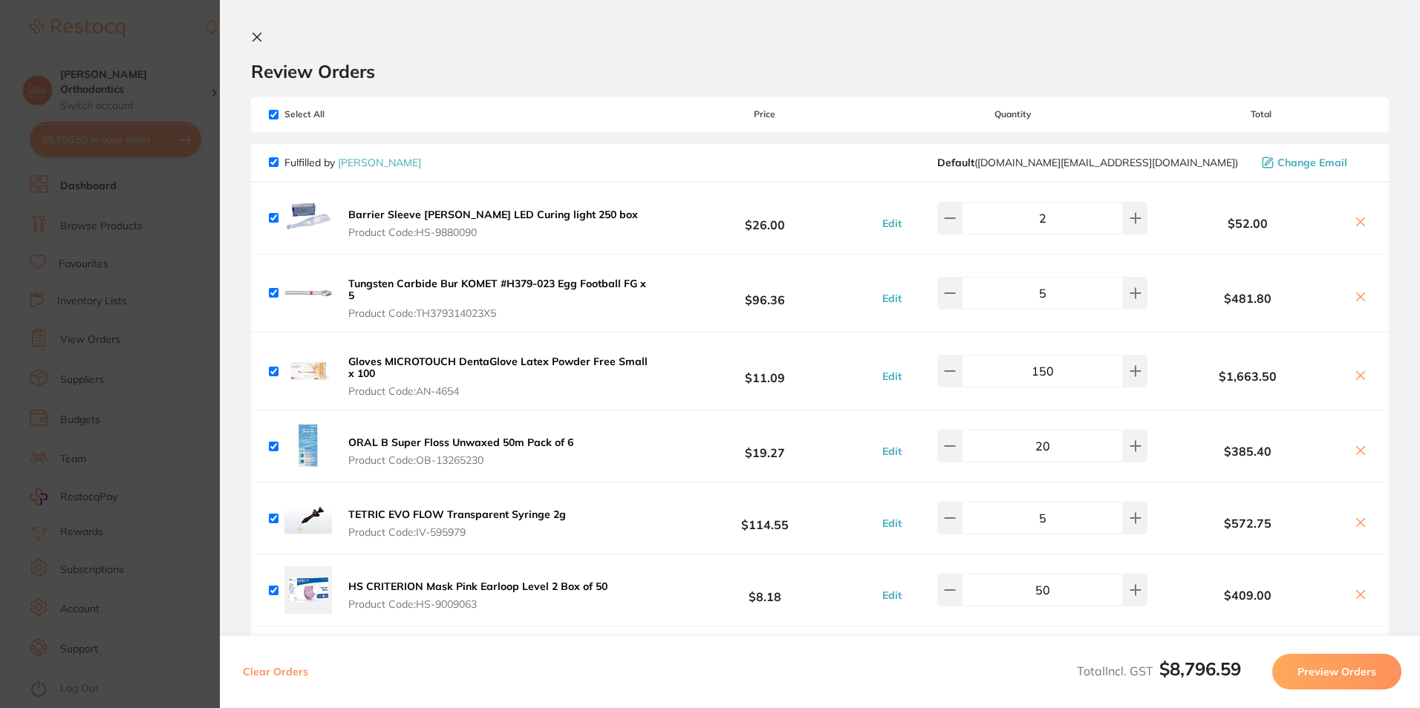
click at [95, 309] on section "Update RRP Set your pre negotiated price for this item. Item Agreed RRP (excl. …" at bounding box center [710, 354] width 1420 height 708
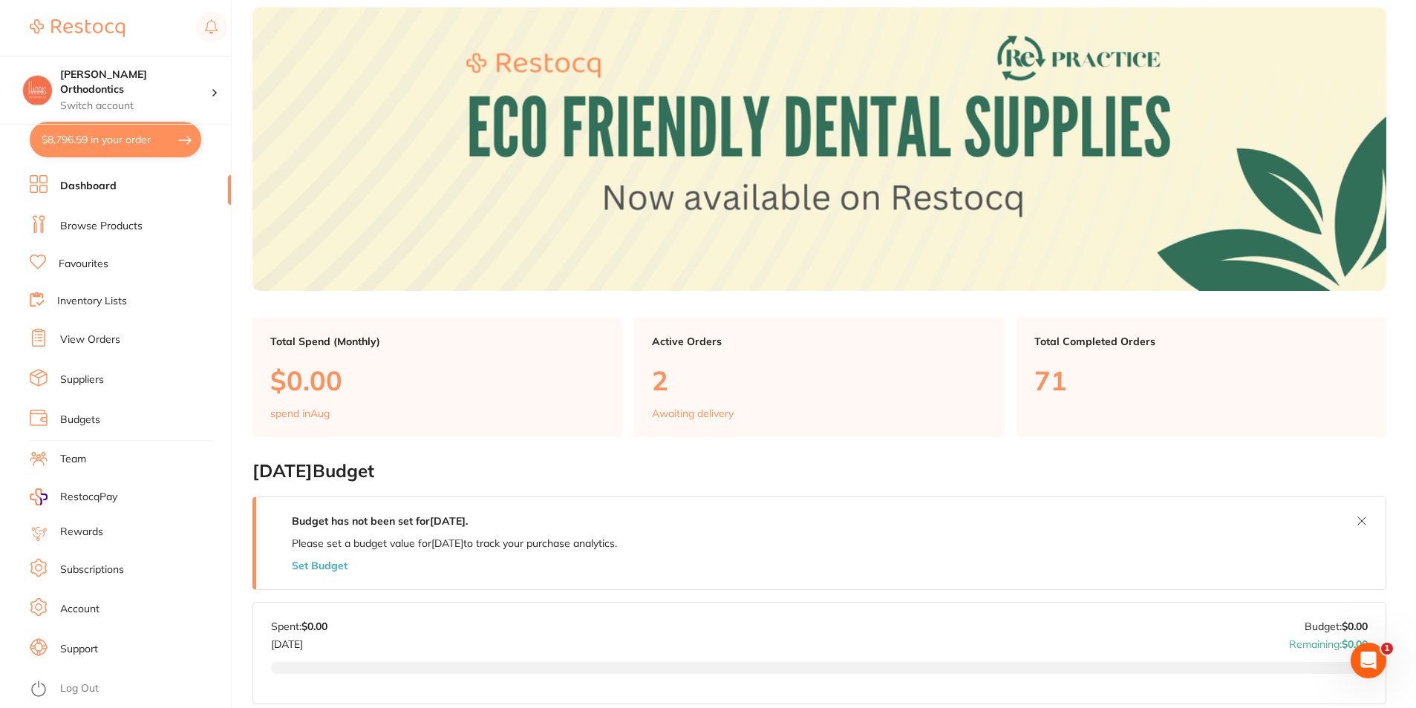
click at [101, 298] on link "Inventory Lists" at bounding box center [92, 301] width 70 height 15
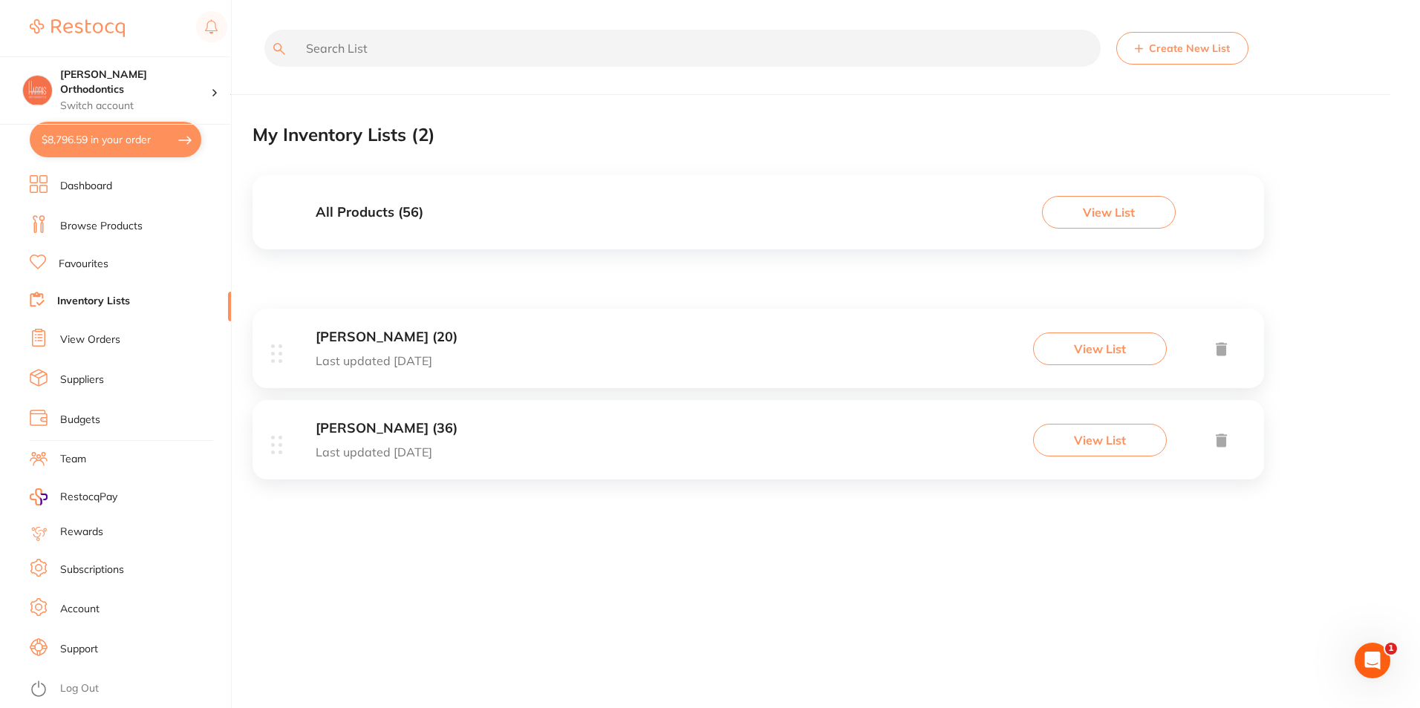
click at [124, 143] on button "$8,796.59 in your order" at bounding box center [116, 140] width 172 height 36
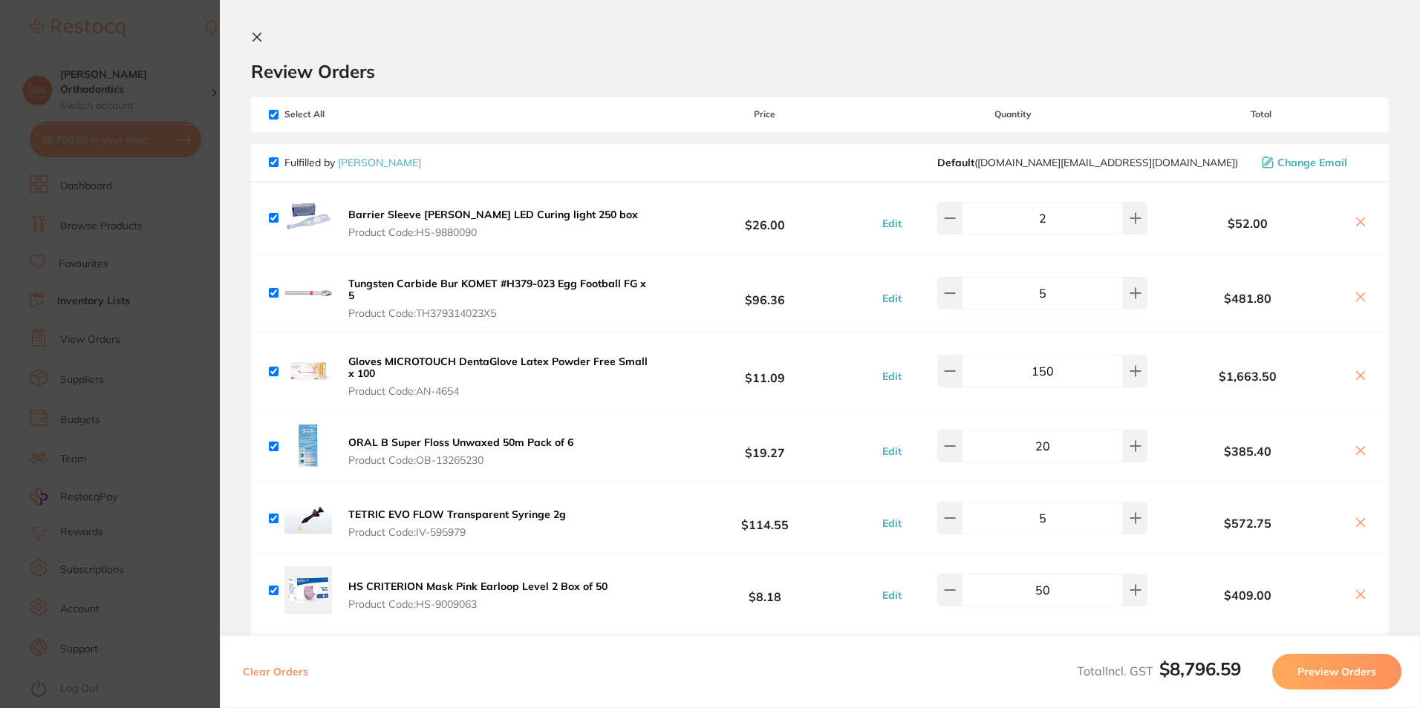
click at [1341, 673] on button "Preview Orders" at bounding box center [1336, 672] width 129 height 36
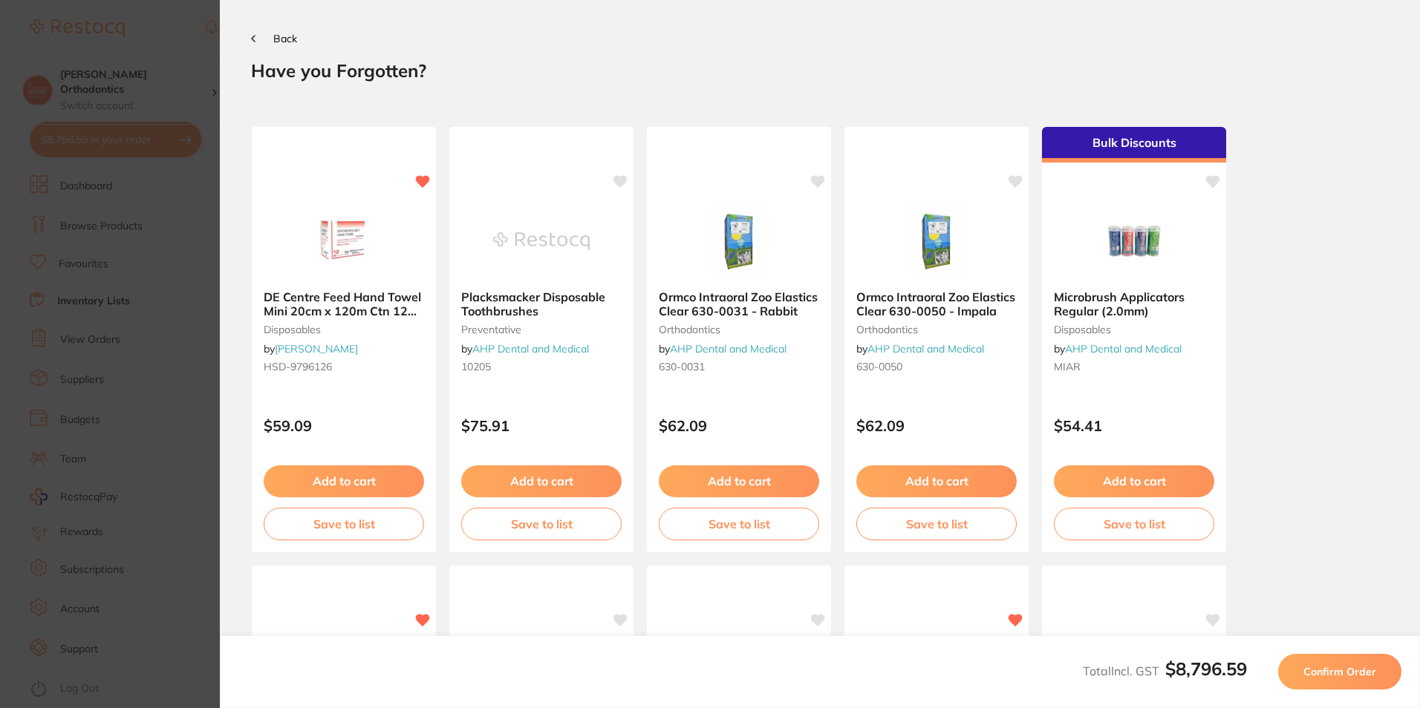
click at [1360, 677] on span "Confirm Order" at bounding box center [1339, 671] width 73 height 13
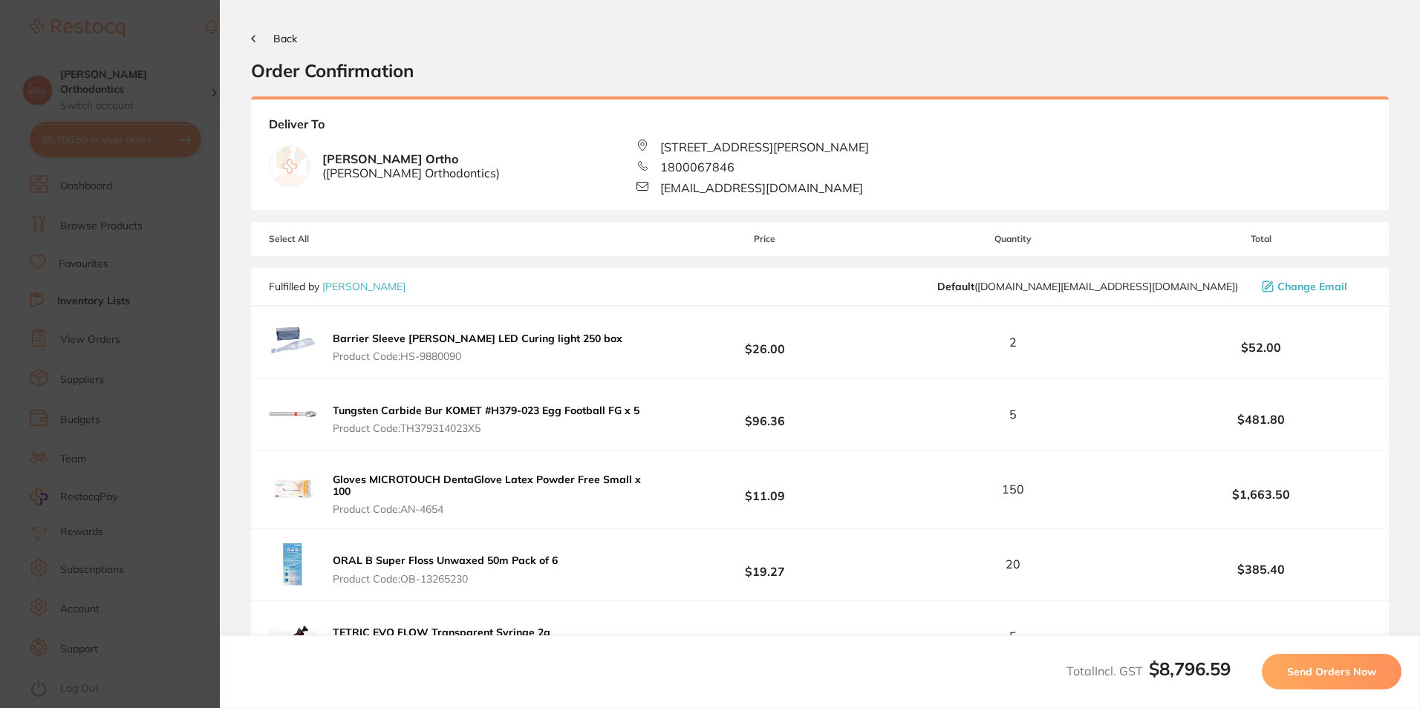
click at [1345, 679] on button "Send Orders Now" at bounding box center [1332, 672] width 140 height 36
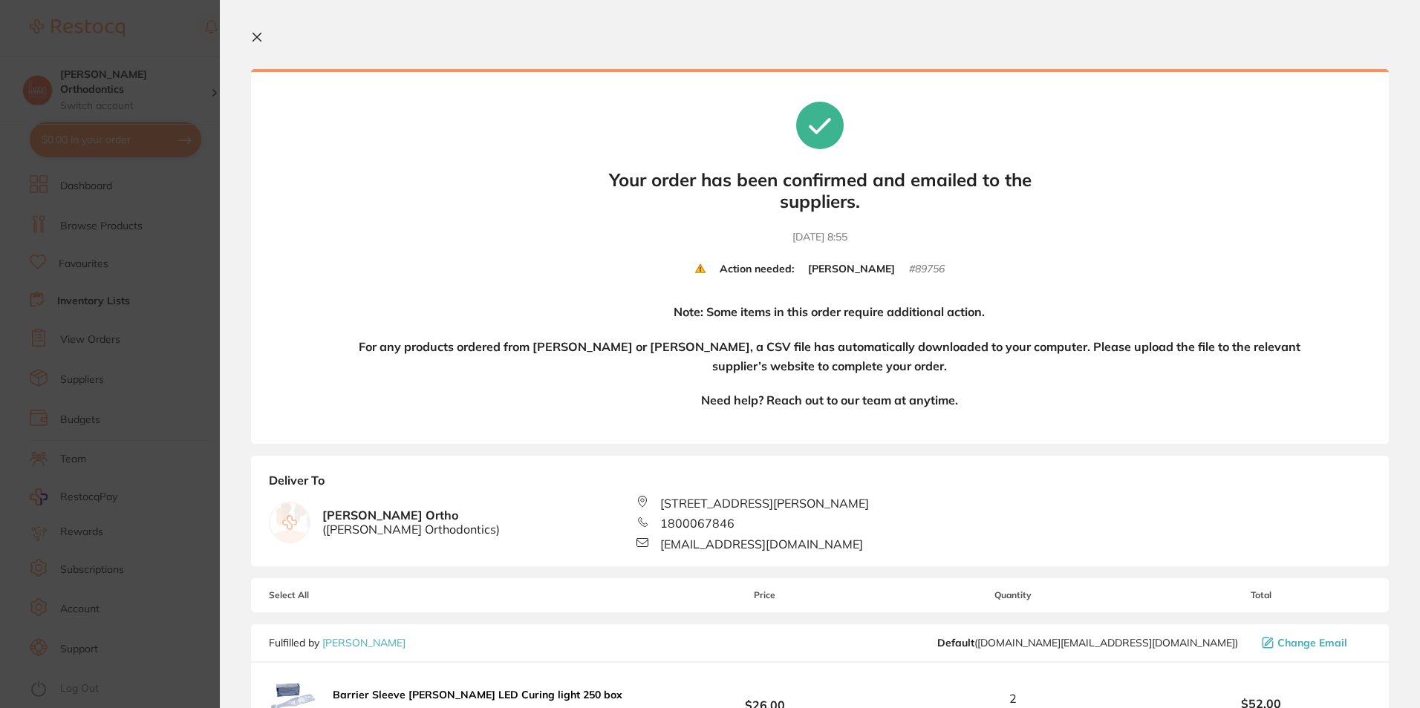
click at [260, 33] on icon at bounding box center [257, 37] width 8 height 8
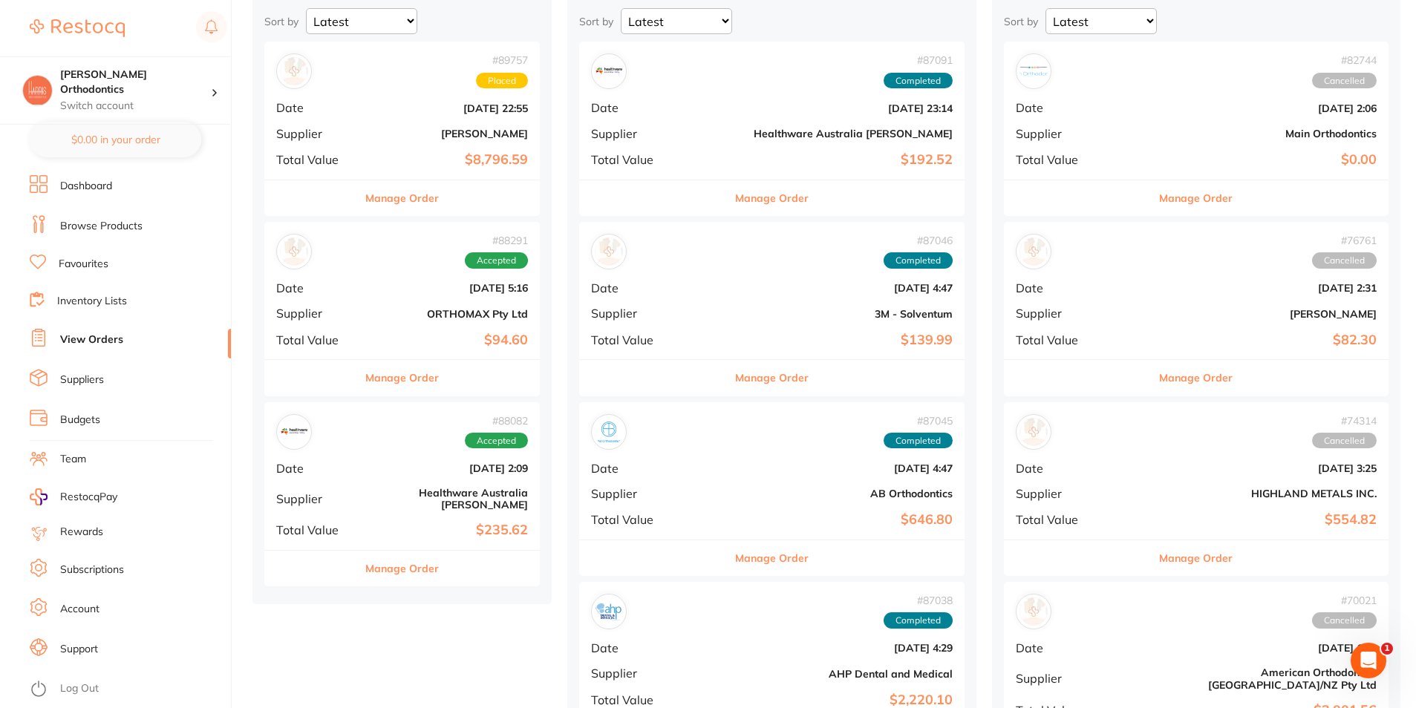
scroll to position [149, 0]
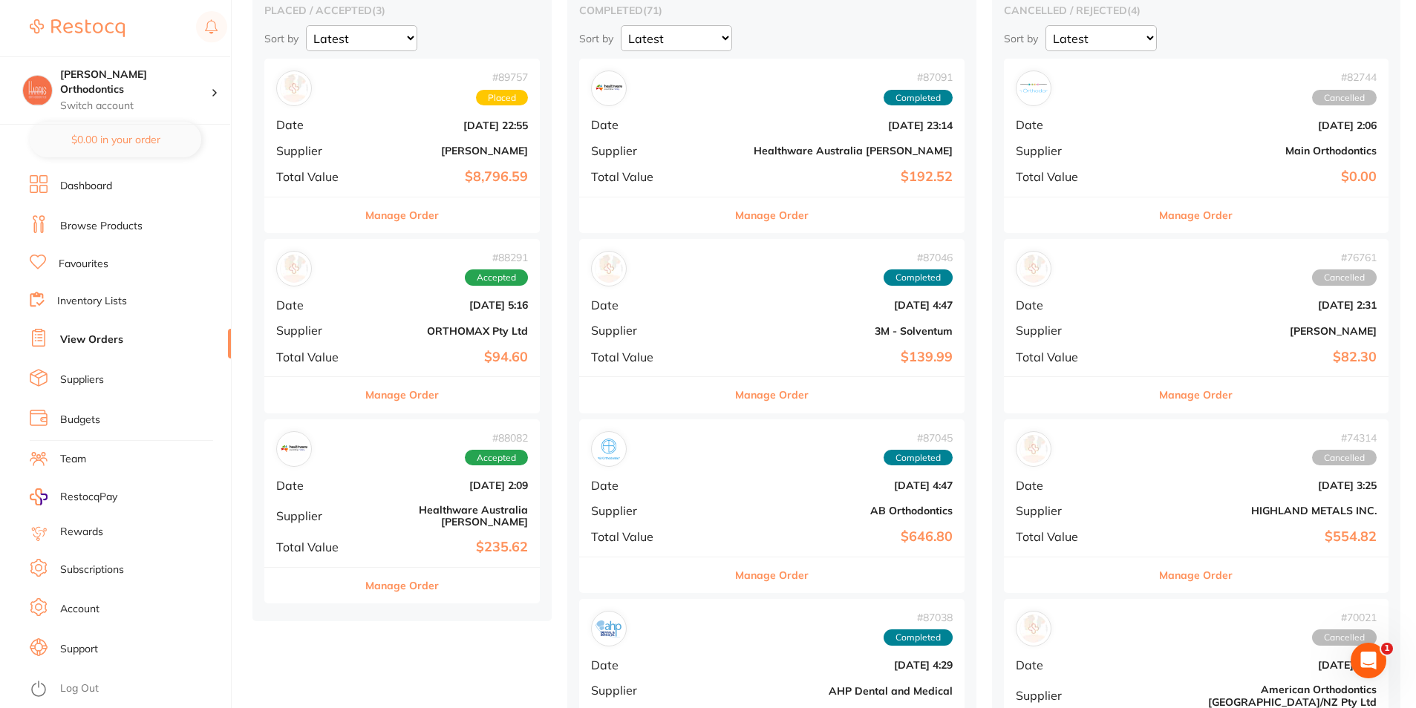
click at [426, 540] on b "$235.62" at bounding box center [448, 548] width 160 height 16
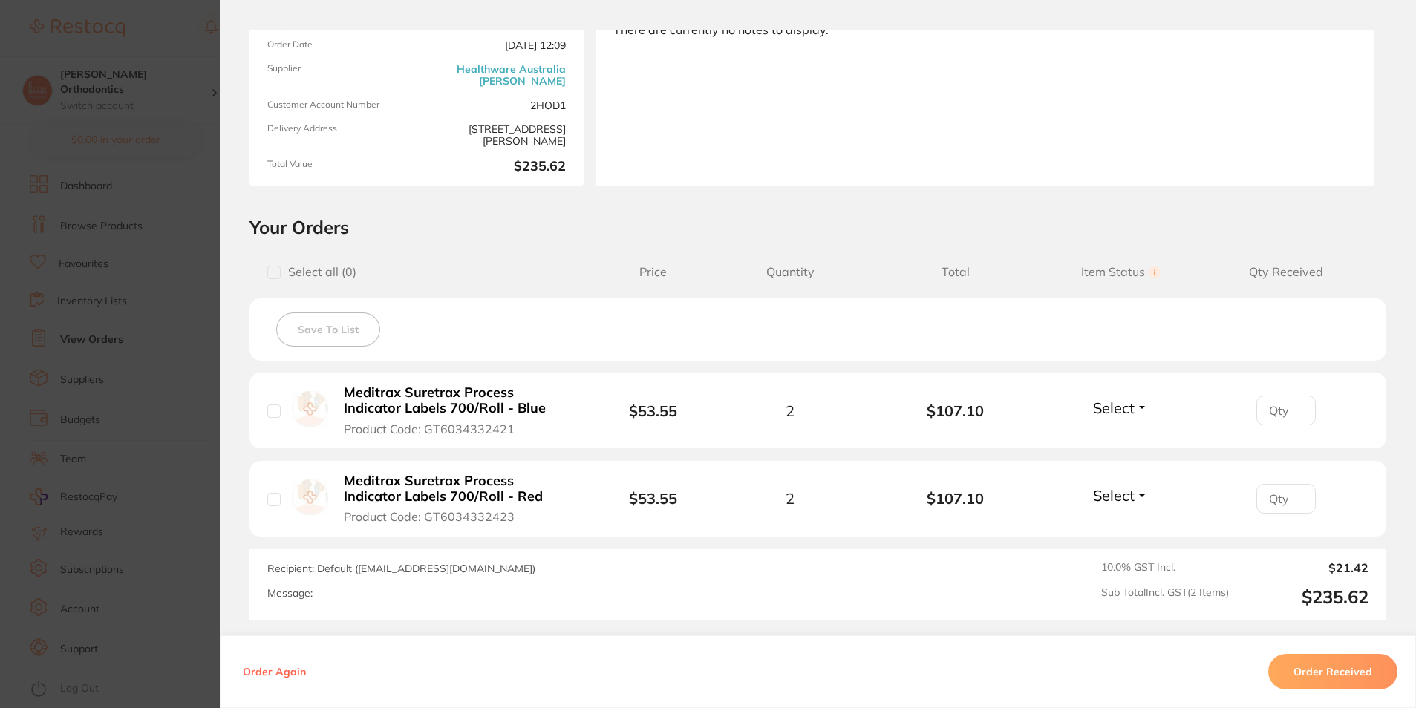
click at [1302, 662] on button "Order Received" at bounding box center [1332, 672] width 129 height 36
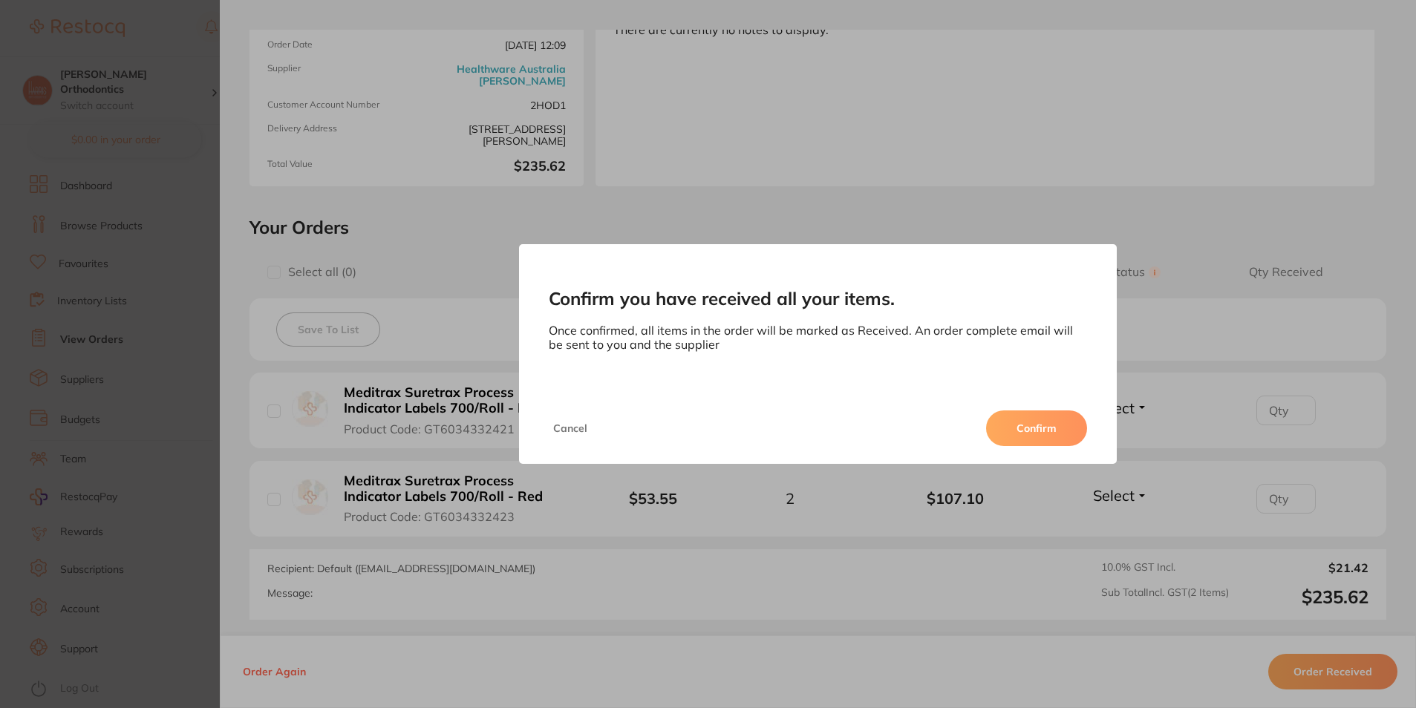
click at [1079, 435] on button "Confirm" at bounding box center [1036, 429] width 101 height 36
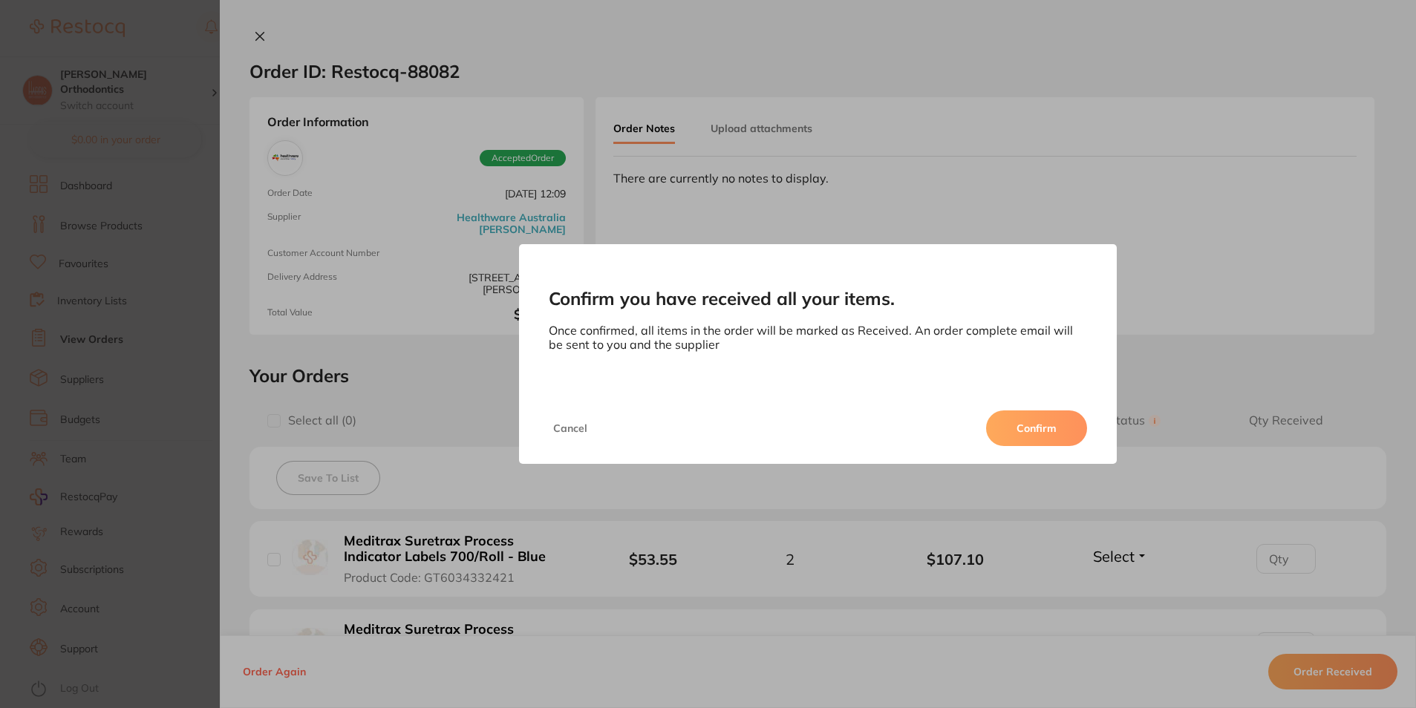
click at [1045, 435] on button "Confirm" at bounding box center [1036, 429] width 101 height 36
